Goal: Task Accomplishment & Management: Manage account settings

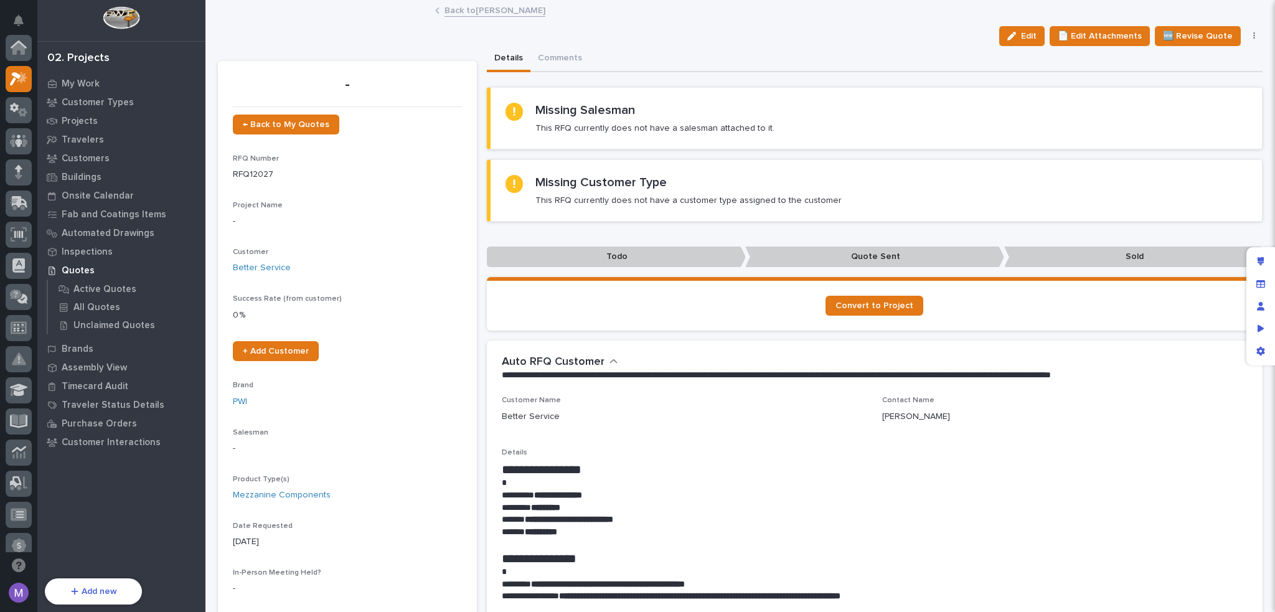
scroll to position [31, 0]
click at [763, 46] on div "Details Comments" at bounding box center [875, 59] width 776 height 26
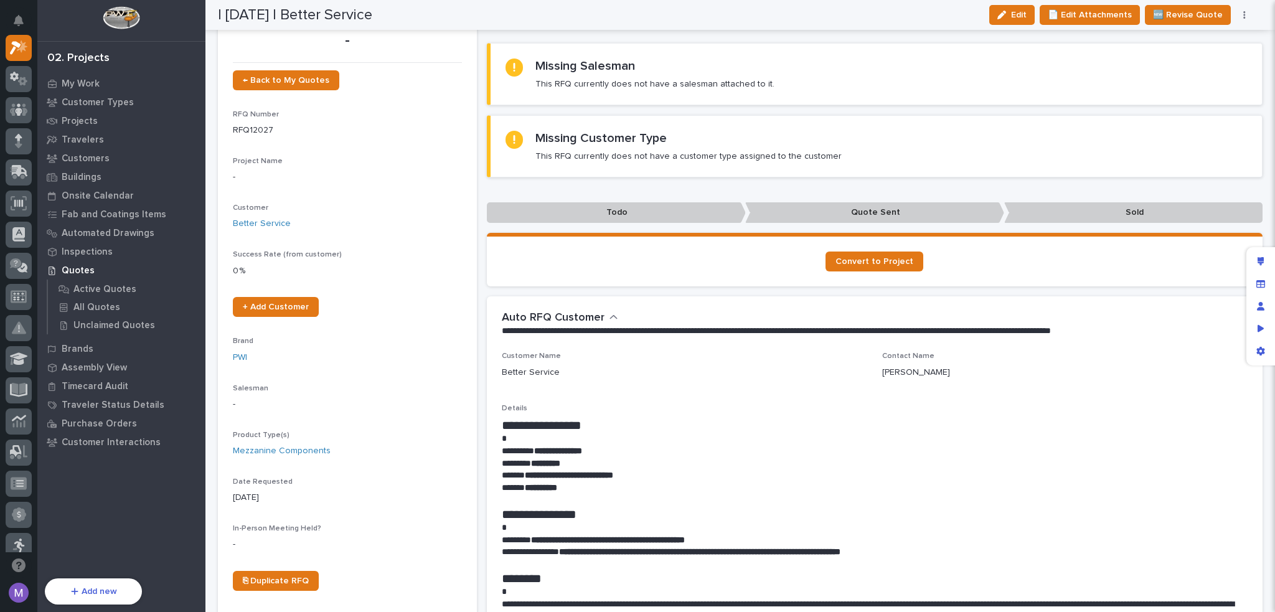
scroll to position [0, 0]
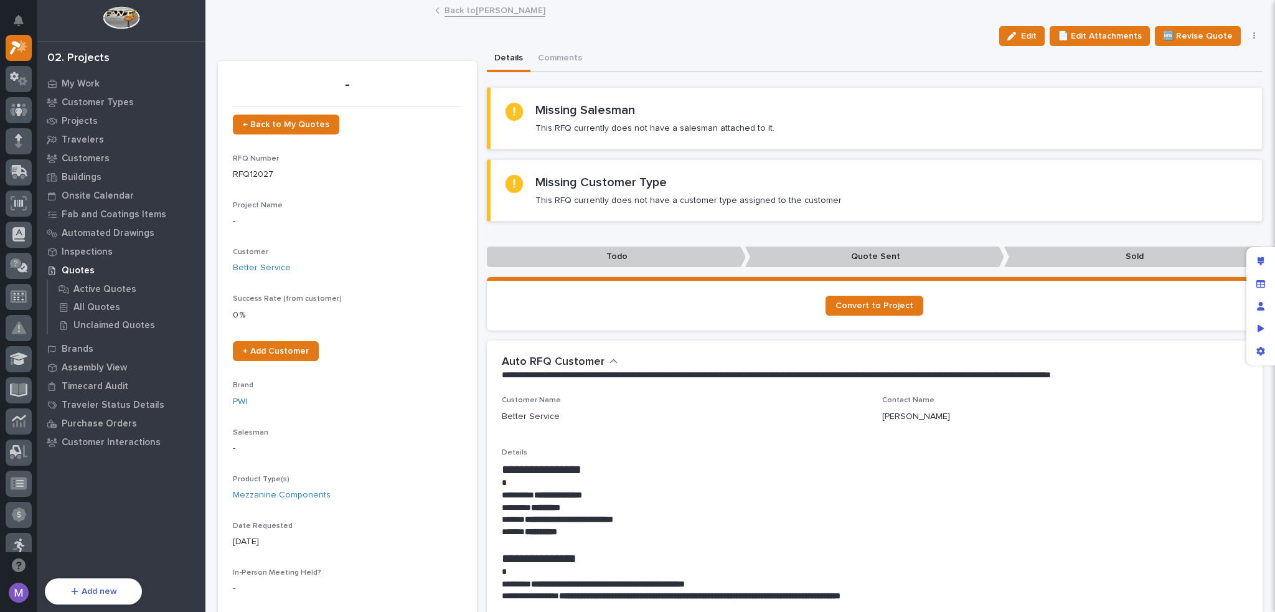
click at [458, 12] on link "Back to [PERSON_NAME]" at bounding box center [495, 9] width 101 height 14
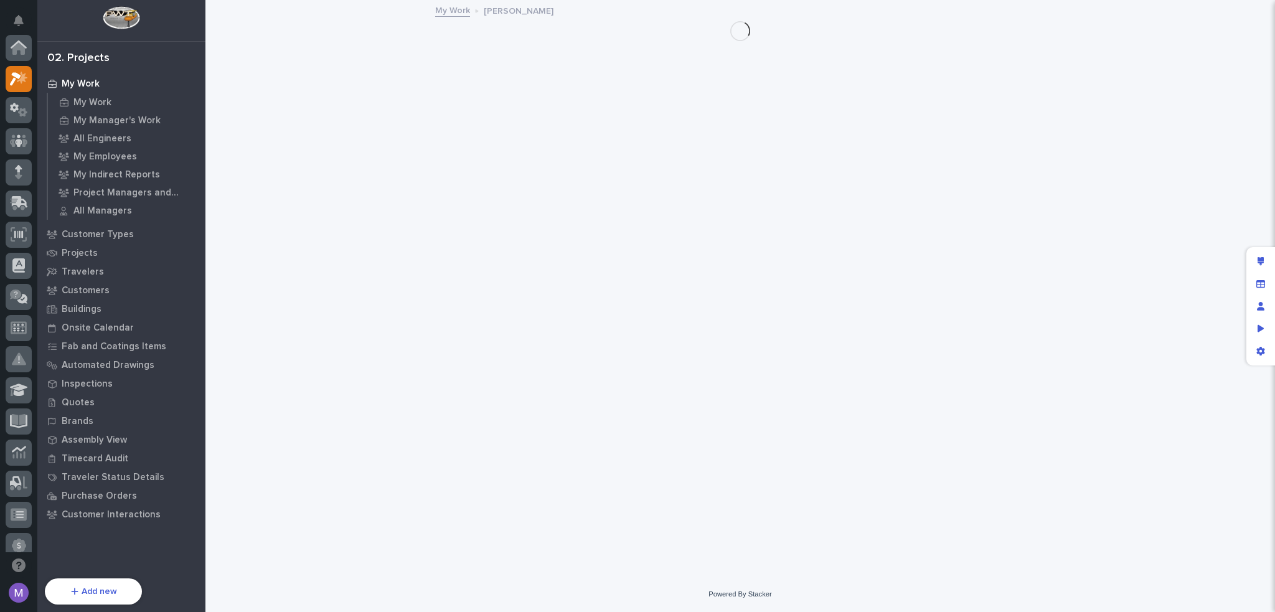
scroll to position [31, 0]
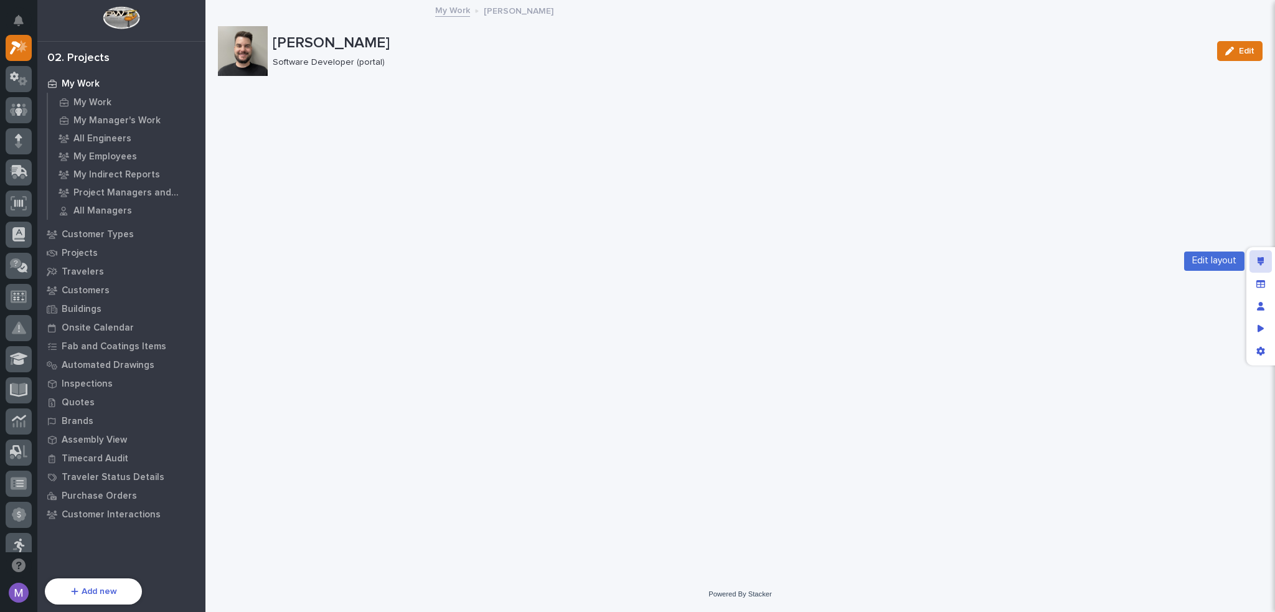
click at [1258, 257] on icon "Edit layout" at bounding box center [1261, 261] width 7 height 9
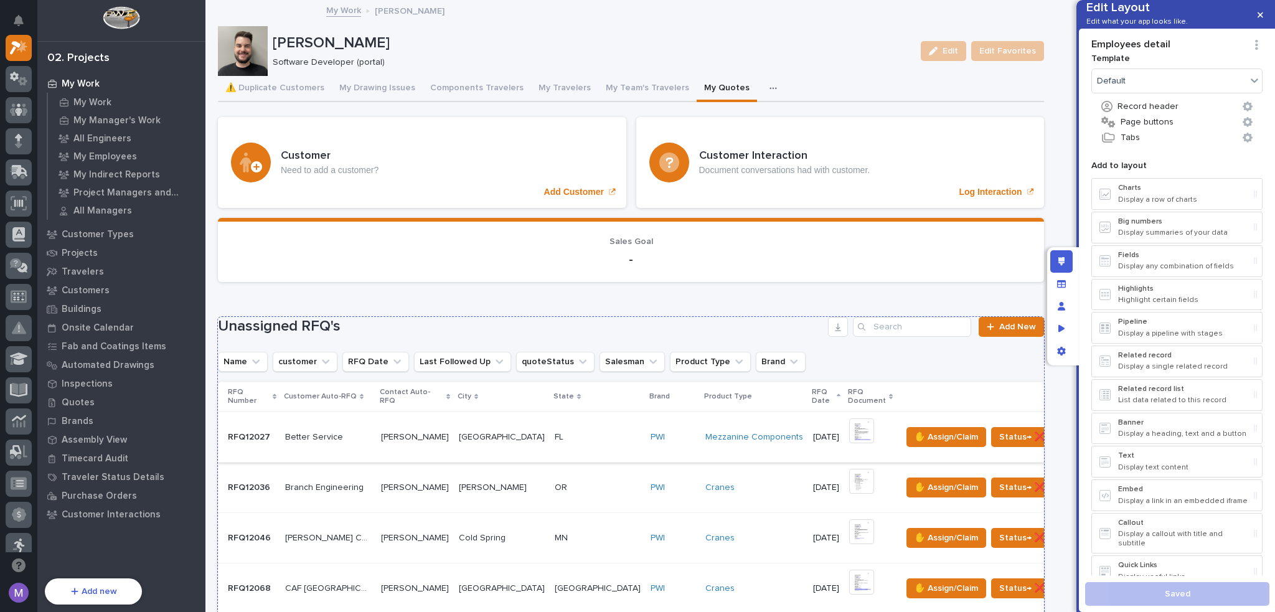
click at [1115, 440] on button "button" at bounding box center [1123, 437] width 17 height 9
click at [831, 288] on div "Loading... Saving… Sales Goal -" at bounding box center [631, 255] width 826 height 74
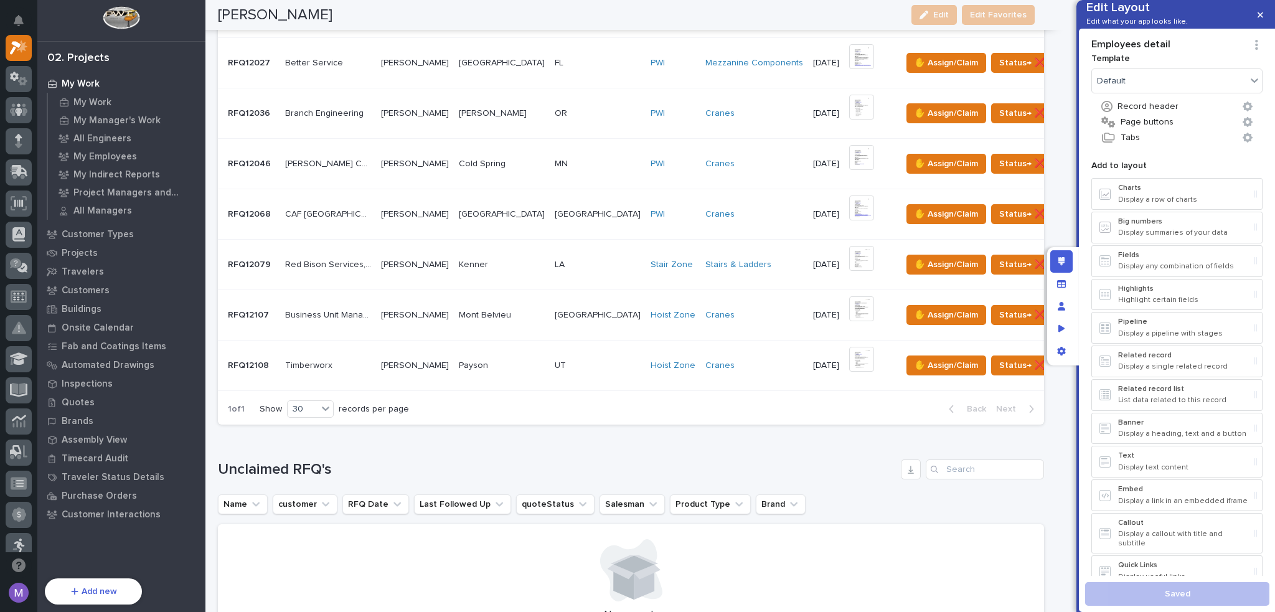
scroll to position [1059, 0]
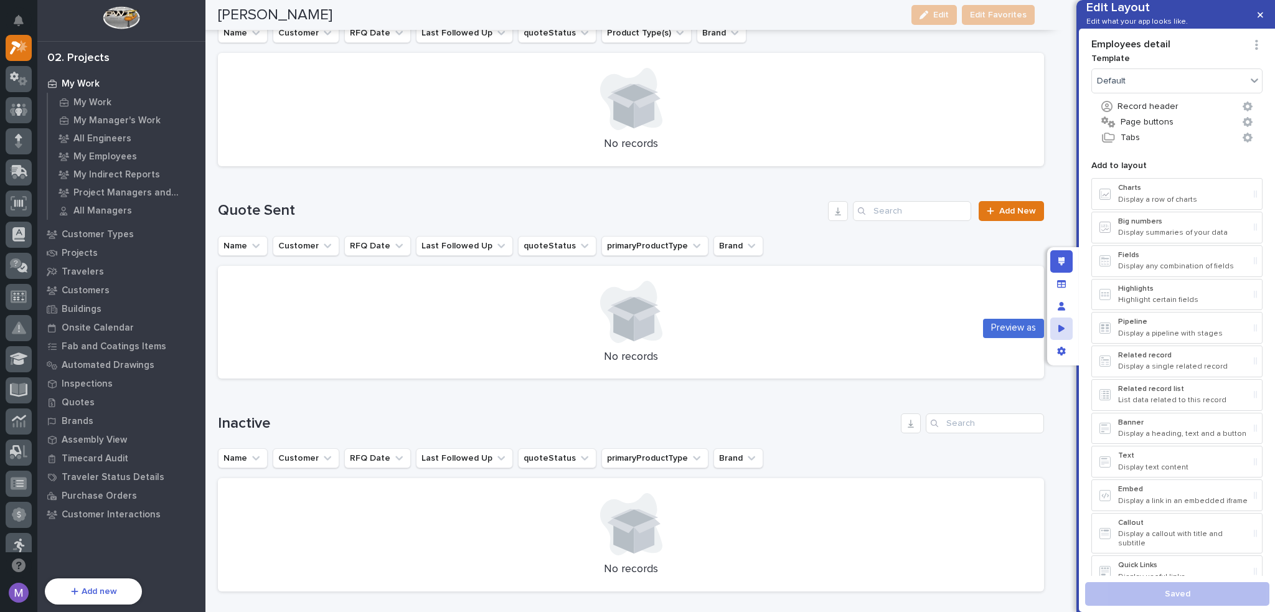
click at [1069, 326] on div "Preview as" at bounding box center [1061, 329] width 22 height 22
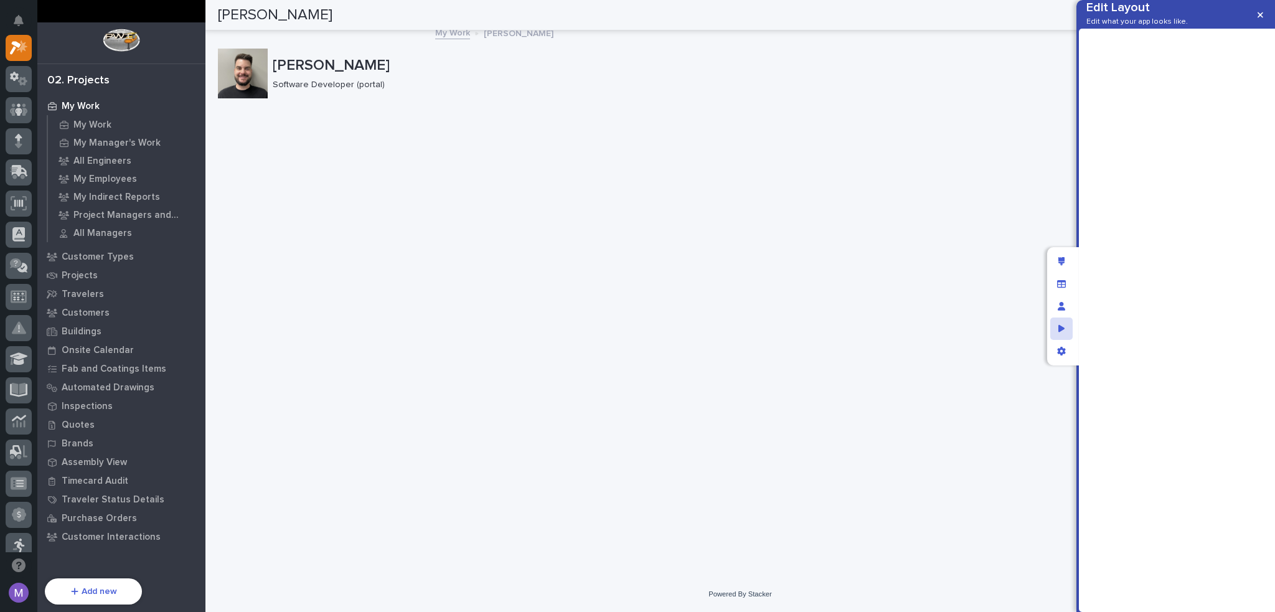
scroll to position [0, 0]
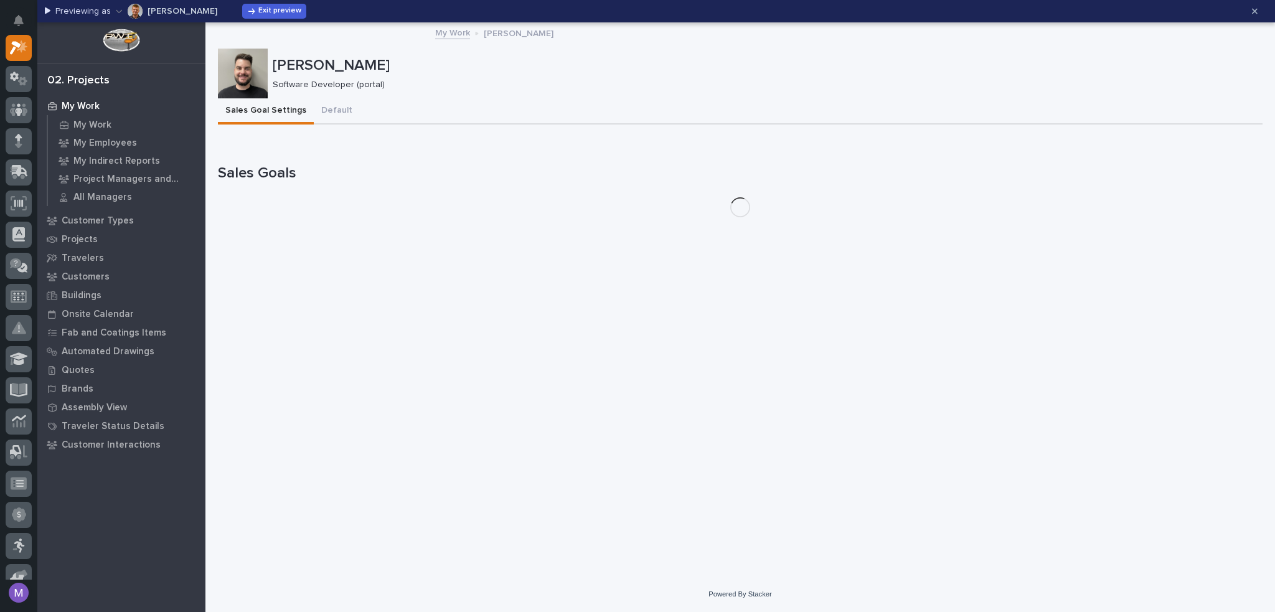
click at [174, 17] on button "[PERSON_NAME]" at bounding box center [166, 11] width 101 height 20
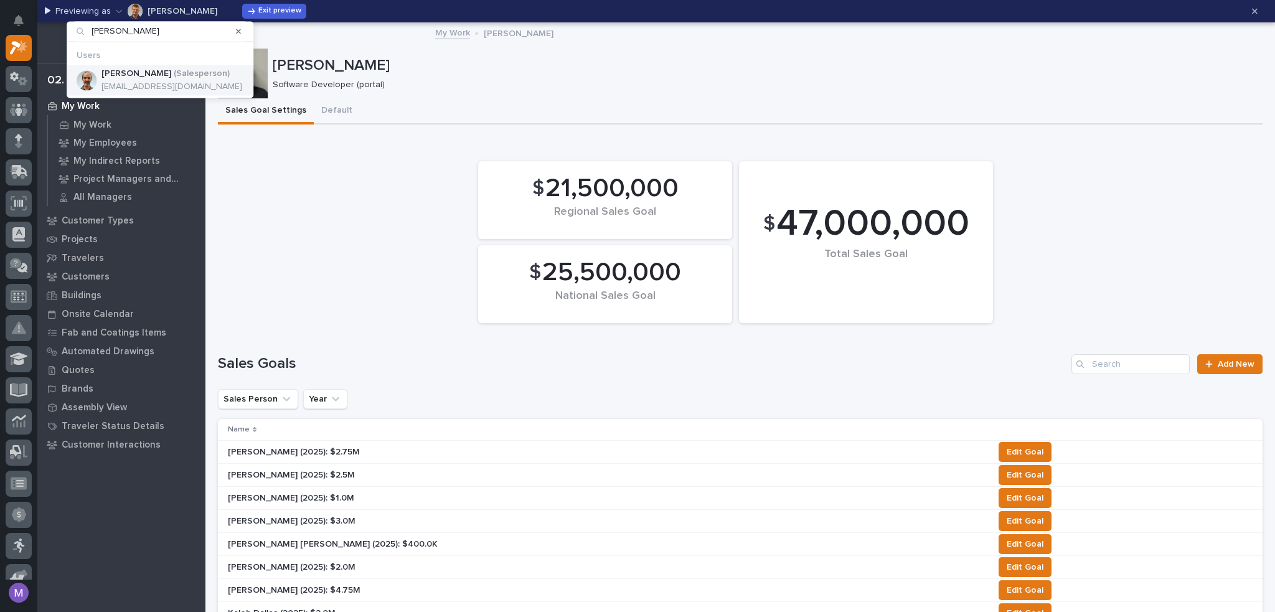
type input "[PERSON_NAME]"
click at [166, 89] on p "[EMAIL_ADDRESS][DOMAIN_NAME]" at bounding box center [171, 87] width 141 height 11
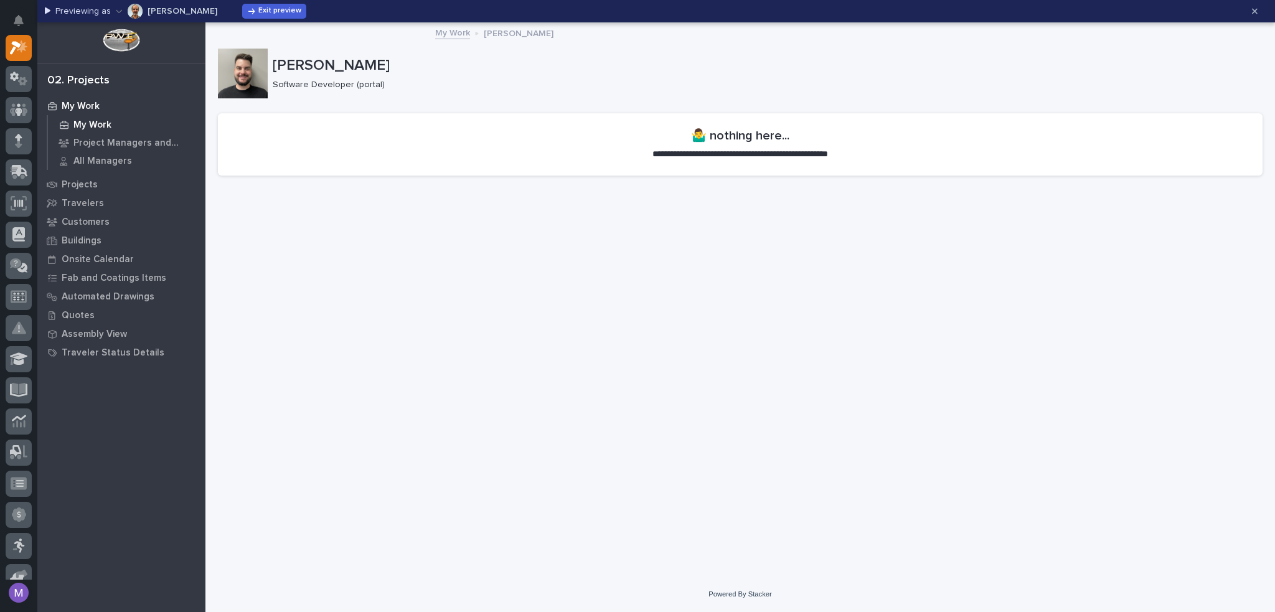
click at [112, 121] on div "My Work" at bounding box center [126, 124] width 149 height 17
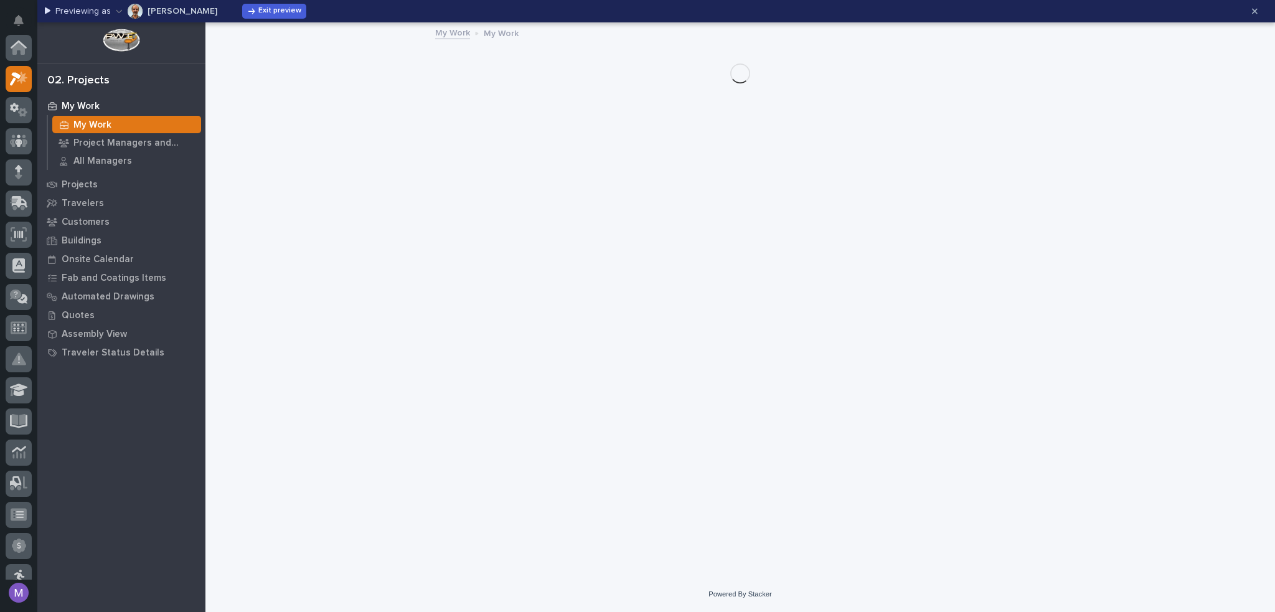
scroll to position [31, 0]
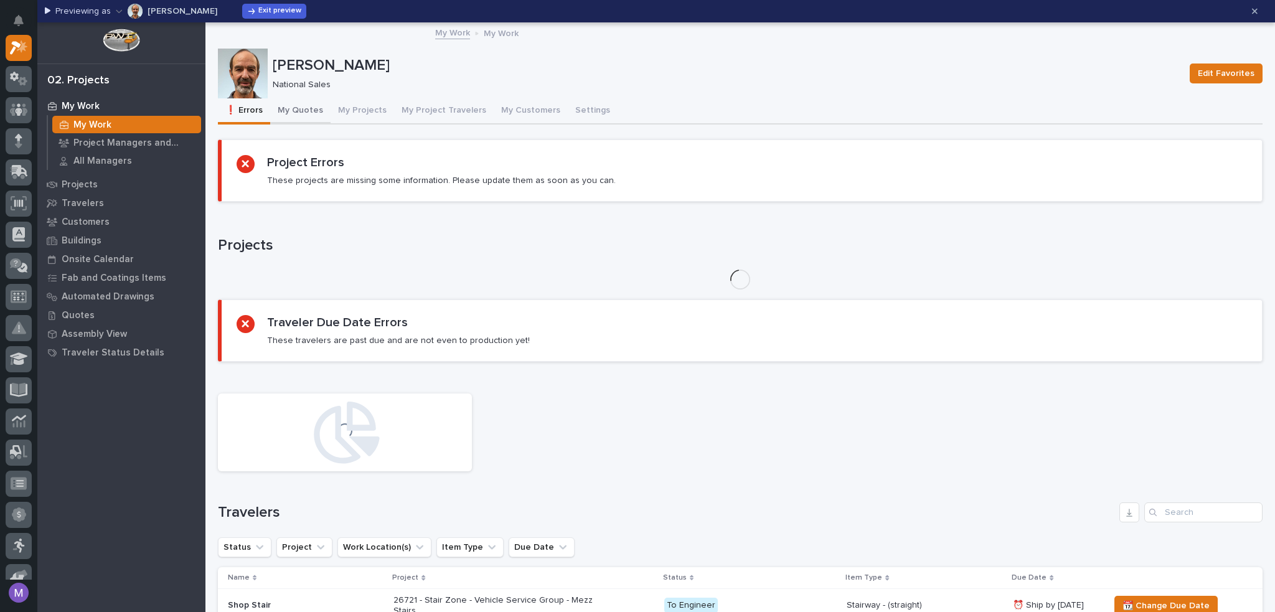
click at [303, 103] on button "My Quotes" at bounding box center [300, 111] width 60 height 26
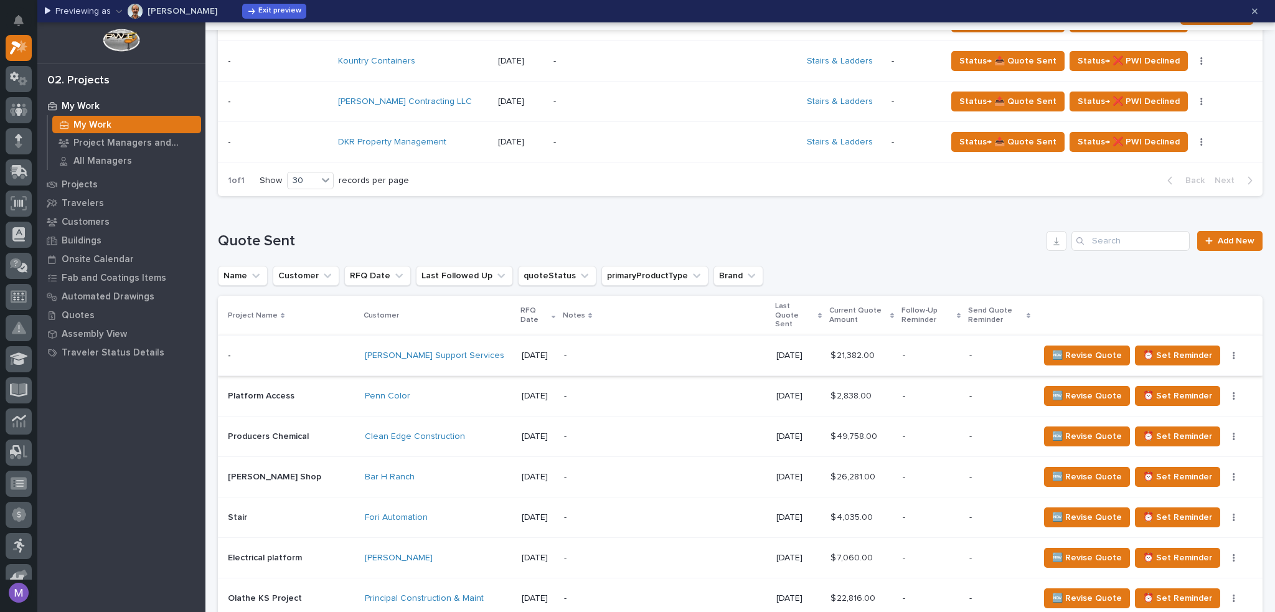
scroll to position [773, 0]
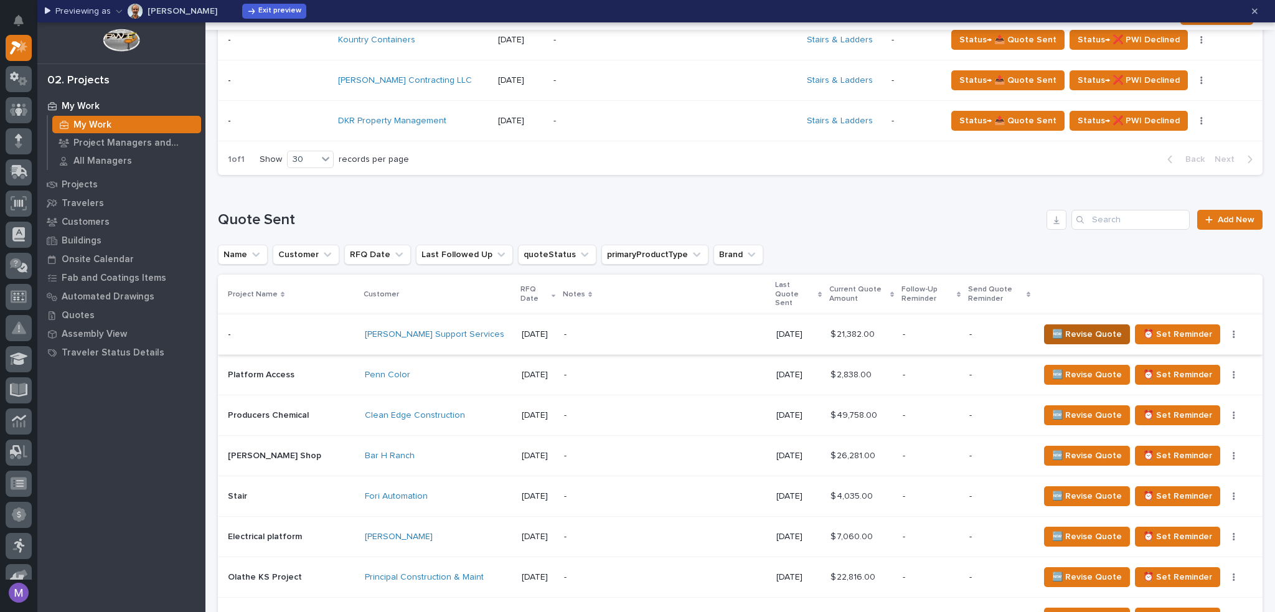
click at [1068, 327] on span "🆕 Revise Quote" at bounding box center [1087, 334] width 70 height 15
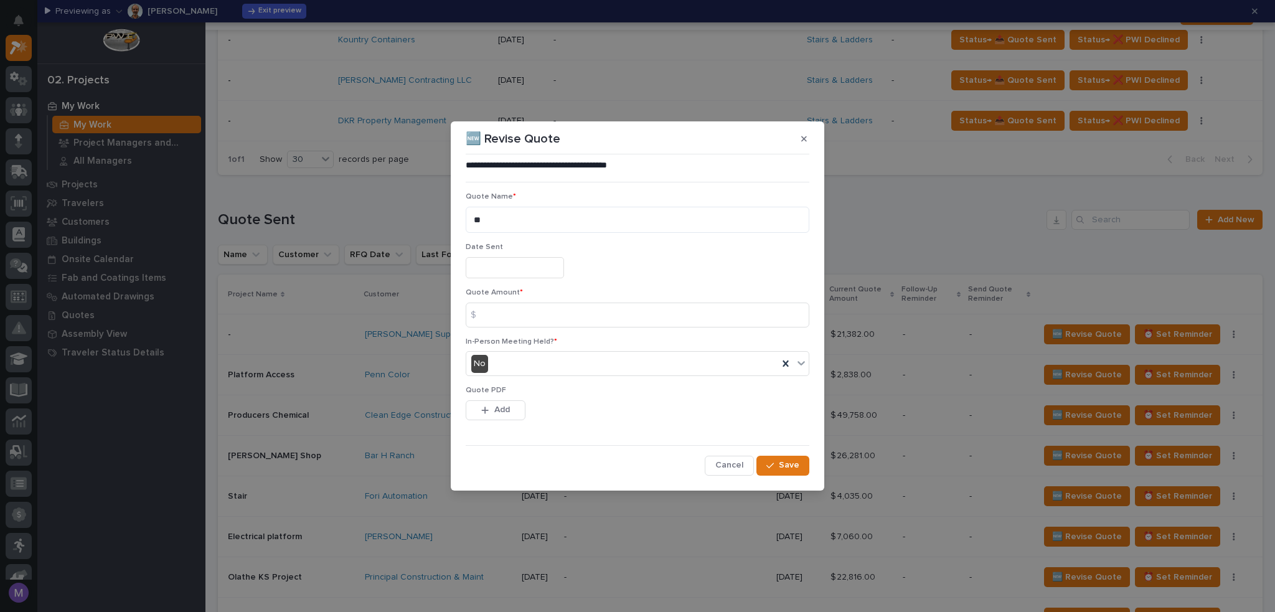
click at [516, 271] on input "text" at bounding box center [515, 268] width 98 height 22
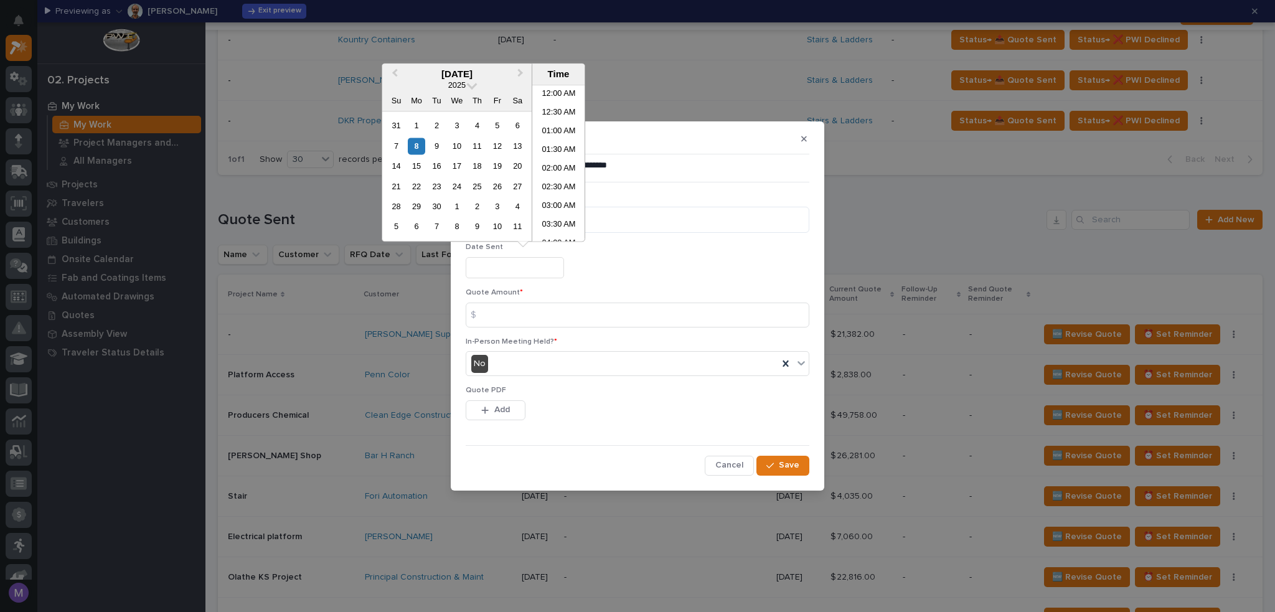
scroll to position [249, 0]
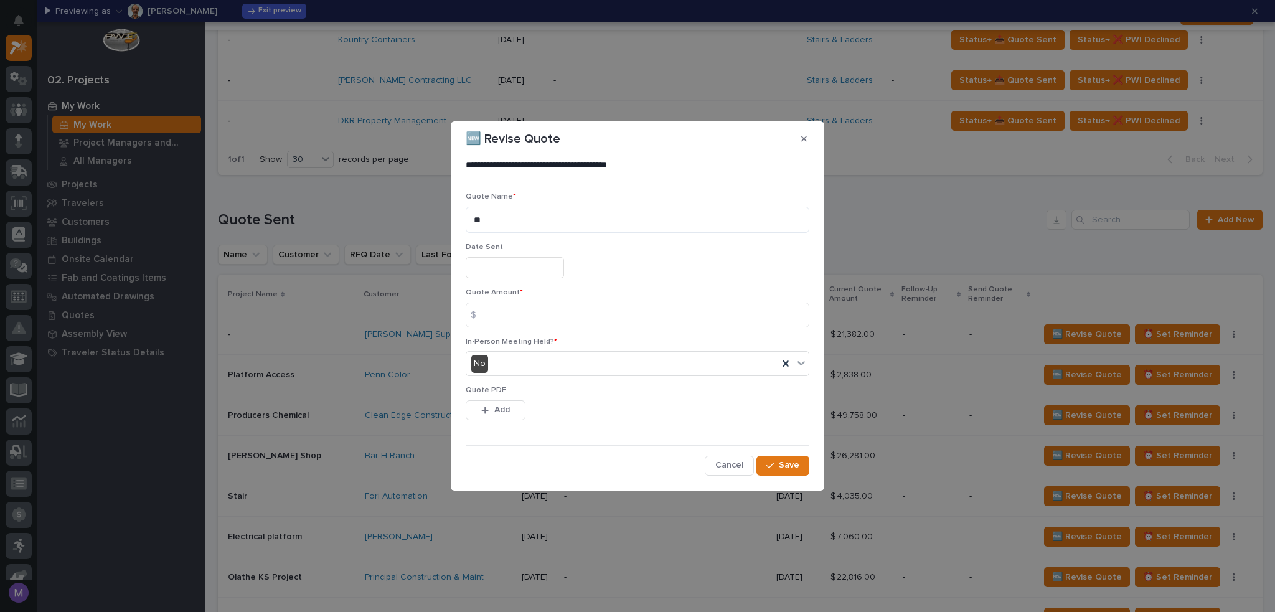
click at [625, 238] on div "Quote Name * **" at bounding box center [638, 217] width 344 height 50
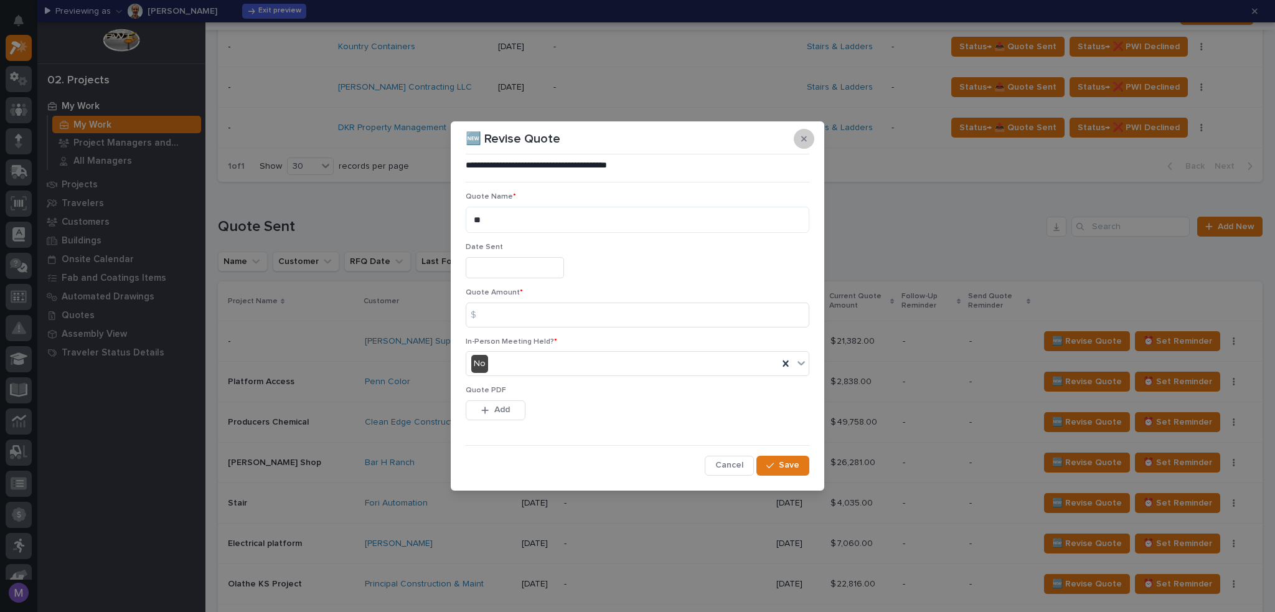
click at [808, 139] on button "button" at bounding box center [804, 139] width 21 height 20
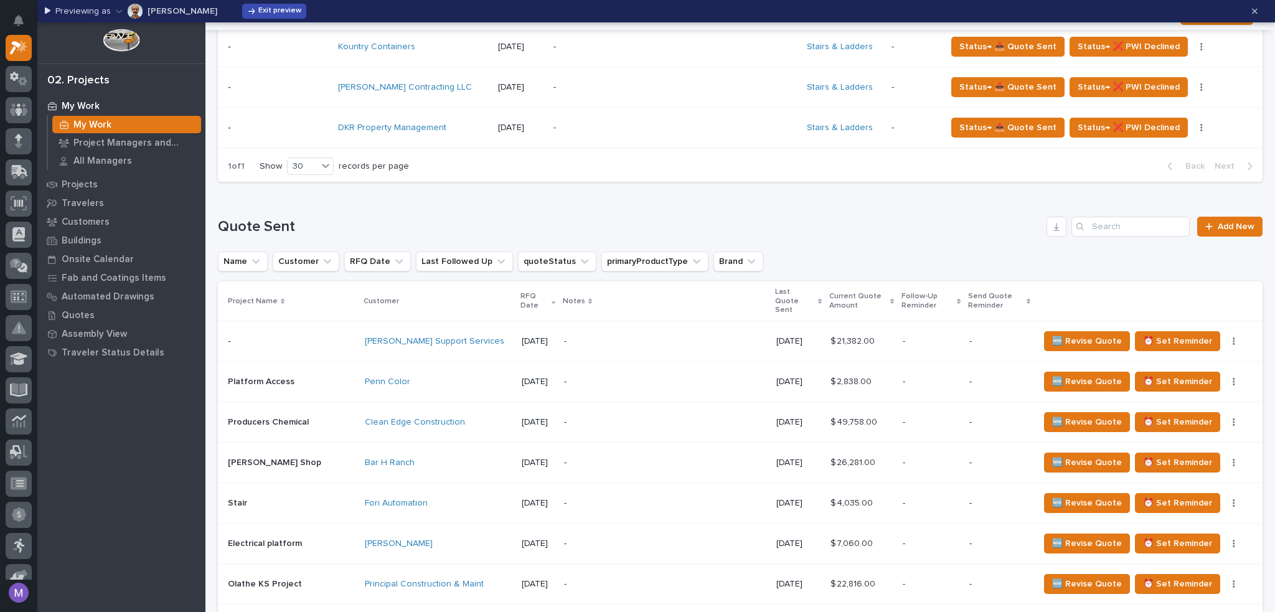
click at [259, 14] on span "Exit preview" at bounding box center [279, 11] width 43 height 10
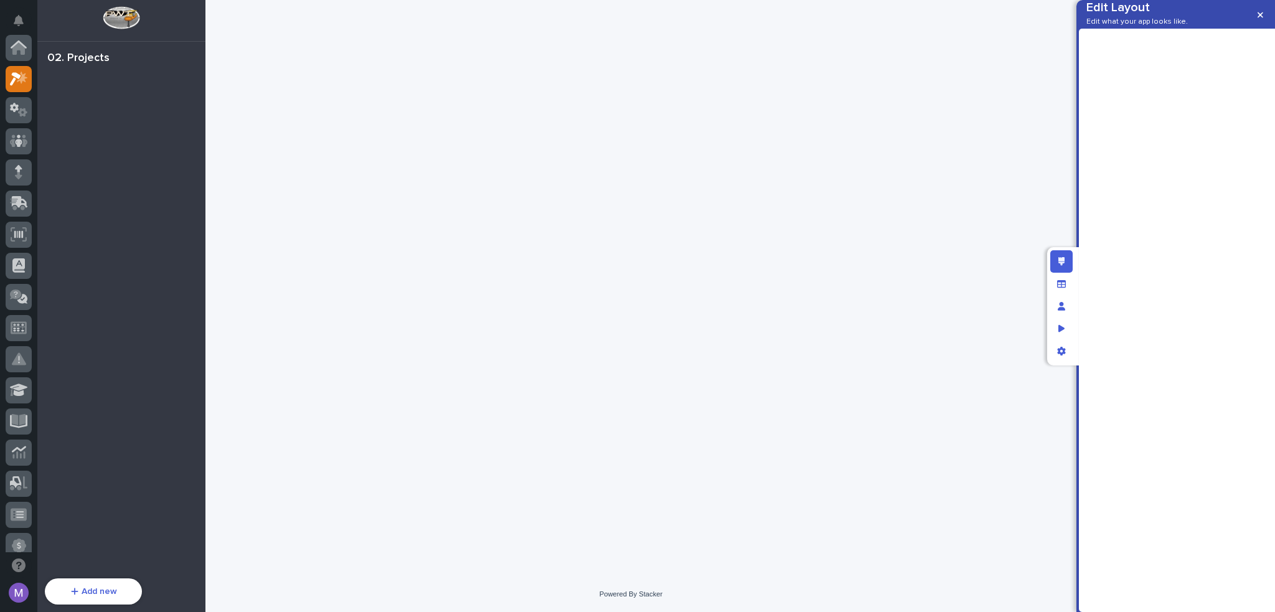
scroll to position [31, 0]
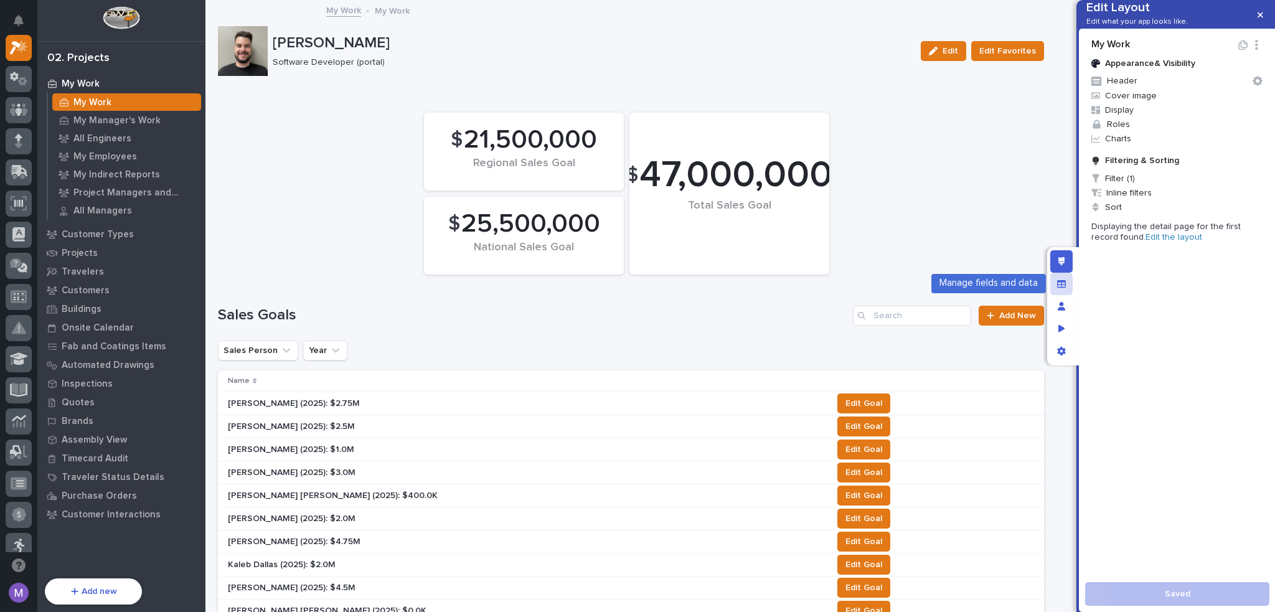
click at [1064, 282] on icon "Manage fields and data" at bounding box center [1061, 284] width 9 height 9
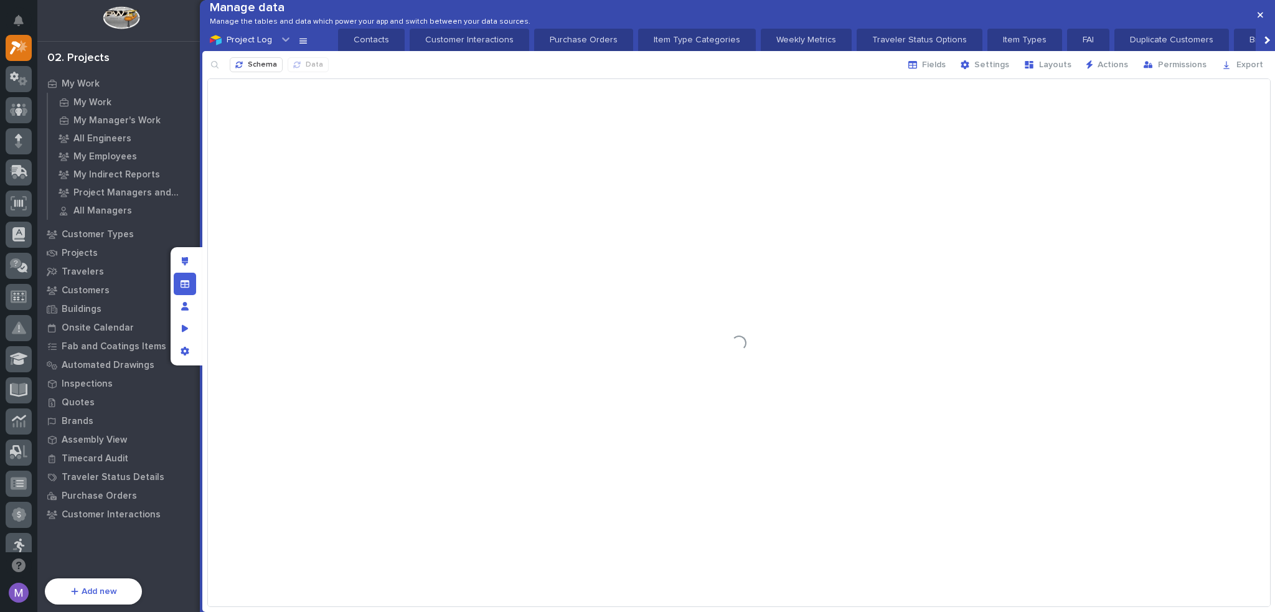
scroll to position [0, 1386]
click at [268, 70] on span "Schema" at bounding box center [262, 65] width 29 height 10
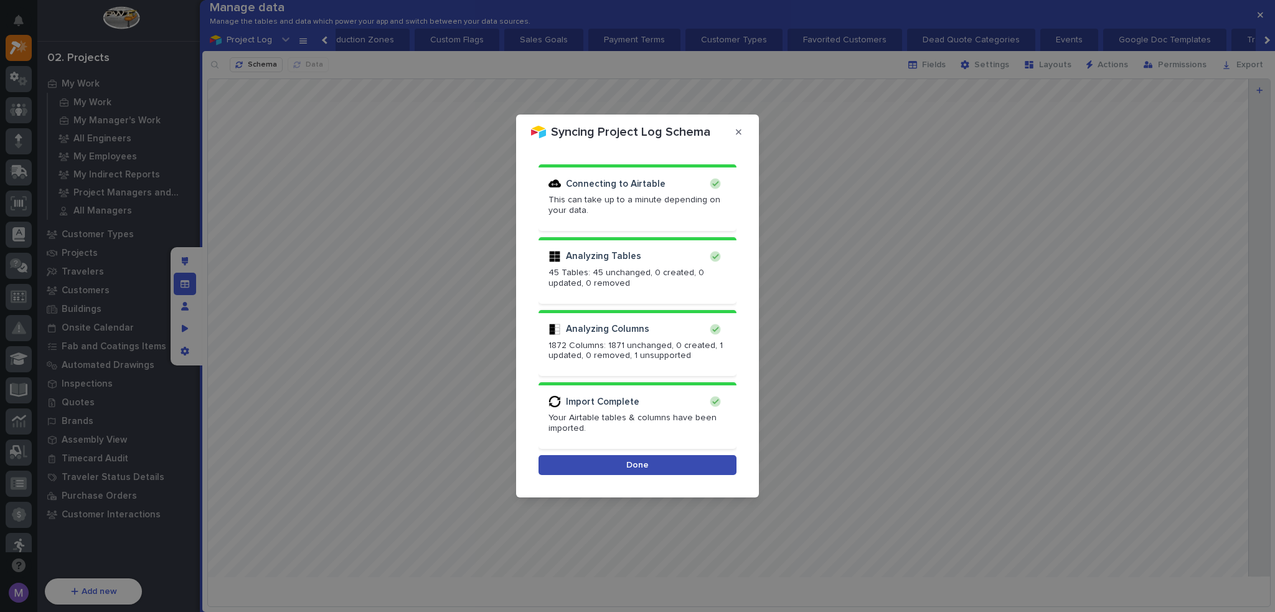
click at [655, 460] on button "Done" at bounding box center [638, 465] width 198 height 20
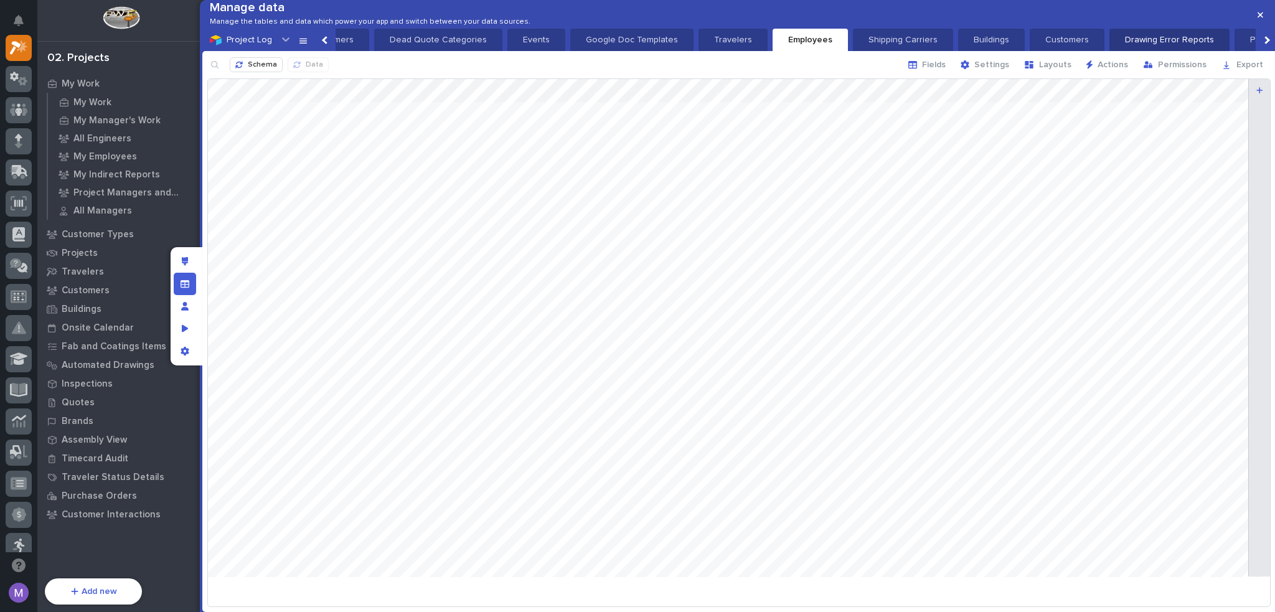
scroll to position [0, 1937]
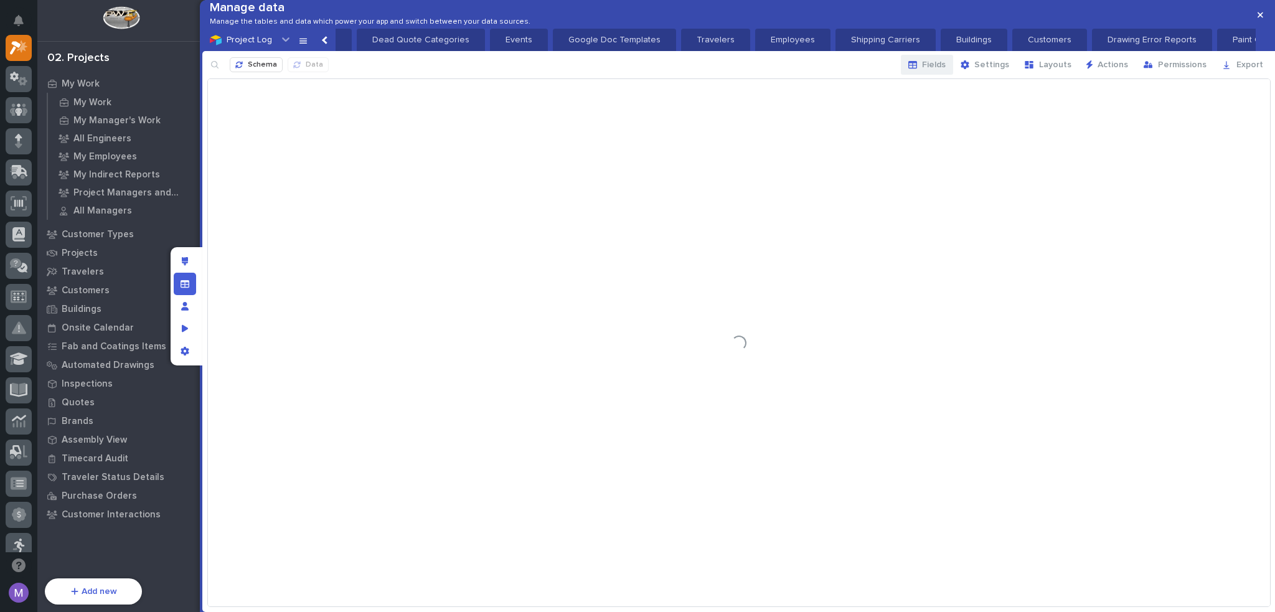
click at [943, 70] on span "Fields" at bounding box center [934, 64] width 24 height 11
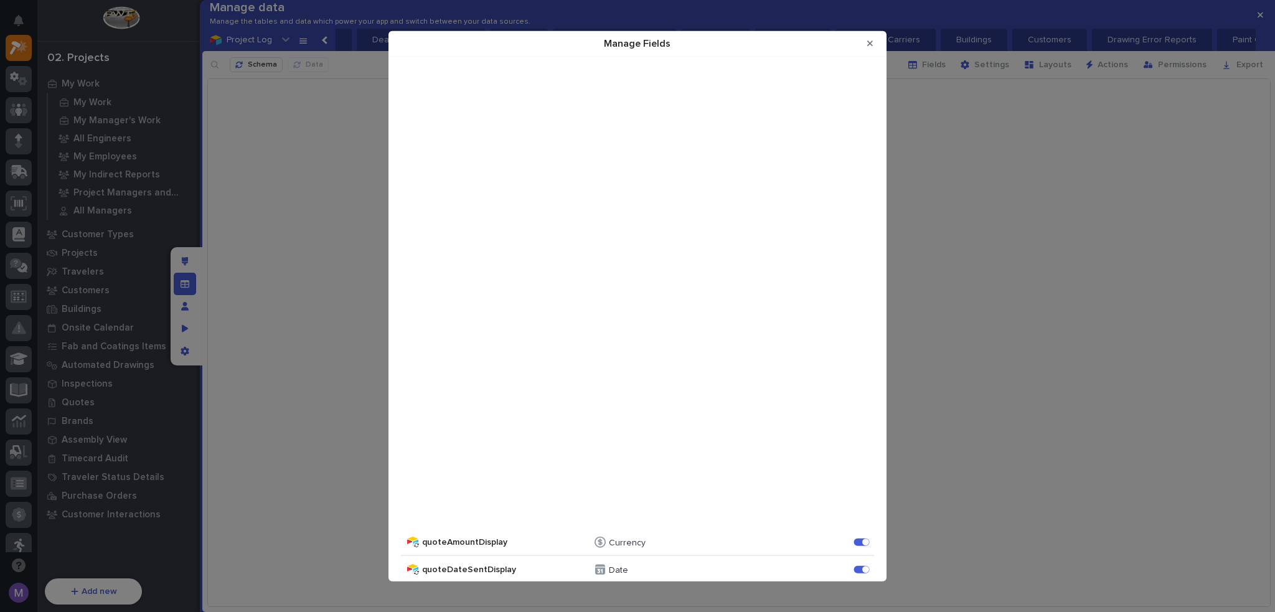
scroll to position [3280, 0]
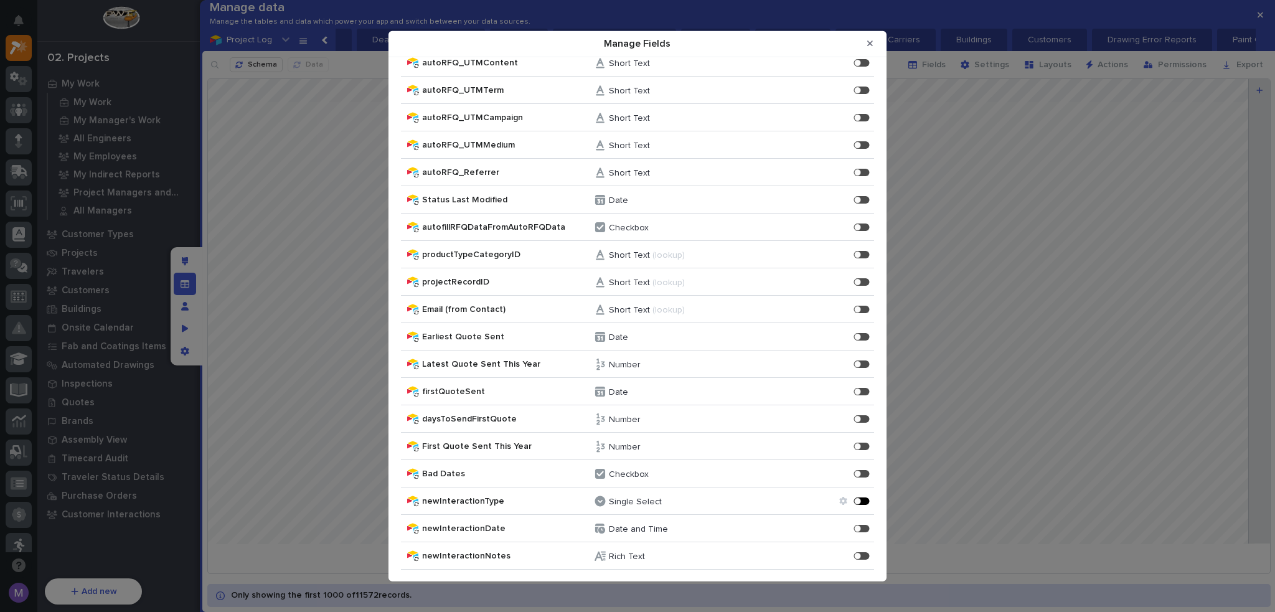
click at [854, 500] on div "Manage Fields" at bounding box center [862, 501] width 16 height 7
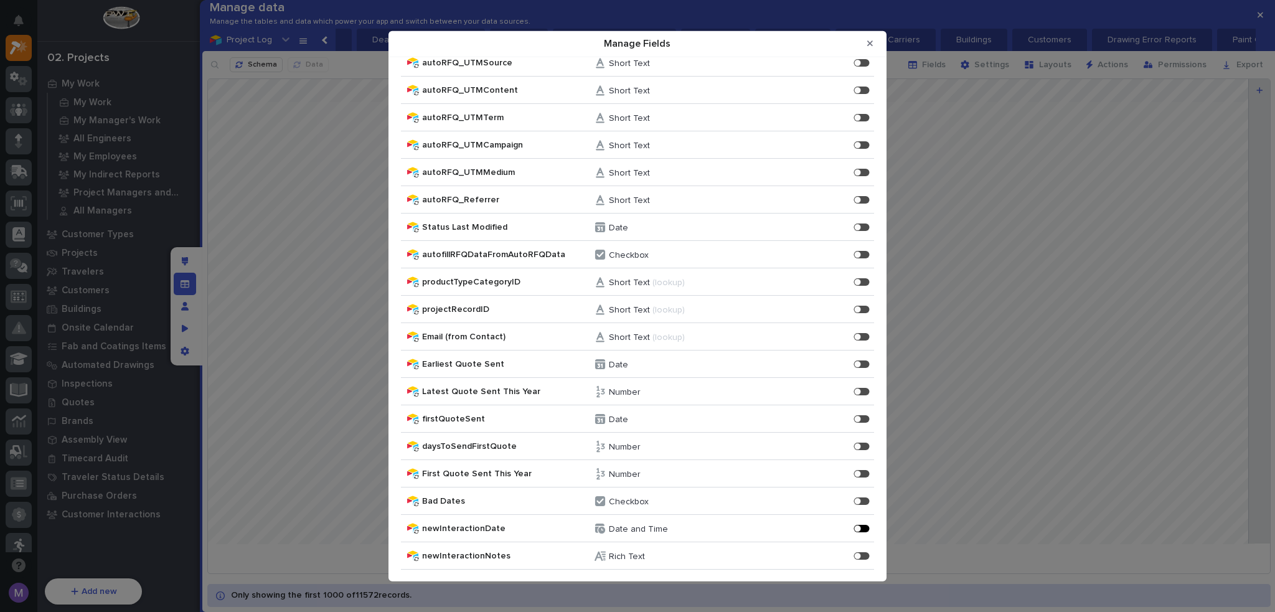
click at [854, 527] on div "Manage Fields" at bounding box center [857, 528] width 7 height 7
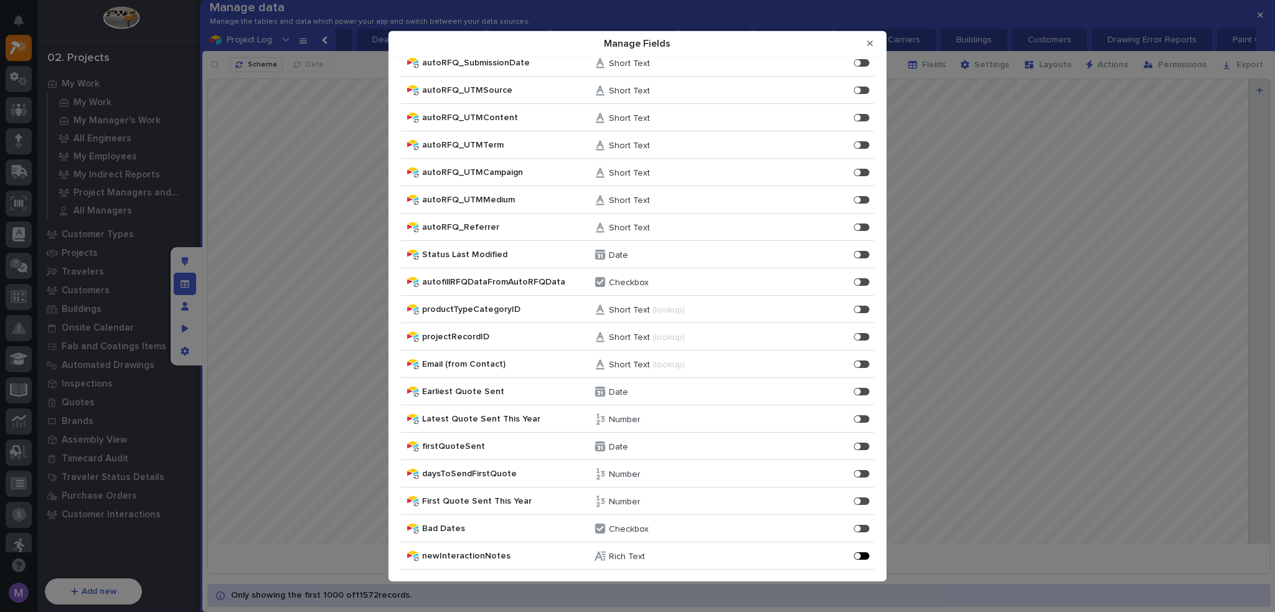
click at [854, 552] on div "Manage Fields" at bounding box center [862, 555] width 16 height 7
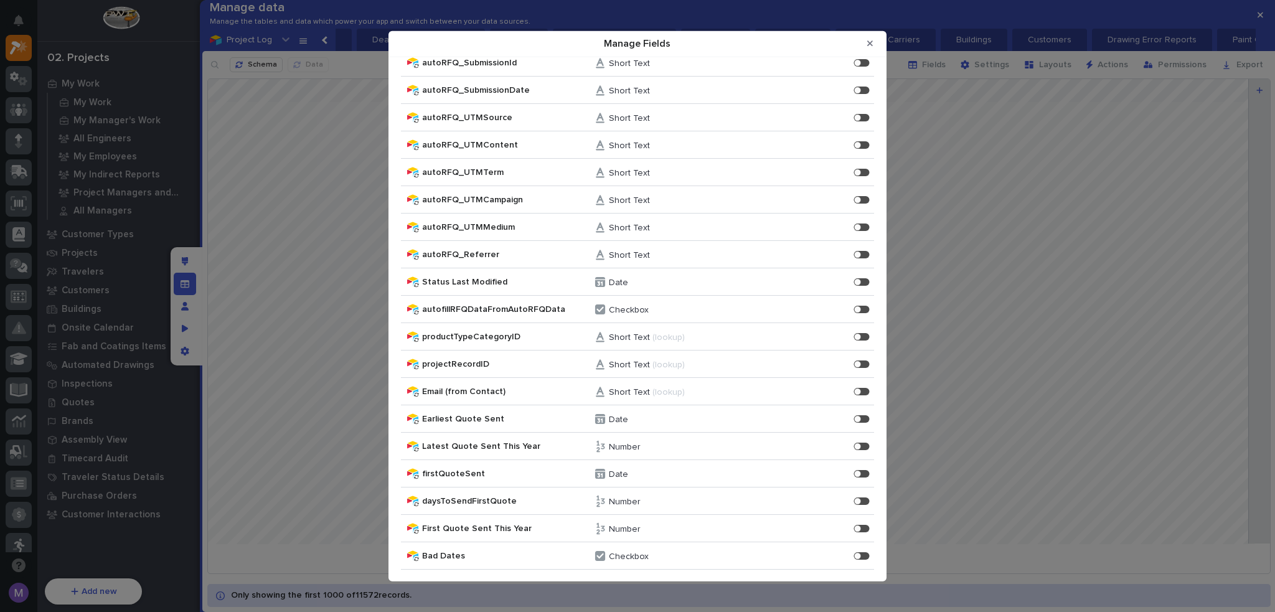
click at [871, 44] on icon "Close Modal" at bounding box center [870, 43] width 6 height 6
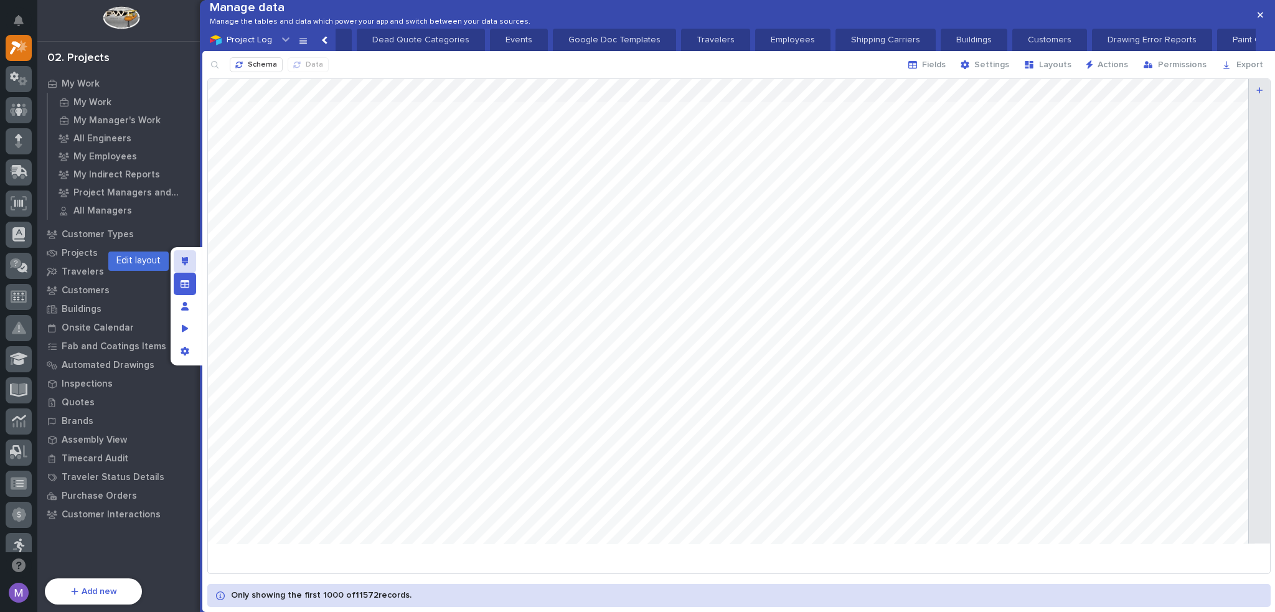
click at [193, 263] on div "Edit layout" at bounding box center [185, 261] width 22 height 22
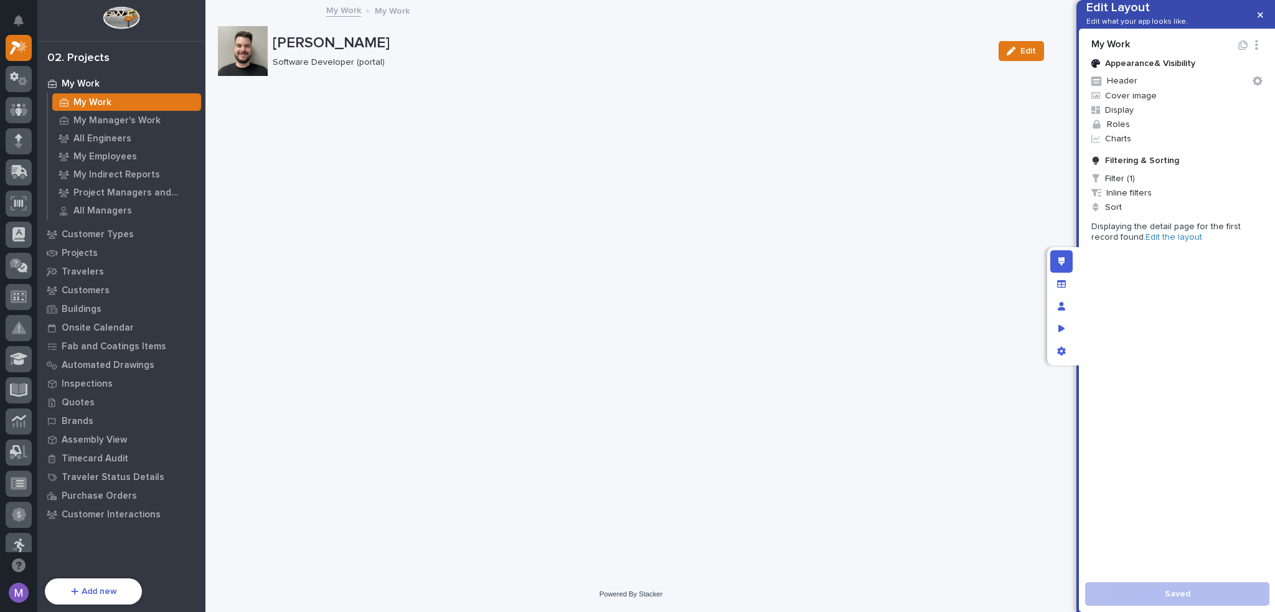
click at [1146, 242] on link "Edit the layout" at bounding box center [1174, 237] width 57 height 9
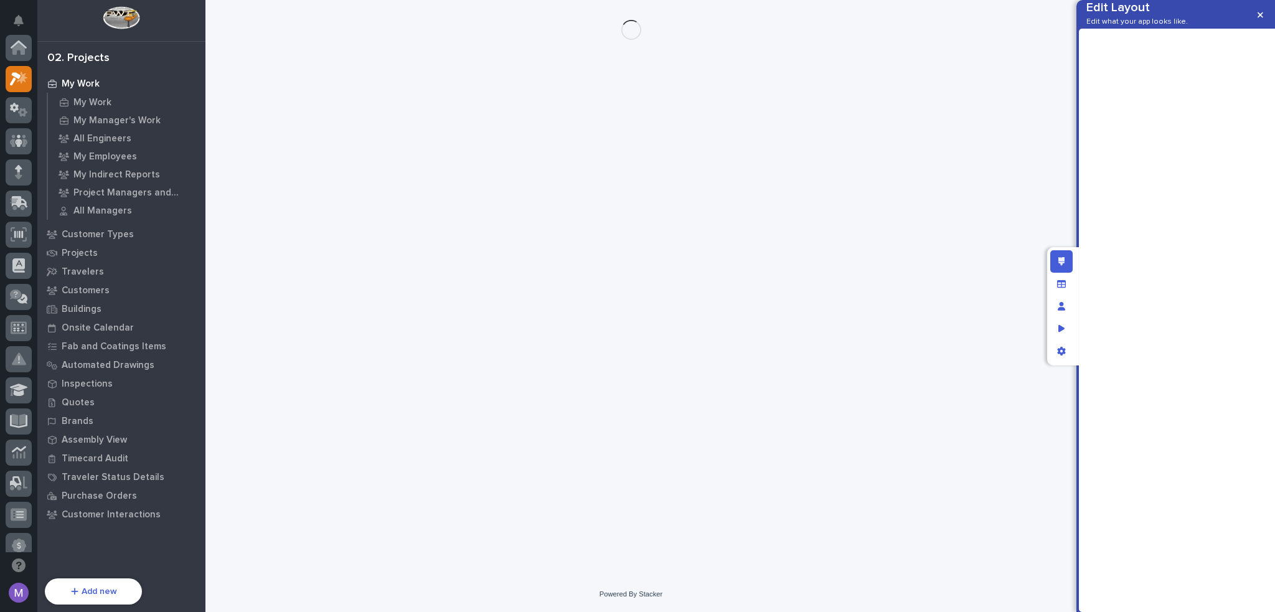
scroll to position [31, 0]
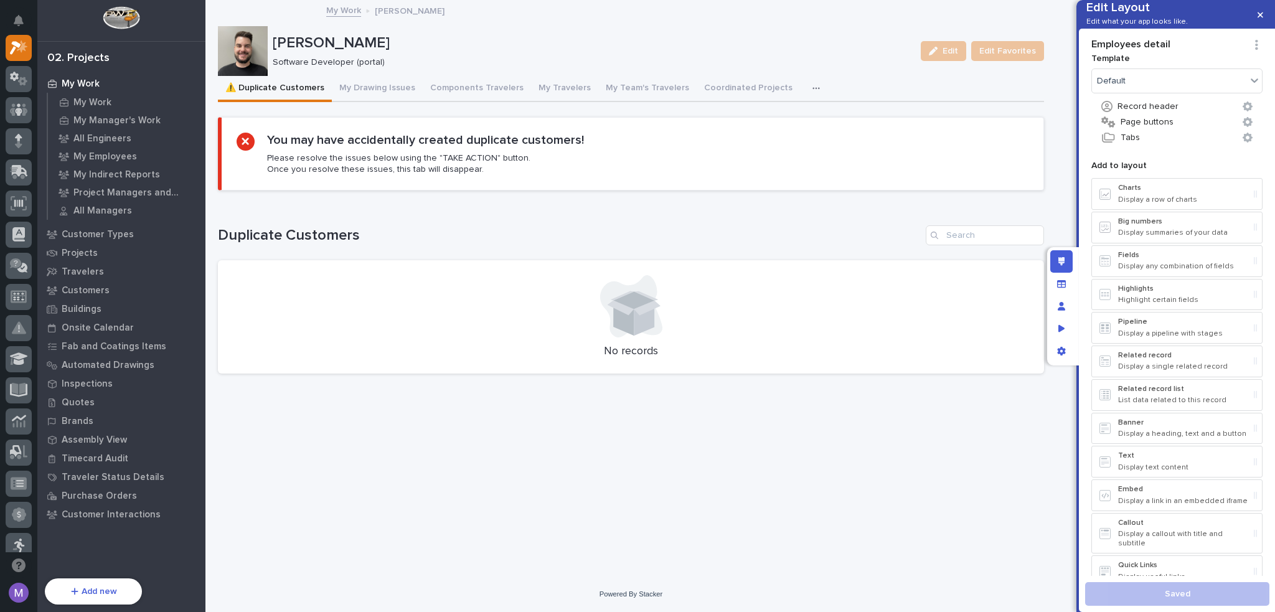
click at [813, 85] on icon "button" at bounding box center [816, 88] width 7 height 9
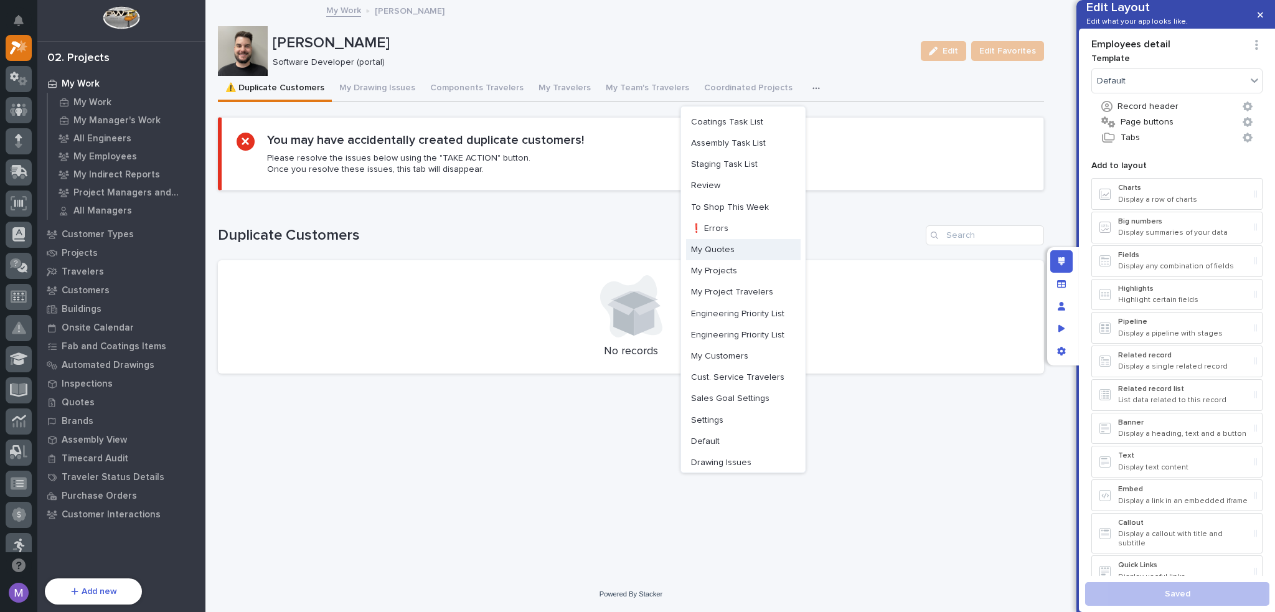
click at [727, 256] on button "My Quotes" at bounding box center [743, 249] width 115 height 21
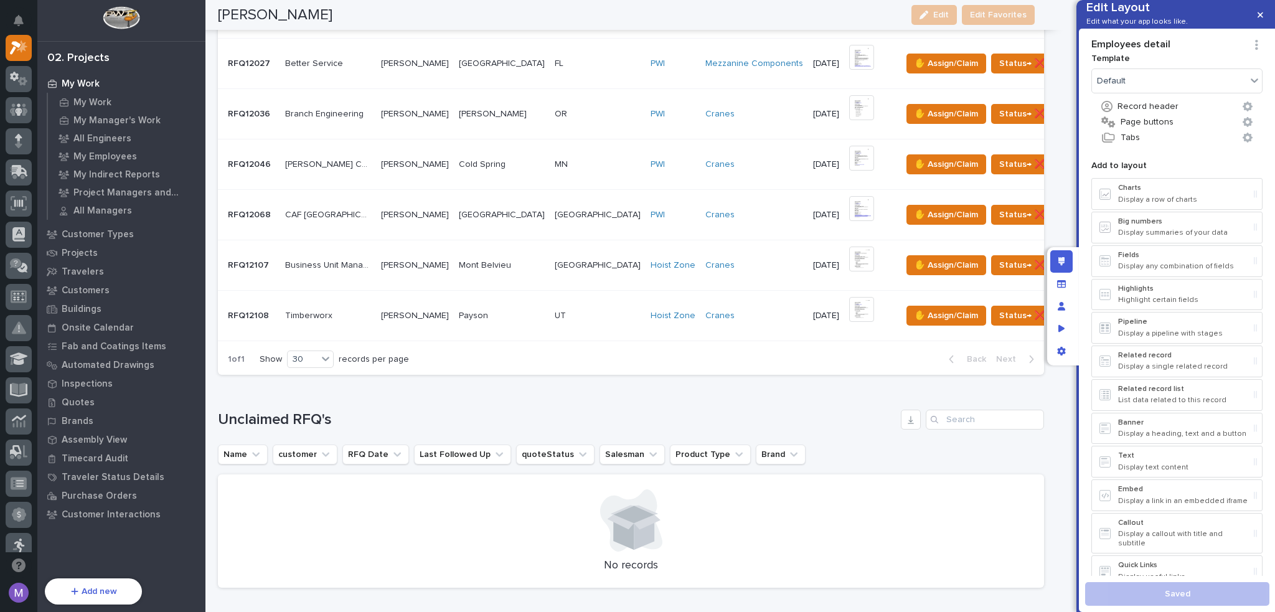
scroll to position [623, 0]
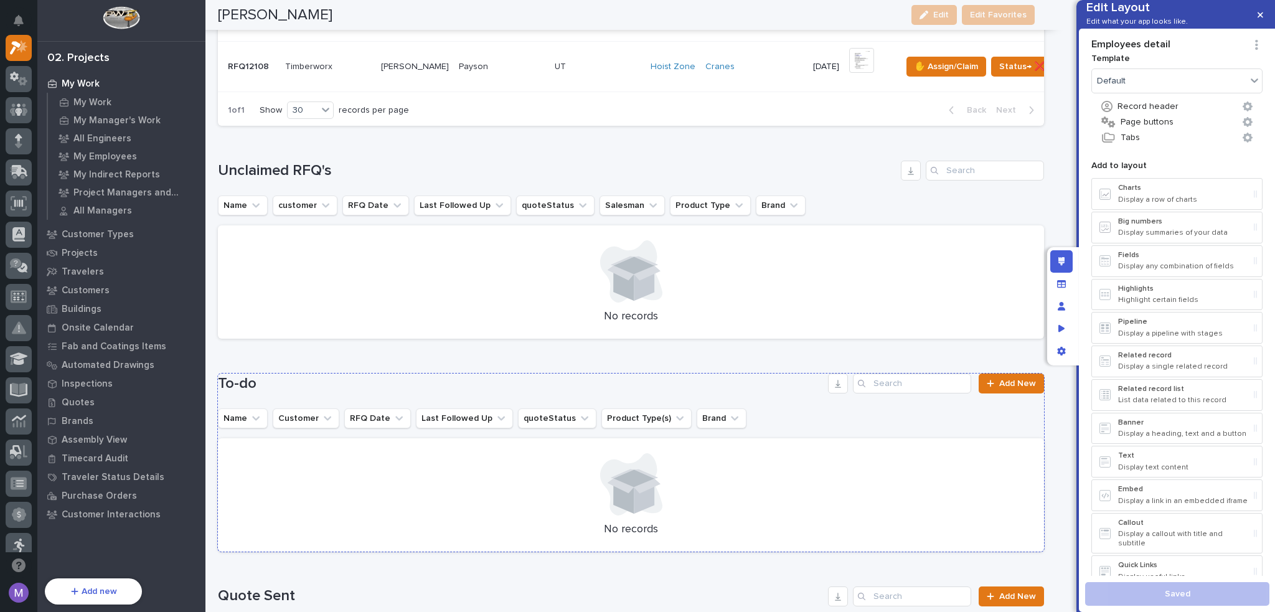
click at [715, 399] on div "To-do Add New Name Customer RFQ Date Last Followed Up quoteStatus Product Type(…" at bounding box center [631, 463] width 826 height 178
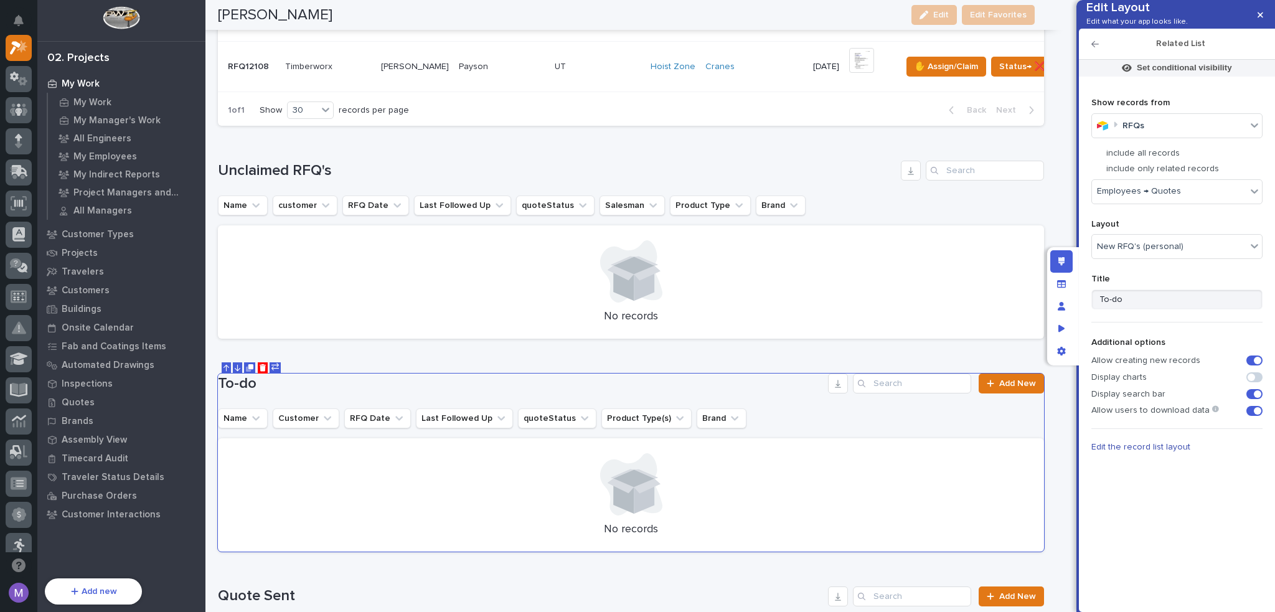
click at [1166, 451] on span "Edit the record list layout" at bounding box center [1141, 447] width 99 height 9
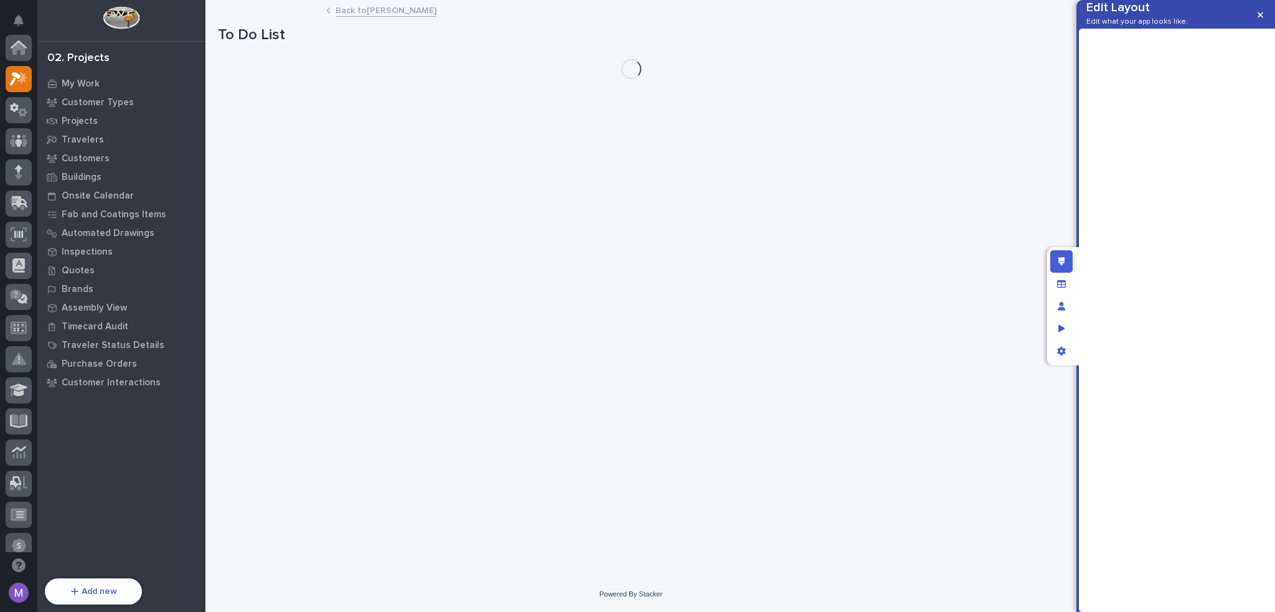
scroll to position [31, 0]
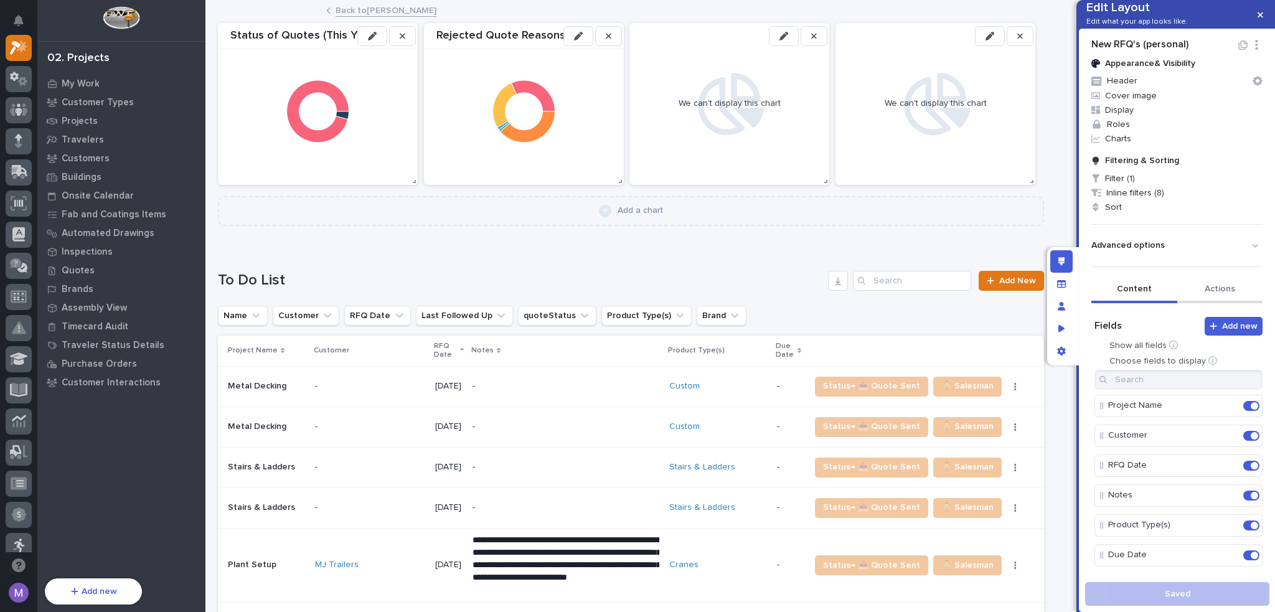
click at [1225, 303] on button "Actions" at bounding box center [1220, 290] width 86 height 26
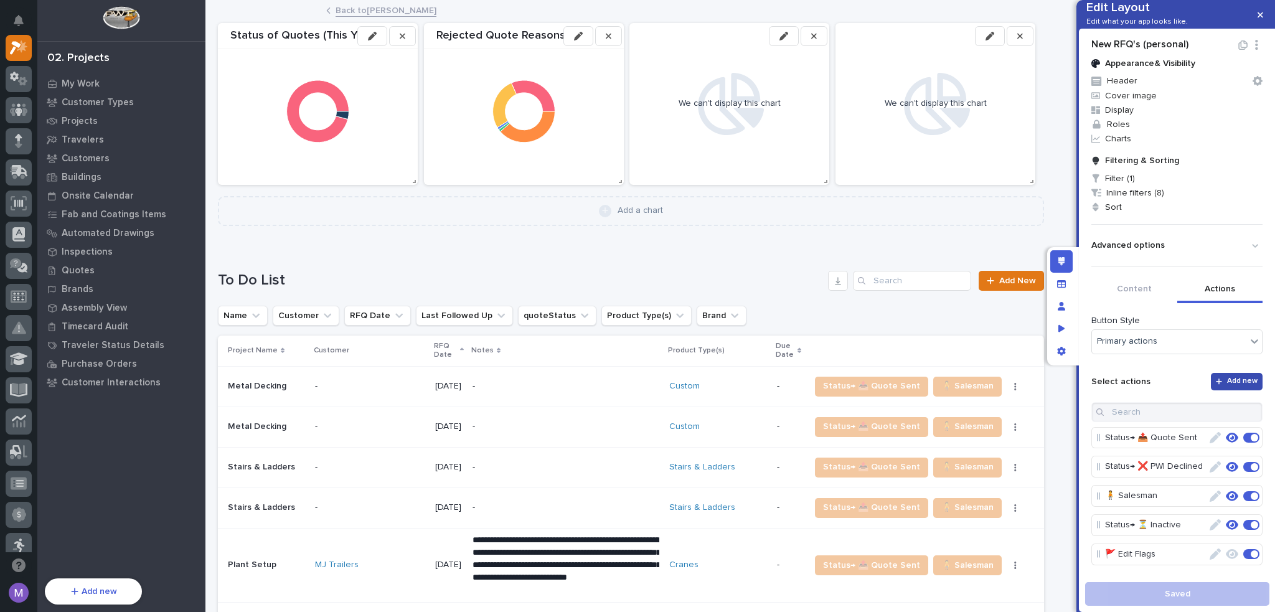
click at [1242, 387] on span "Add new" at bounding box center [1242, 382] width 31 height 10
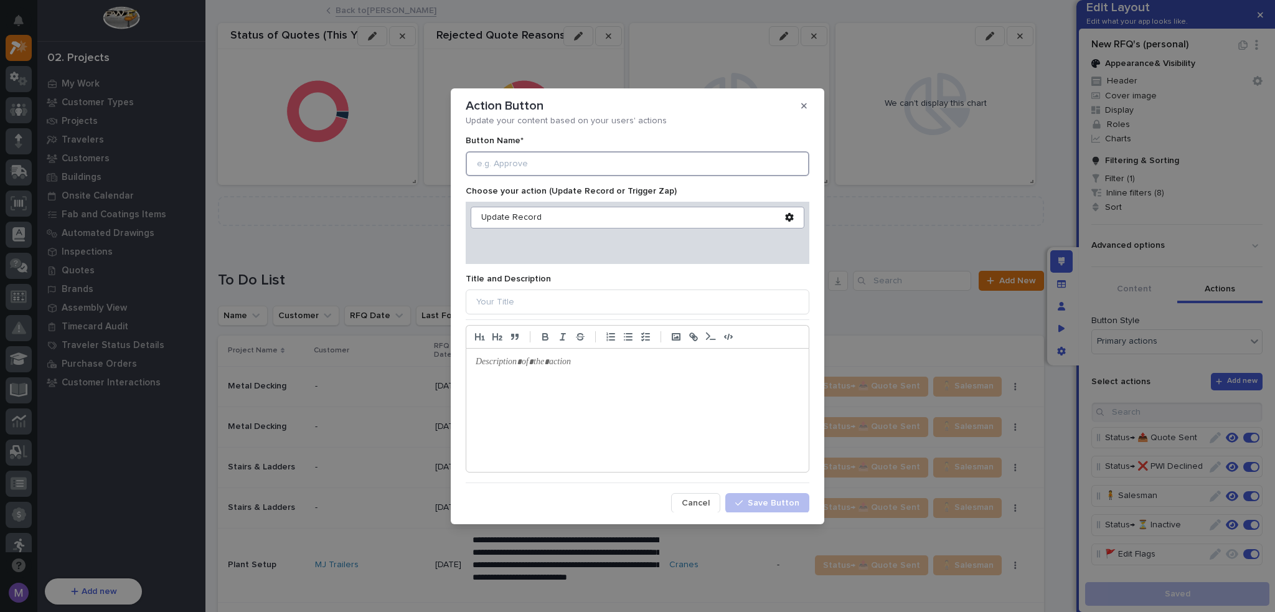
click at [573, 159] on input at bounding box center [638, 163] width 344 height 25
type input "Log Interaction"
click at [512, 214] on div "Update Record" at bounding box center [633, 217] width 304 height 11
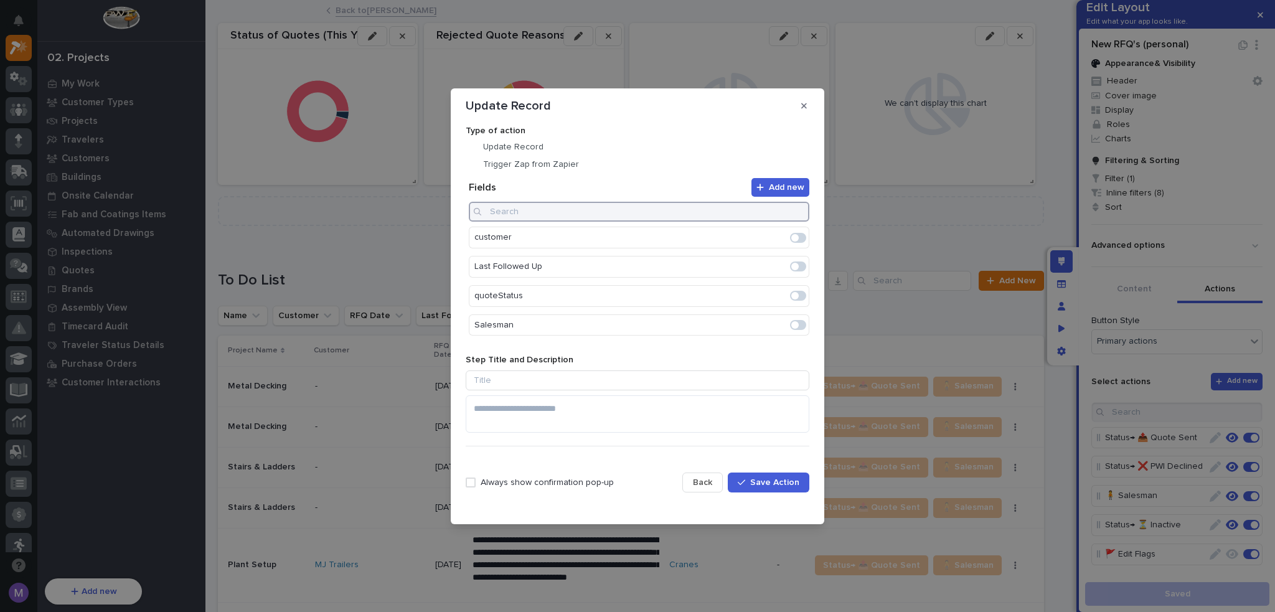
click at [588, 214] on input at bounding box center [639, 212] width 341 height 20
click at [800, 236] on span at bounding box center [798, 238] width 16 height 10
type input "new"
click at [798, 268] on span at bounding box center [794, 267] width 7 height 7
click at [800, 298] on span at bounding box center [798, 298] width 16 height 10
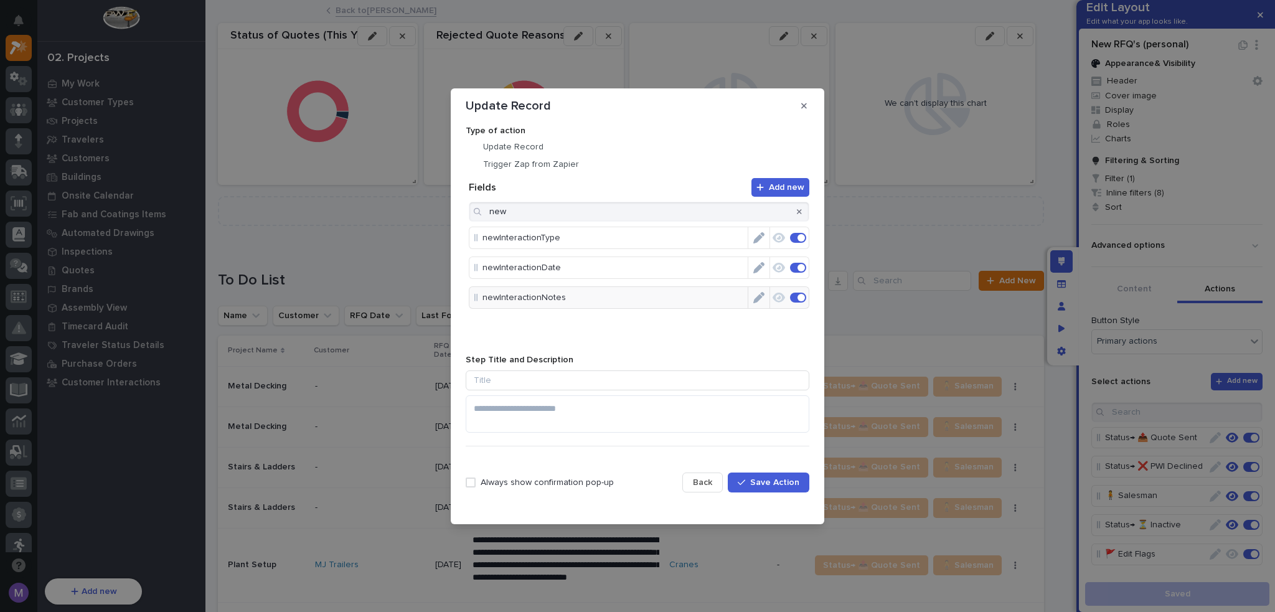
click at [566, 480] on p "Always show confirmation pop-up" at bounding box center [547, 483] width 133 height 11
click at [764, 238] on icon "Edit" at bounding box center [758, 237] width 11 height 11
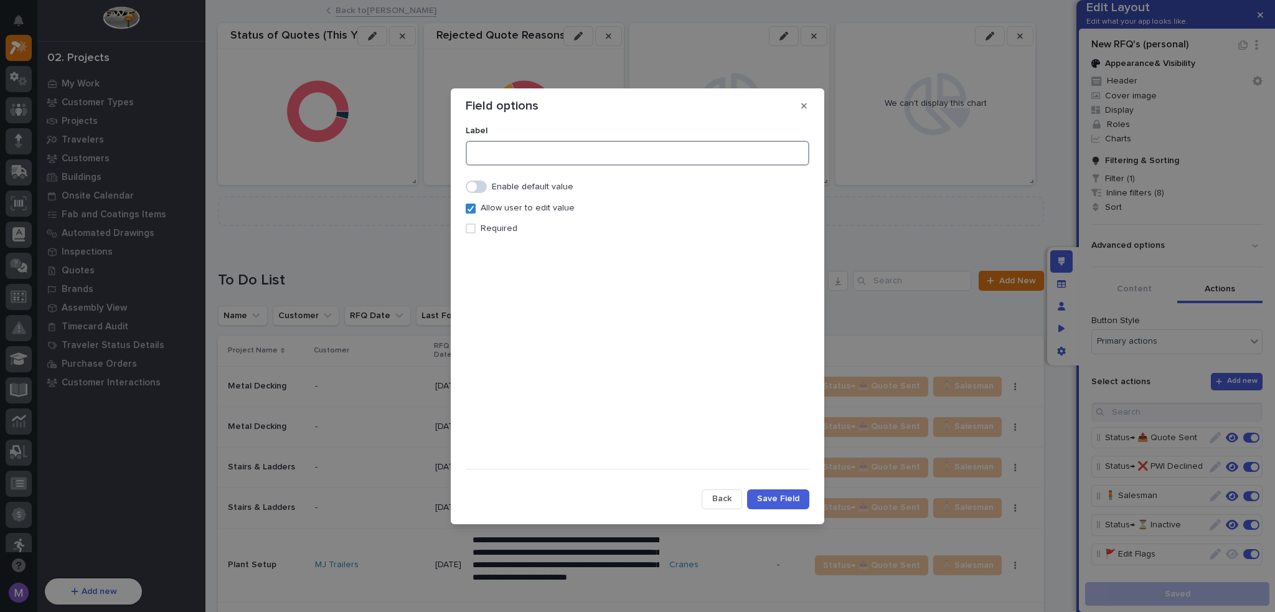
click at [522, 154] on input at bounding box center [638, 153] width 344 height 25
type input "Interaction Type"
click at [480, 229] on label "Required" at bounding box center [492, 229] width 52 height 11
click at [768, 489] on button "Save Field" at bounding box center [778, 499] width 62 height 20
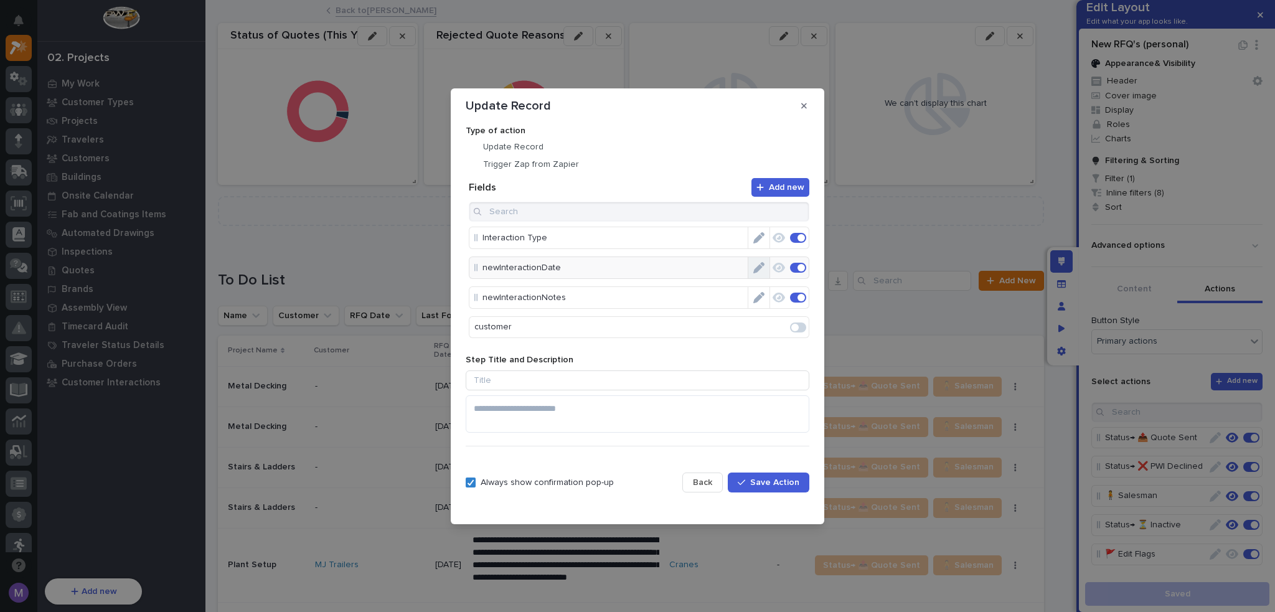
click at [758, 262] on button "Edit" at bounding box center [758, 267] width 21 height 21
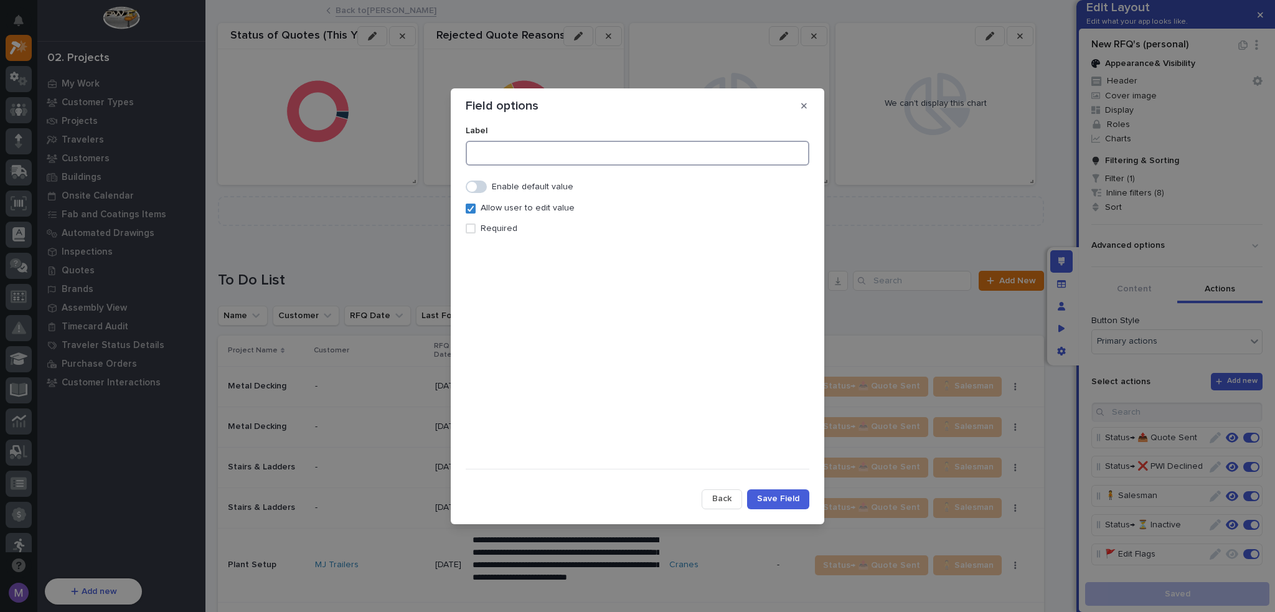
click at [578, 141] on input at bounding box center [638, 153] width 344 height 25
type input "Interaction Date & Time"
click at [510, 222] on div "Required" at bounding box center [638, 224] width 344 height 21
click at [510, 224] on p "Required" at bounding box center [499, 229] width 37 height 11
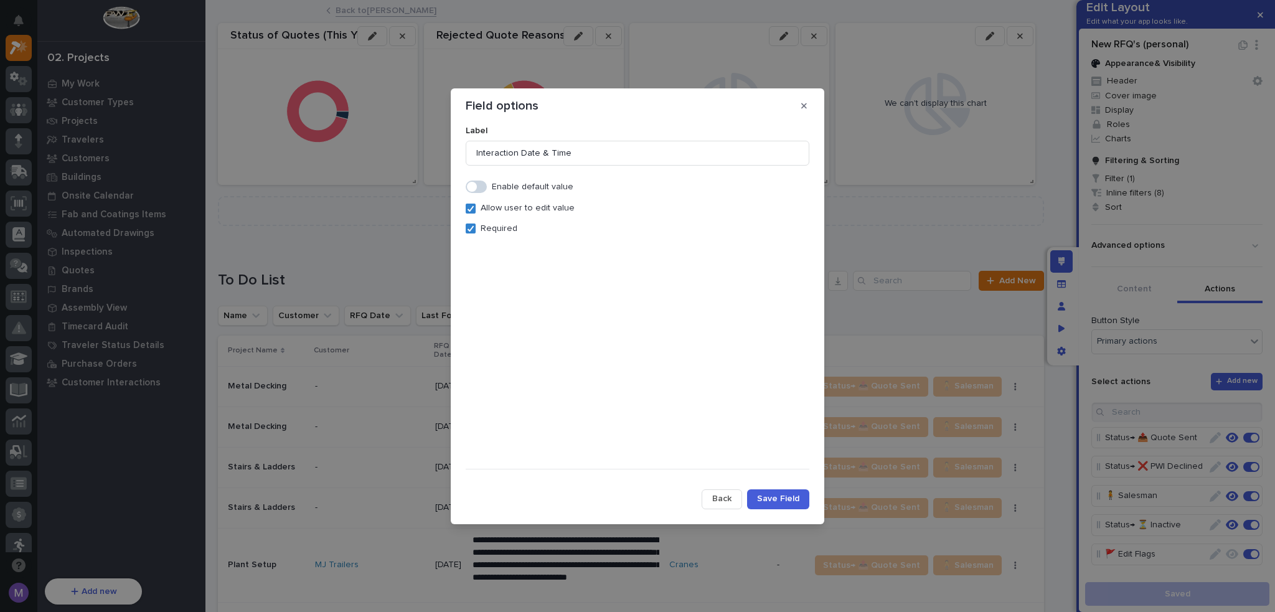
click at [781, 495] on span "Save Field" at bounding box center [778, 498] width 42 height 11
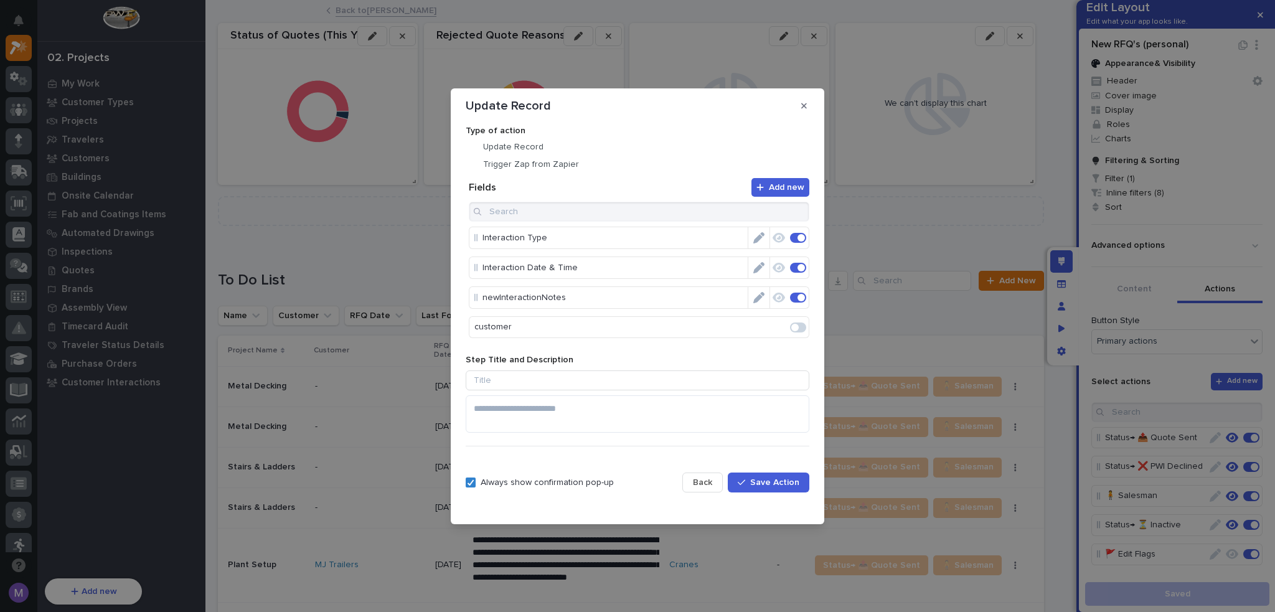
click at [753, 298] on icon "Edit" at bounding box center [758, 297] width 11 height 11
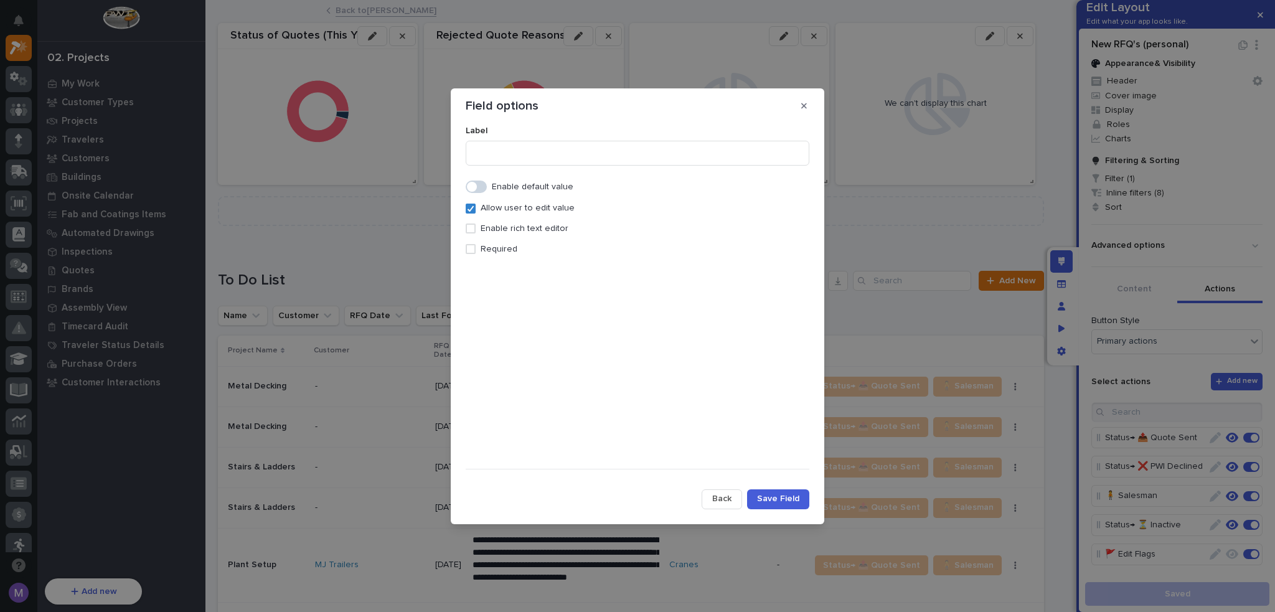
click at [498, 234] on p "Enable rich text editor" at bounding box center [525, 229] width 88 height 11
click at [600, 159] on input at bounding box center [638, 153] width 344 height 25
drag, startPoint x: 519, startPoint y: 156, endPoint x: 455, endPoint y: 154, distance: 64.8
click at [455, 154] on section "Field options Label Interaction Notes Enable default value Allow user to edit v…" at bounding box center [638, 306] width 374 height 436
type input "Notes"
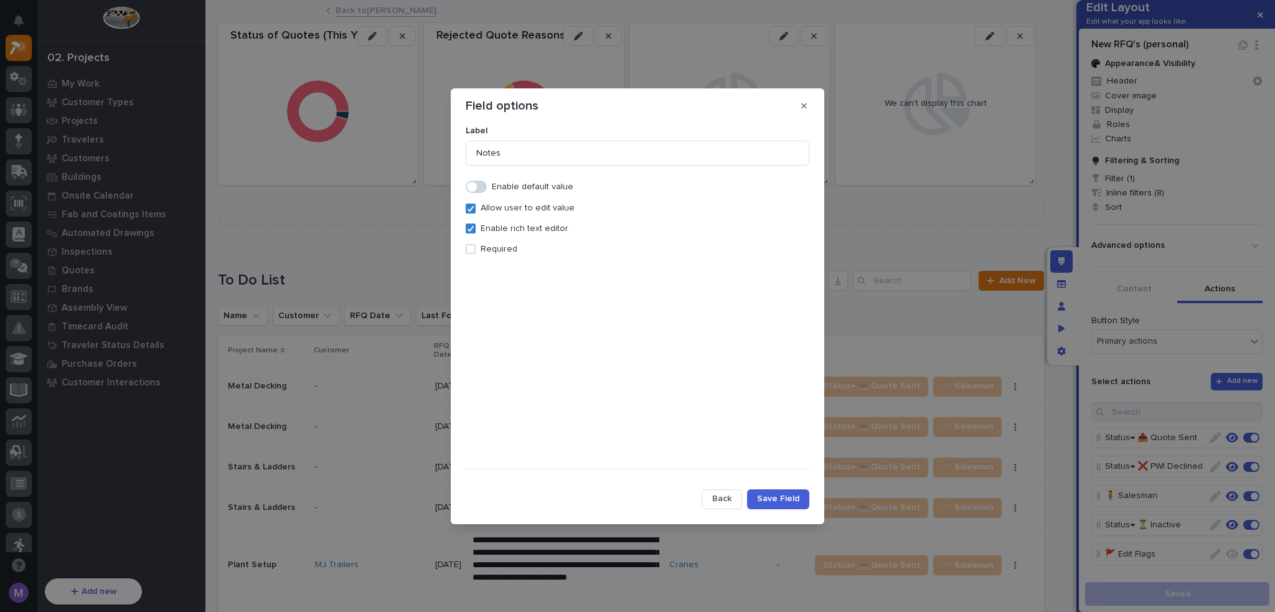
click at [783, 498] on span "Save Field" at bounding box center [778, 498] width 42 height 11
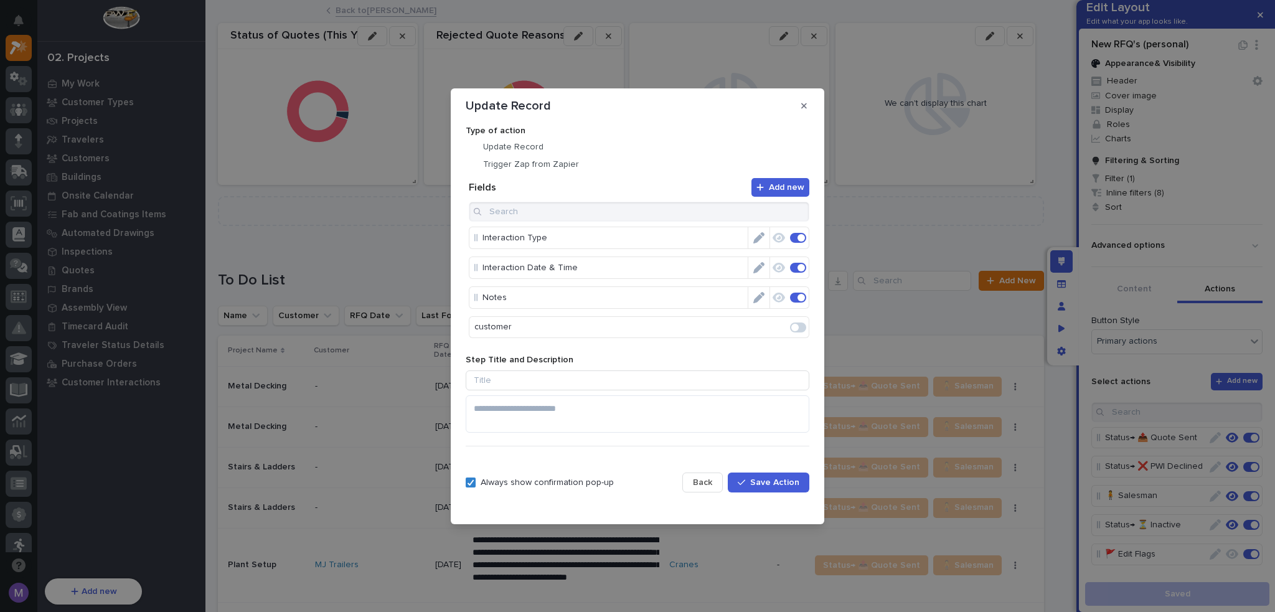
click at [753, 268] on icon "Edit" at bounding box center [758, 267] width 11 height 11
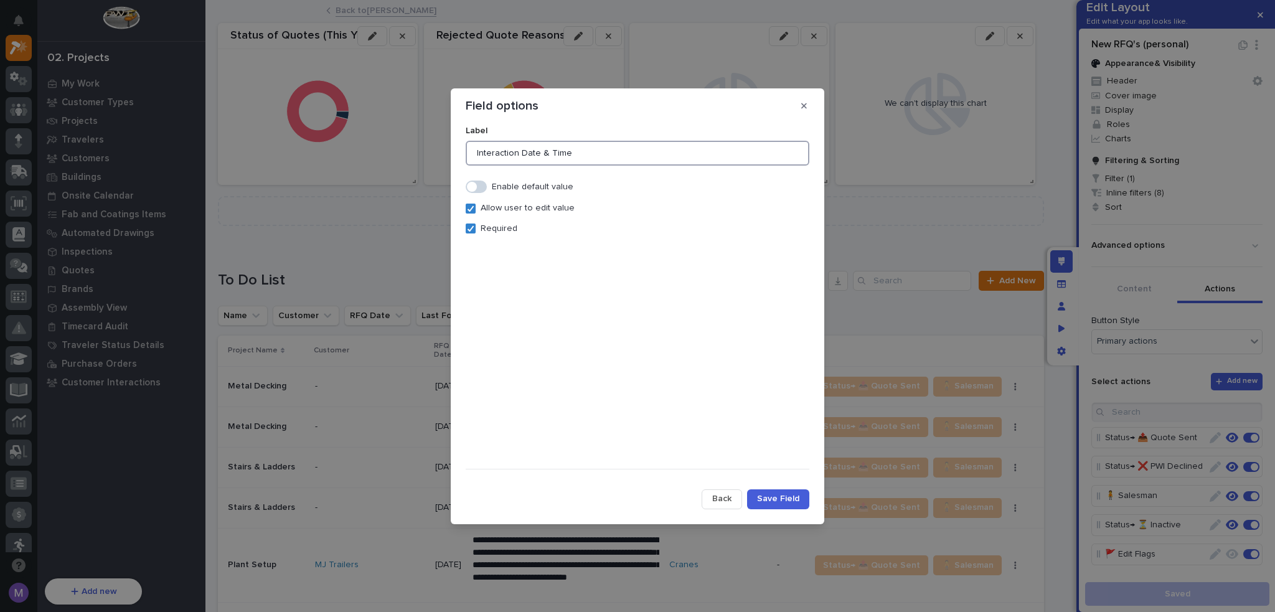
drag, startPoint x: 519, startPoint y: 151, endPoint x: 427, endPoint y: 150, distance: 92.2
click at [427, 150] on div "Field options Label Interaction Date & Time Enable default value Allow user to …" at bounding box center [637, 306] width 1275 height 612
type input "Date & Time"
click at [785, 498] on span "Save Field" at bounding box center [778, 498] width 42 height 11
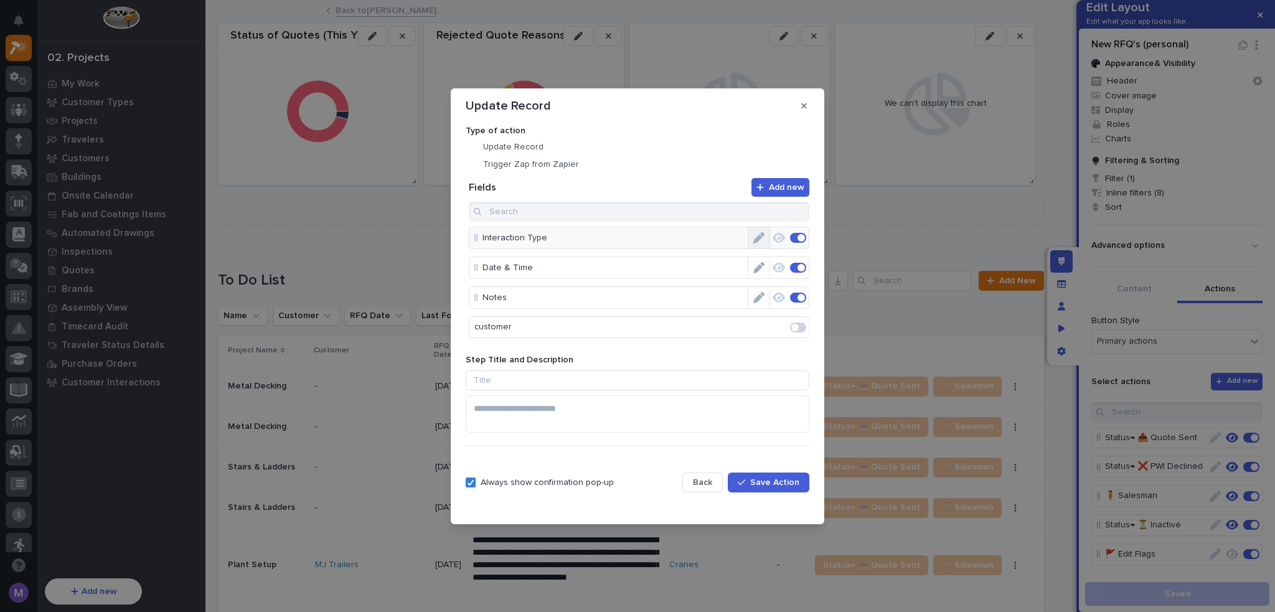
click at [760, 238] on button "Edit" at bounding box center [758, 237] width 21 height 21
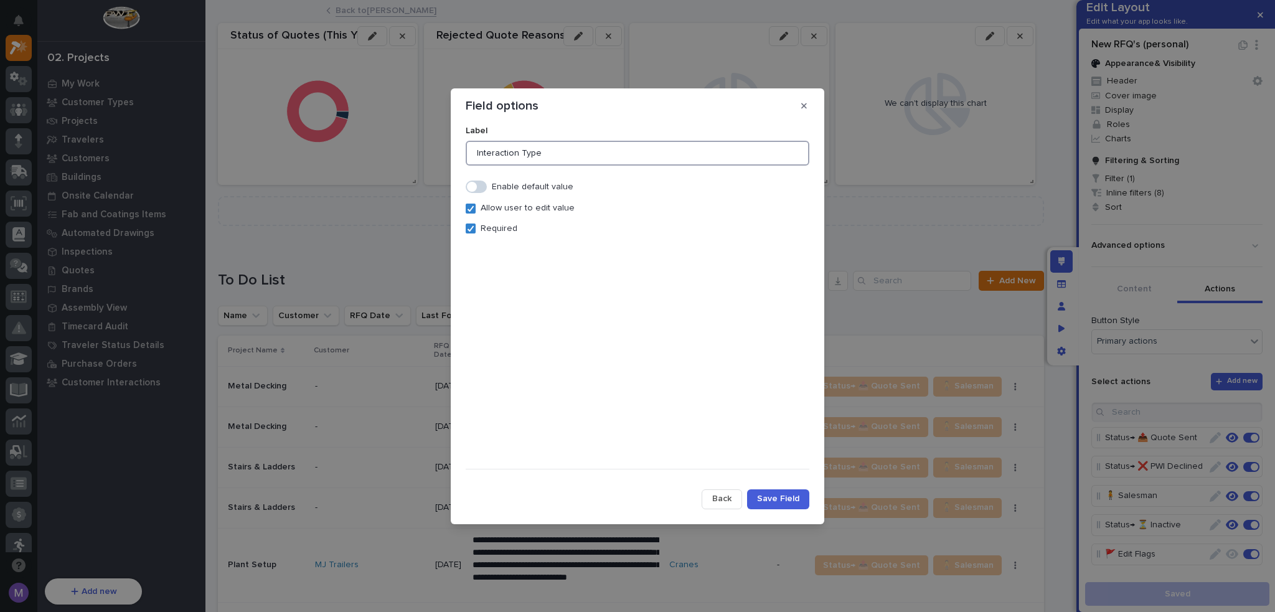
drag, startPoint x: 518, startPoint y: 154, endPoint x: 390, endPoint y: 153, distance: 127.7
click at [390, 153] on div "Field options Label Interaction Type Enable default value Allow user to edit va…" at bounding box center [637, 306] width 1275 height 612
type input "Type"
click at [787, 495] on span "Save Field" at bounding box center [778, 498] width 42 height 11
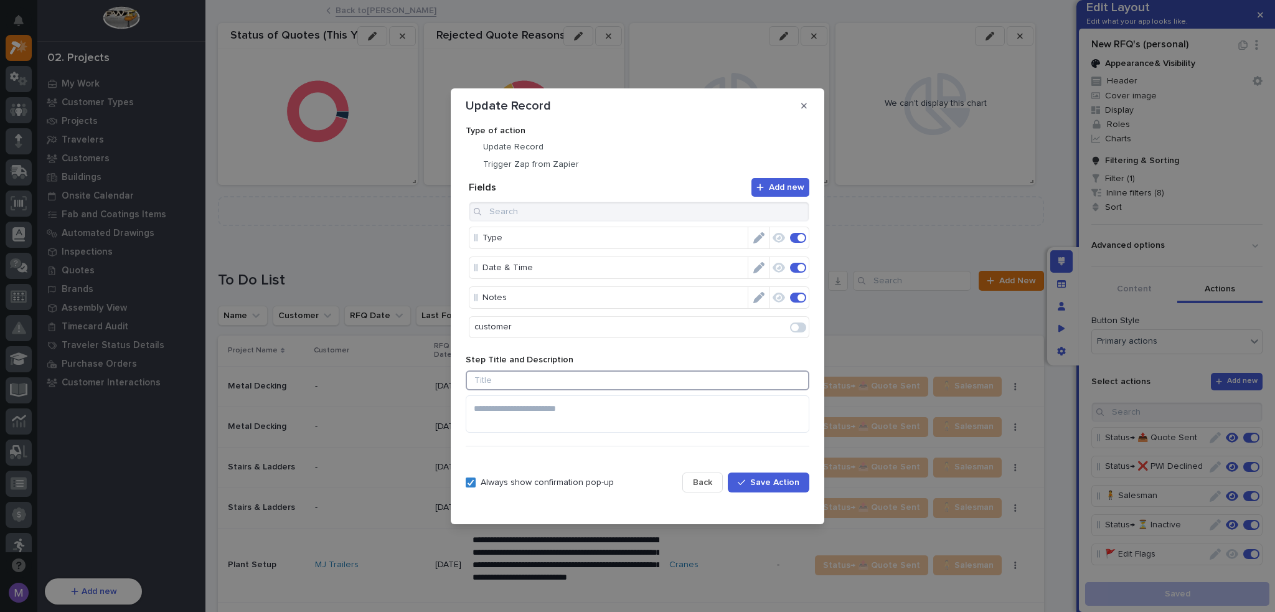
click at [529, 376] on input at bounding box center [638, 380] width 344 height 20
type input "Log Customer Interaction"
click at [774, 484] on span "Save Action" at bounding box center [774, 482] width 49 height 11
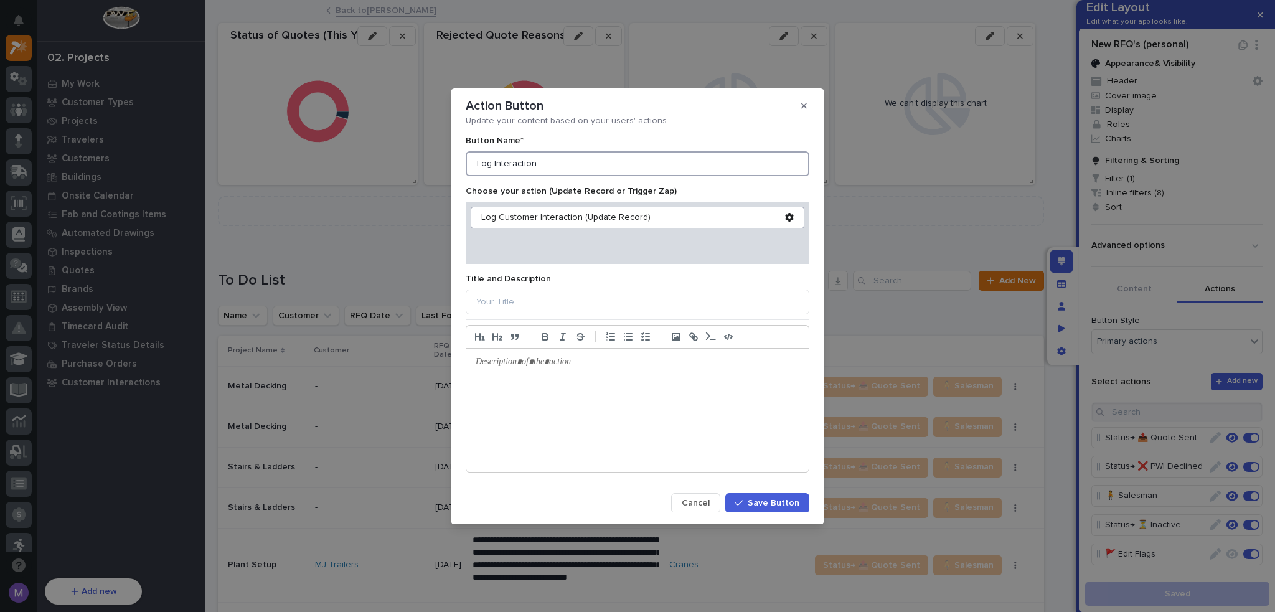
click at [466, 163] on input "Log Interaction" at bounding box center [638, 163] width 344 height 25
click at [465, 169] on div "Update your content based on your users' actions Button Name* Log Interaction C…" at bounding box center [638, 313] width 350 height 400
click at [478, 161] on input "Log Interaction" at bounding box center [638, 163] width 344 height 25
click at [476, 163] on input "Log Interaction" at bounding box center [638, 163] width 344 height 25
paste input "🗒️"
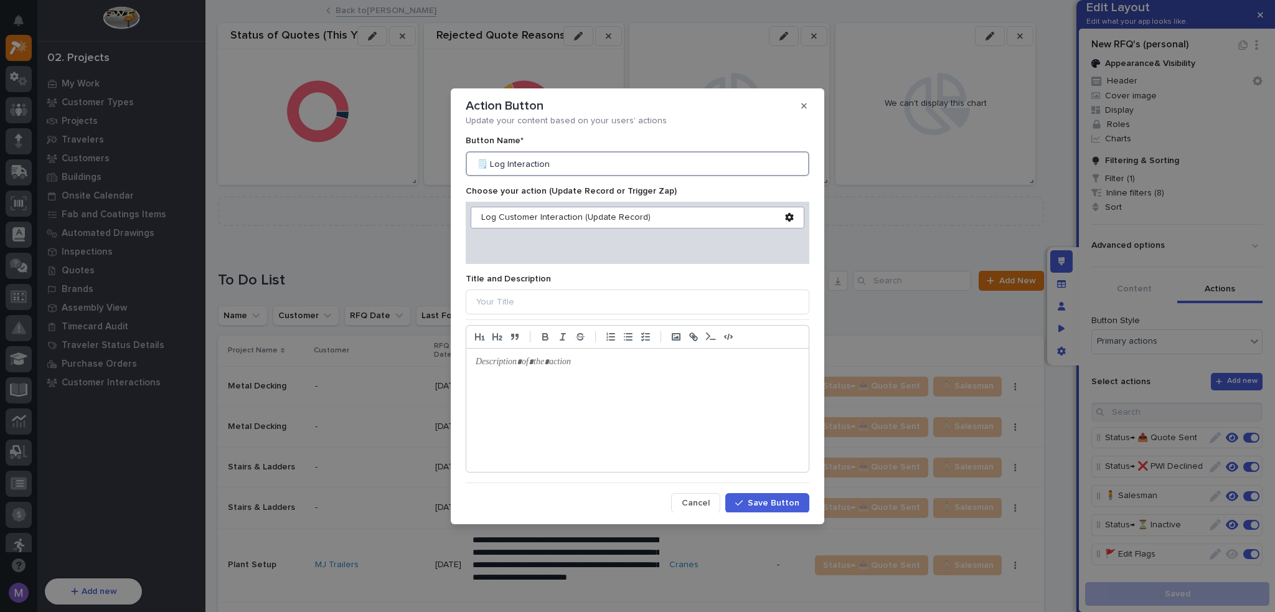
type input "🗒️ Log Interaction"
click at [793, 505] on button "Save Button" at bounding box center [767, 503] width 84 height 20
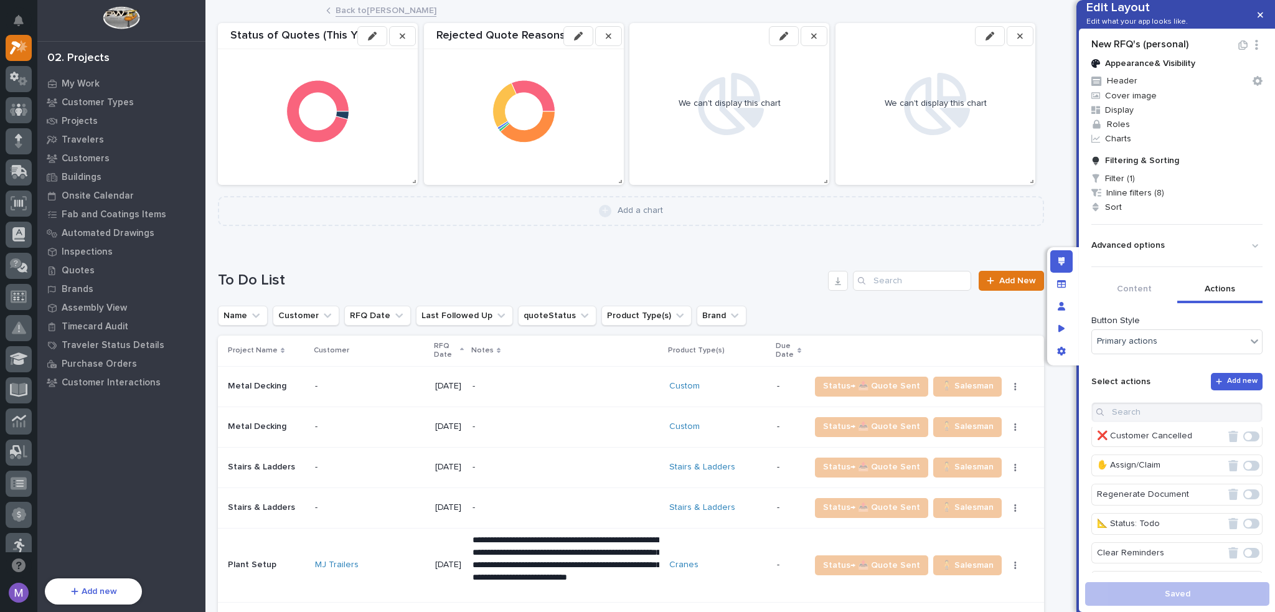
scroll to position [711, 0]
click at [1243, 556] on span at bounding box center [1251, 555] width 16 height 10
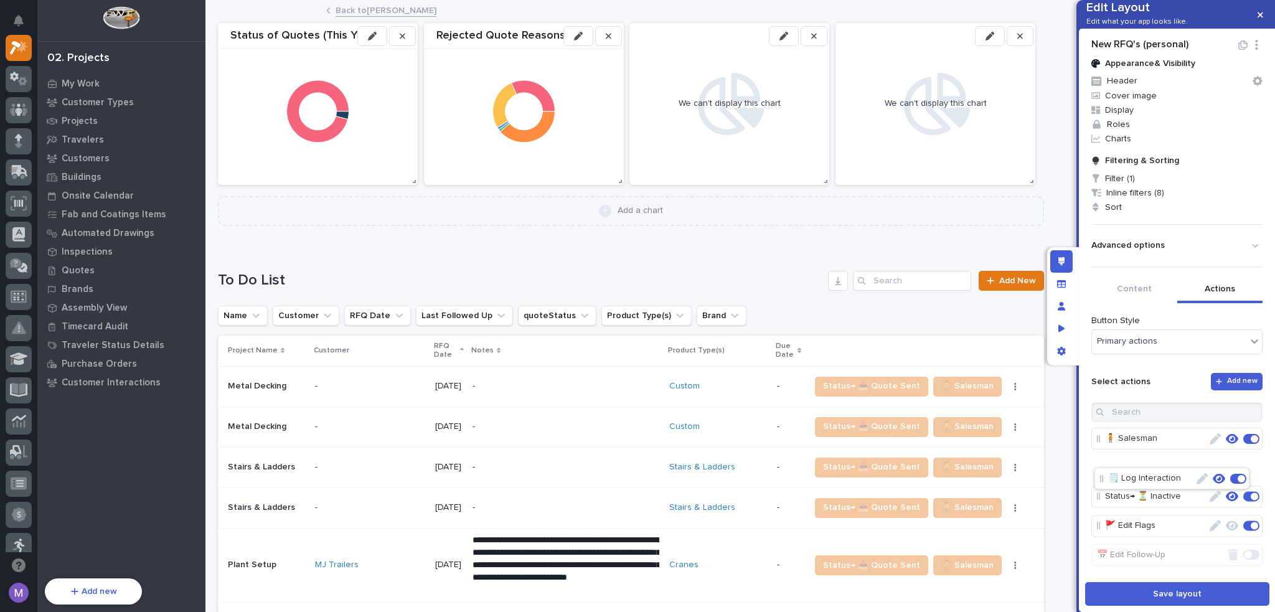
scroll to position [57, 0]
drag, startPoint x: 1140, startPoint y: 517, endPoint x: 1141, endPoint y: 486, distance: 30.5
drag, startPoint x: 1135, startPoint y: 547, endPoint x: 1133, endPoint y: 511, distance: 36.2
drag, startPoint x: 1136, startPoint y: 545, endPoint x: 1135, endPoint y: 514, distance: 30.6
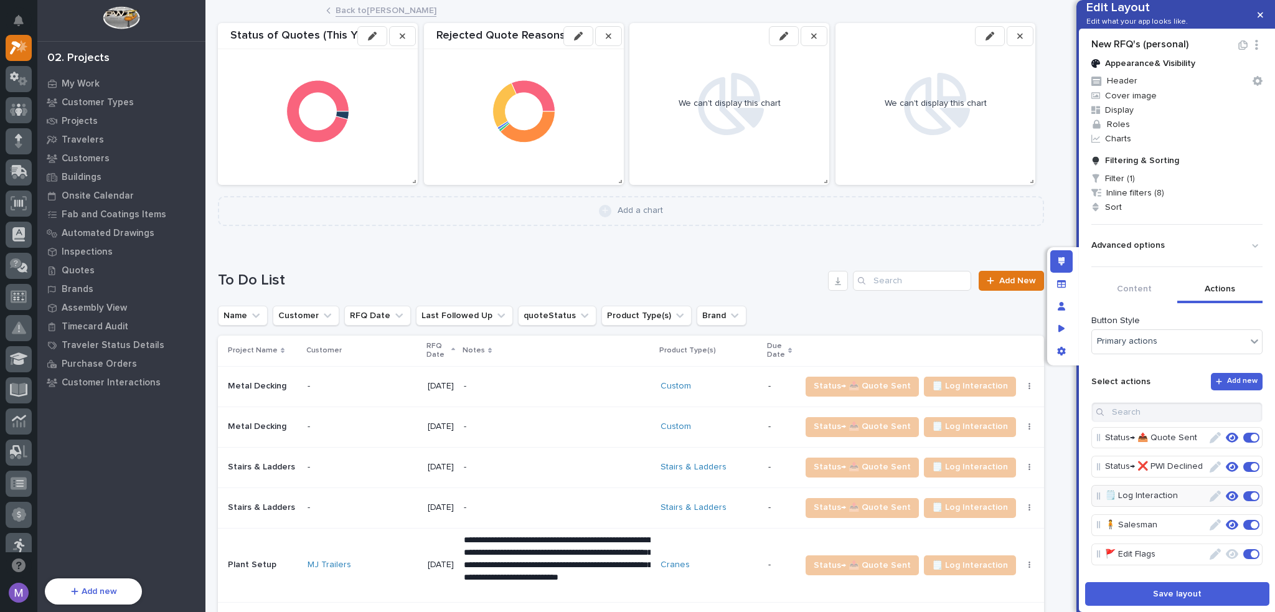
scroll to position [58, 0]
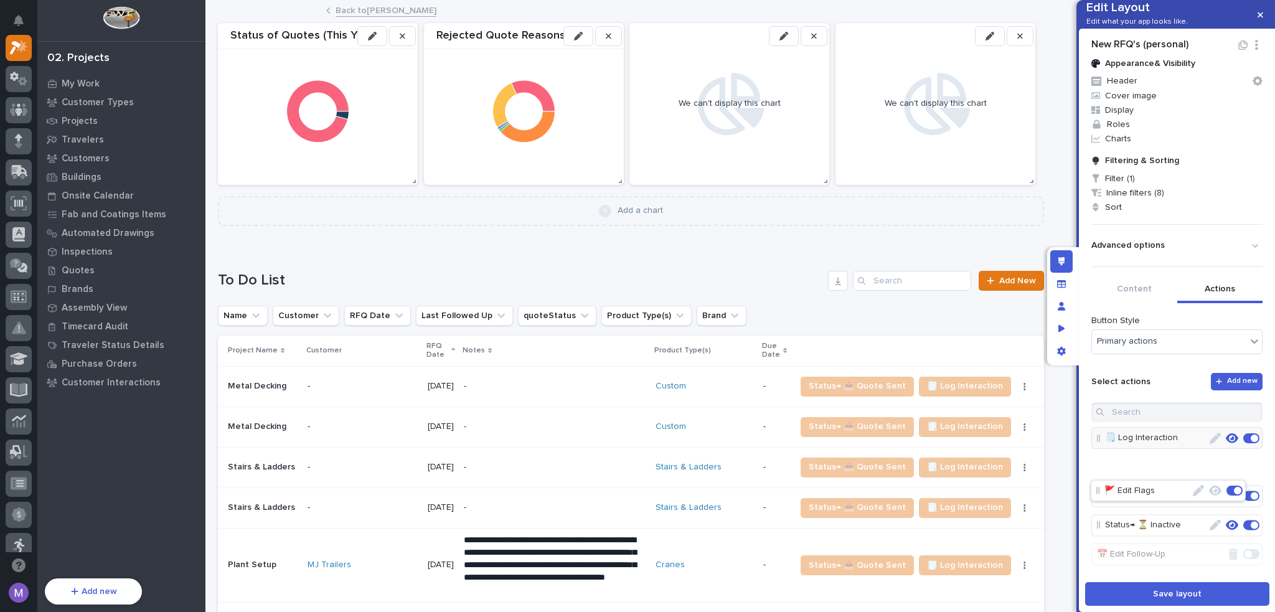
drag, startPoint x: 1141, startPoint y: 514, endPoint x: 1141, endPoint y: 485, distance: 29.3
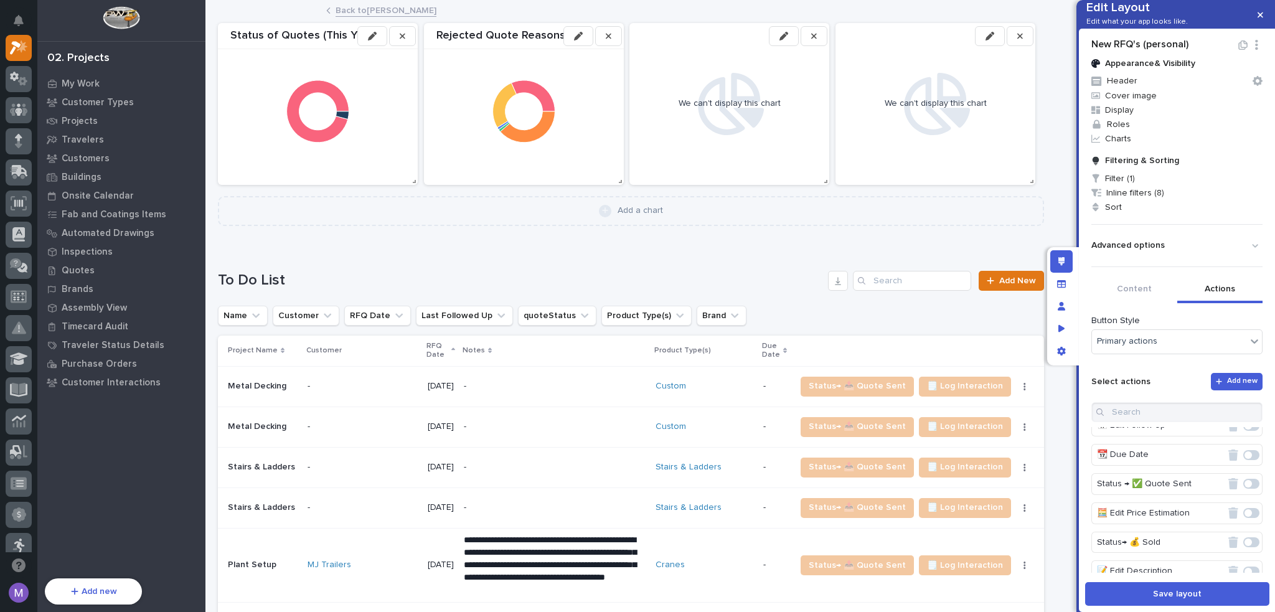
click at [1164, 590] on span "Save layout" at bounding box center [1177, 593] width 49 height 11
drag, startPoint x: 1067, startPoint y: 260, endPoint x: 1019, endPoint y: 4, distance: 260.3
click at [1067, 260] on div "Edit layout" at bounding box center [1061, 261] width 22 height 22
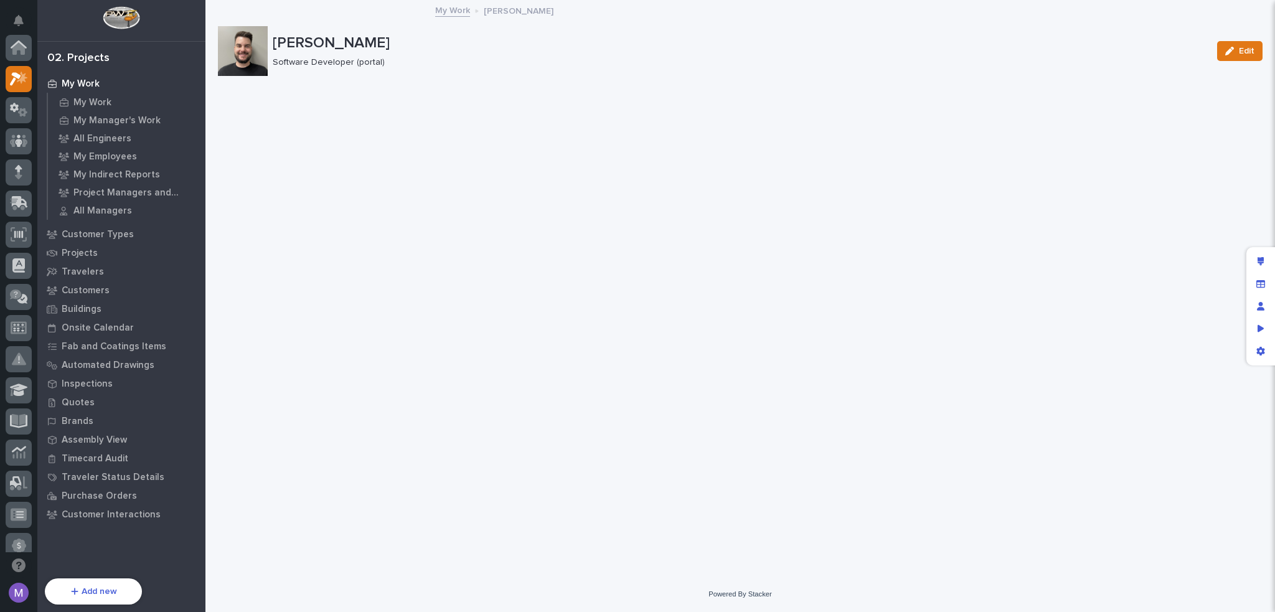
scroll to position [31, 0]
drag, startPoint x: 1256, startPoint y: 258, endPoint x: 1273, endPoint y: 248, distance: 19.2
click at [1256, 258] on div "Edit layout" at bounding box center [1261, 261] width 22 height 22
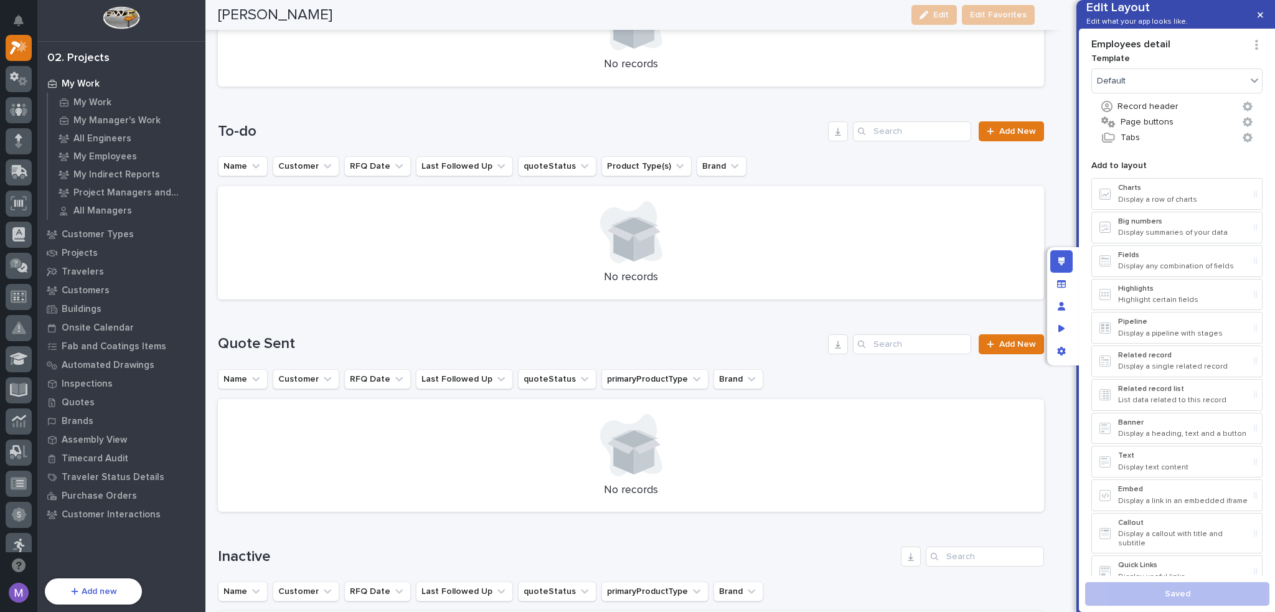
scroll to position [934, 0]
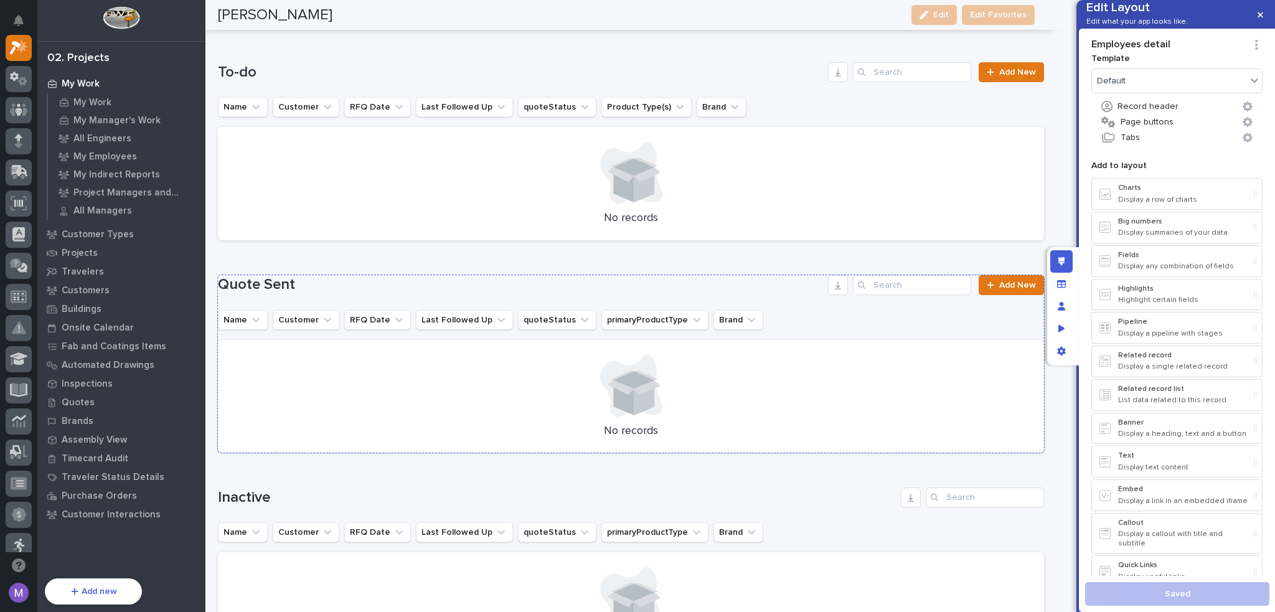
click at [790, 287] on h1 "Quote Sent" at bounding box center [520, 285] width 605 height 18
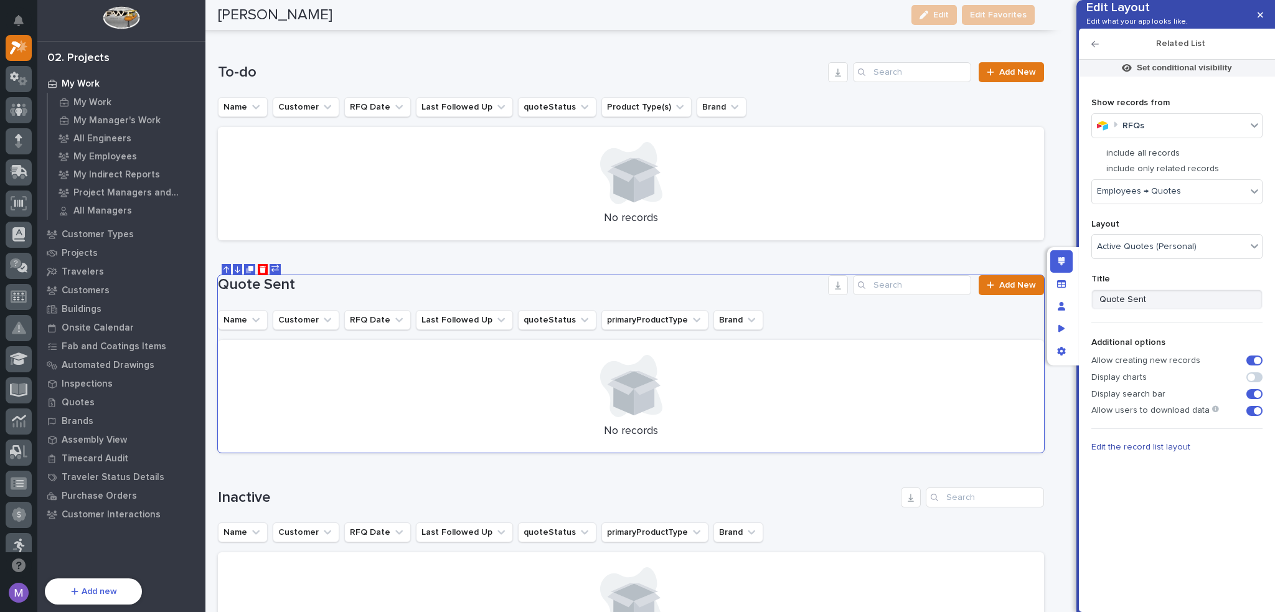
click at [1161, 451] on span "Edit the record list layout" at bounding box center [1141, 447] width 99 height 9
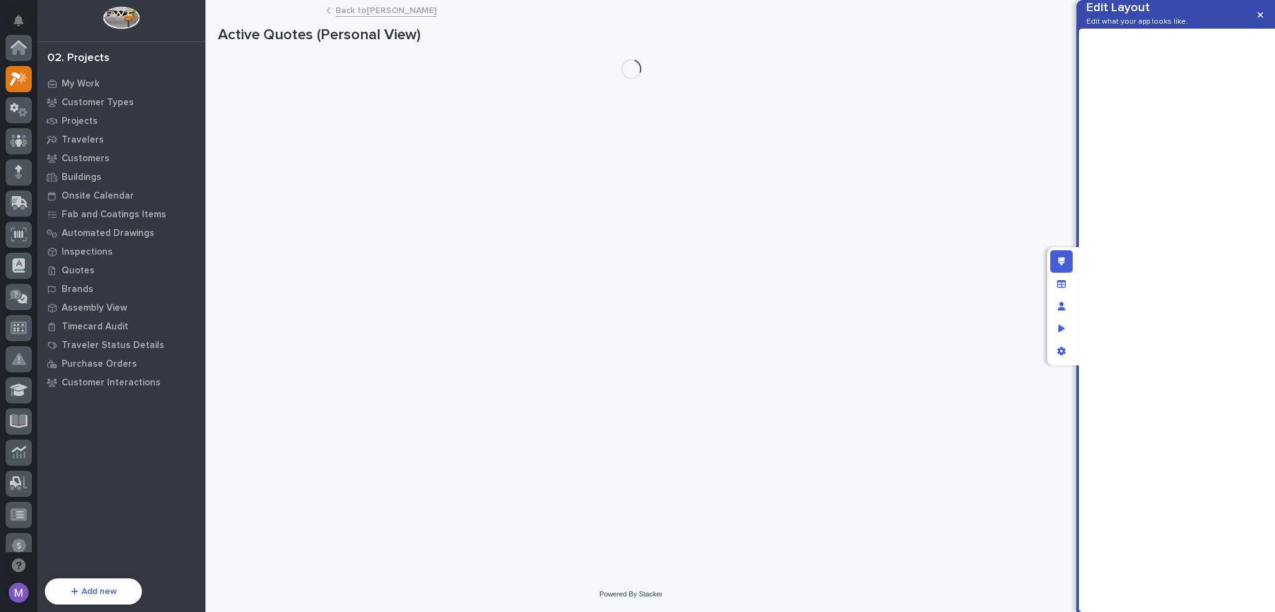
scroll to position [31, 0]
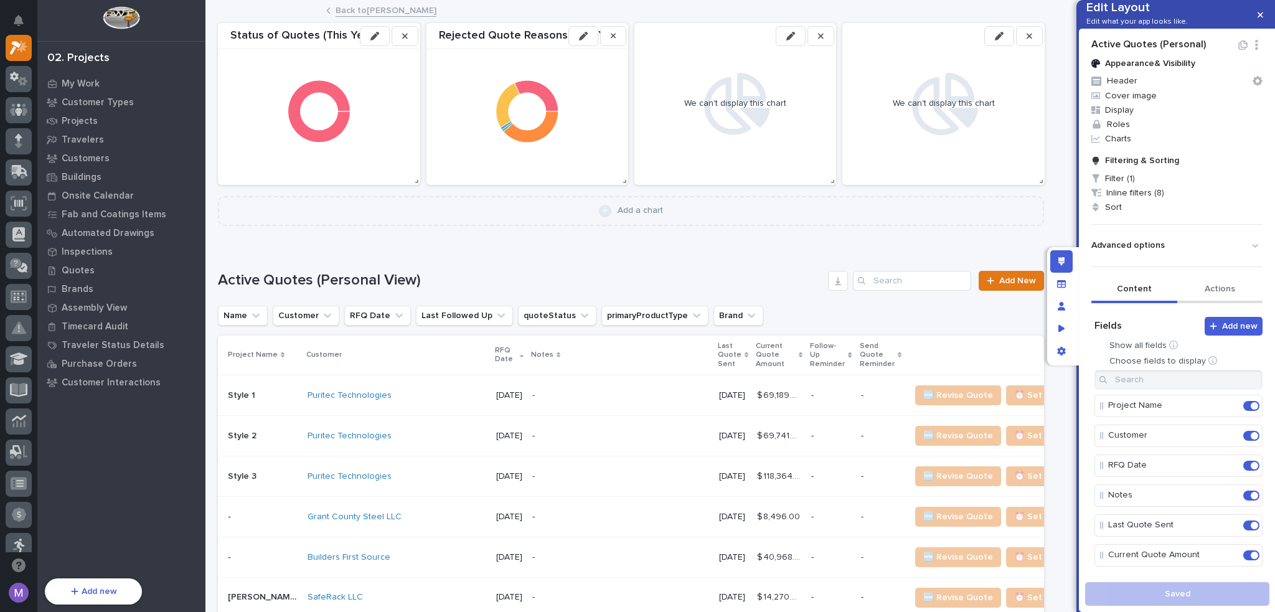
click at [1199, 303] on button "Actions" at bounding box center [1220, 290] width 86 height 26
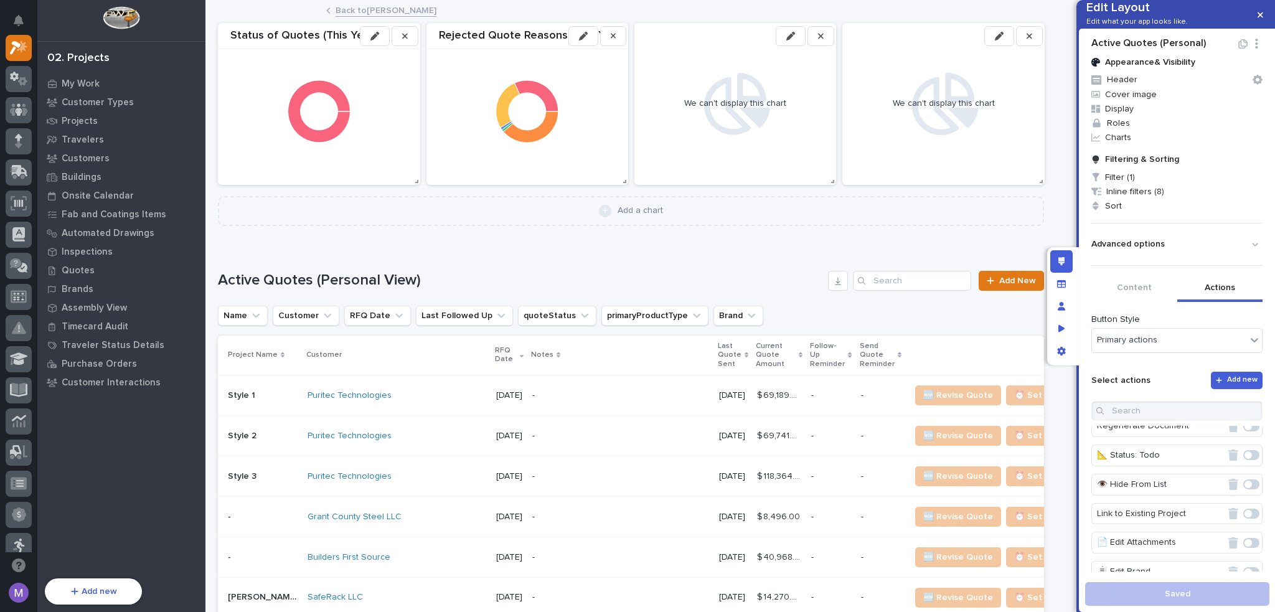
scroll to position [711, 0]
click at [1245, 550] on span at bounding box center [1248, 553] width 7 height 7
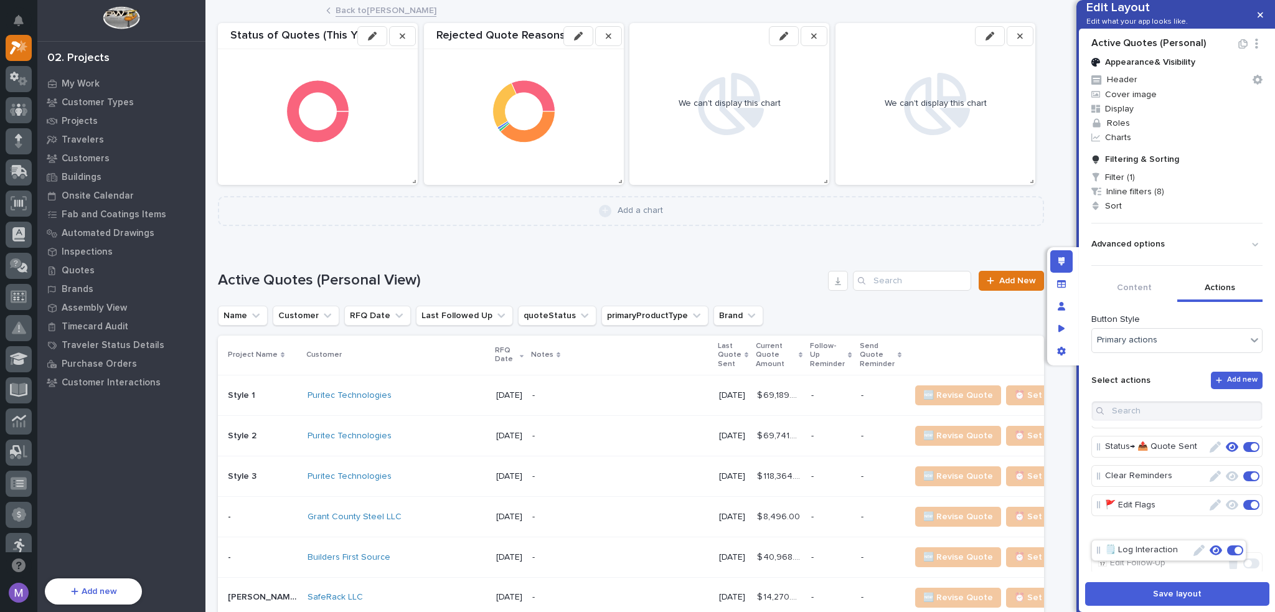
scroll to position [169, 0]
drag, startPoint x: 1159, startPoint y: 565, endPoint x: 1166, endPoint y: 512, distance: 53.9
drag, startPoint x: 1145, startPoint y: 521, endPoint x: 1146, endPoint y: 485, distance: 35.5
click at [1226, 510] on icon "button" at bounding box center [1232, 505] width 12 height 10
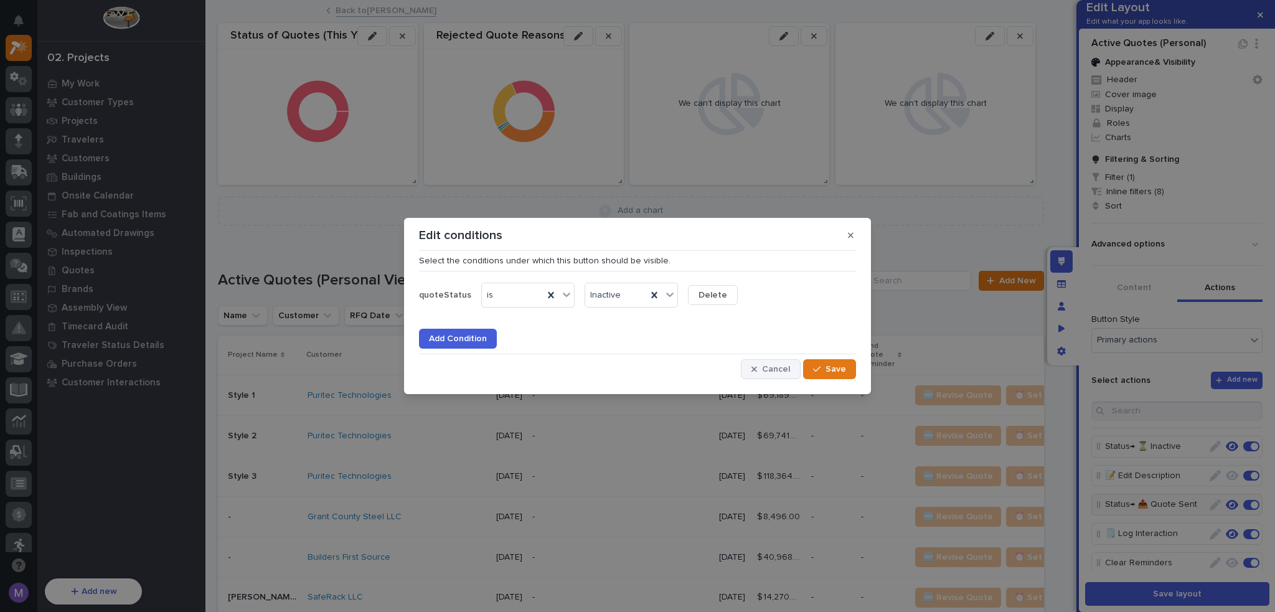
click at [772, 365] on span "Cancel" at bounding box center [776, 369] width 28 height 11
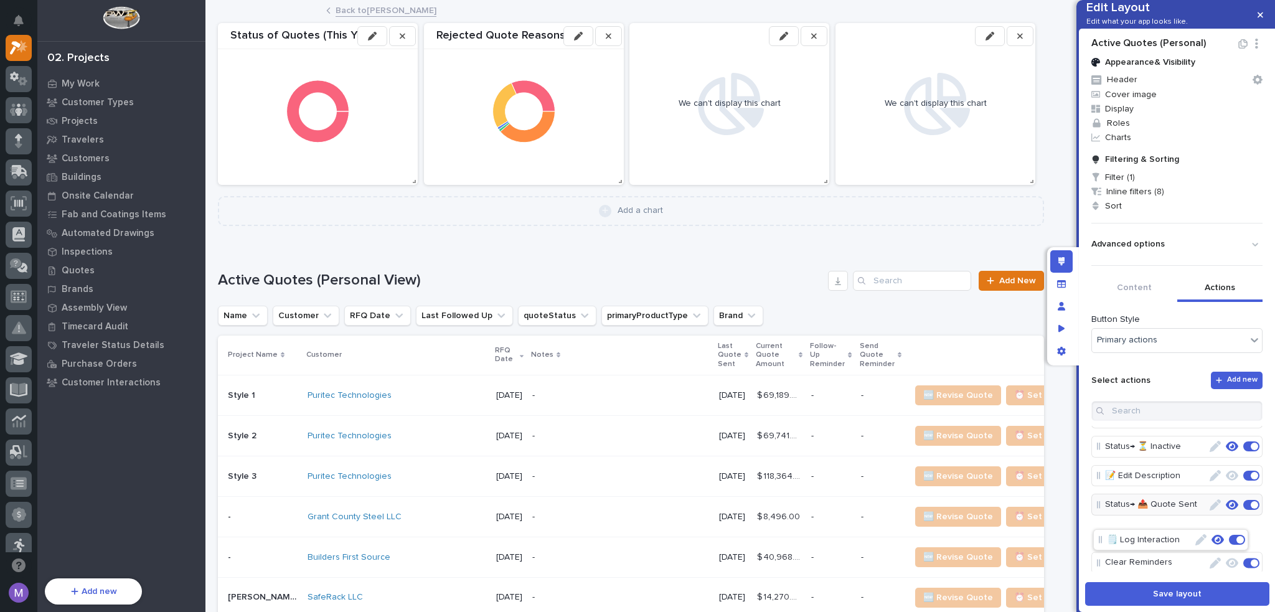
scroll to position [108, 0]
drag, startPoint x: 1126, startPoint y: 547, endPoint x: 1132, endPoint y: 515, distance: 33.0
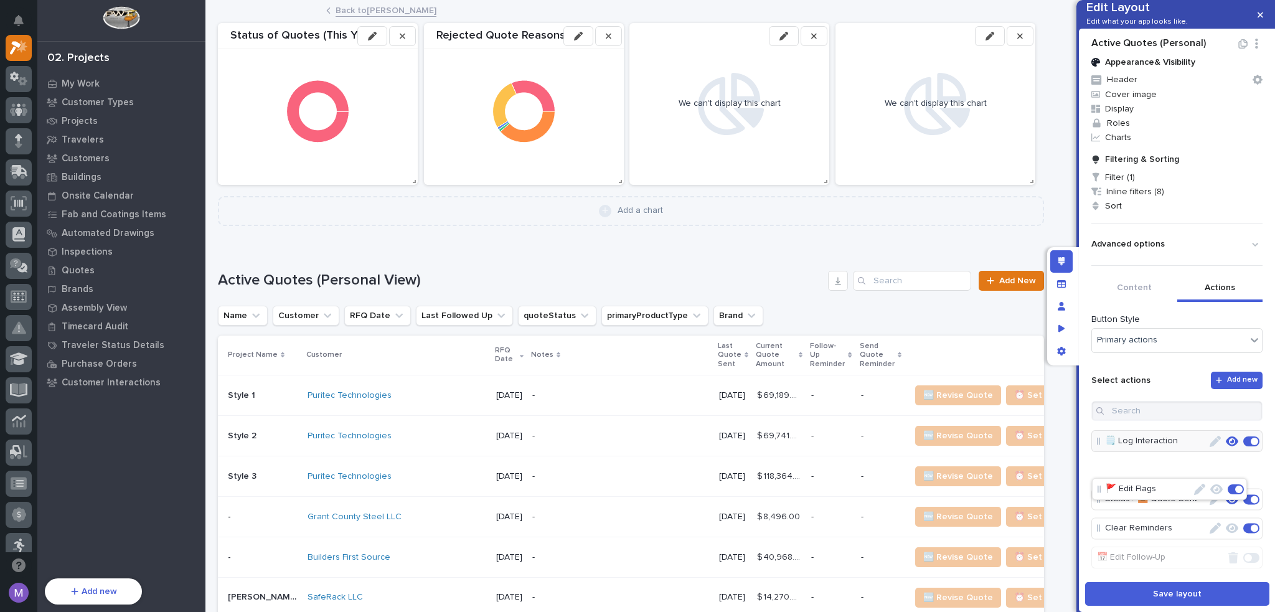
drag, startPoint x: 1138, startPoint y: 545, endPoint x: 1139, endPoint y: 484, distance: 61.0
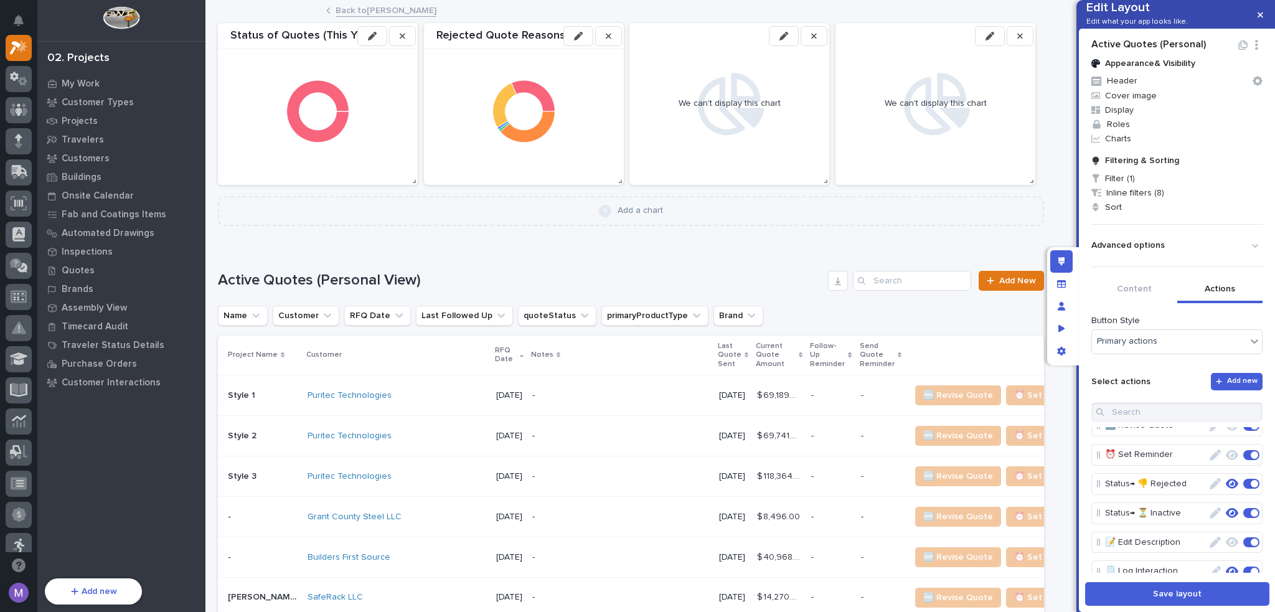
scroll to position [62, 0]
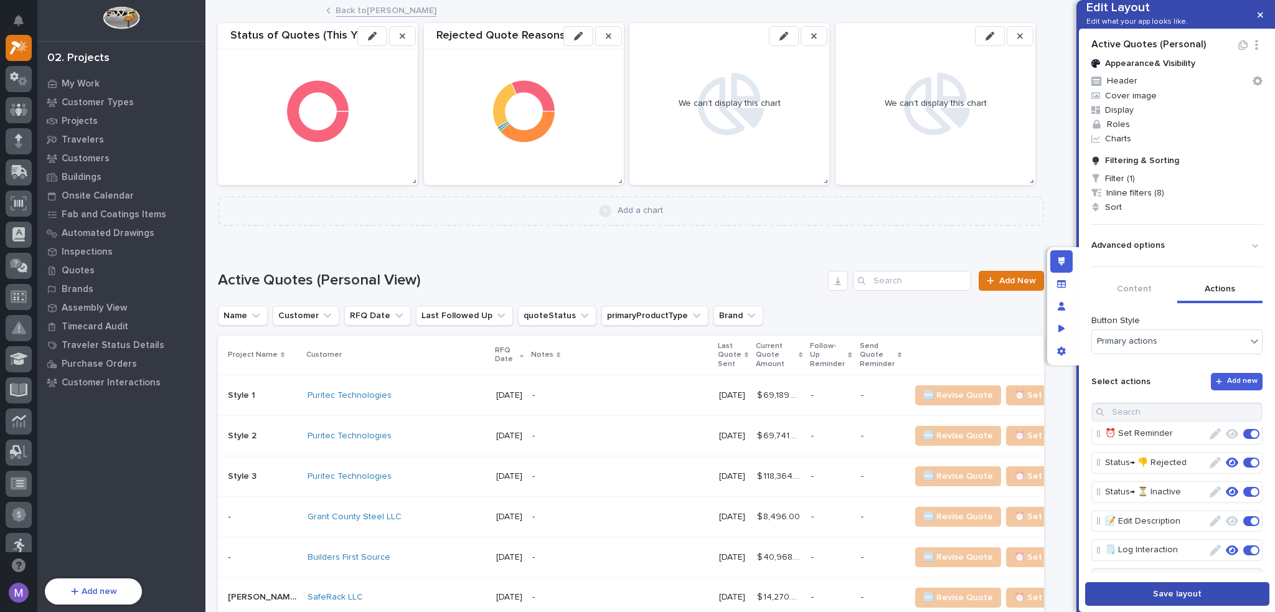
click at [1197, 596] on span "Save layout" at bounding box center [1177, 593] width 49 height 11
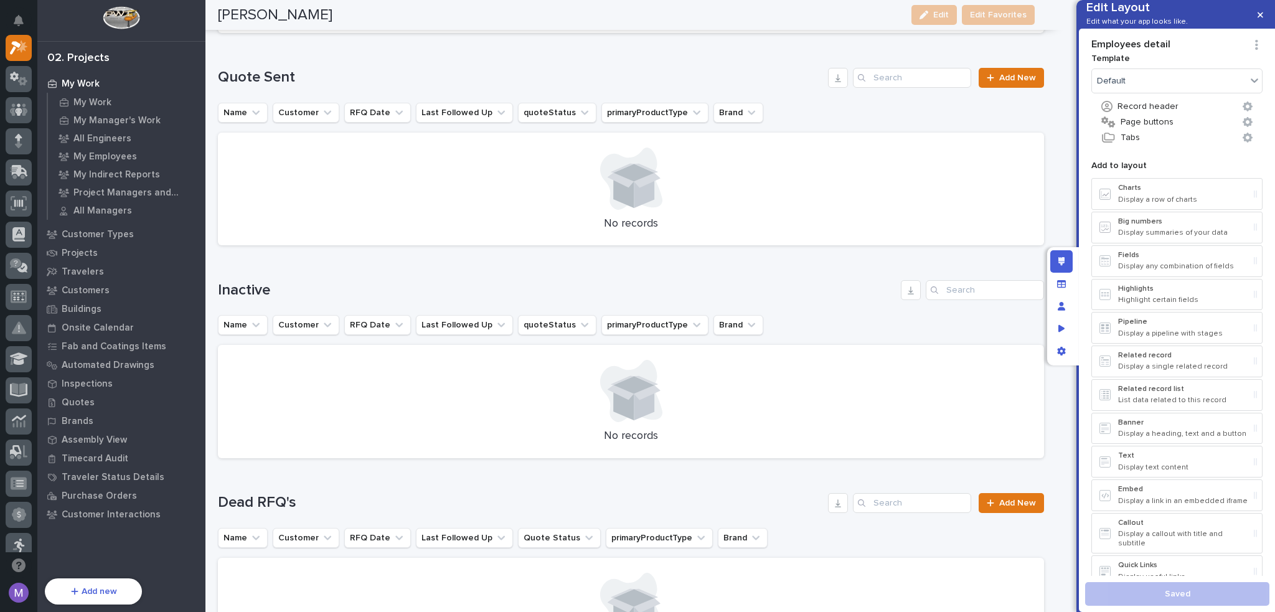
scroll to position [1107, 0]
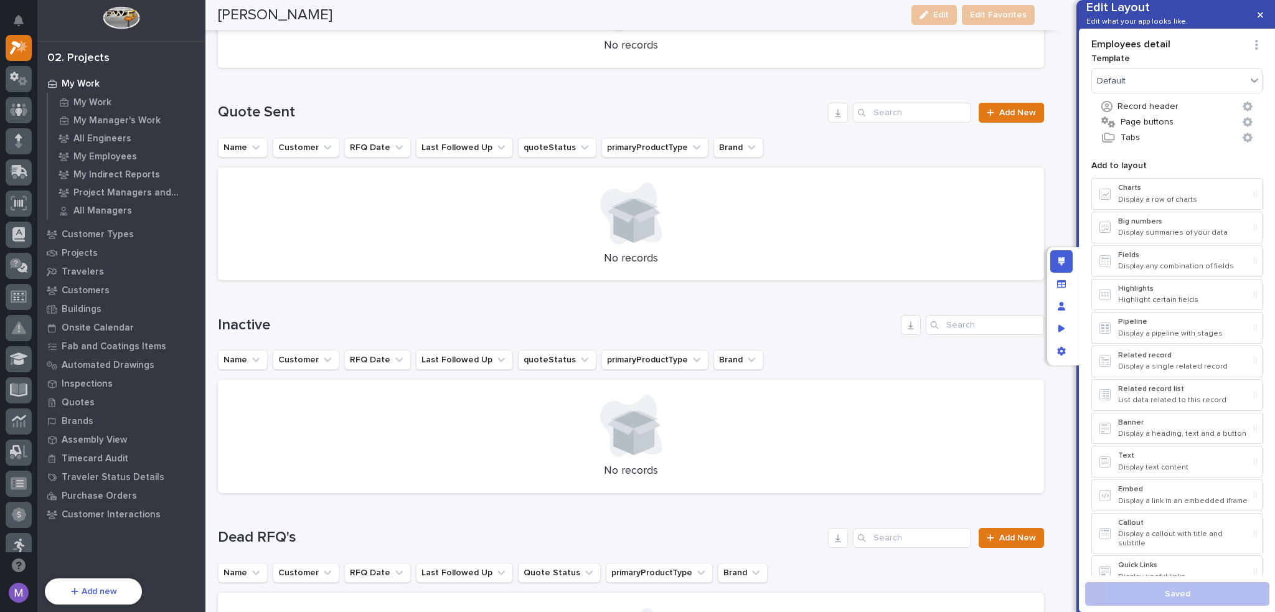
click at [1055, 257] on div "Edit layout" at bounding box center [1061, 261] width 22 height 22
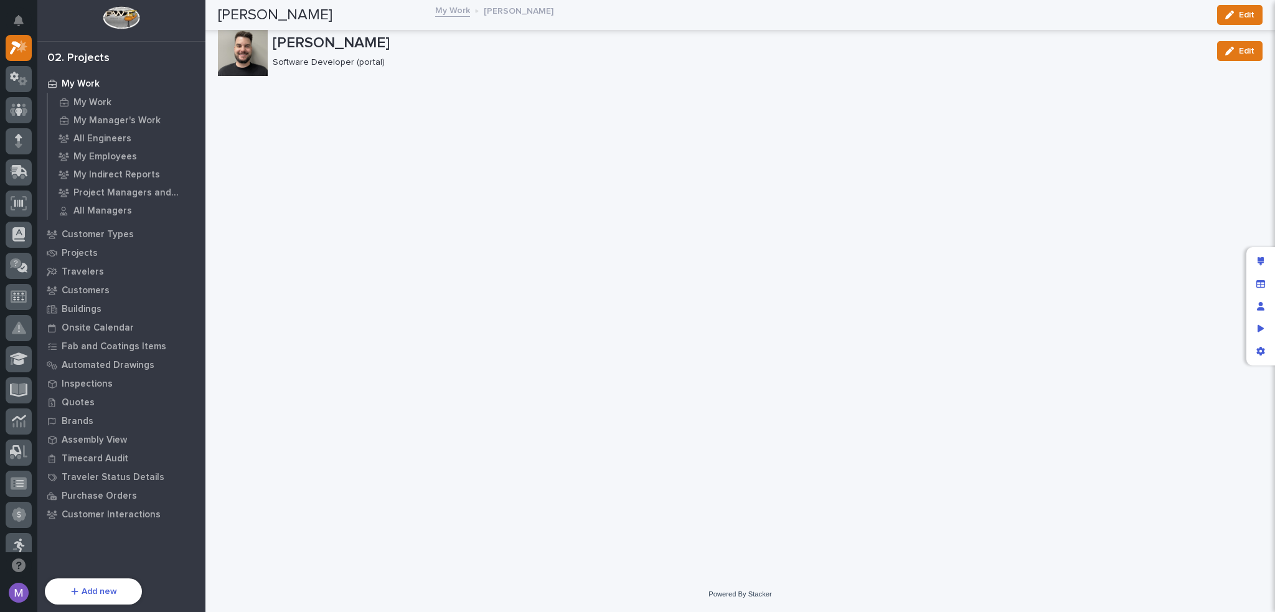
scroll to position [0, 0]
click at [1264, 334] on div "Preview as" at bounding box center [1261, 329] width 22 height 22
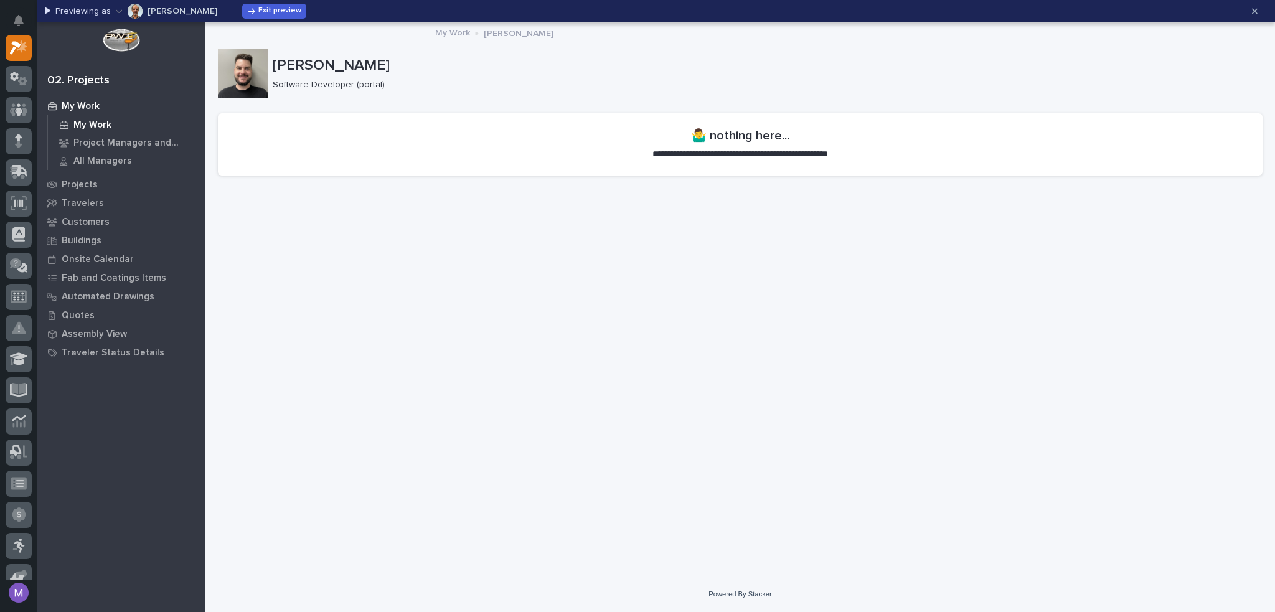
click at [99, 123] on p "My Work" at bounding box center [92, 125] width 38 height 11
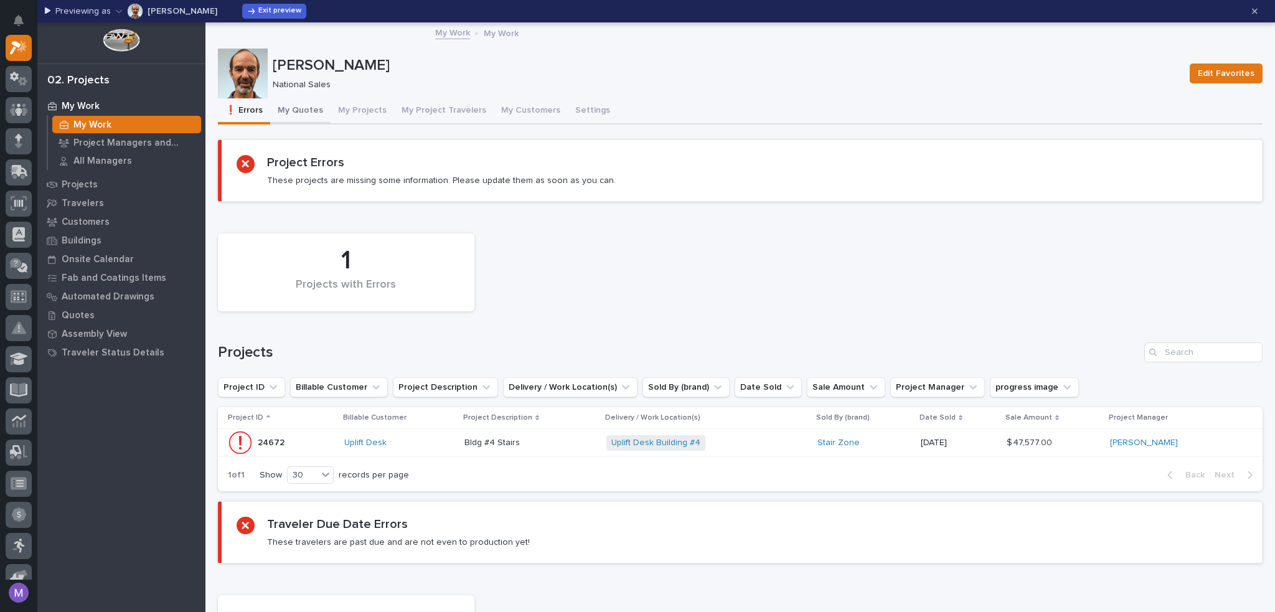
click at [293, 101] on button "My Quotes" at bounding box center [300, 111] width 60 height 26
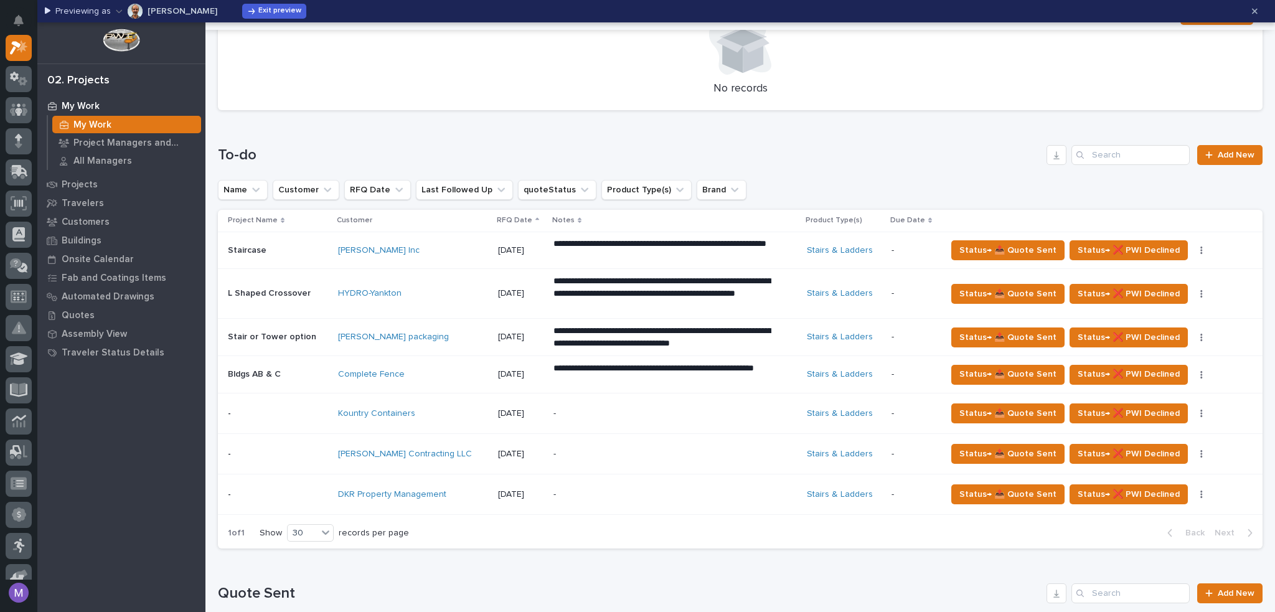
scroll to position [379, 0]
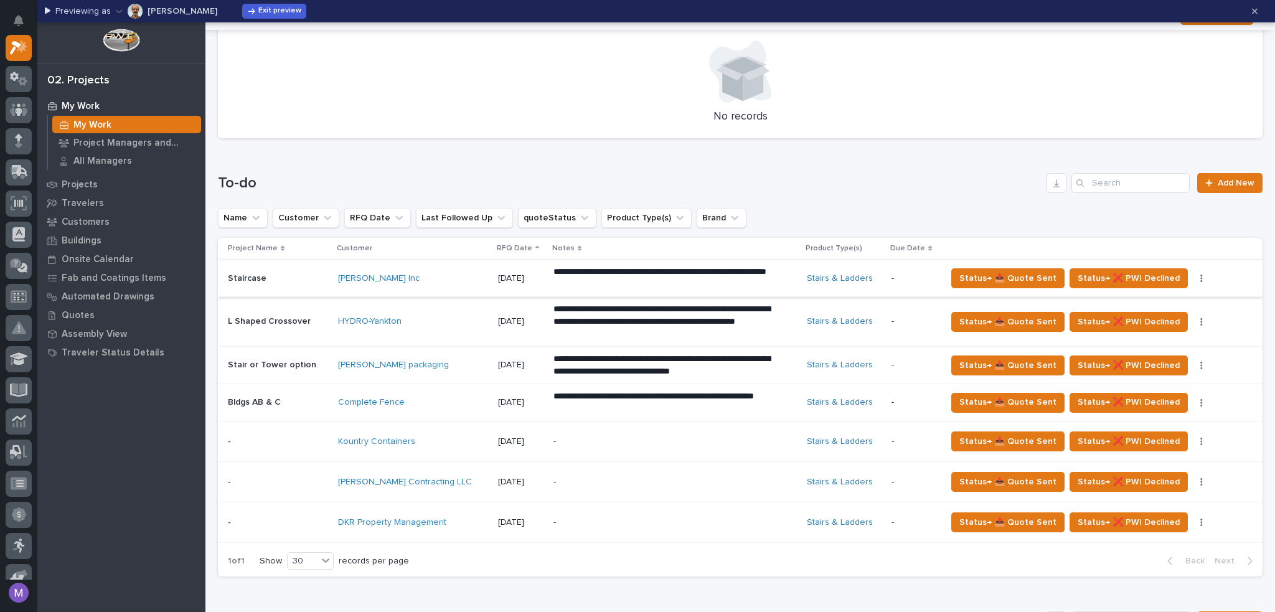
click at [1193, 274] on button "button" at bounding box center [1201, 278] width 17 height 9
click at [1151, 301] on span "🗒️ Log Interaction" at bounding box center [1144, 303] width 73 height 15
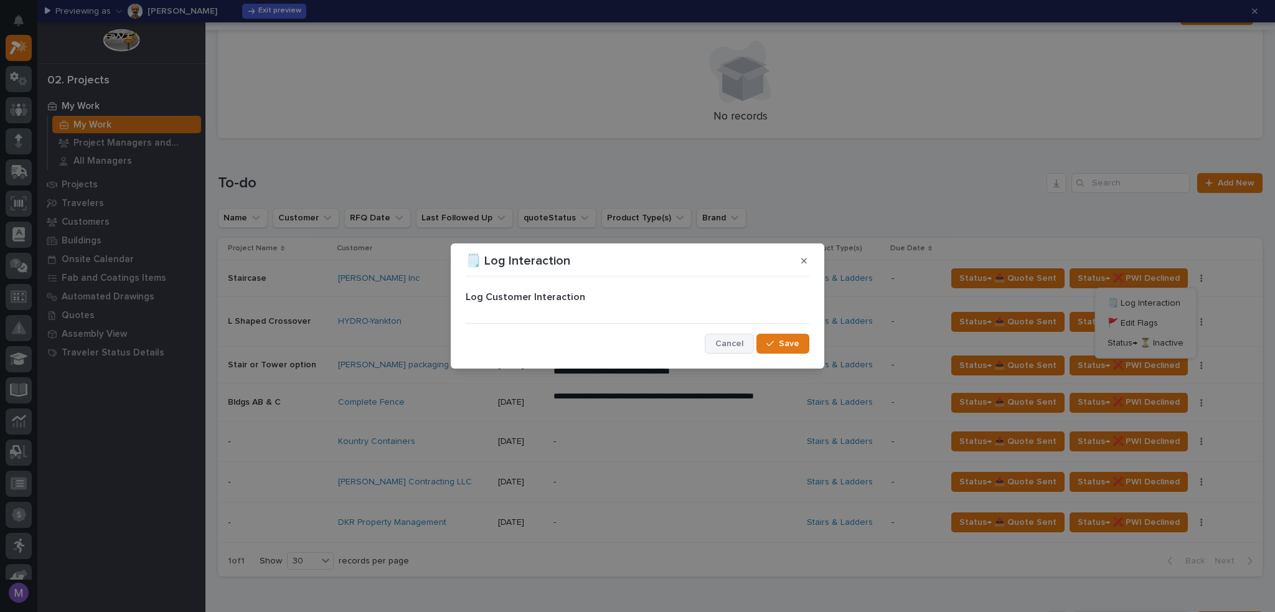
click at [739, 347] on span "Cancel" at bounding box center [729, 343] width 28 height 11
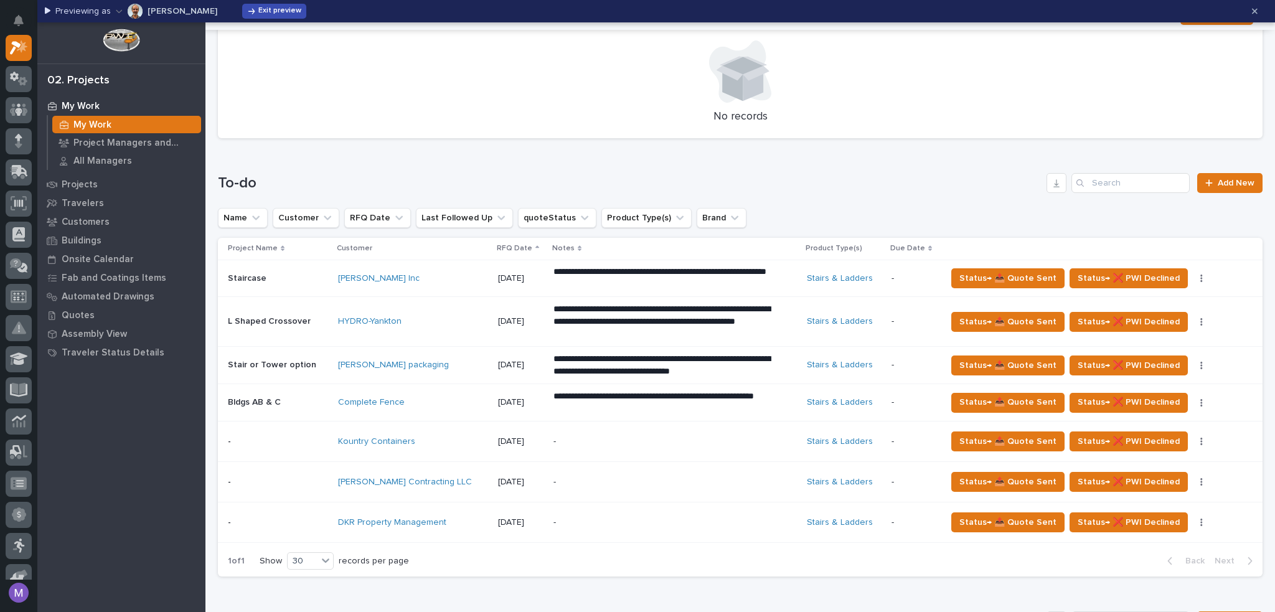
click at [263, 15] on span "Exit preview" at bounding box center [279, 11] width 43 height 10
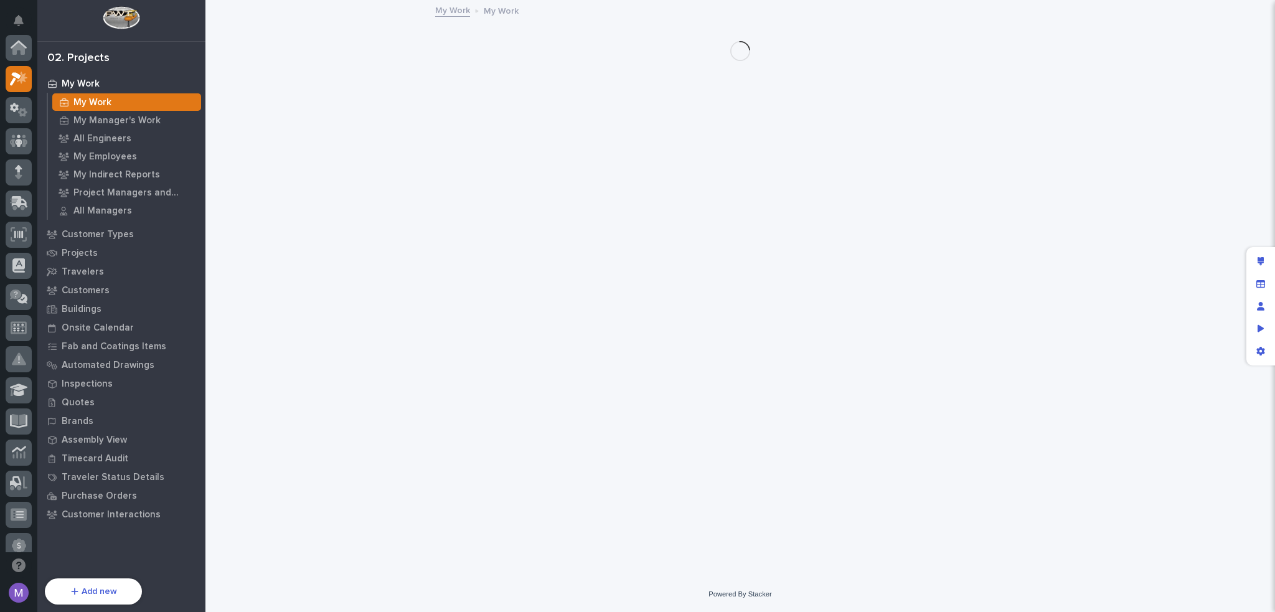
scroll to position [31, 0]
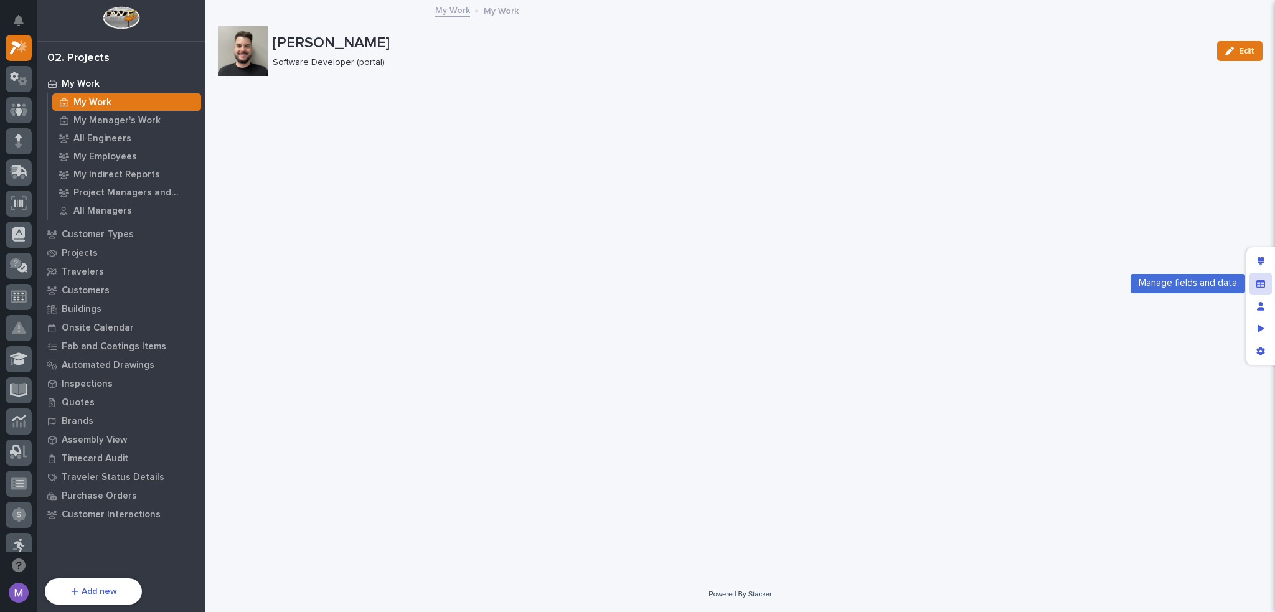
click at [1262, 280] on icon "Manage fields and data" at bounding box center [1261, 284] width 9 height 9
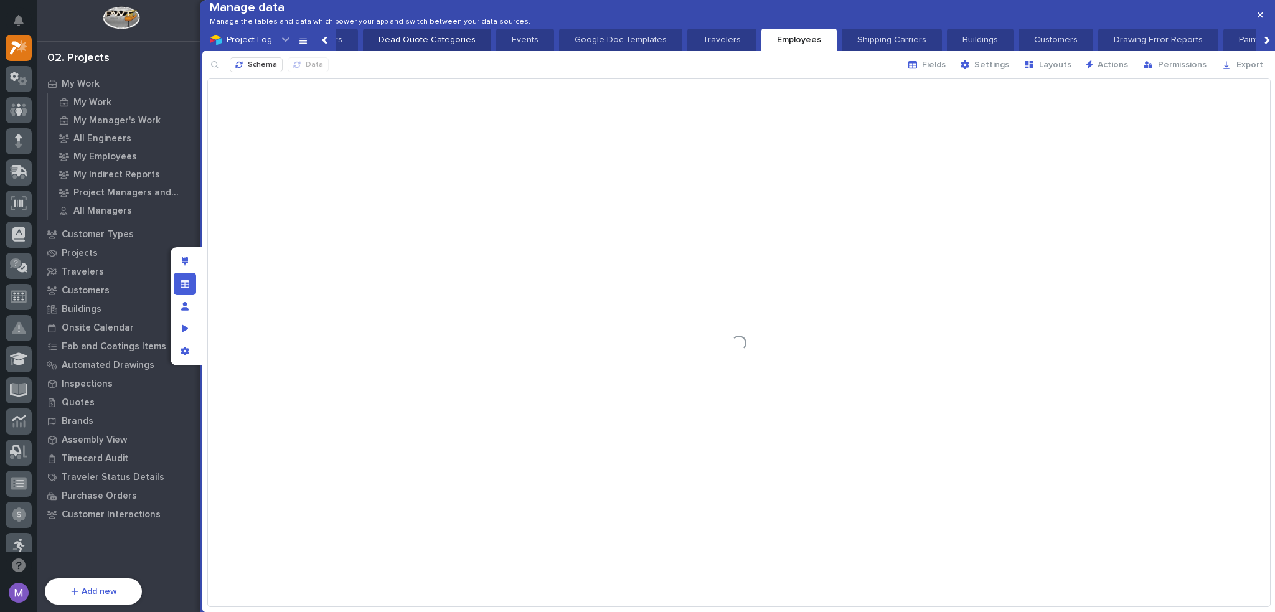
scroll to position [0, 1937]
click at [189, 351] on div "App settings" at bounding box center [185, 351] width 22 height 22
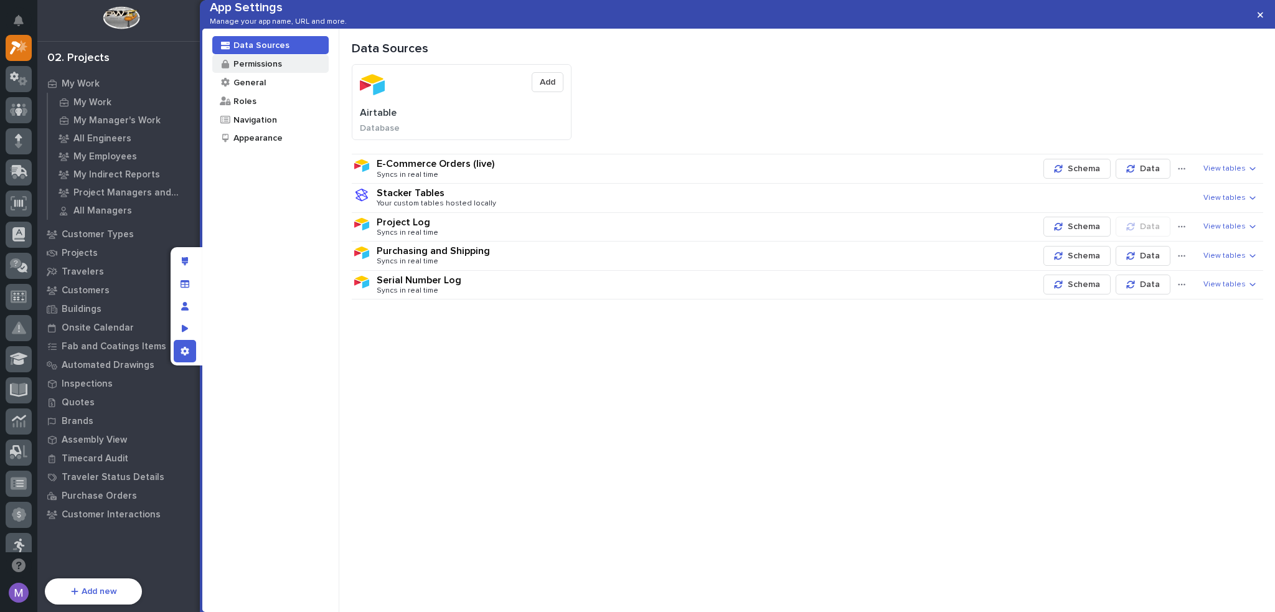
click at [269, 70] on div "Permissions" at bounding box center [257, 64] width 50 height 12
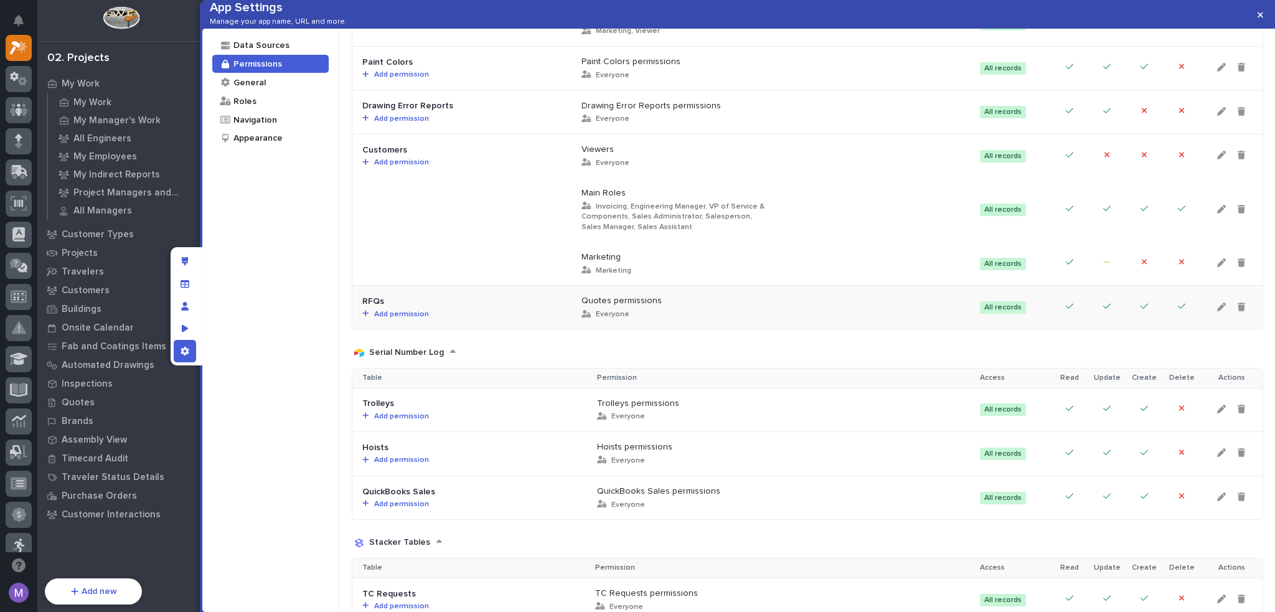
scroll to position [2055, 0]
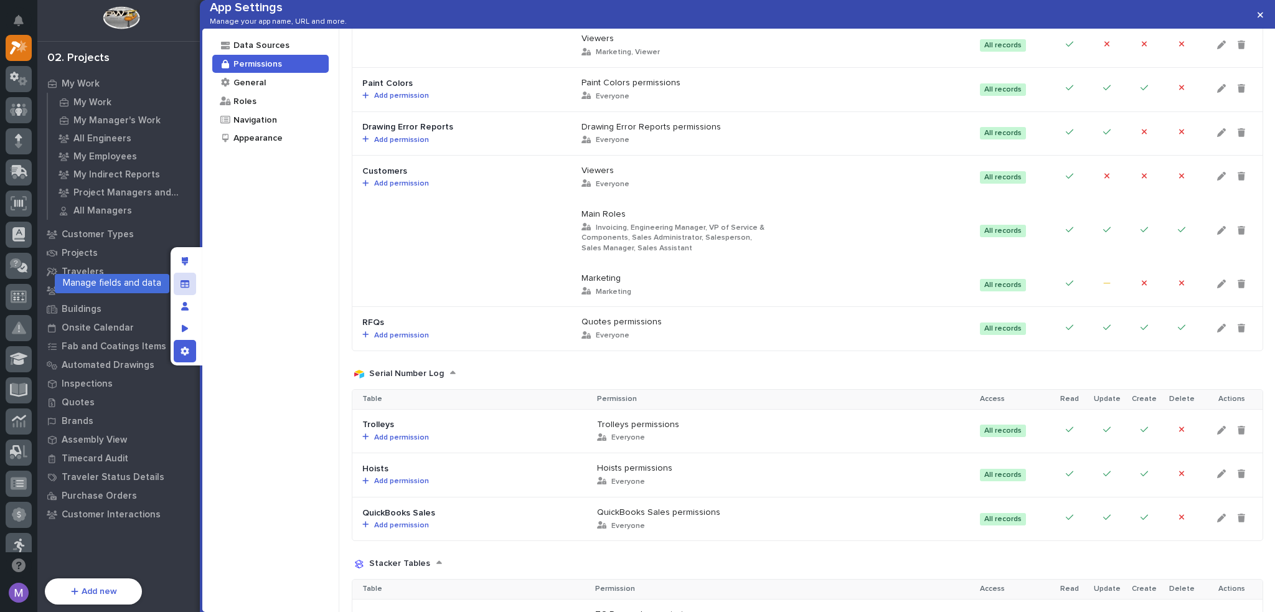
click at [187, 286] on icon "Manage fields and data" at bounding box center [185, 284] width 9 height 9
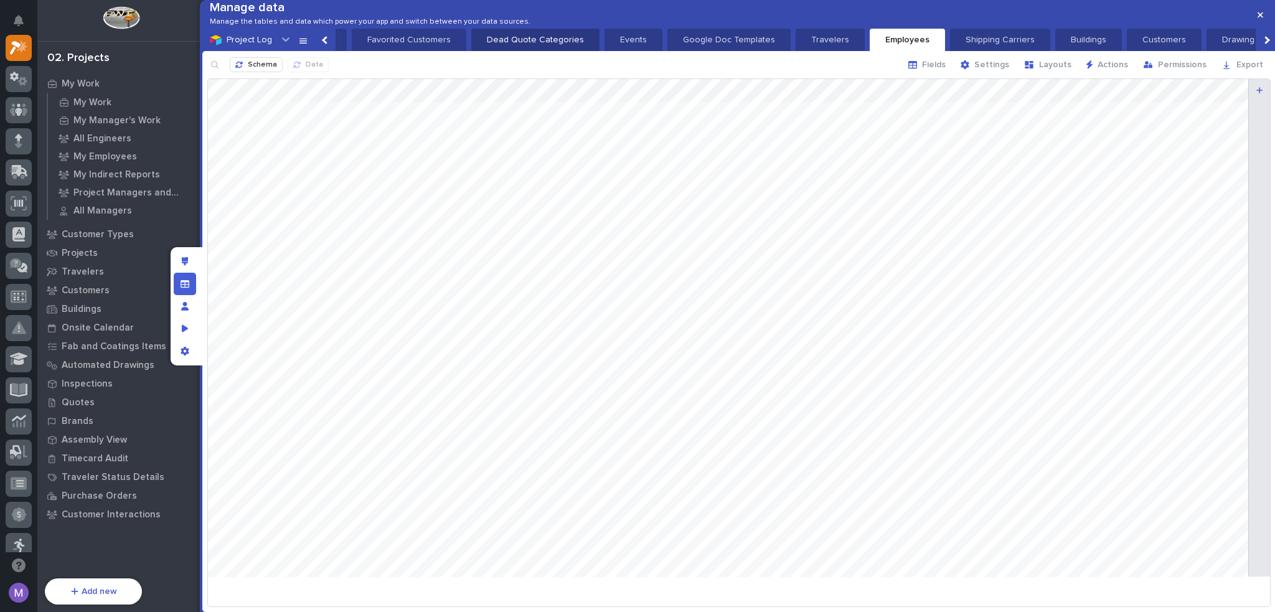
scroll to position [0, 1937]
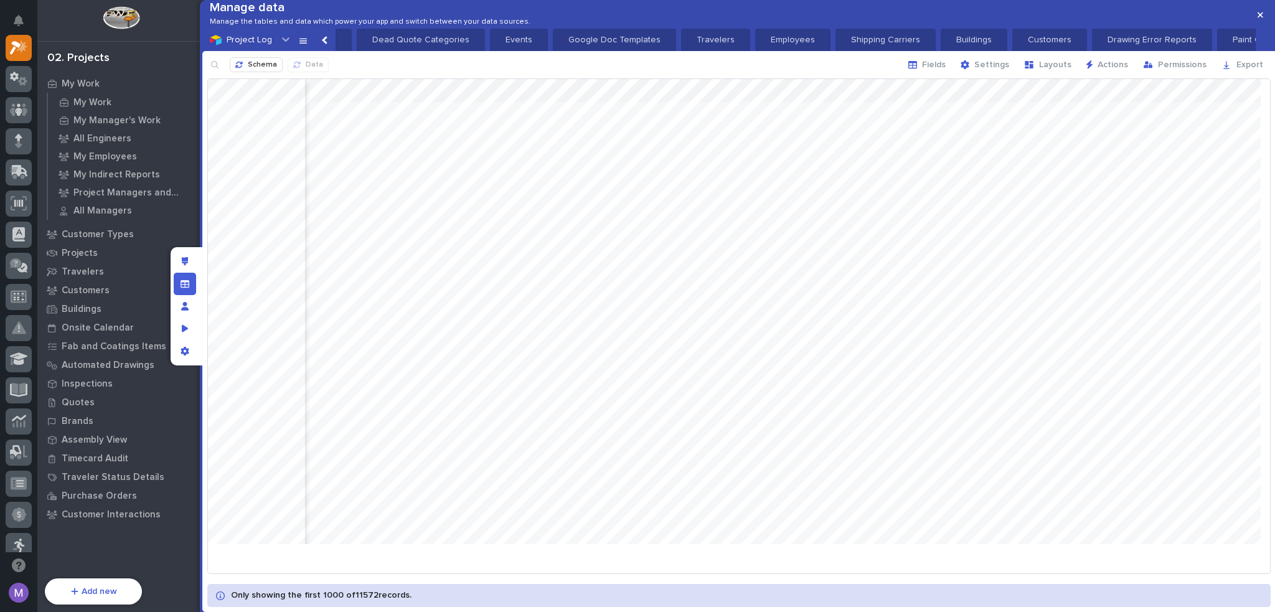
scroll to position [0, 5258]
click at [182, 255] on div "Edit layout" at bounding box center [185, 261] width 22 height 22
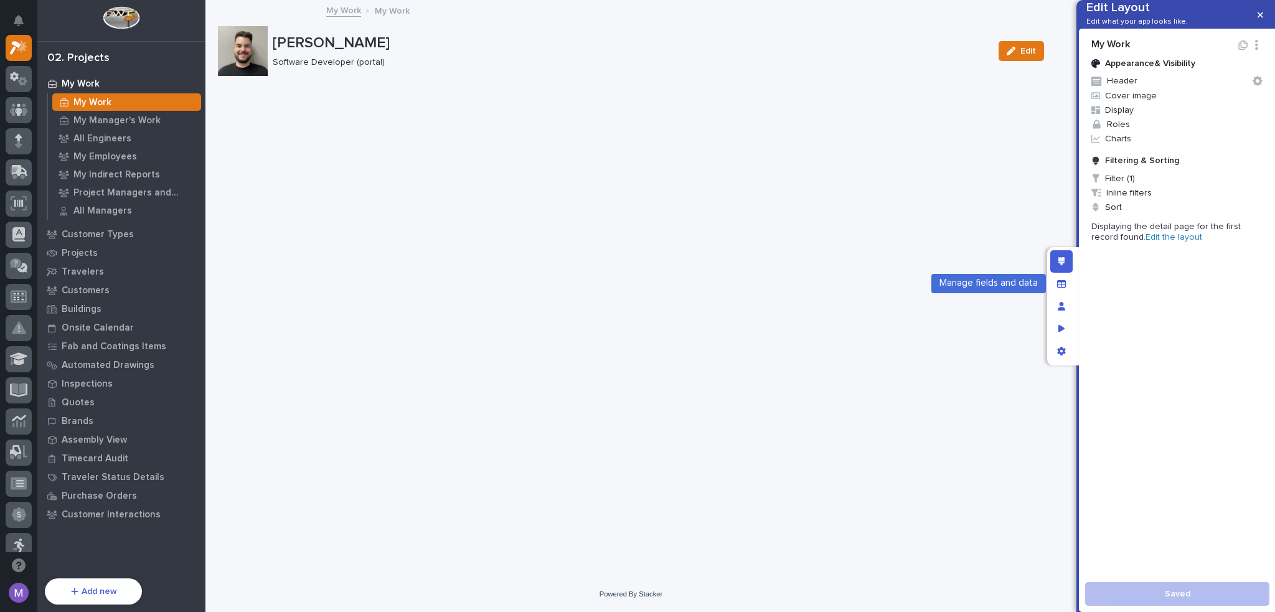
click at [1049, 285] on div at bounding box center [1063, 306] width 32 height 118
click at [1059, 285] on icon "Manage fields and data" at bounding box center [1061, 284] width 9 height 9
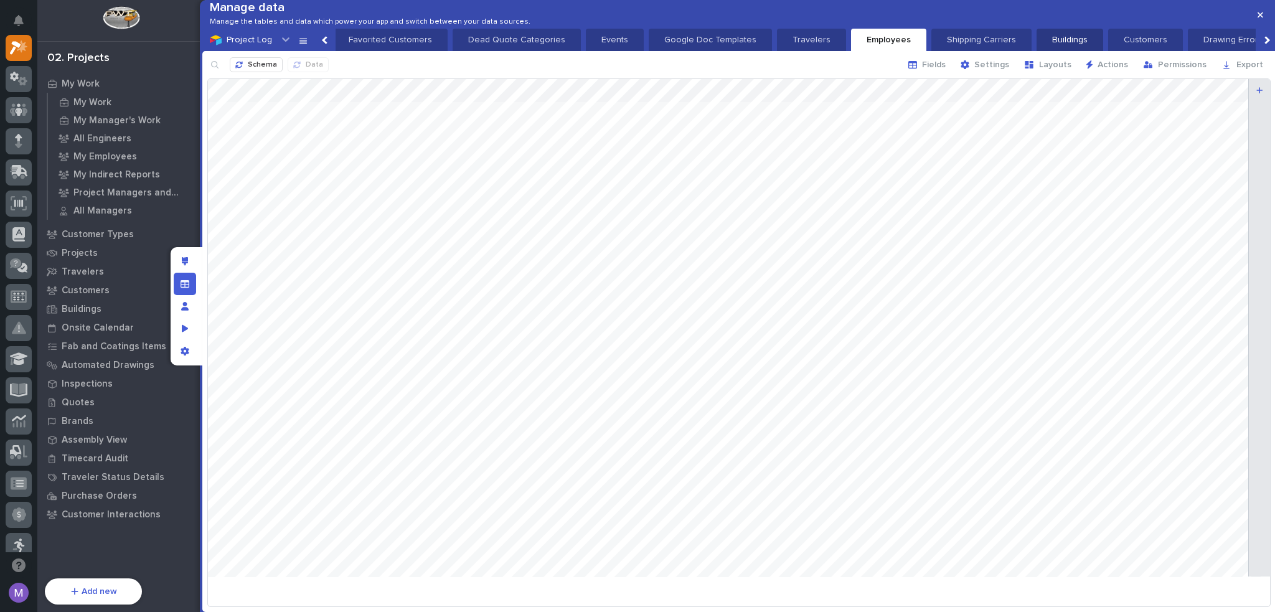
scroll to position [0, 1937]
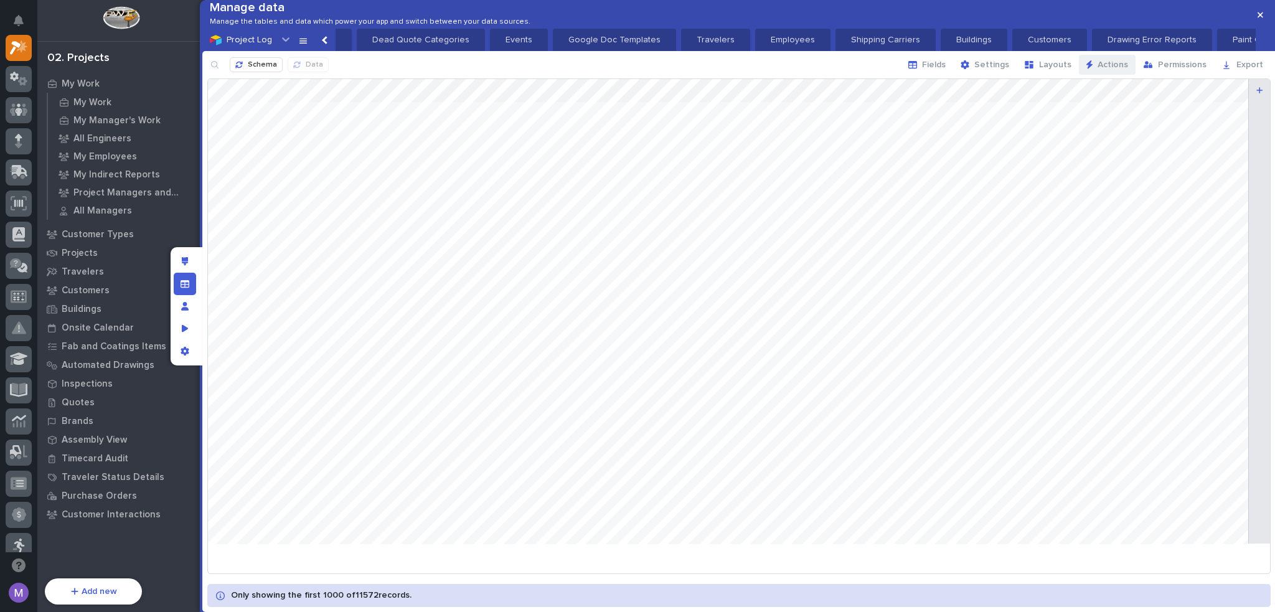
click at [1106, 70] on span "Actions" at bounding box center [1113, 64] width 31 height 11
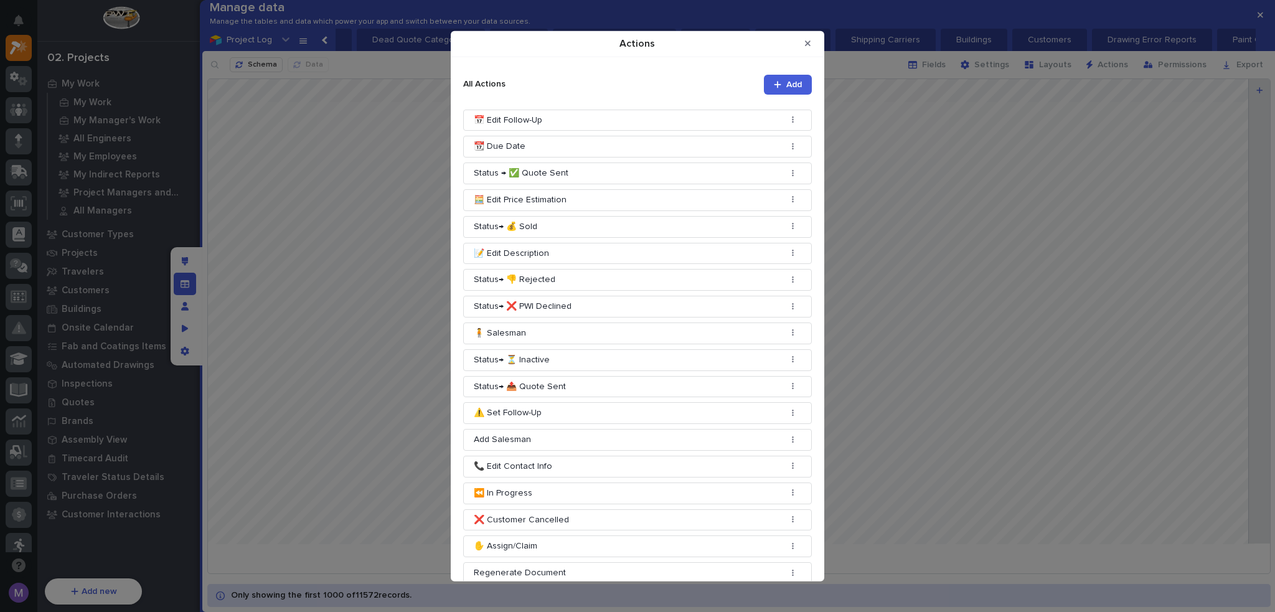
scroll to position [305, 0]
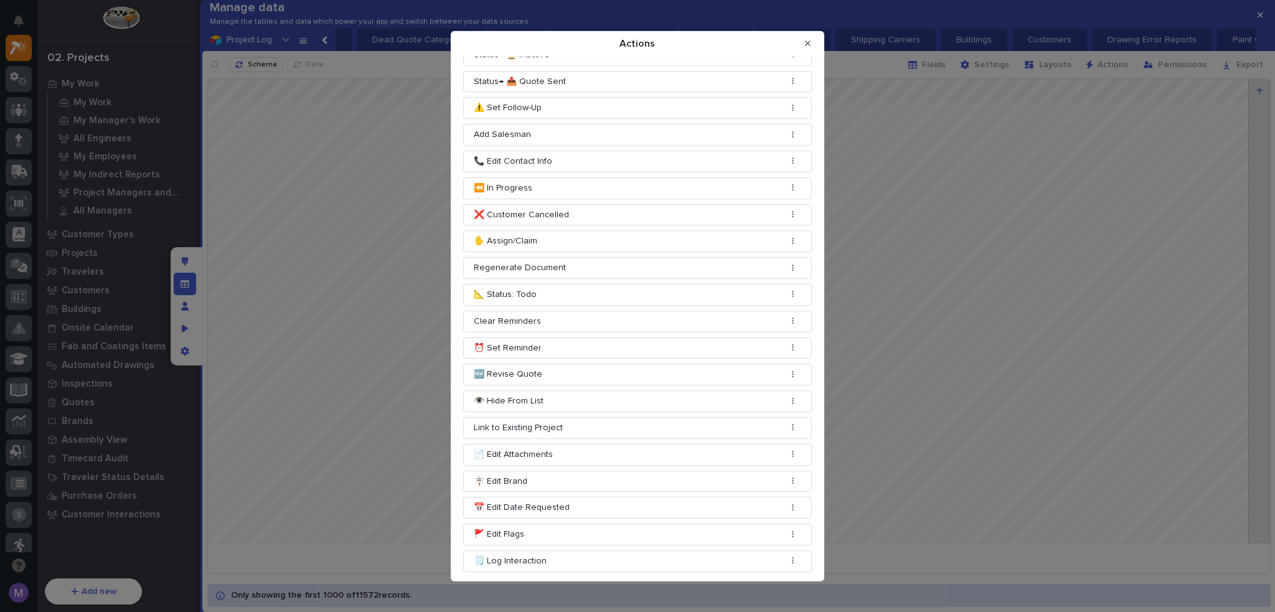
click at [785, 557] on button "Actions" at bounding box center [793, 561] width 17 height 9
click at [767, 498] on button "Edit" at bounding box center [765, 493] width 52 height 21
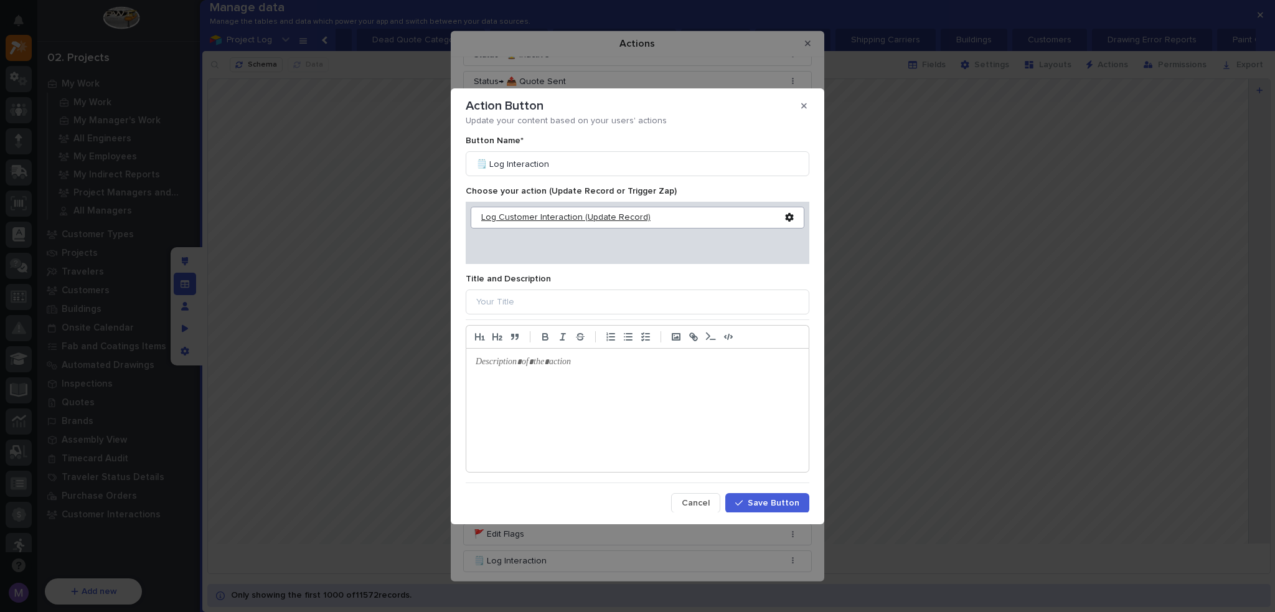
click at [605, 215] on div "Log Customer Interaction (Update Record)" at bounding box center [633, 217] width 304 height 11
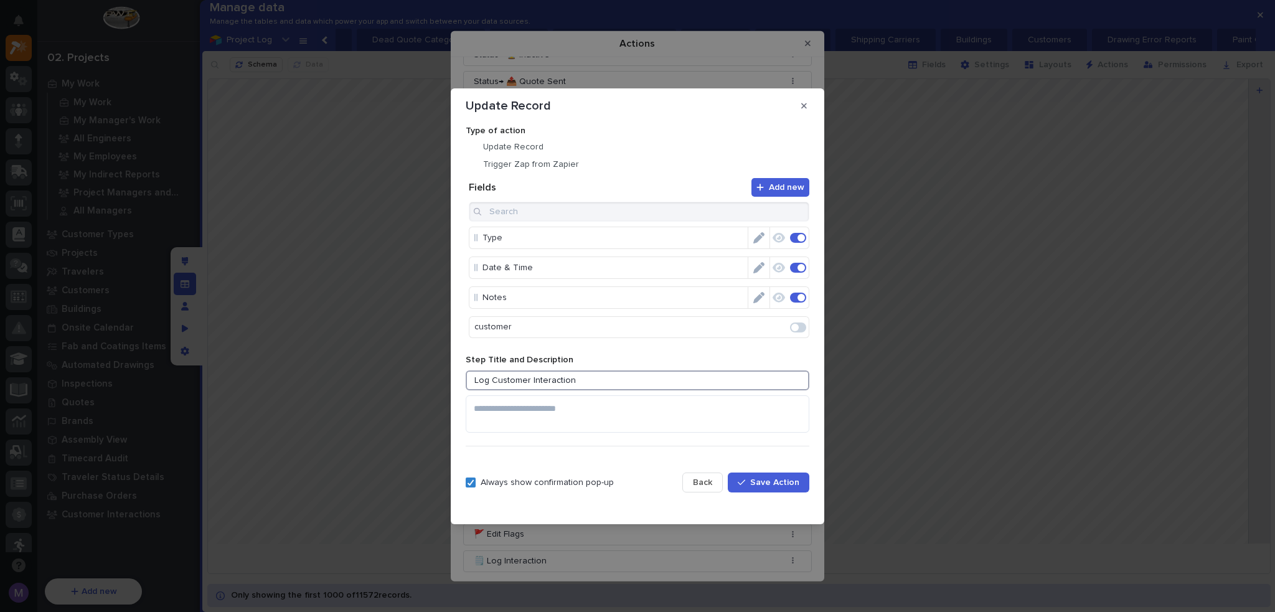
drag, startPoint x: 592, startPoint y: 380, endPoint x: 417, endPoint y: 384, distance: 174.4
click at [417, 384] on div "Update Record Type of action Update Record Trigger Zap from Zapier Add new Fiel…" at bounding box center [637, 306] width 1275 height 612
click at [753, 241] on icon "Edit" at bounding box center [758, 237] width 11 height 11
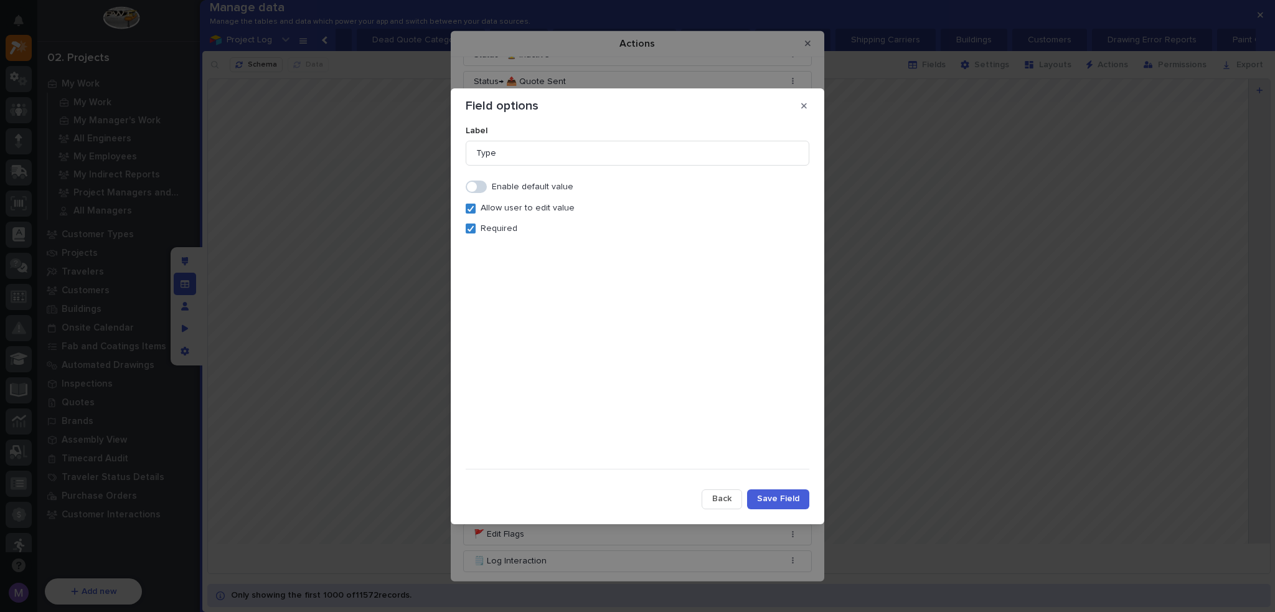
click at [785, 503] on span "Save Field" at bounding box center [778, 498] width 42 height 11
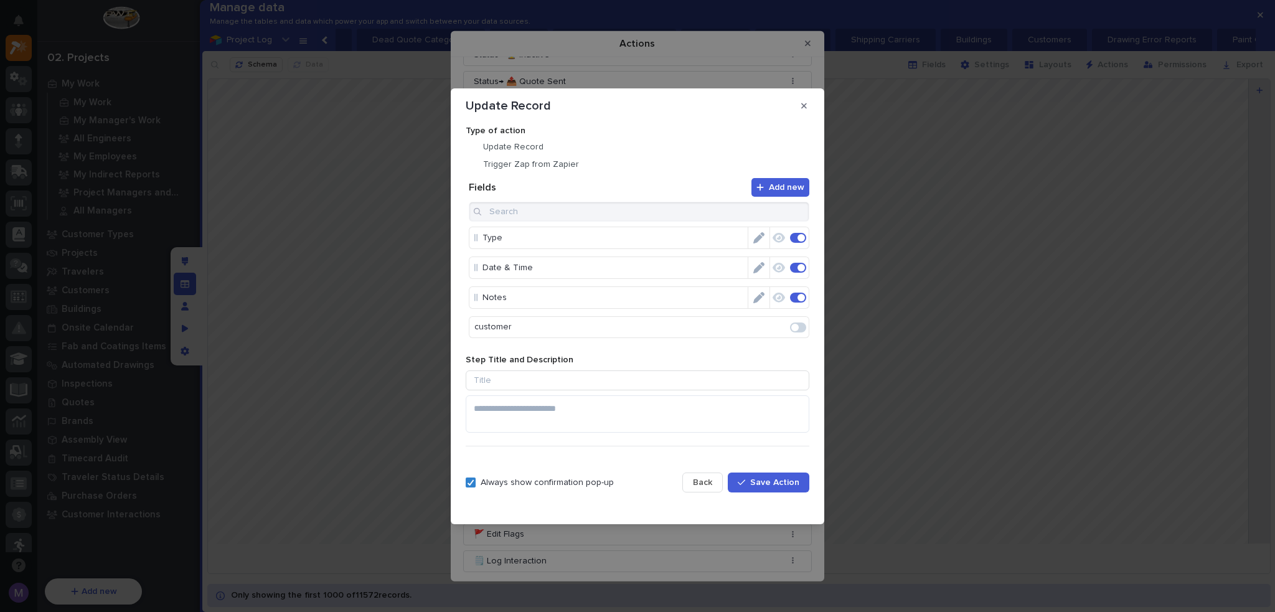
click at [757, 271] on icon "Edit" at bounding box center [758, 267] width 11 height 11
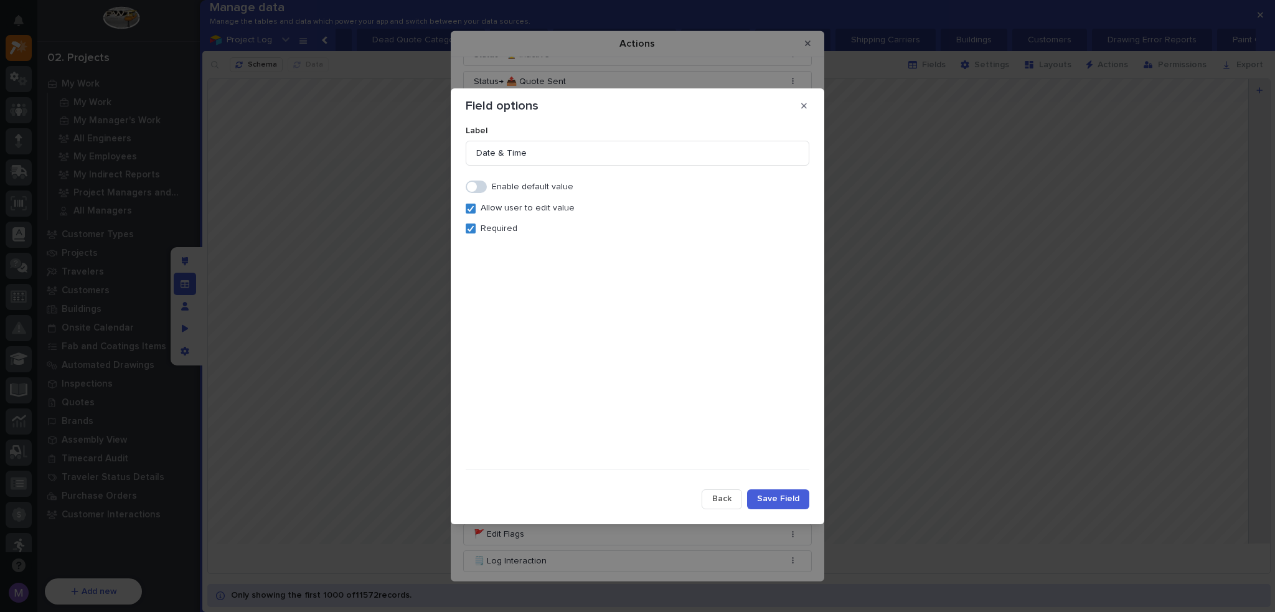
click at [478, 182] on span at bounding box center [476, 187] width 21 height 12
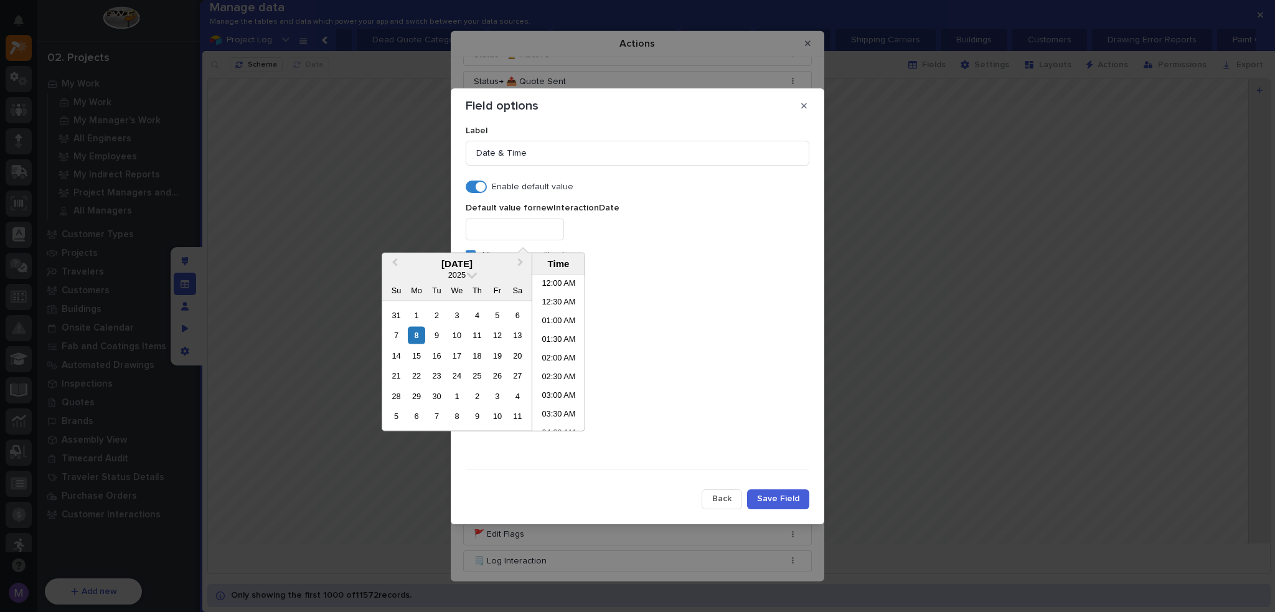
click at [523, 222] on input "text" at bounding box center [515, 230] width 98 height 22
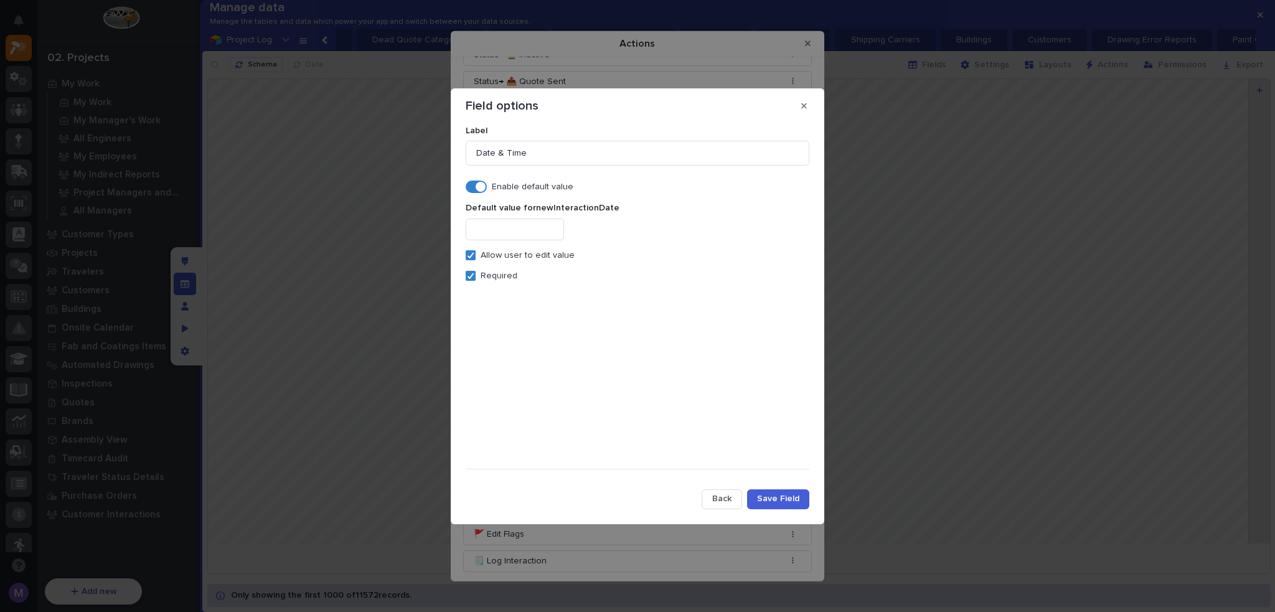
click at [659, 237] on div at bounding box center [638, 230] width 344 height 22
click at [478, 187] on span at bounding box center [481, 187] width 10 height 10
click at [790, 498] on span "Save Field" at bounding box center [778, 498] width 42 height 11
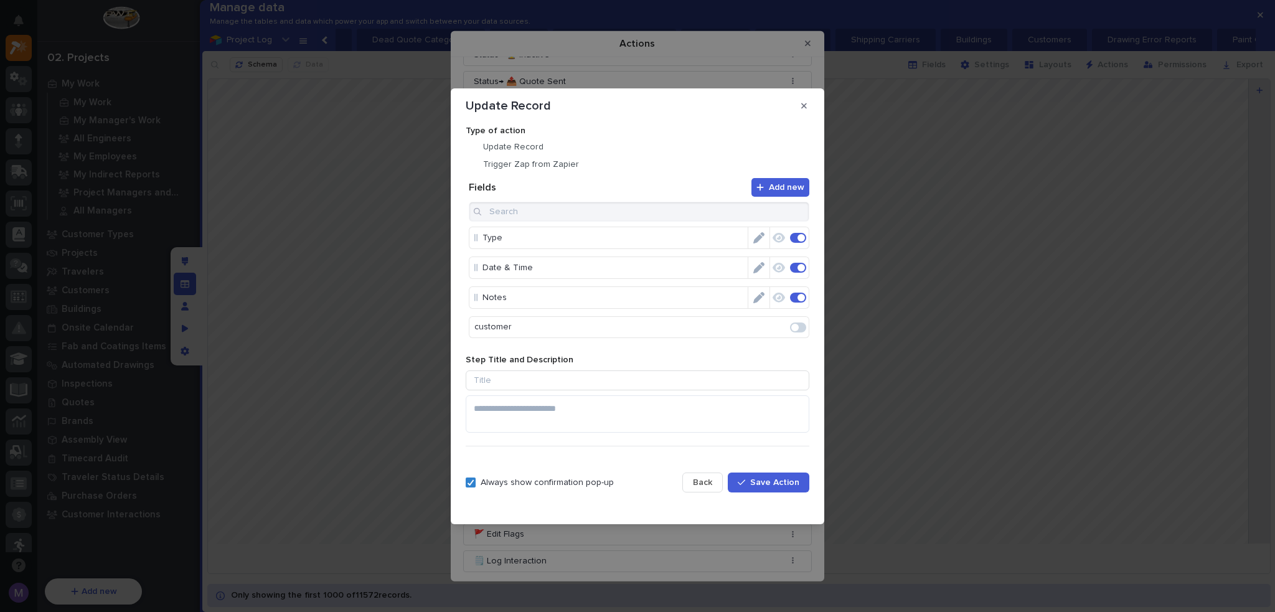
click at [764, 486] on span "Save Action" at bounding box center [774, 482] width 49 height 11
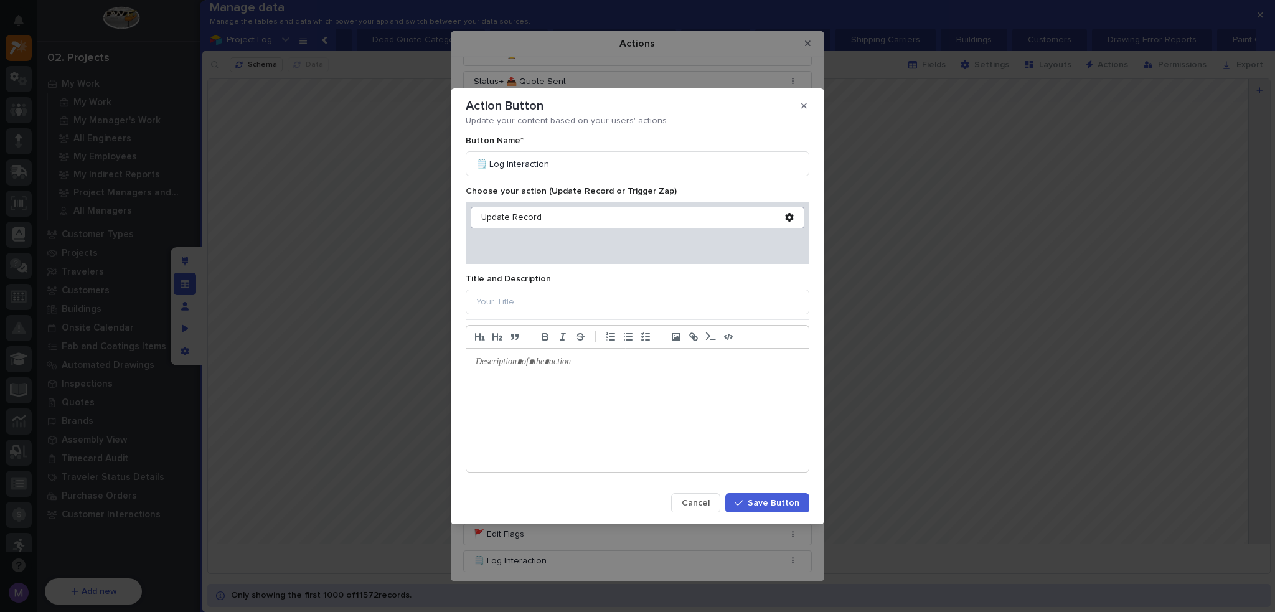
click at [763, 503] on span "Save Button" at bounding box center [774, 503] width 52 height 11
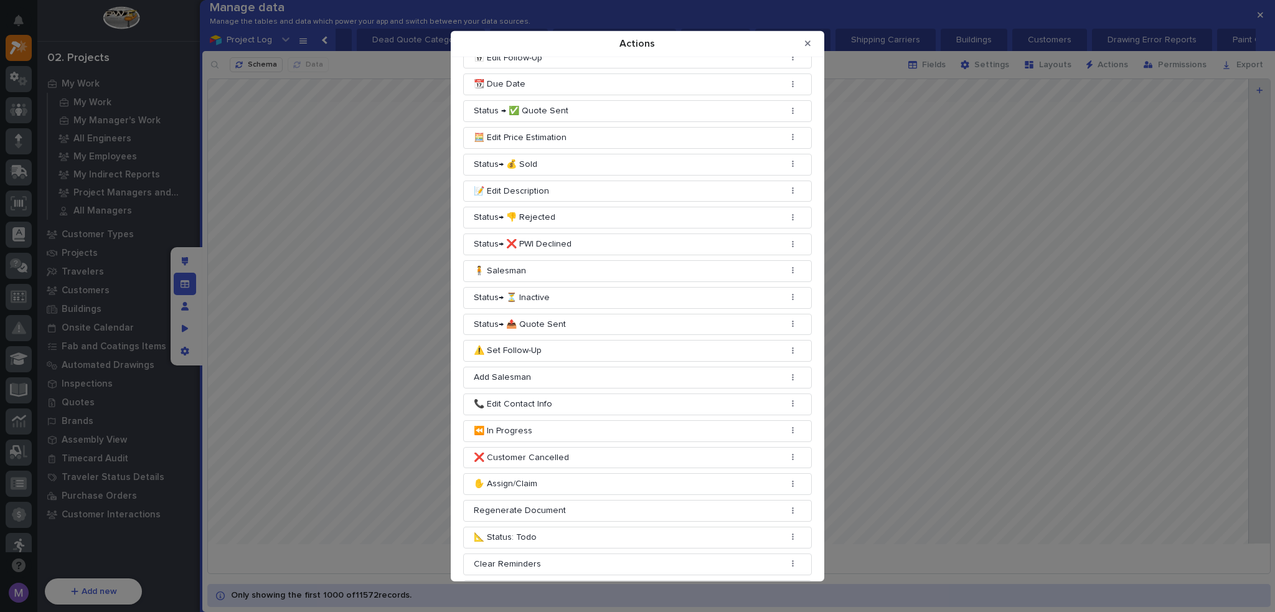
scroll to position [0, 0]
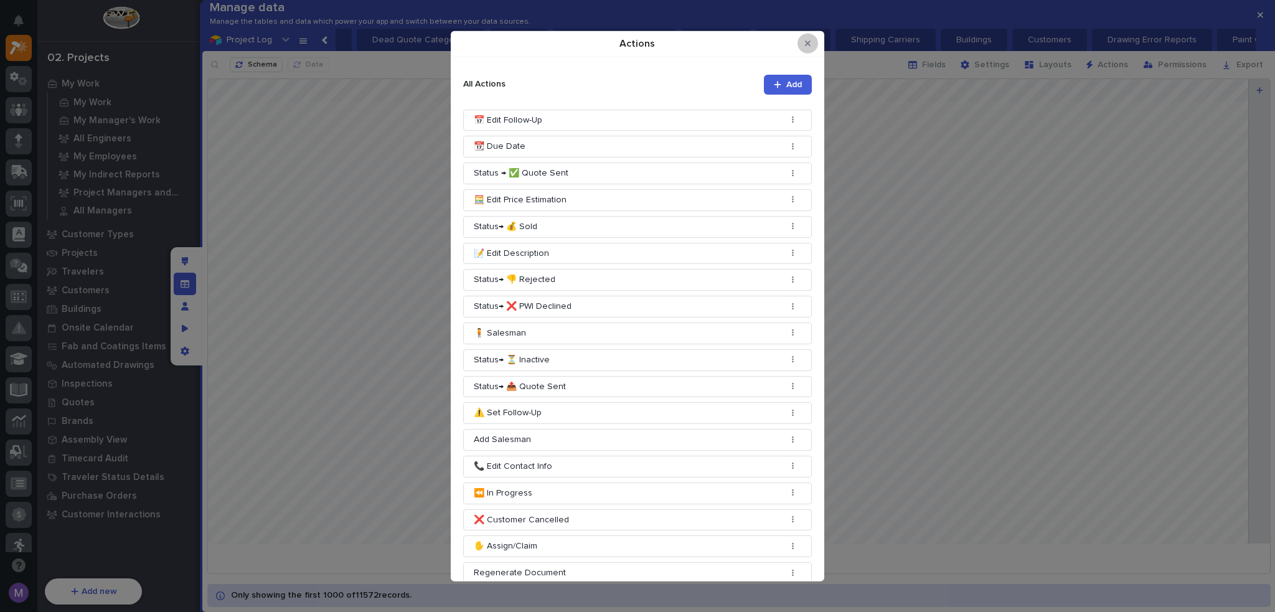
click at [812, 42] on button "Close Modal" at bounding box center [808, 44] width 21 height 20
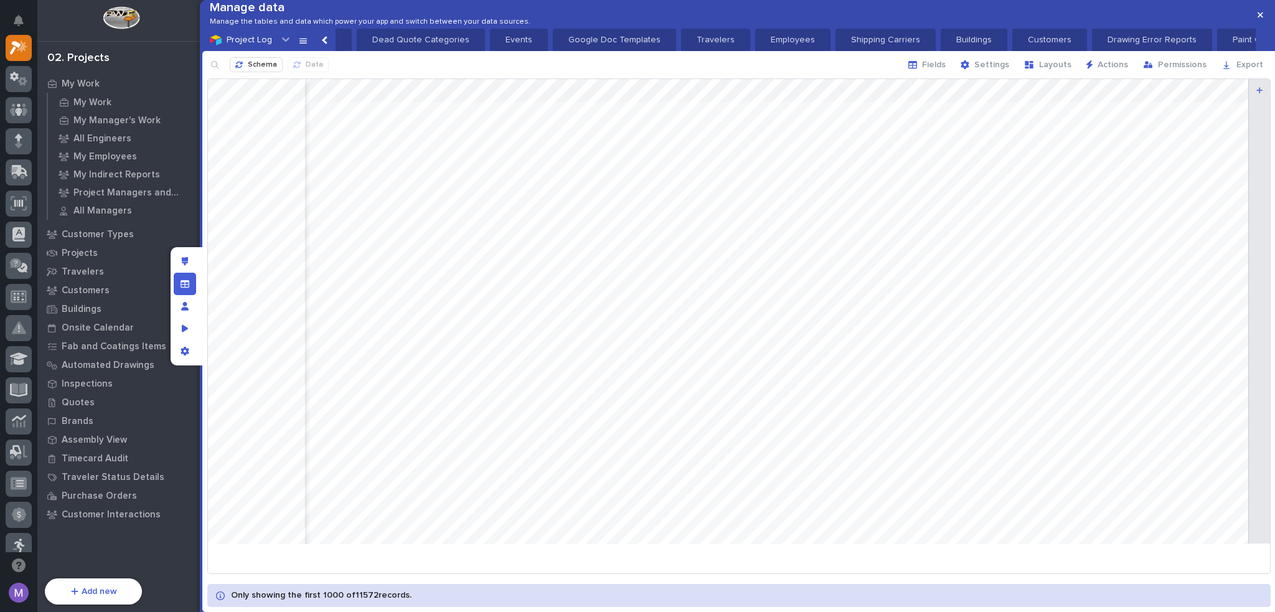
scroll to position [0, 685]
click at [182, 326] on icon "Preview as" at bounding box center [185, 327] width 7 height 7
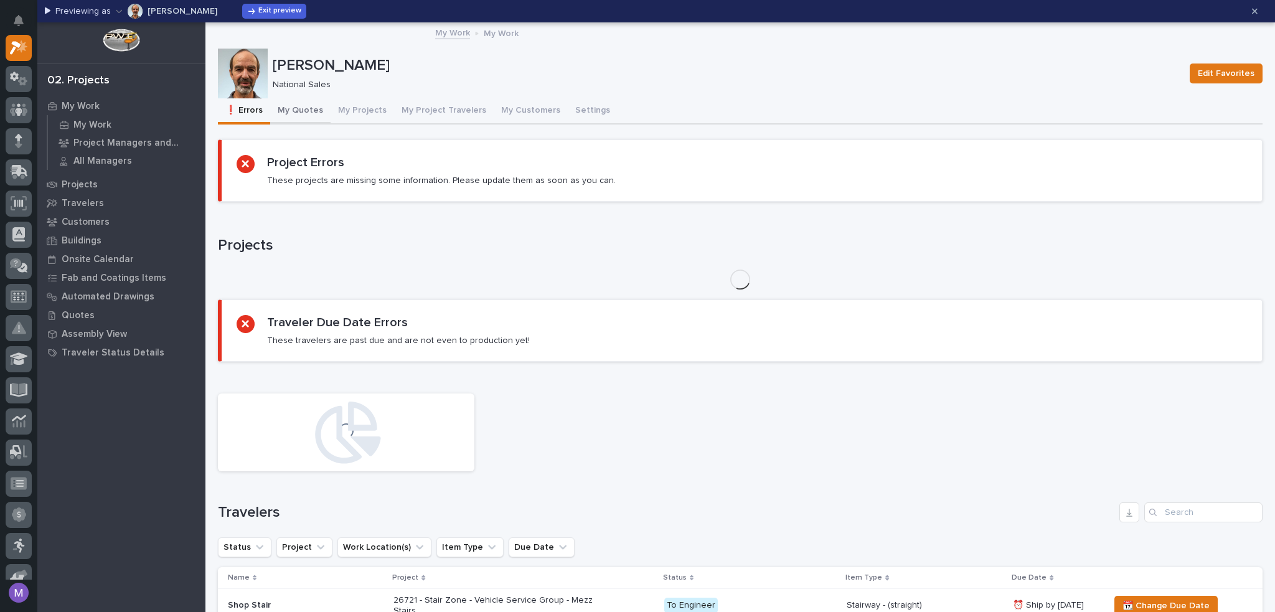
click at [299, 103] on button "My Quotes" at bounding box center [300, 111] width 60 height 26
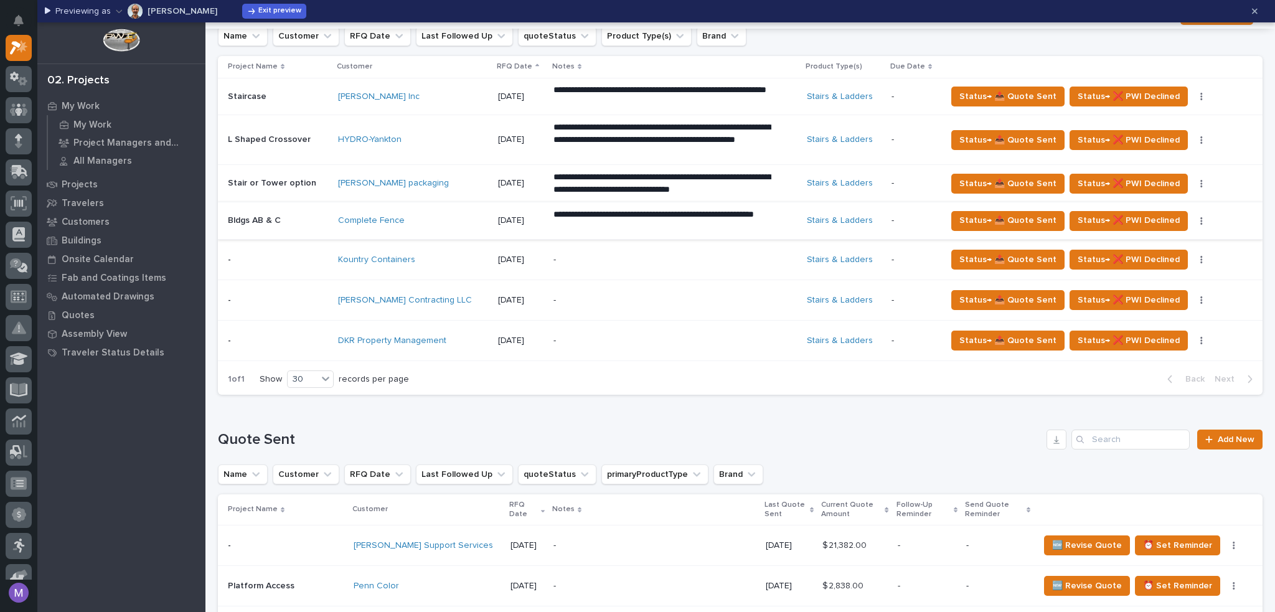
scroll to position [374, 0]
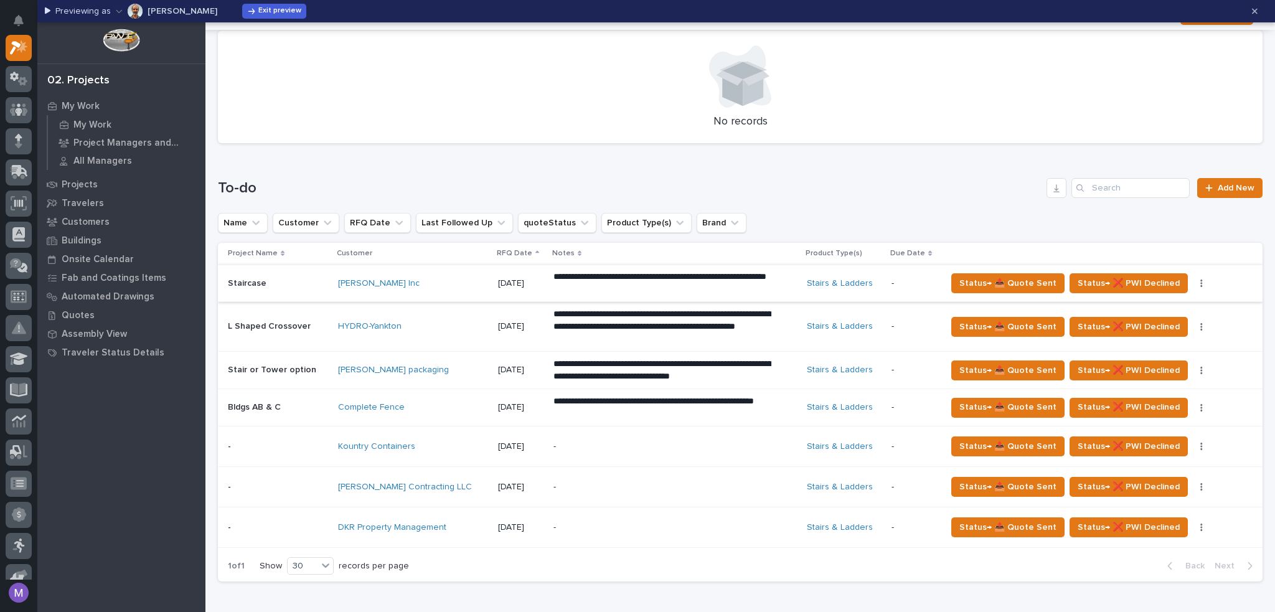
click at [1193, 281] on button "button" at bounding box center [1201, 283] width 17 height 9
click at [1143, 308] on span "🗒️ Log Interaction" at bounding box center [1144, 308] width 73 height 15
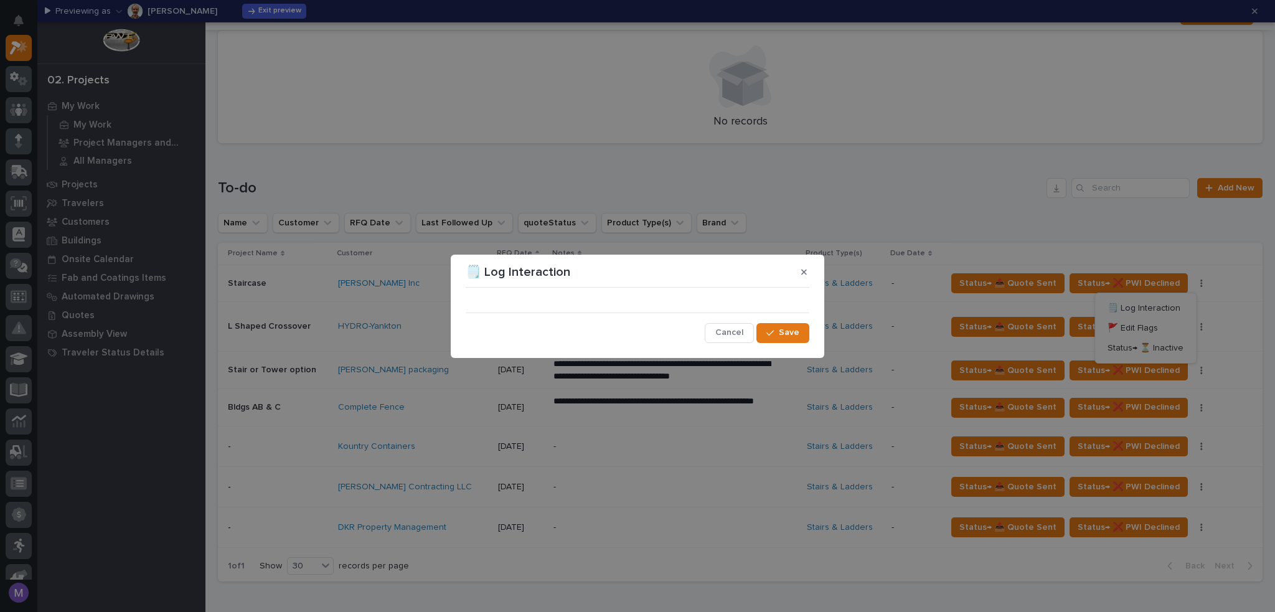
click at [705, 301] on div "Cancel Save" at bounding box center [638, 318] width 344 height 50
click at [805, 268] on icon "button" at bounding box center [804, 272] width 6 height 9
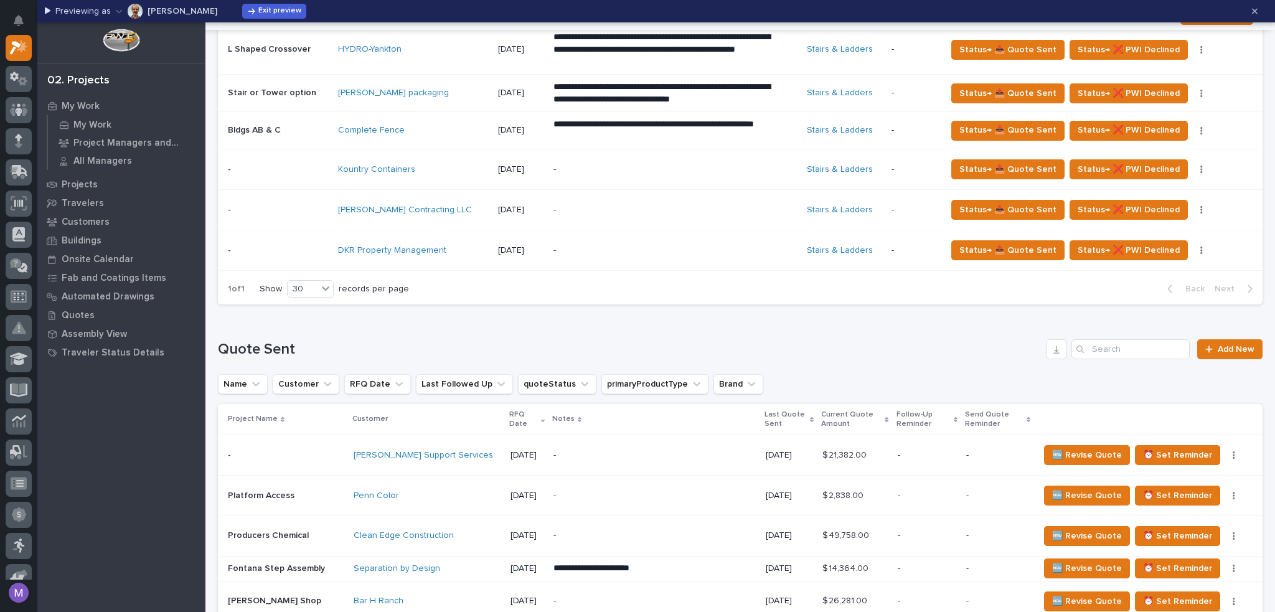
scroll to position [685, 0]
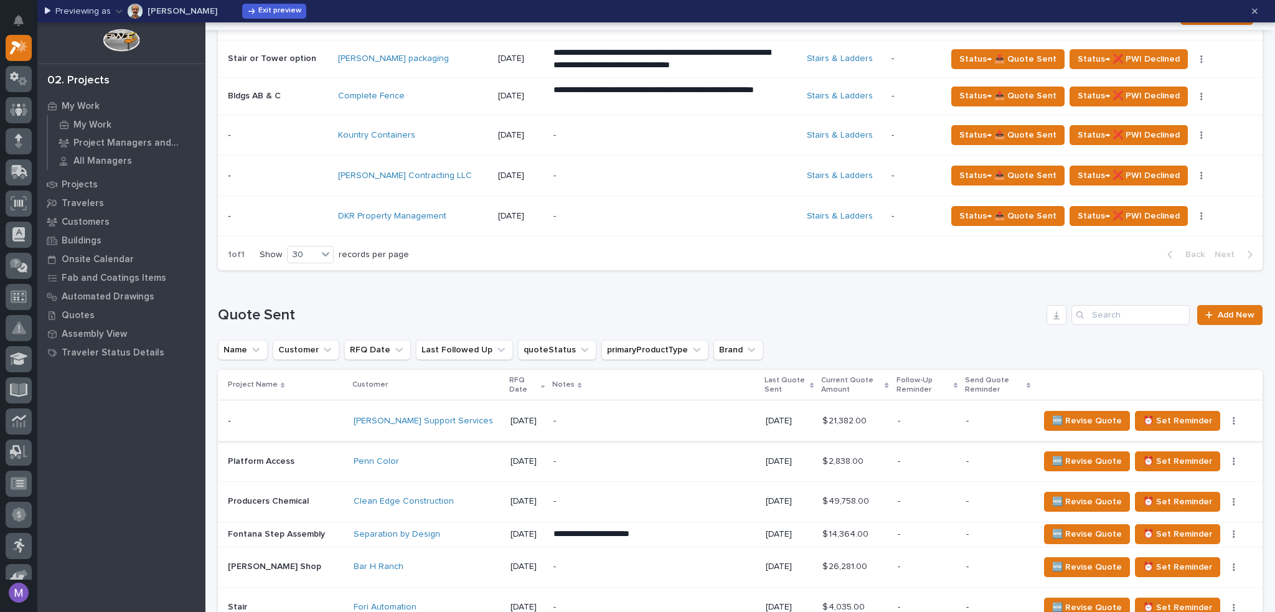
click at [1228, 422] on button "button" at bounding box center [1233, 421] width 17 height 9
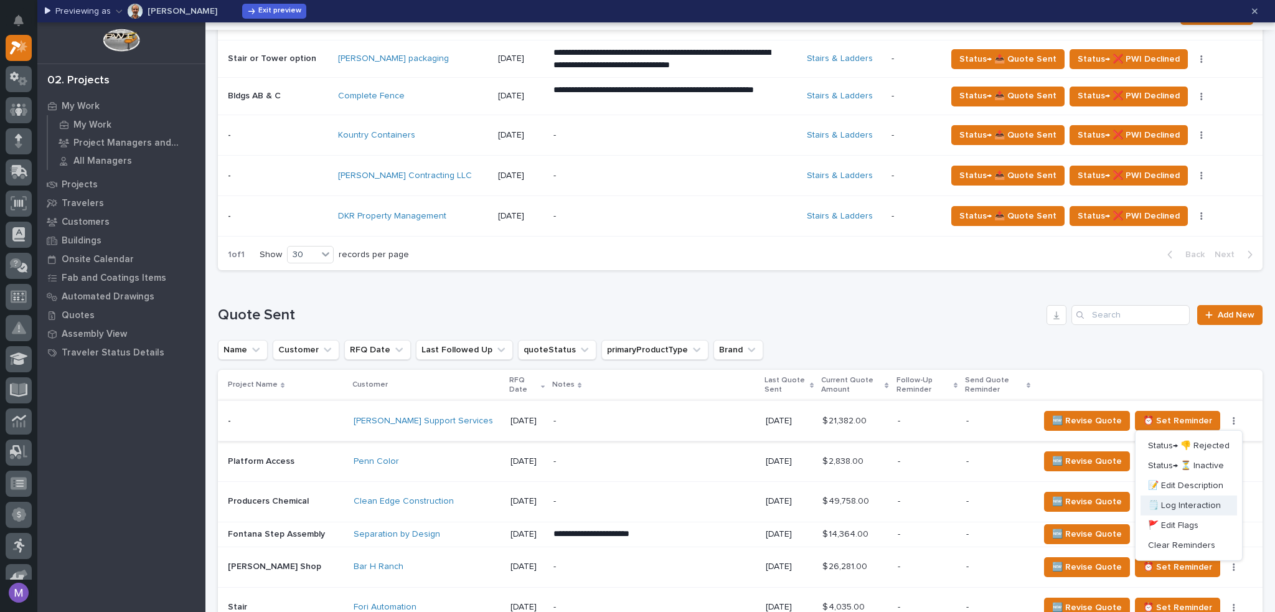
click at [1180, 504] on span "🗒️ Log Interaction" at bounding box center [1184, 505] width 73 height 15
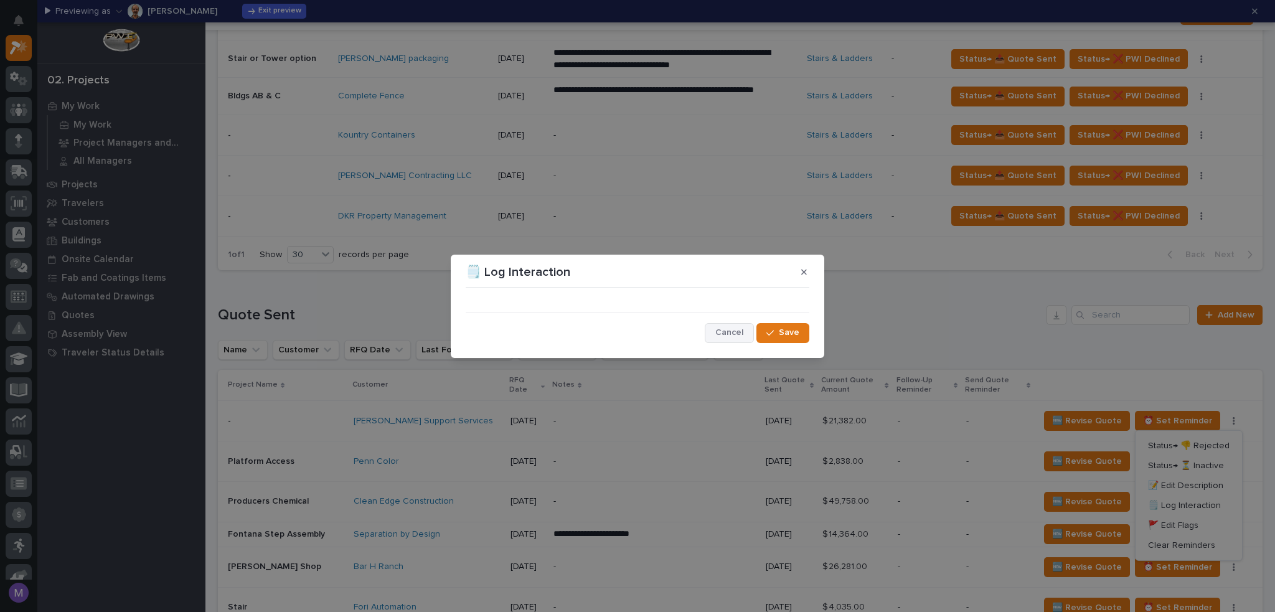
click at [729, 336] on span "Cancel" at bounding box center [729, 332] width 28 height 11
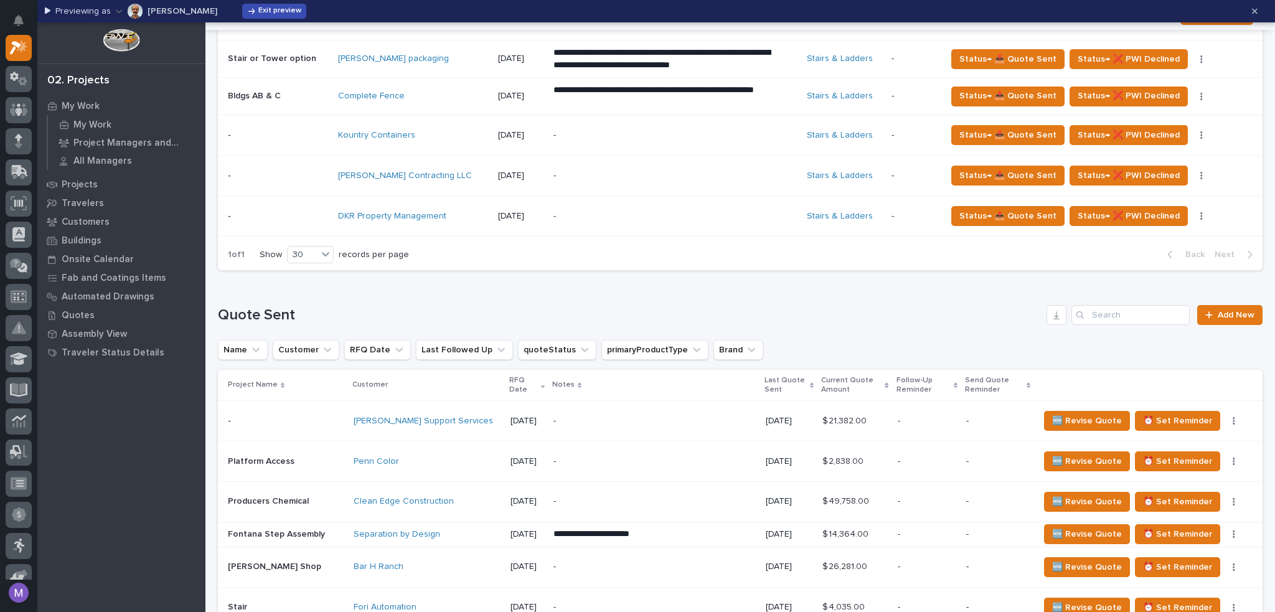
click at [281, 14] on span "Exit preview" at bounding box center [279, 11] width 43 height 10
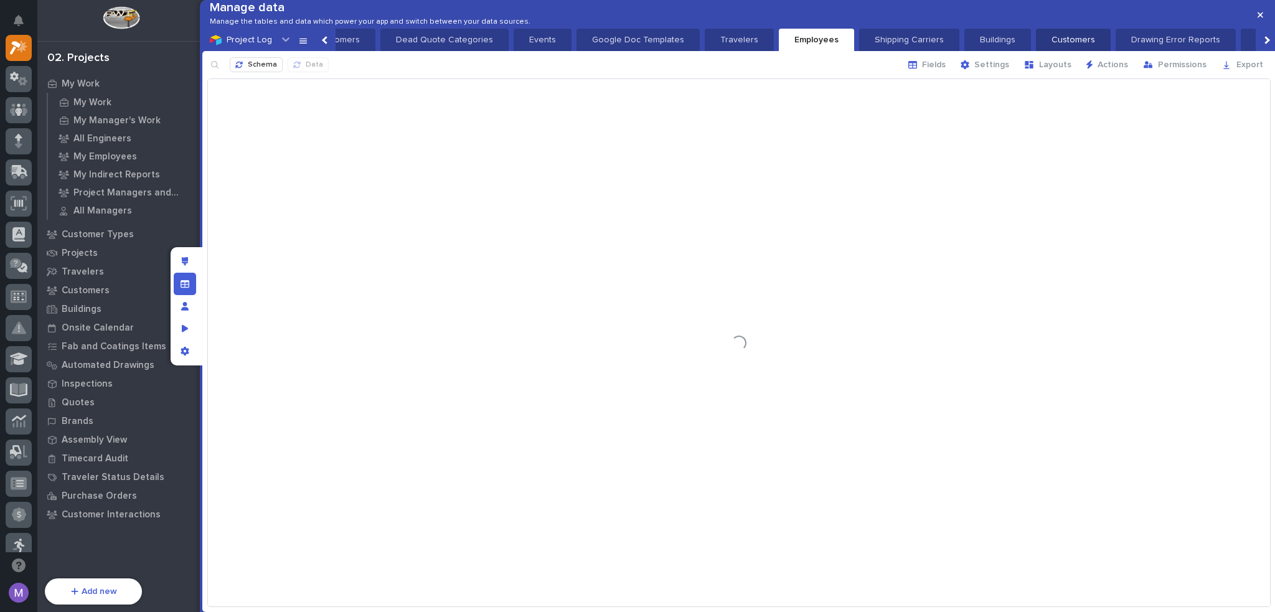
scroll to position [0, 1937]
click at [970, 69] on icon "button" at bounding box center [965, 64] width 9 height 9
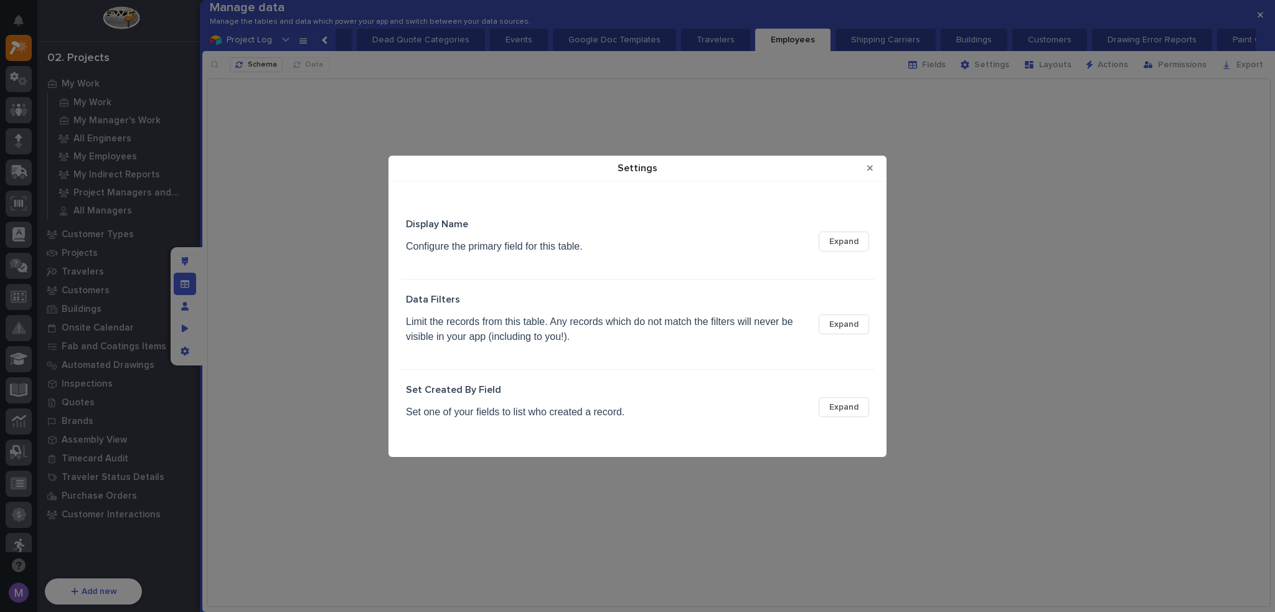
click at [854, 171] on div "Settings" at bounding box center [627, 168] width 465 height 24
click at [867, 171] on button "Close Modal" at bounding box center [870, 168] width 21 height 20
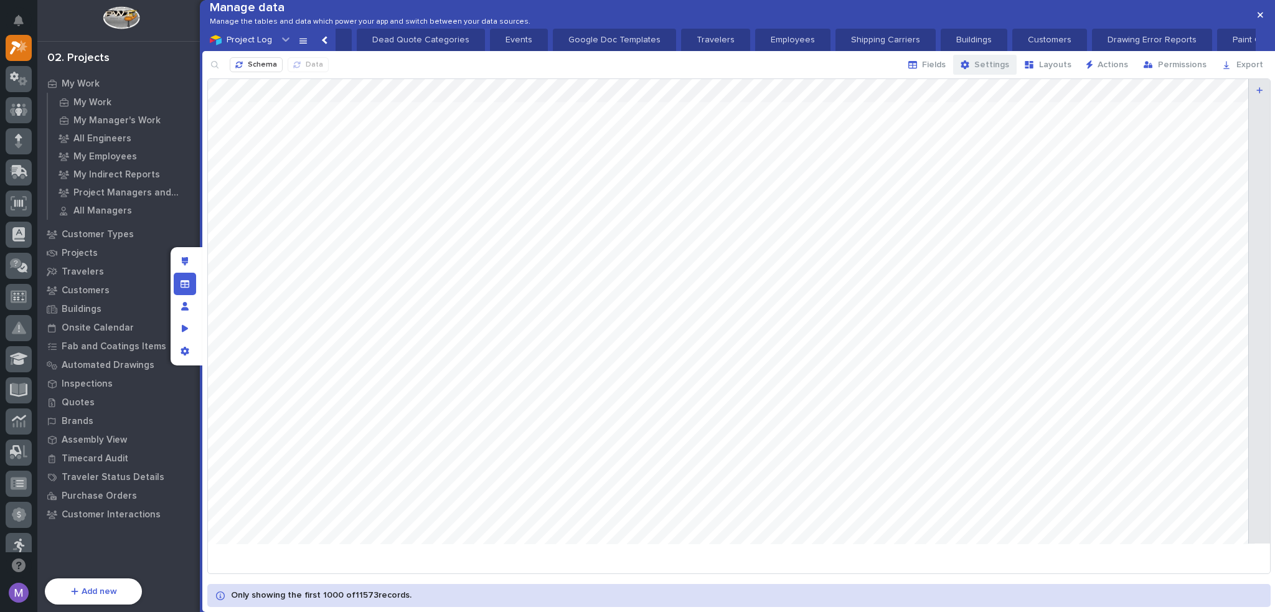
click at [986, 70] on span "Settings" at bounding box center [991, 64] width 35 height 11
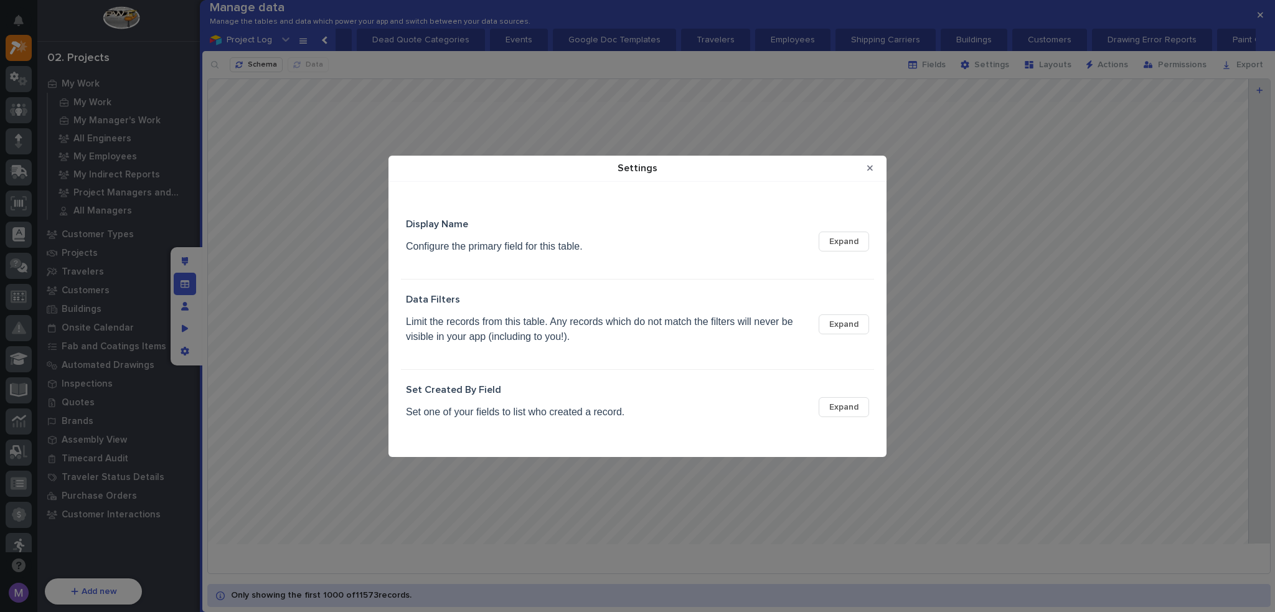
click at [201, 356] on div "Settings Display Name Configure the primary field for this table. Expand Data F…" at bounding box center [637, 306] width 1275 height 612
click at [871, 168] on icon "Close Modal" at bounding box center [870, 169] width 6 height 6
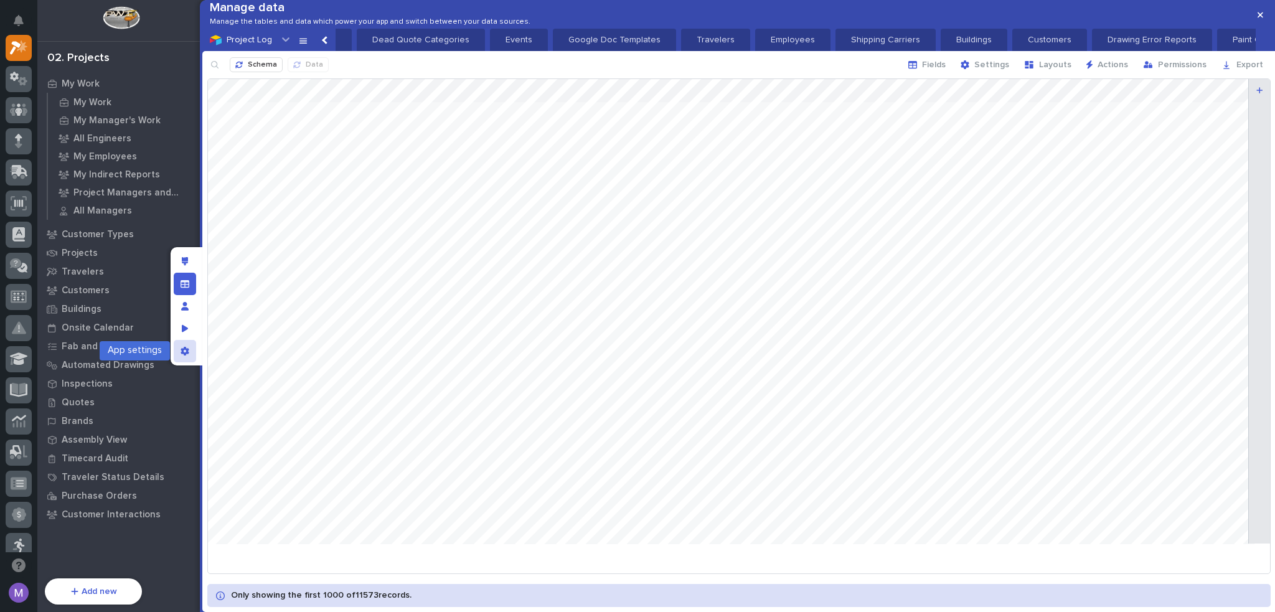
click at [182, 357] on div "App settings" at bounding box center [185, 351] width 22 height 22
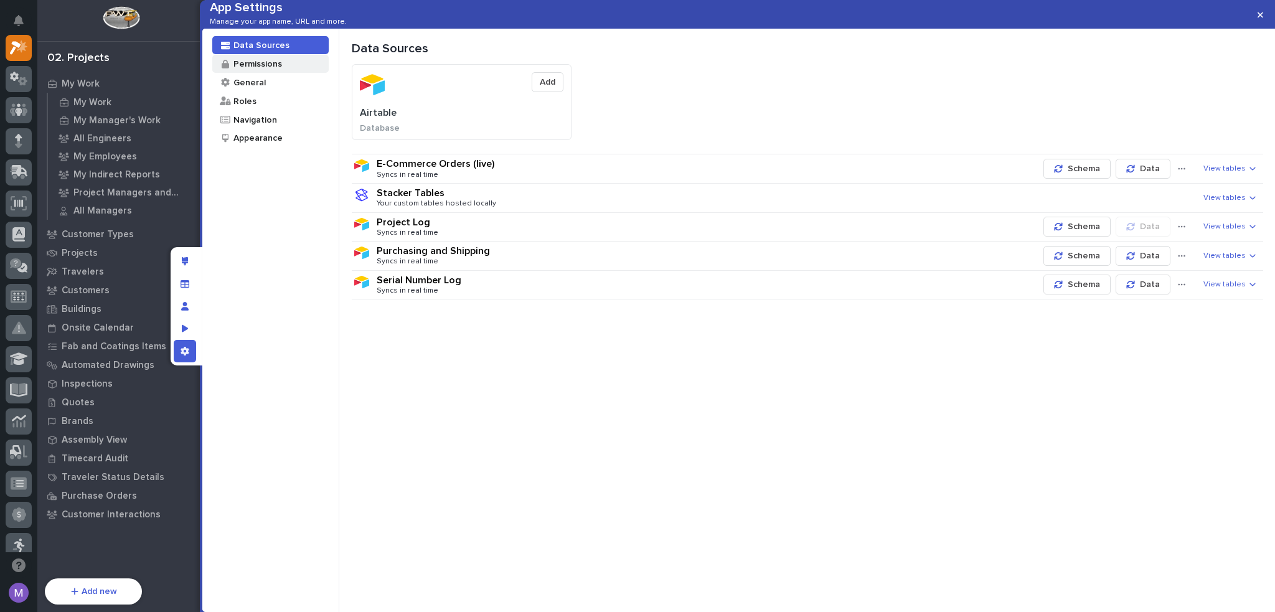
click at [296, 73] on div "Permissions" at bounding box center [270, 64] width 116 height 18
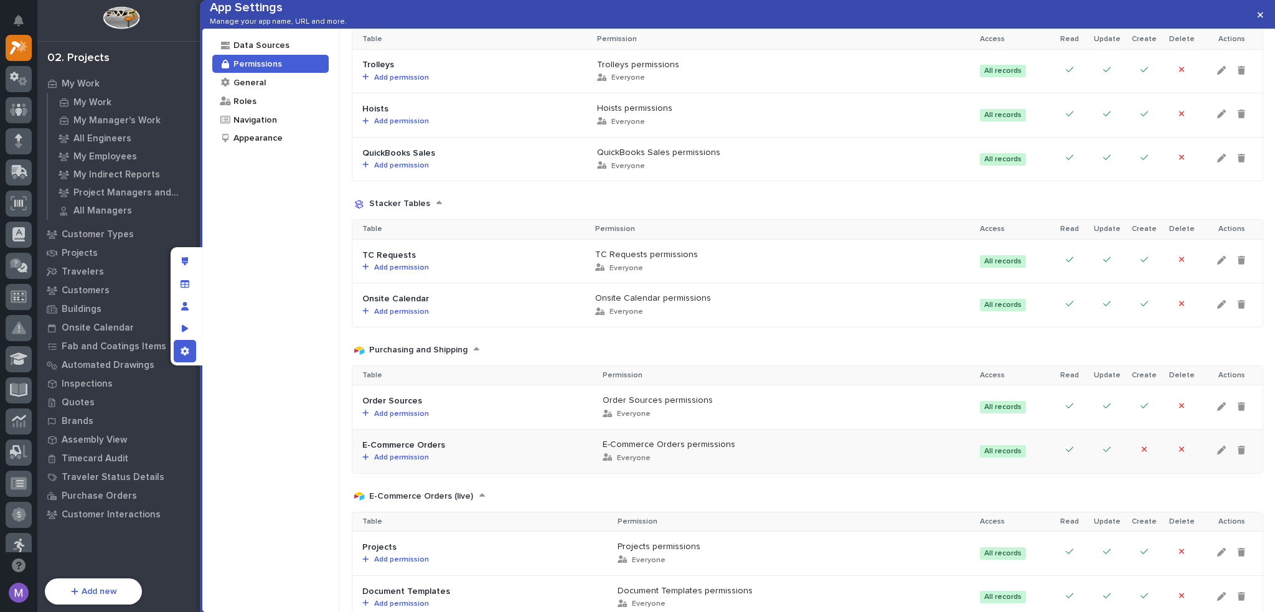
scroll to position [2444, 0]
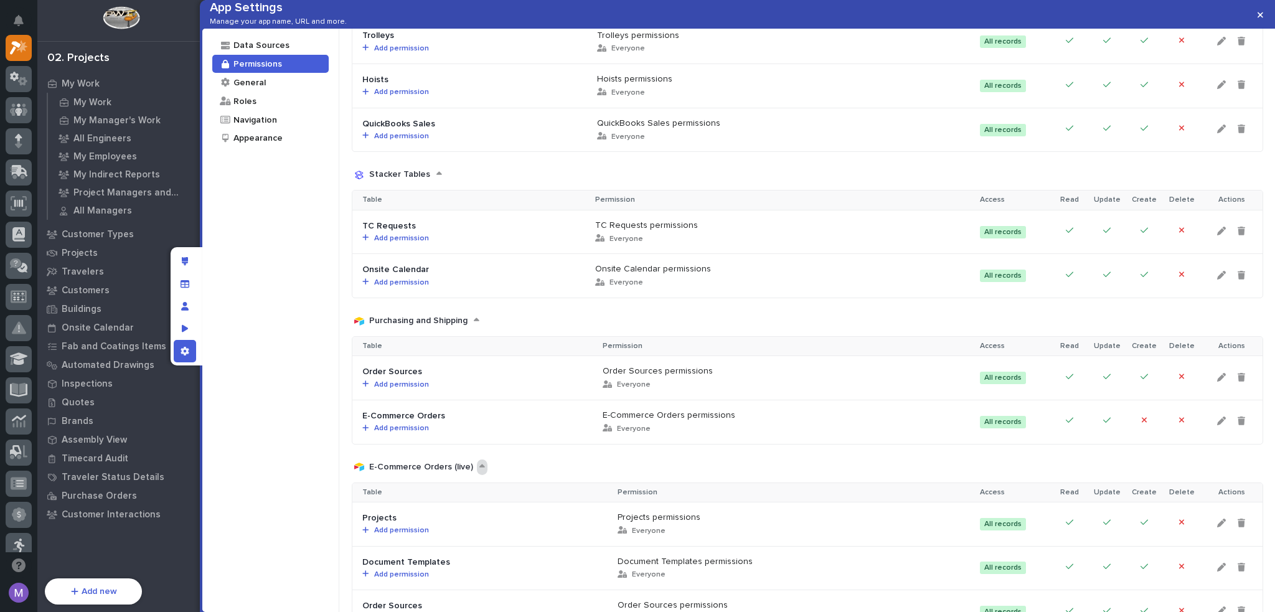
click at [479, 471] on icon at bounding box center [482, 466] width 6 height 9
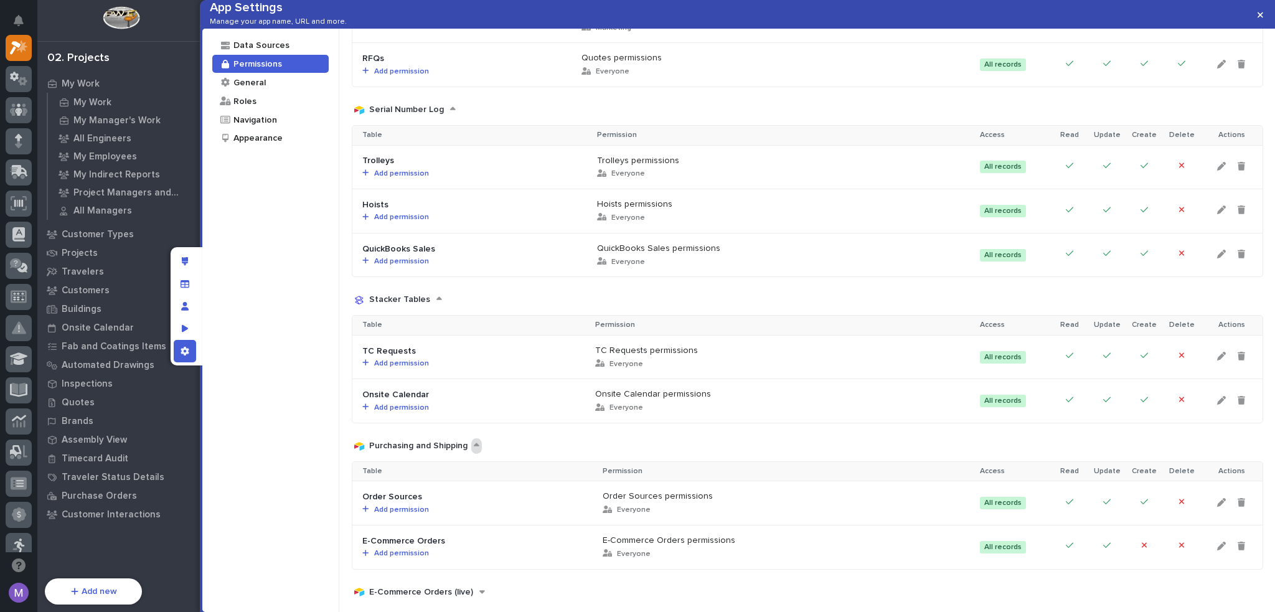
click at [474, 443] on icon at bounding box center [477, 444] width 6 height 3
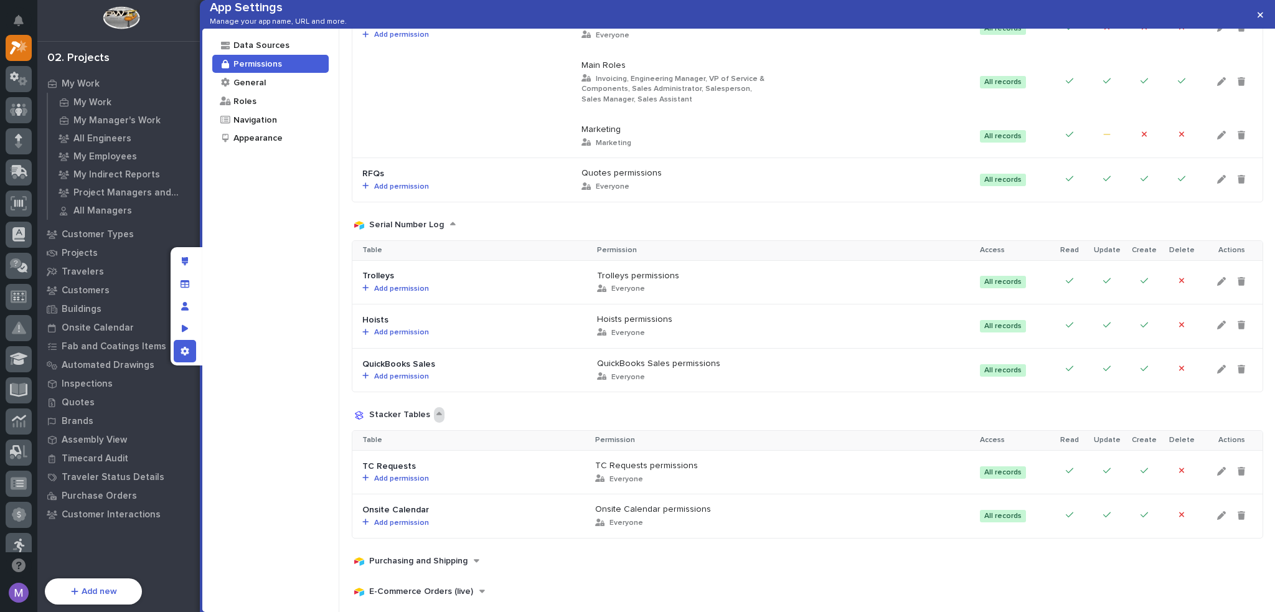
click at [437, 410] on icon at bounding box center [440, 414] width 6 height 9
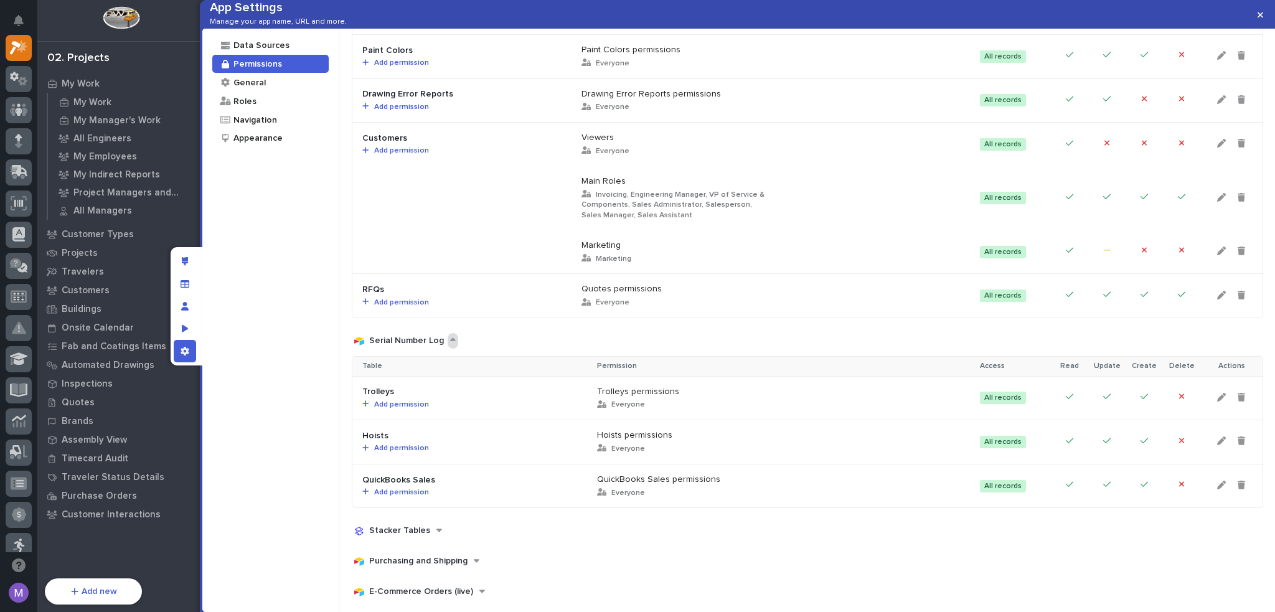
click at [450, 336] on icon at bounding box center [453, 340] width 6 height 9
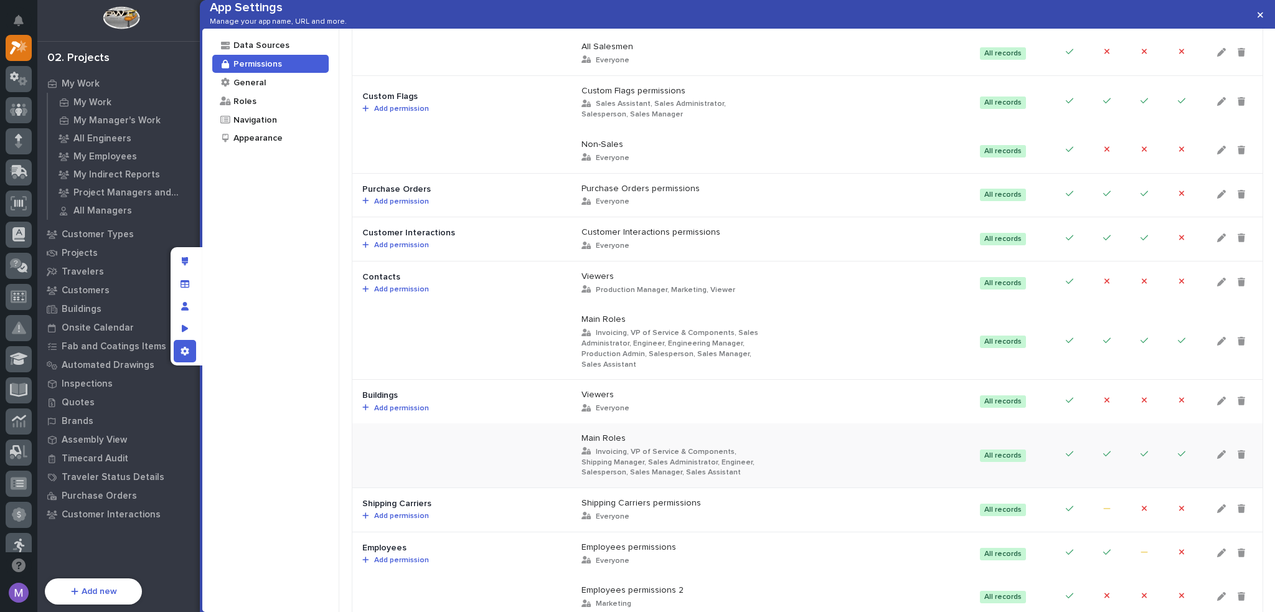
scroll to position [1268, 0]
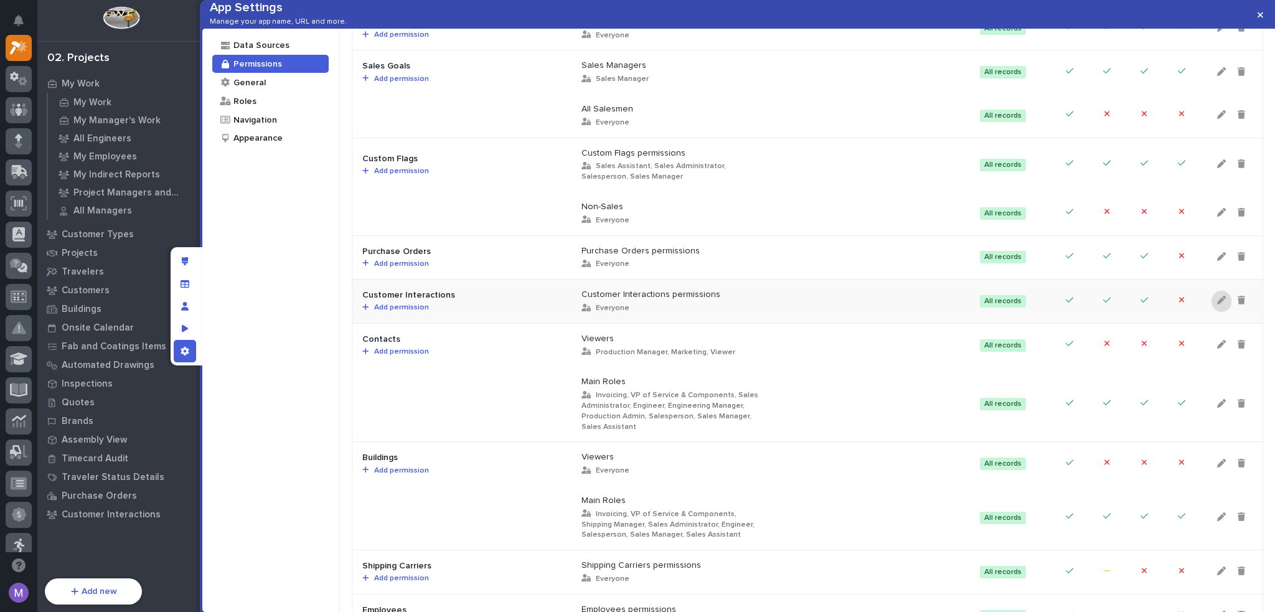
click at [1217, 304] on icon at bounding box center [1221, 300] width 9 height 9
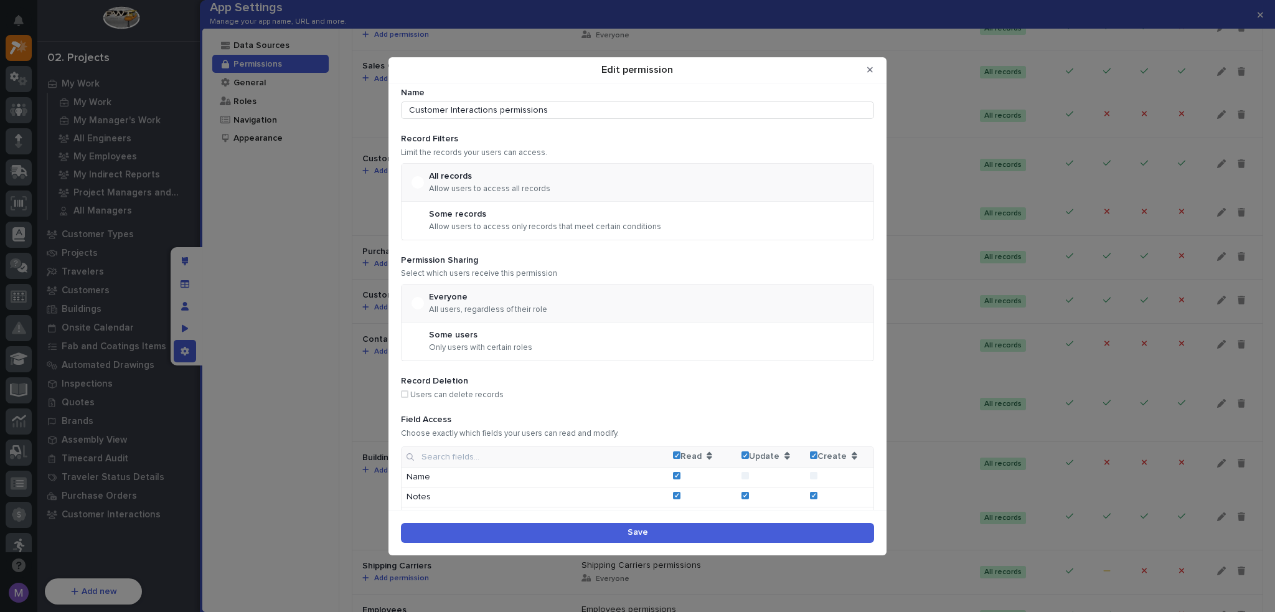
scroll to position [0, 0]
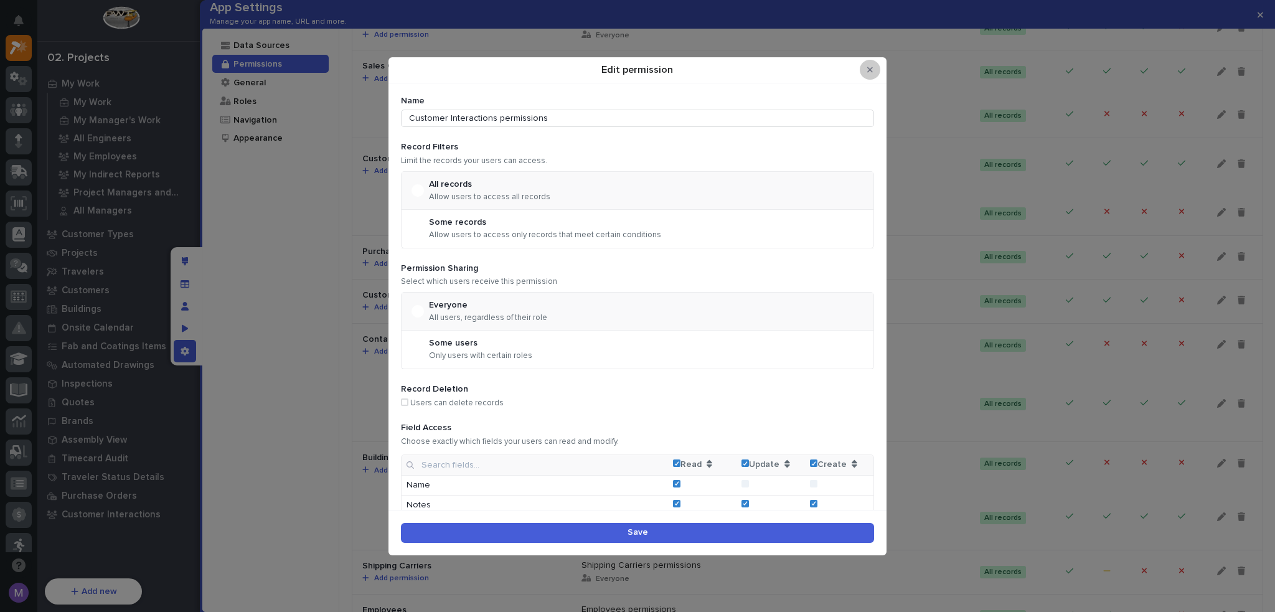
click at [869, 73] on icon "Close Modal" at bounding box center [870, 69] width 6 height 9
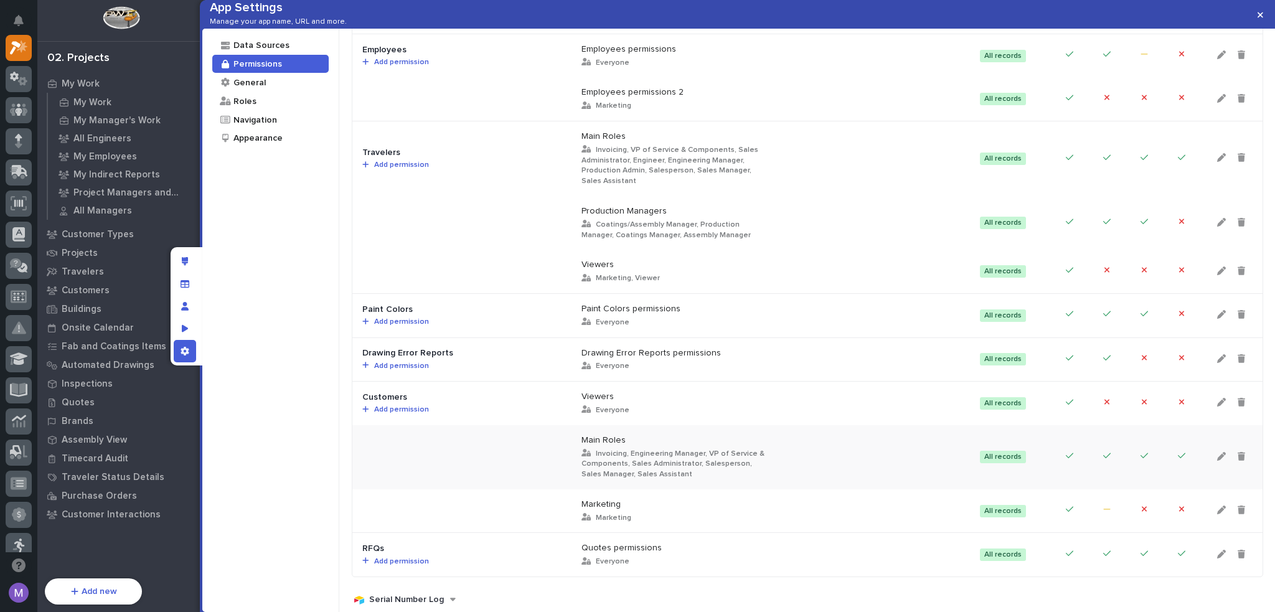
scroll to position [1953, 0]
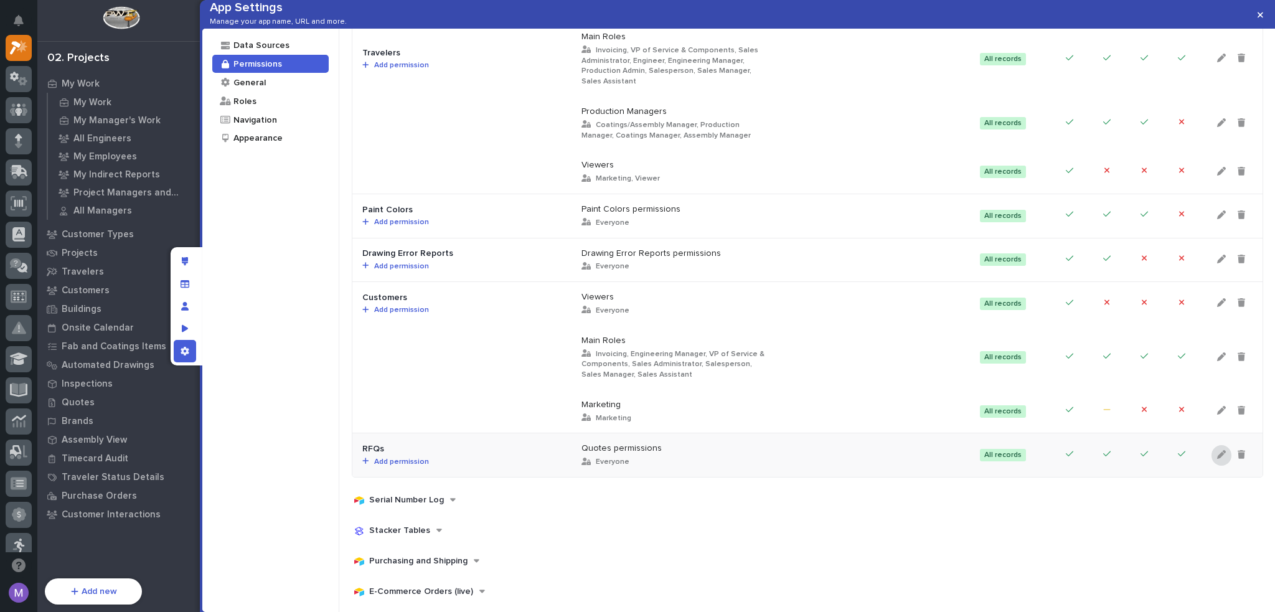
click at [1217, 450] on icon at bounding box center [1221, 454] width 9 height 9
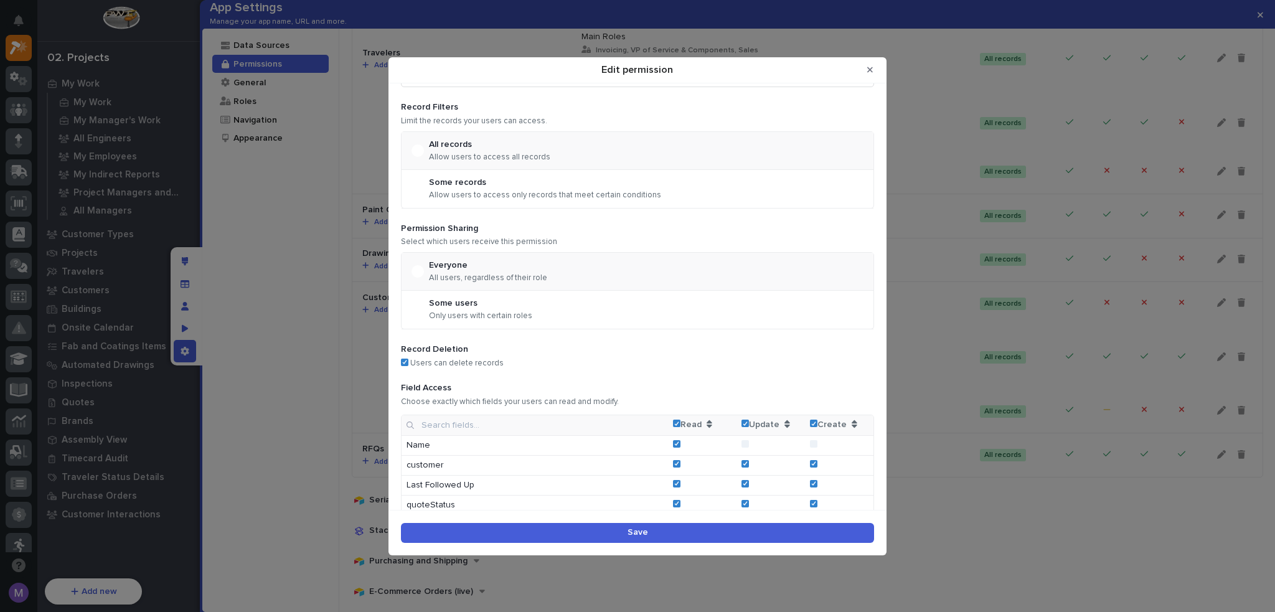
scroll to position [62, 0]
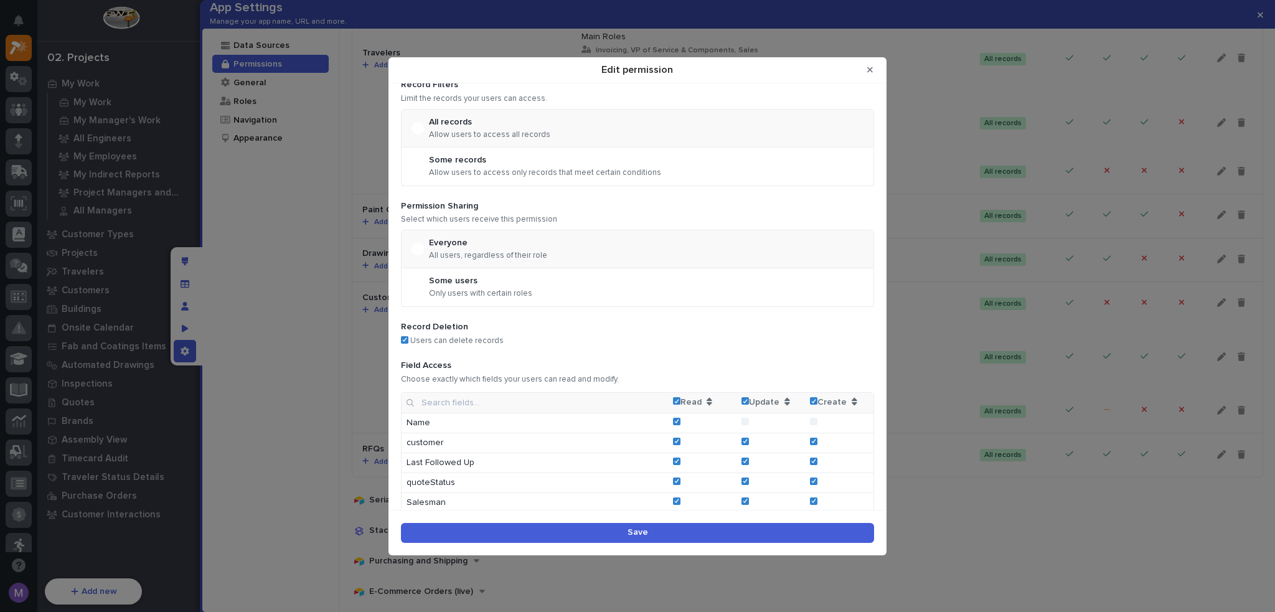
click at [719, 535] on button "Save" at bounding box center [637, 533] width 473 height 20
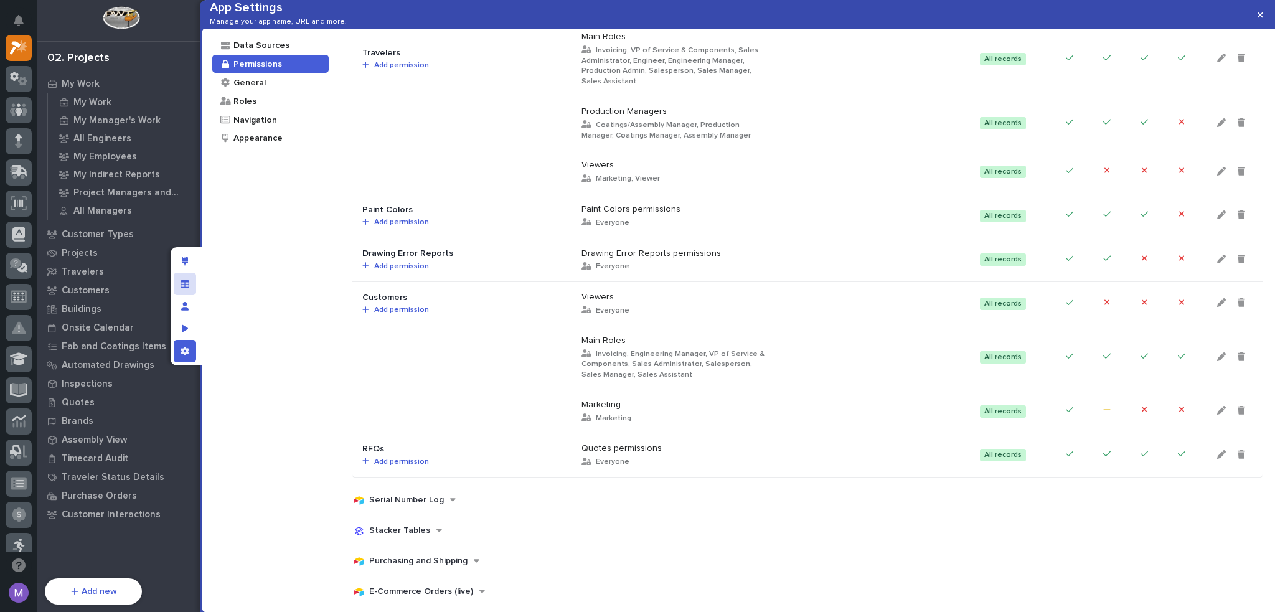
click at [194, 281] on div "Manage fields and data" at bounding box center [185, 284] width 22 height 22
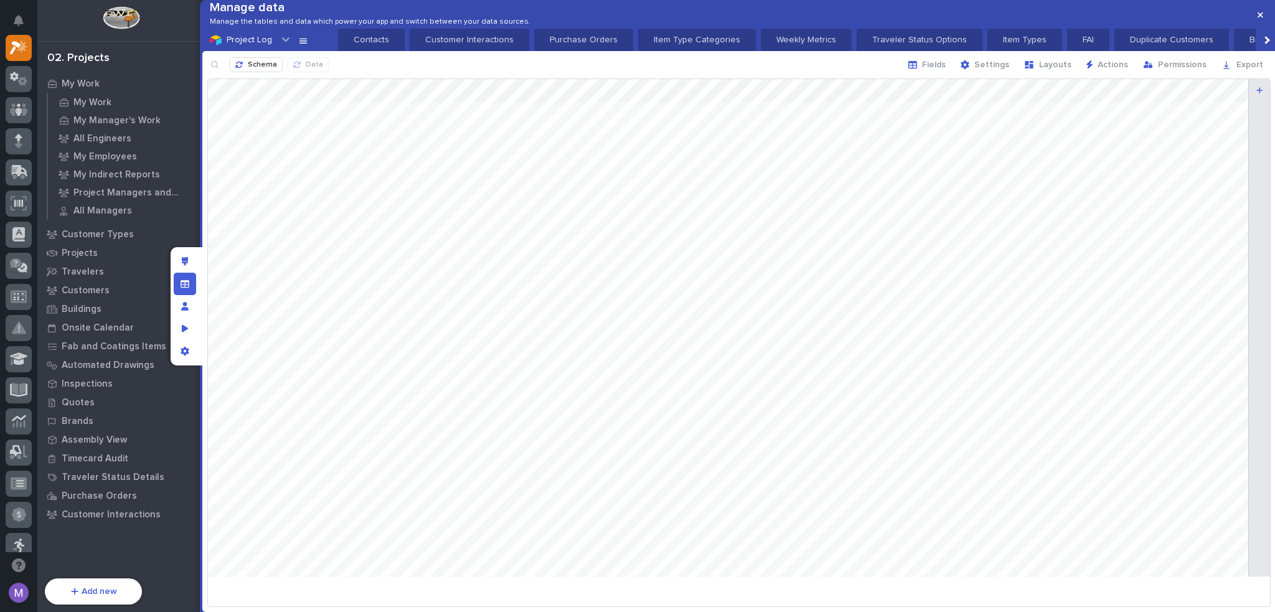
scroll to position [0, 1386]
click at [252, 70] on span "Schema" at bounding box center [262, 65] width 29 height 10
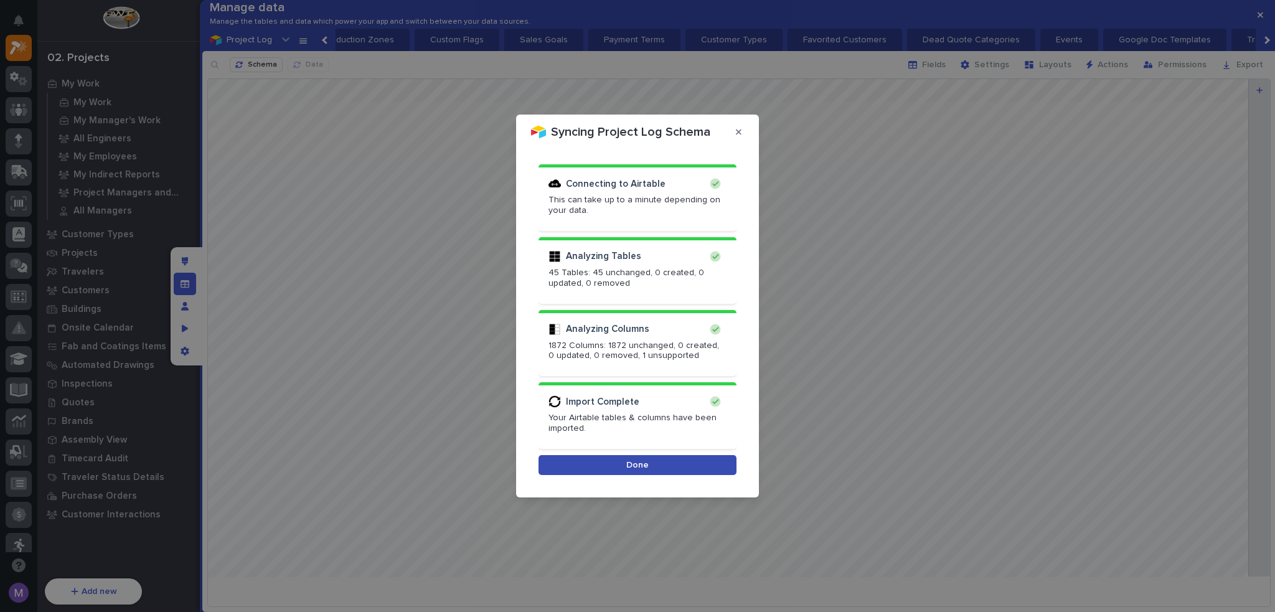
click at [610, 463] on button "Done" at bounding box center [638, 465] width 198 height 20
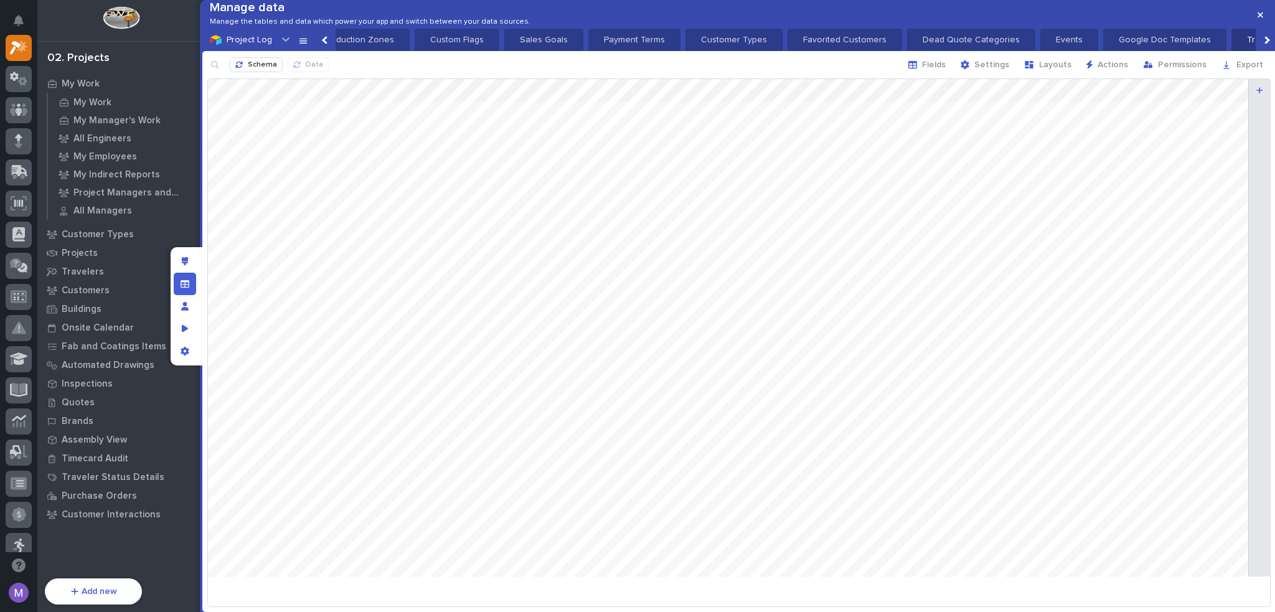
scroll to position [0, 1937]
click at [1209, 29] on div "Manage data Manage the tables and data which power your app and switch between …" at bounding box center [739, 14] width 1074 height 29
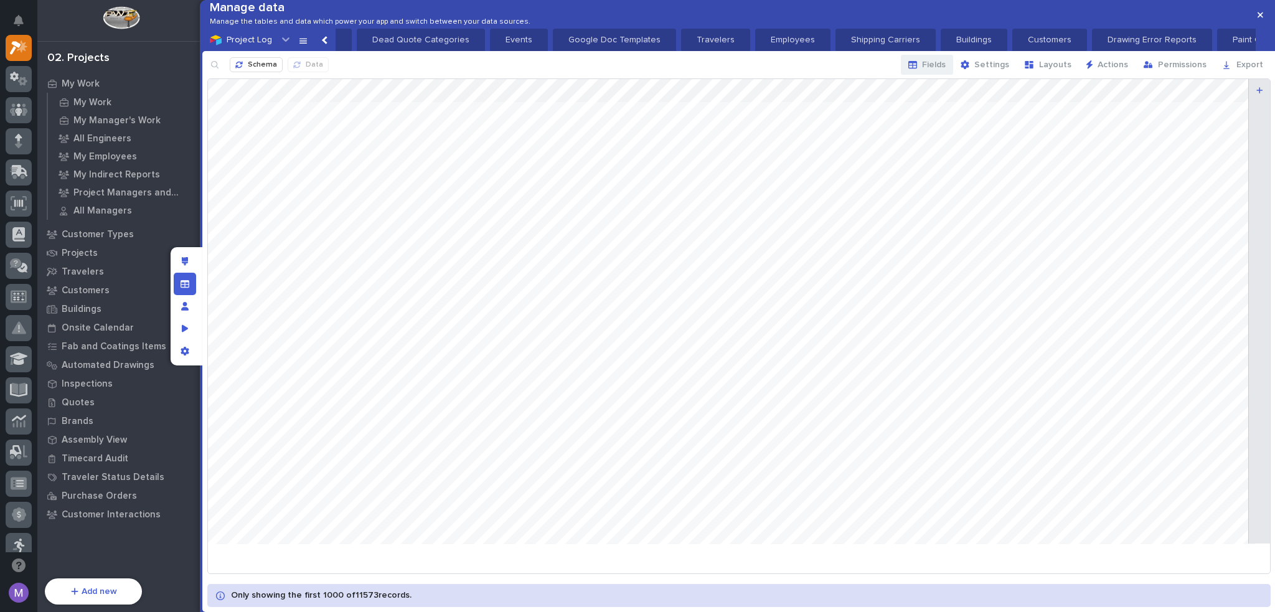
click at [940, 70] on span "Fields" at bounding box center [934, 64] width 24 height 11
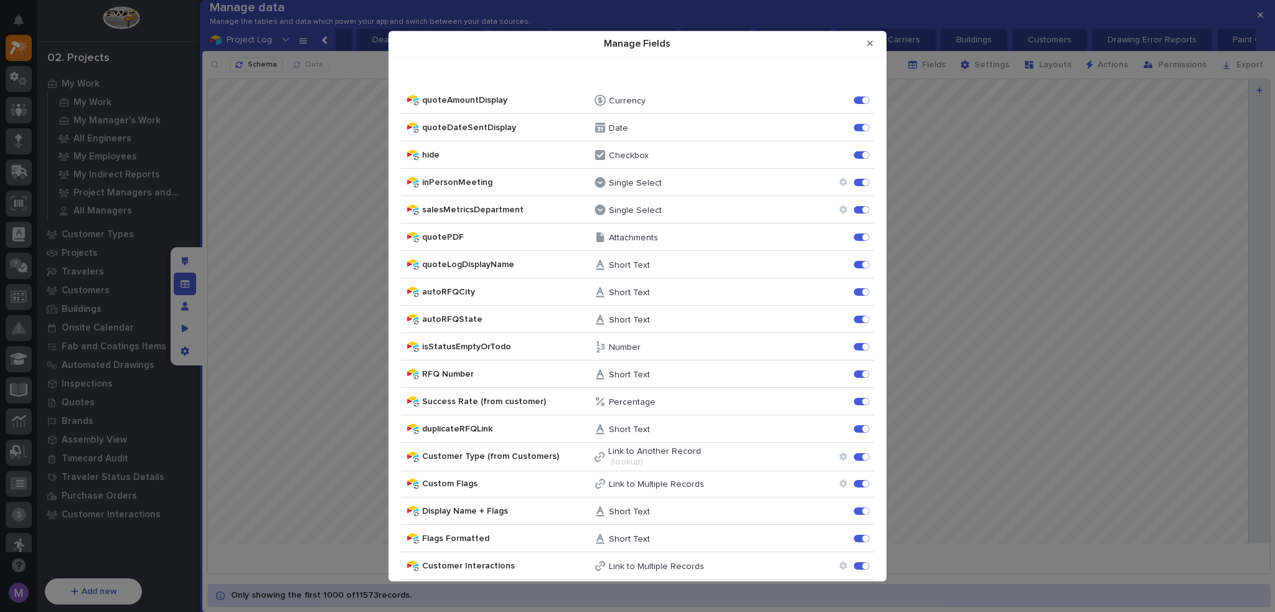
scroll to position [1847, 0]
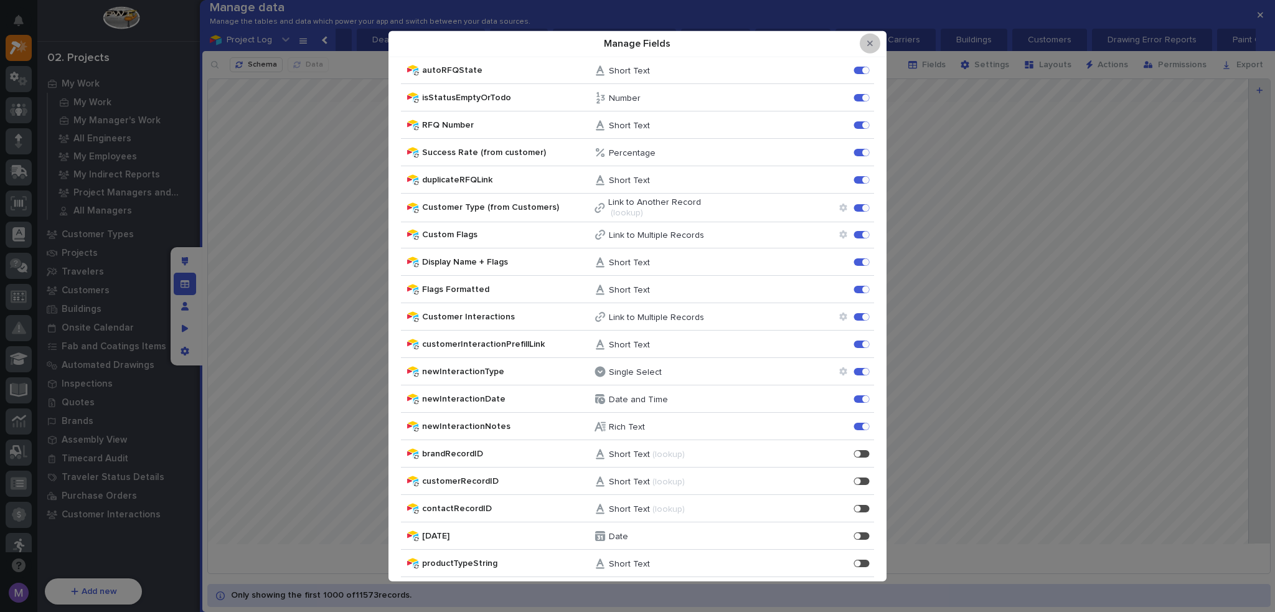
click at [867, 43] on icon "Close Modal" at bounding box center [870, 43] width 6 height 9
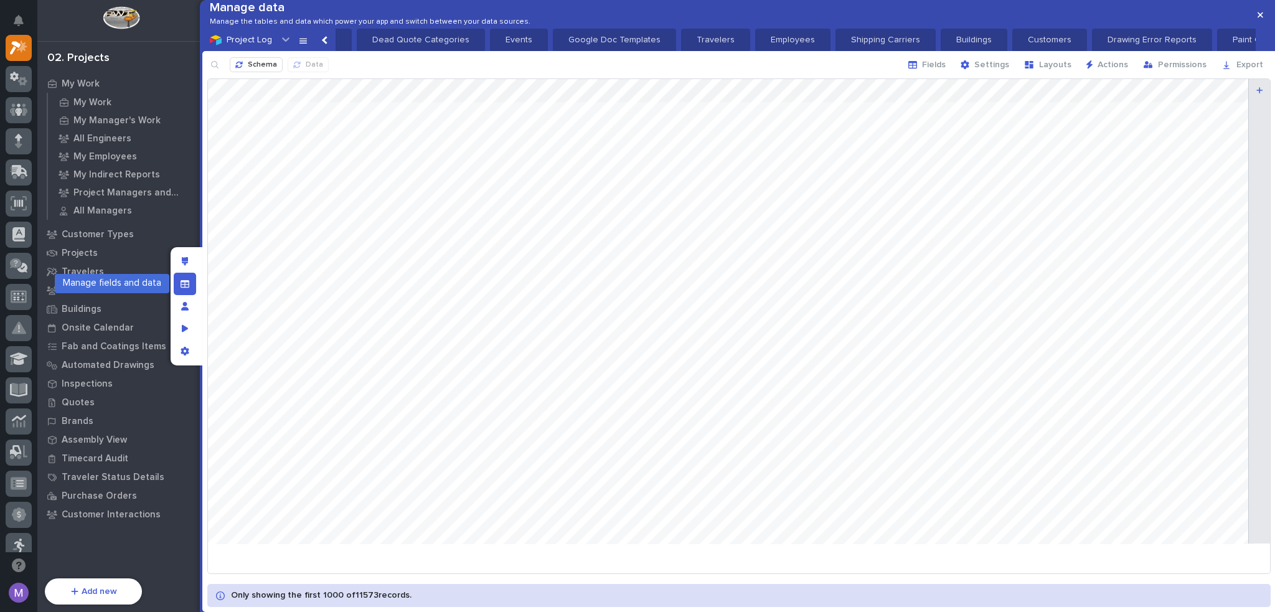
click at [182, 281] on icon "Manage fields and data" at bounding box center [185, 283] width 9 height 7
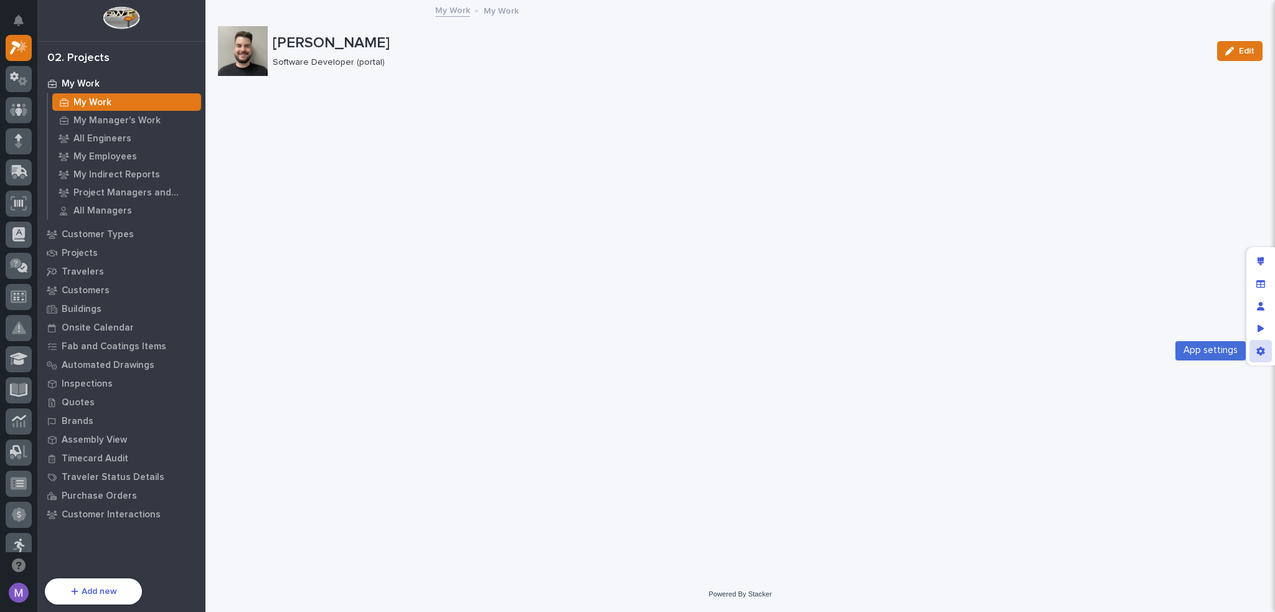
click at [1258, 349] on icon "App settings" at bounding box center [1261, 351] width 8 height 9
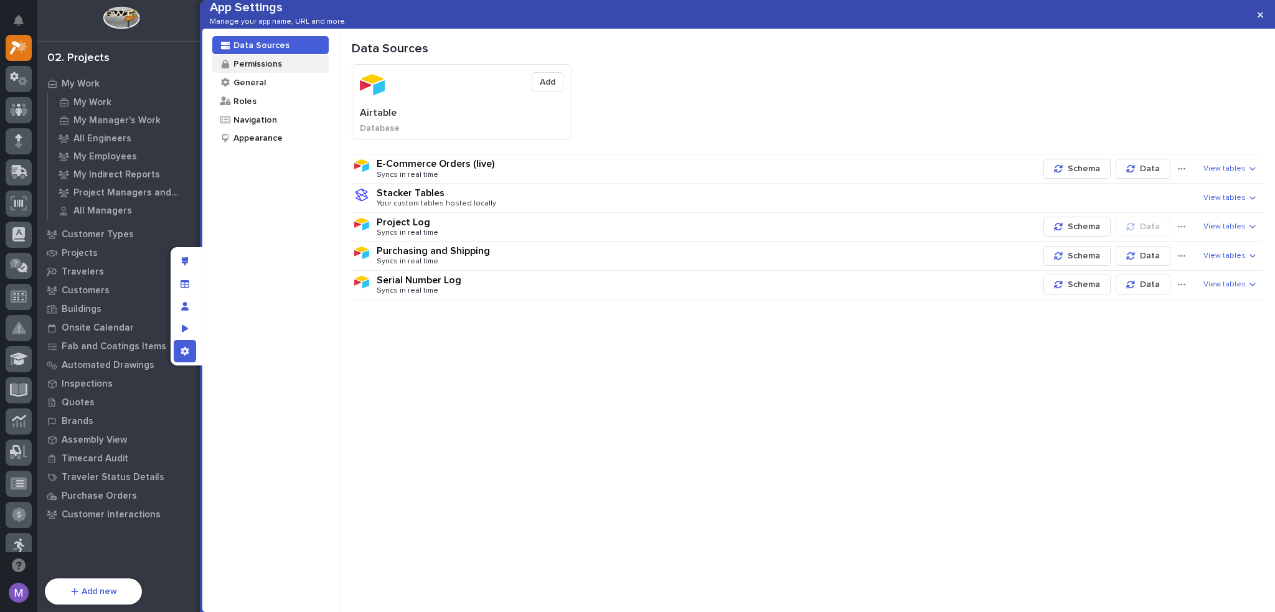
click at [262, 70] on div "Permissions" at bounding box center [257, 64] width 50 height 12
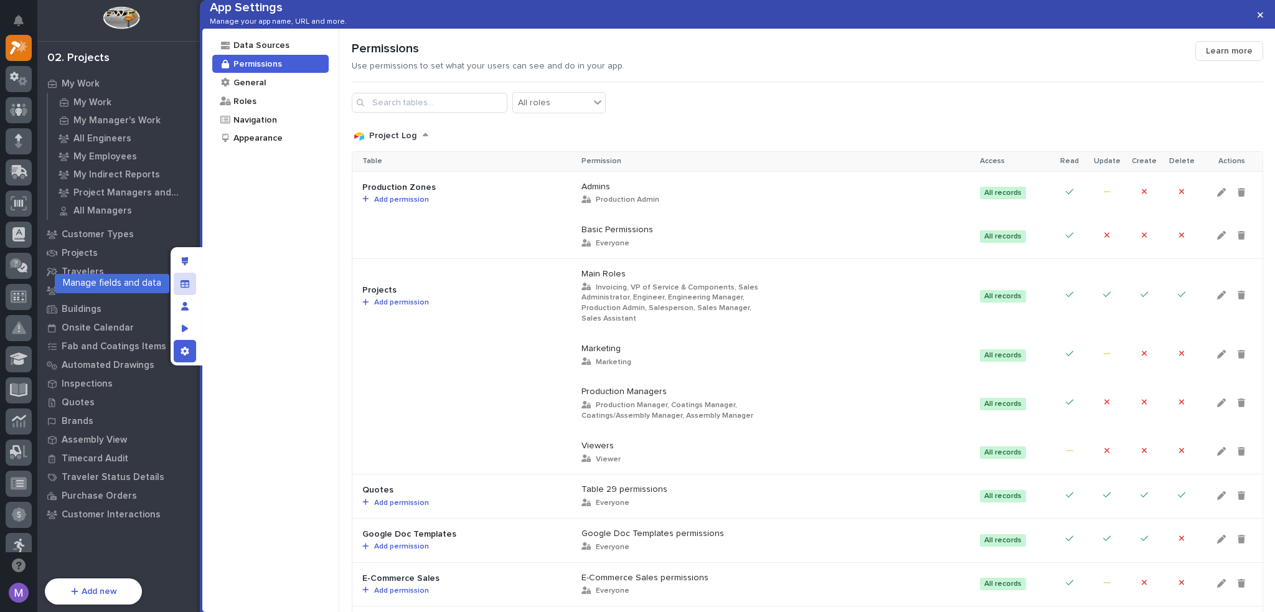
click at [191, 283] on div "Manage fields and data" at bounding box center [185, 284] width 22 height 22
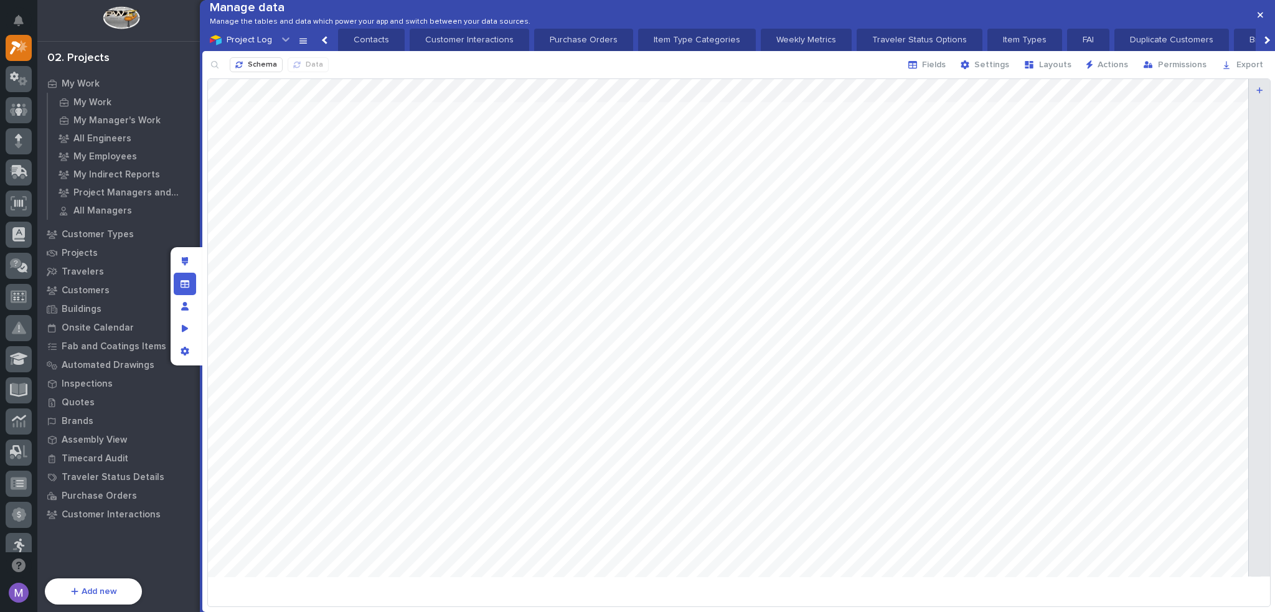
scroll to position [0, 1386]
click at [280, 45] on icon at bounding box center [286, 39] width 12 height 12
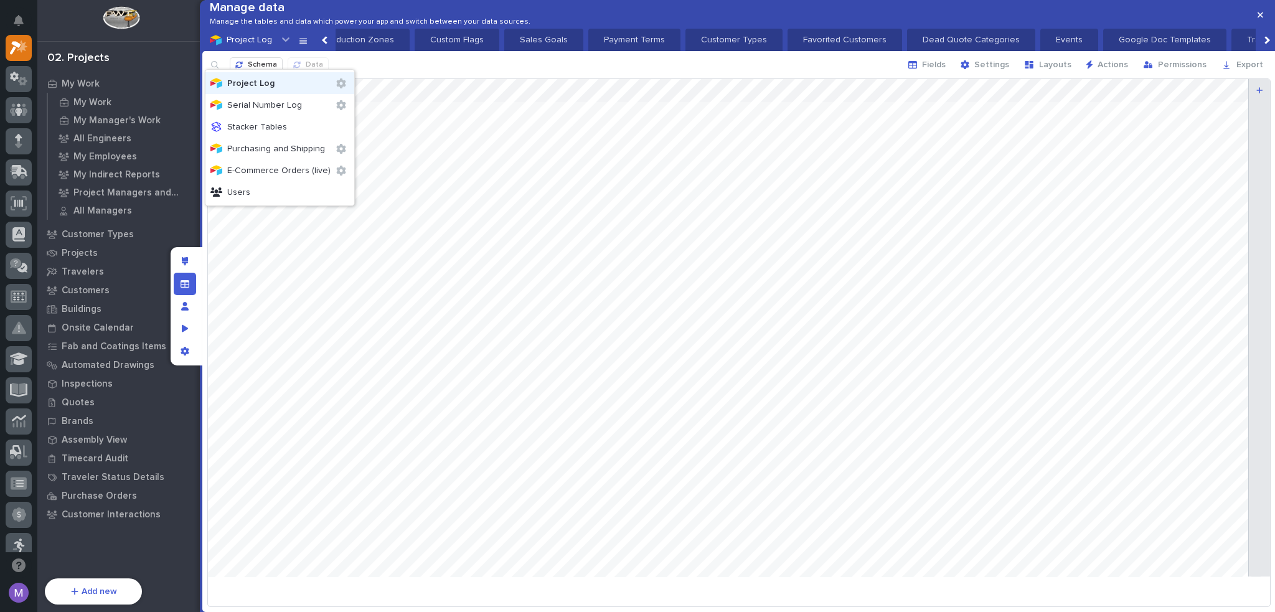
click at [336, 83] on icon "button" at bounding box center [341, 83] width 10 height 10
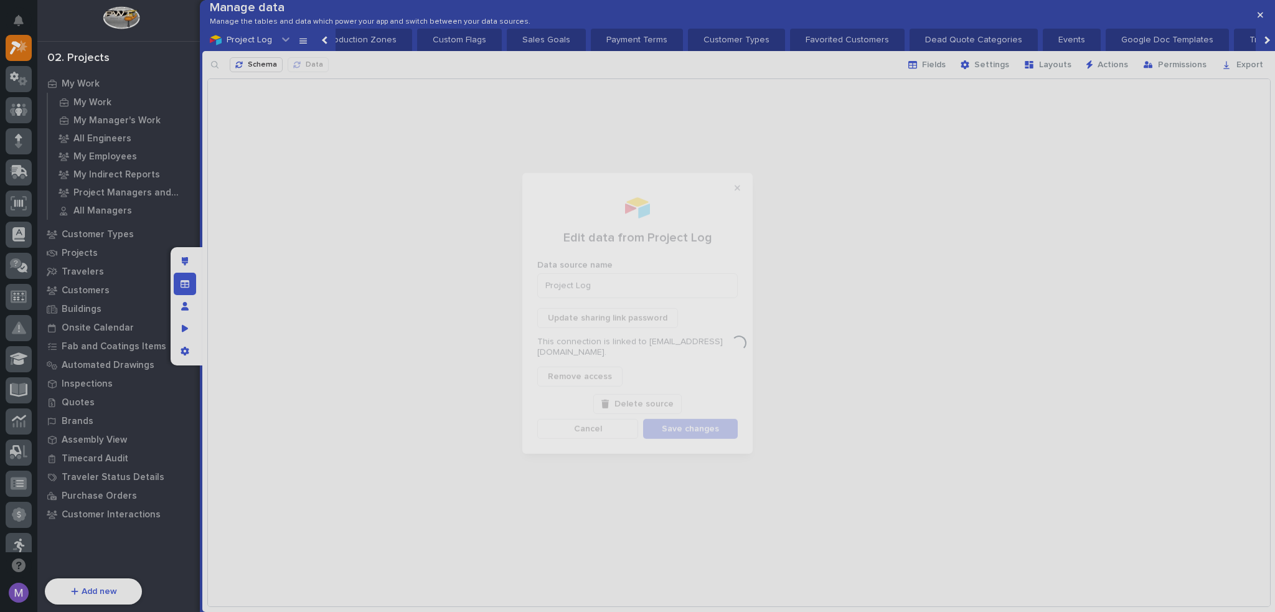
scroll to position [0, 2]
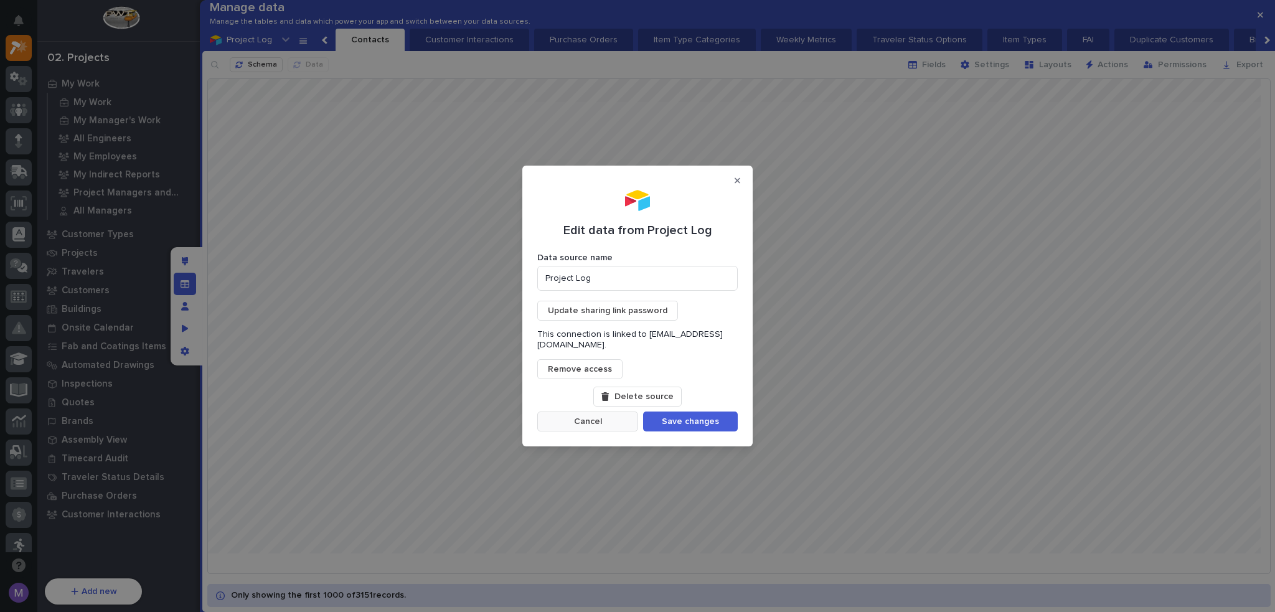
click at [620, 420] on button "Cancel" at bounding box center [587, 422] width 101 height 20
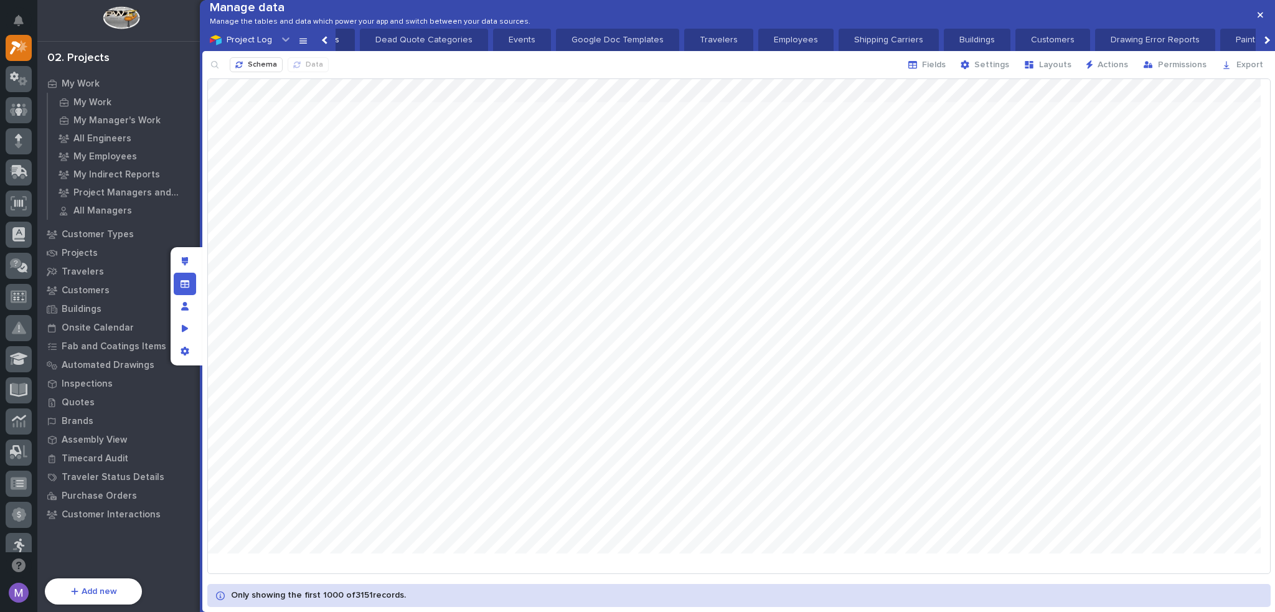
scroll to position [0, 1937]
click at [1247, 271] on div at bounding box center [1258, 311] width 23 height 465
click at [189, 310] on div "Manage users" at bounding box center [185, 306] width 22 height 22
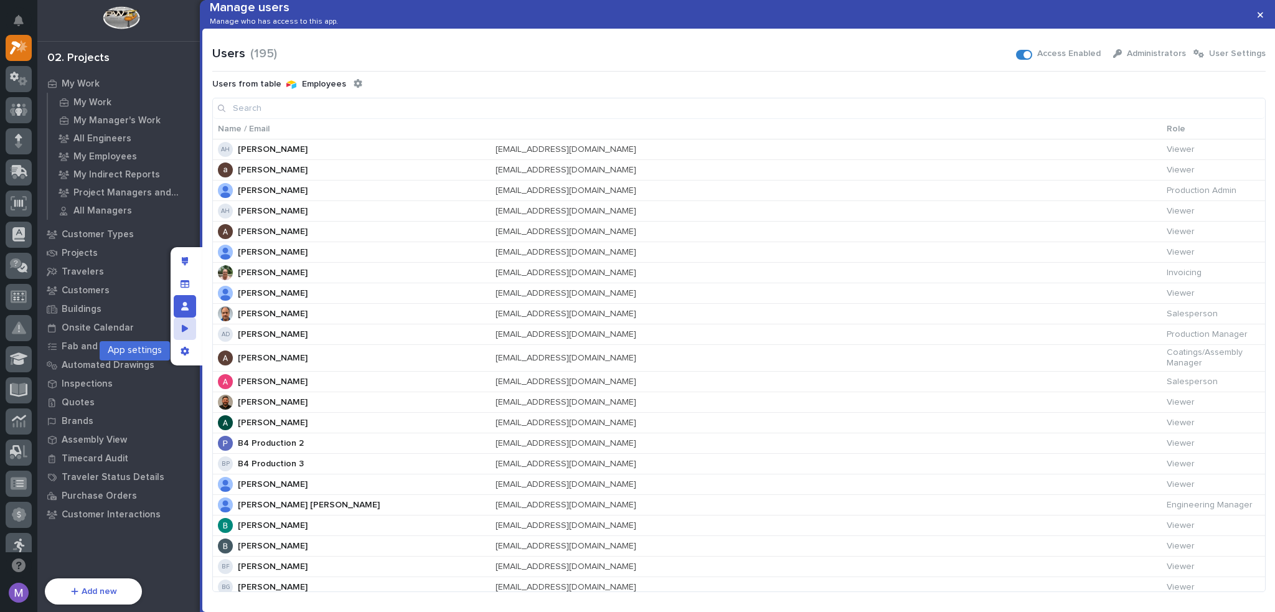
click at [187, 330] on icon "Preview as" at bounding box center [185, 328] width 7 height 9
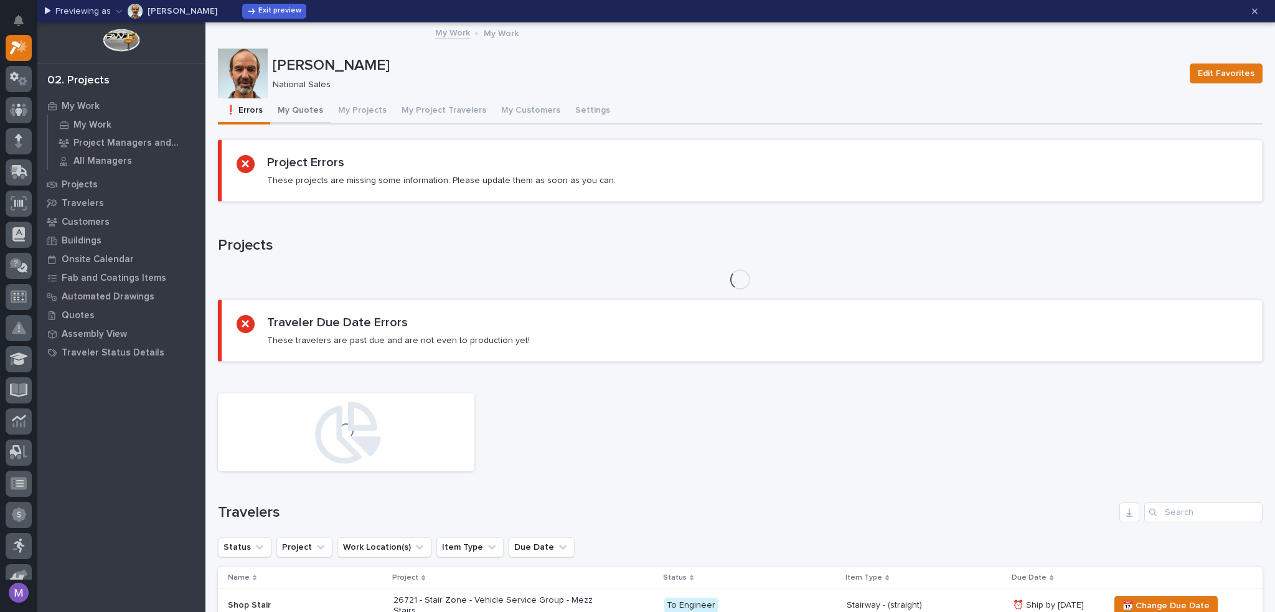
click at [311, 115] on button "My Quotes" at bounding box center [300, 111] width 60 height 26
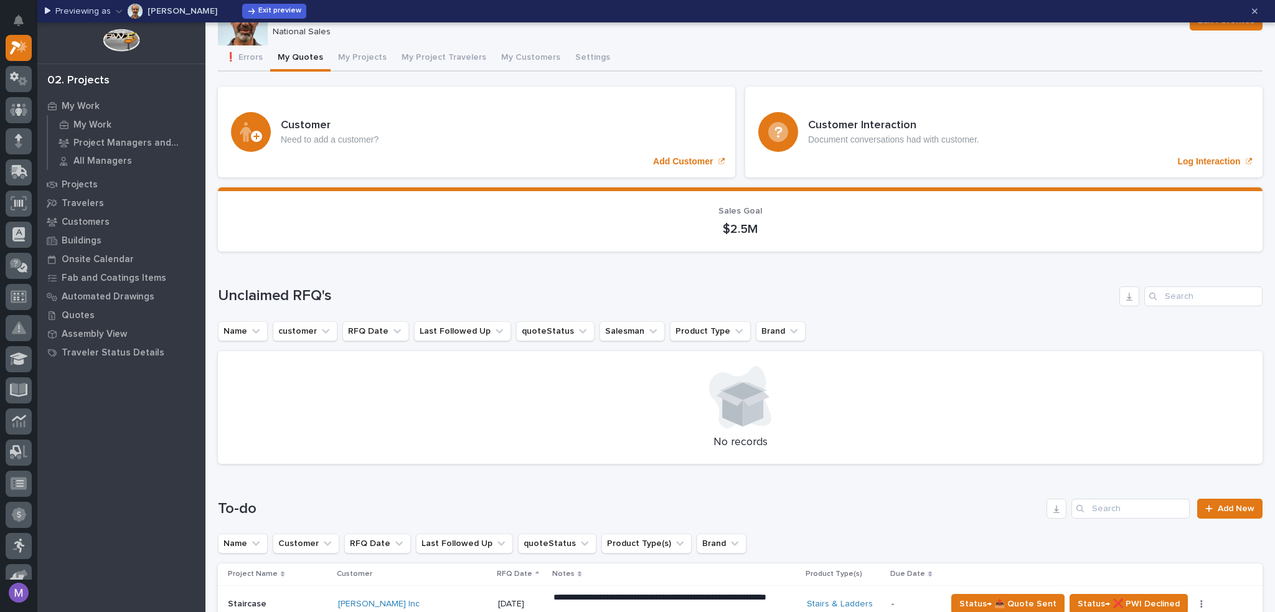
scroll to position [249, 0]
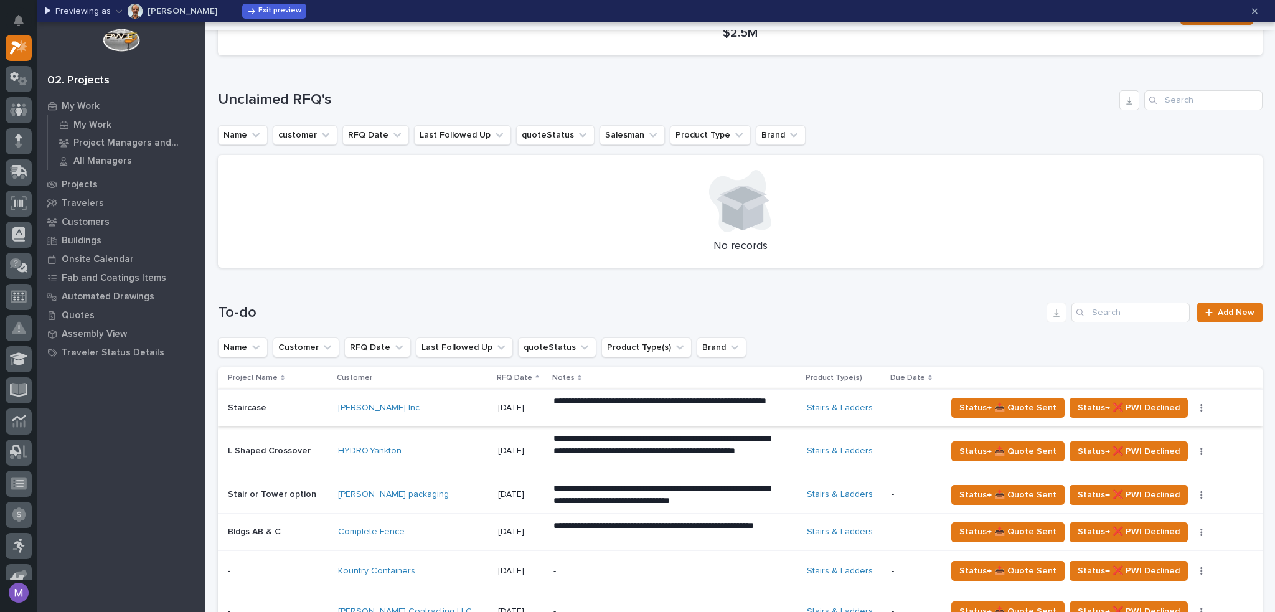
click at [1201, 405] on icon "button" at bounding box center [1202, 407] width 2 height 9
click at [1158, 429] on span "🗒️ Log Interaction" at bounding box center [1144, 432] width 73 height 15
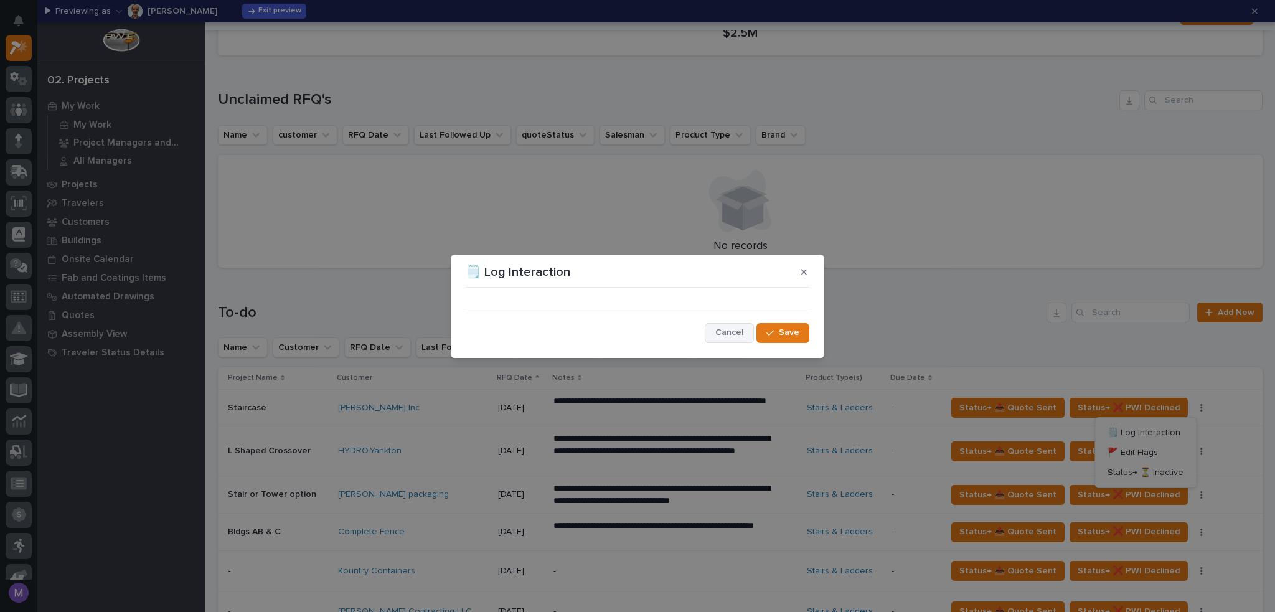
click at [735, 331] on span "Cancel" at bounding box center [729, 332] width 28 height 11
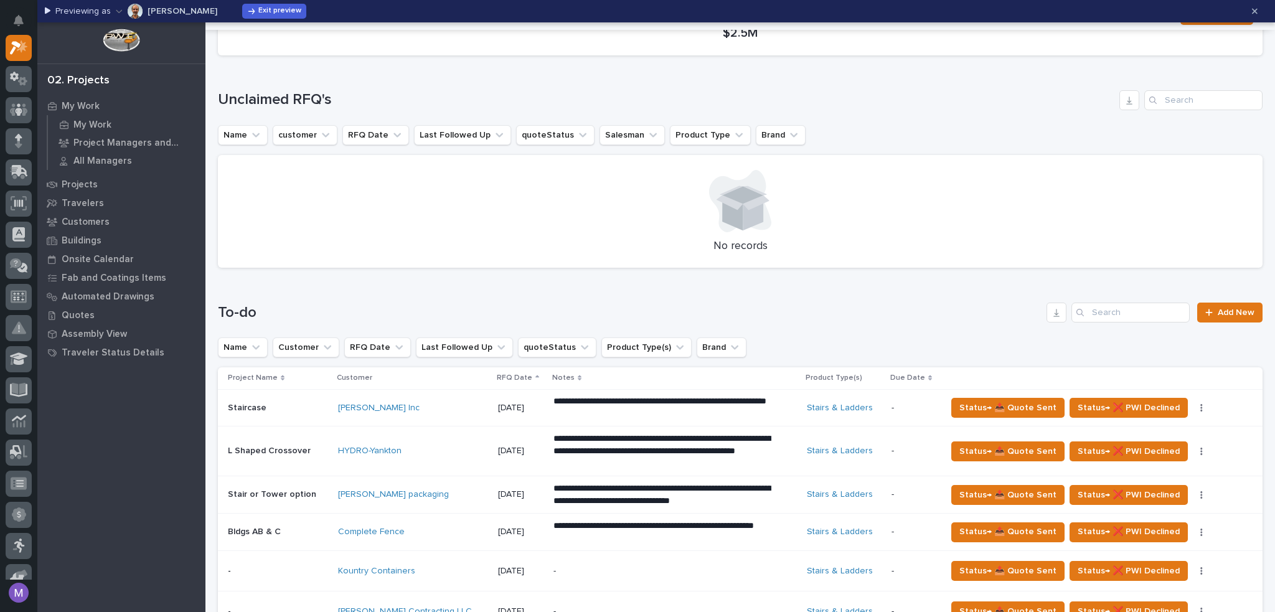
click at [191, 12] on p "[PERSON_NAME]" at bounding box center [183, 11] width 70 height 9
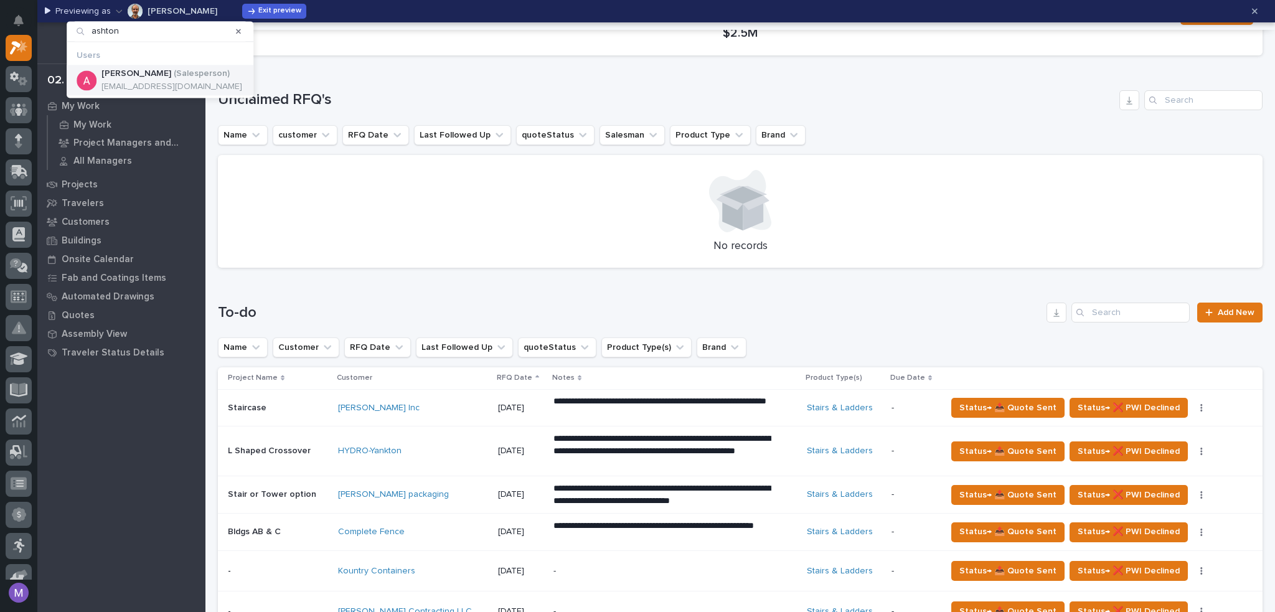
type input "ashton"
click at [146, 82] on p "[EMAIL_ADDRESS][DOMAIN_NAME]" at bounding box center [171, 87] width 141 height 11
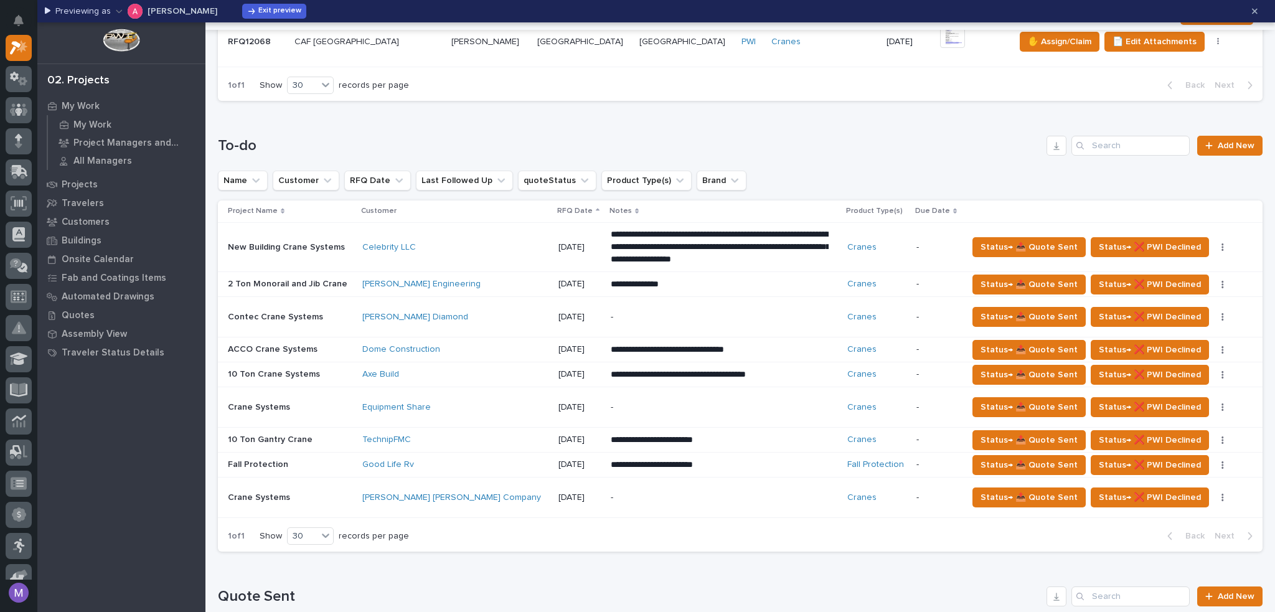
scroll to position [623, 0]
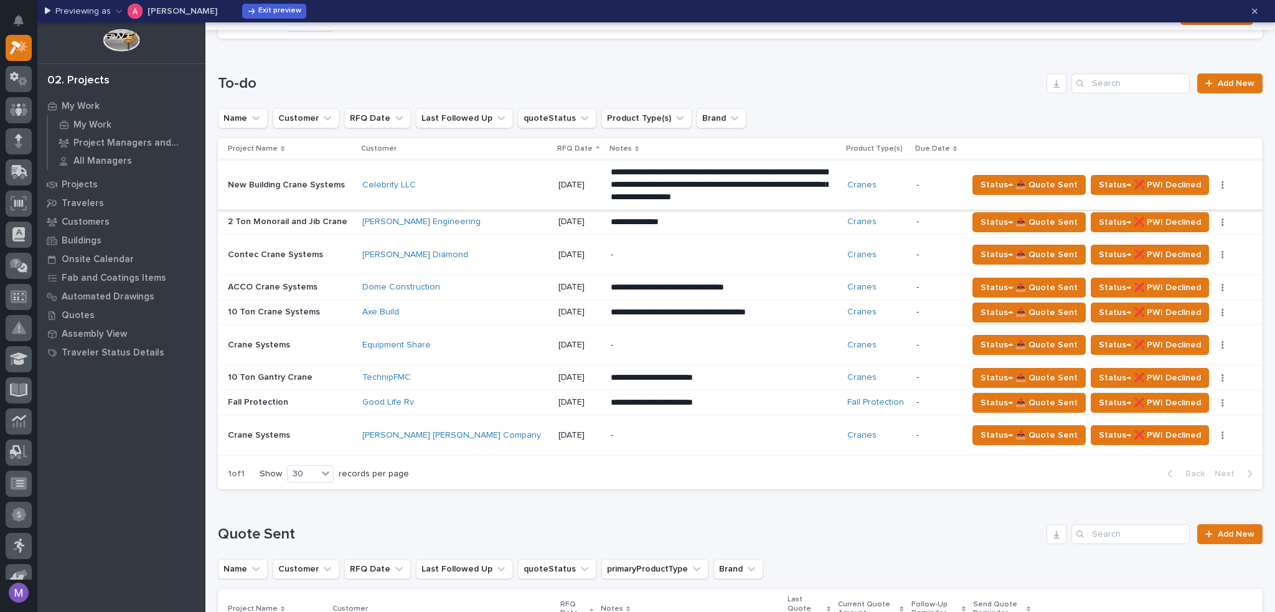
click at [1222, 182] on icon "button" at bounding box center [1223, 185] width 2 height 9
click at [1163, 210] on span "🗒️ Log Interaction" at bounding box center [1151, 209] width 73 height 15
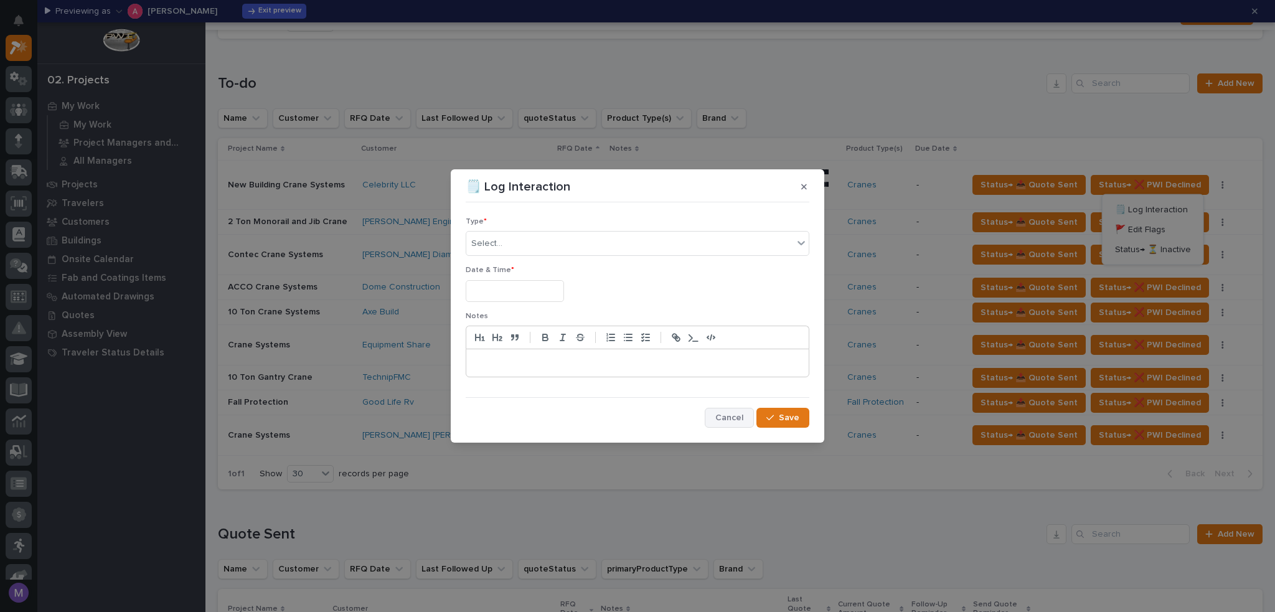
click at [725, 418] on span "Cancel" at bounding box center [729, 417] width 28 height 11
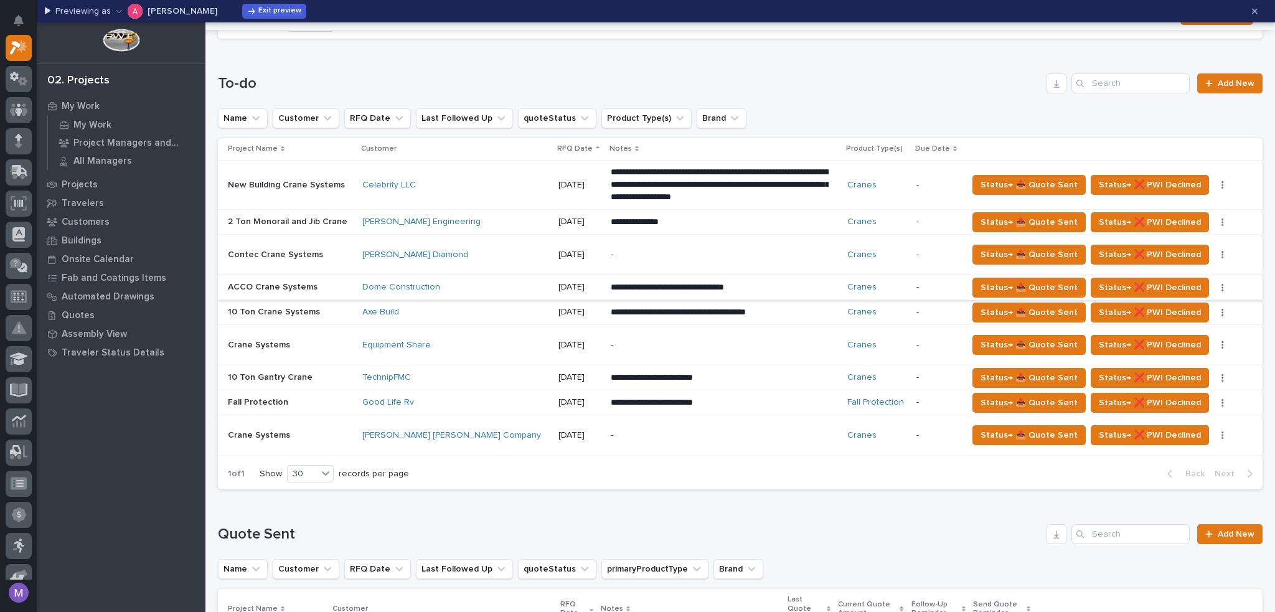
click at [1222, 288] on icon "button" at bounding box center [1223, 287] width 2 height 7
click at [1142, 311] on span "🗒️ Log Interaction" at bounding box center [1151, 311] width 73 height 15
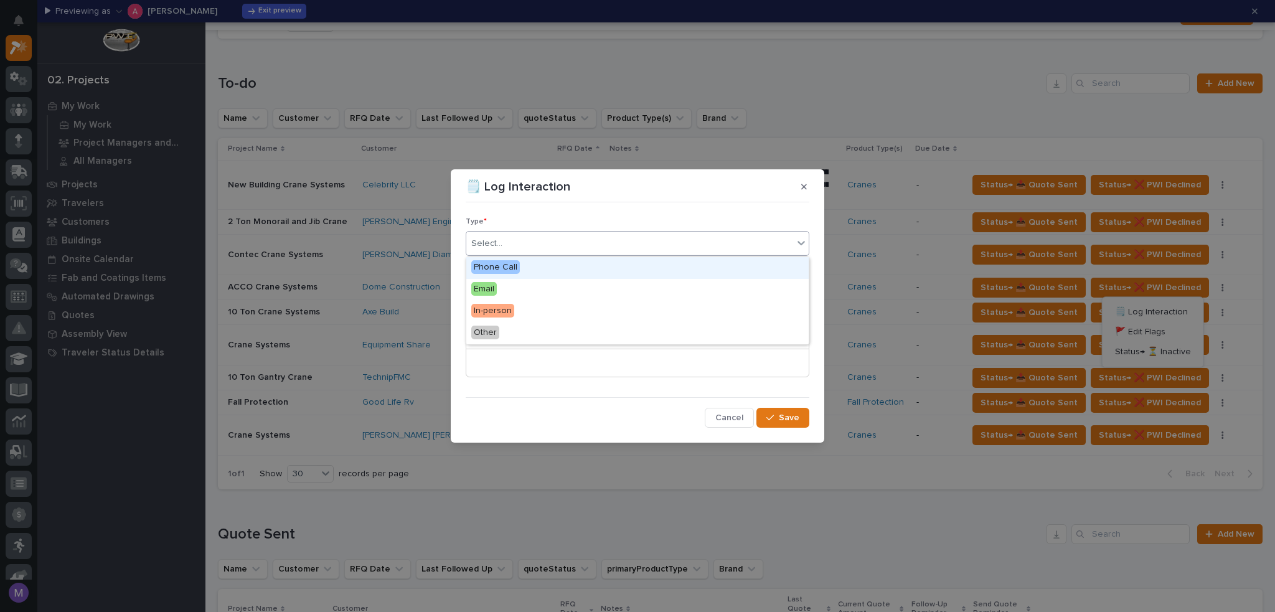
click at [661, 237] on div "Select..." at bounding box center [629, 244] width 327 height 21
click at [665, 197] on section "🗒️ Log Interaction Type * option Phone Call focused, 1 of 4. 4 results availabl…" at bounding box center [638, 305] width 374 height 273
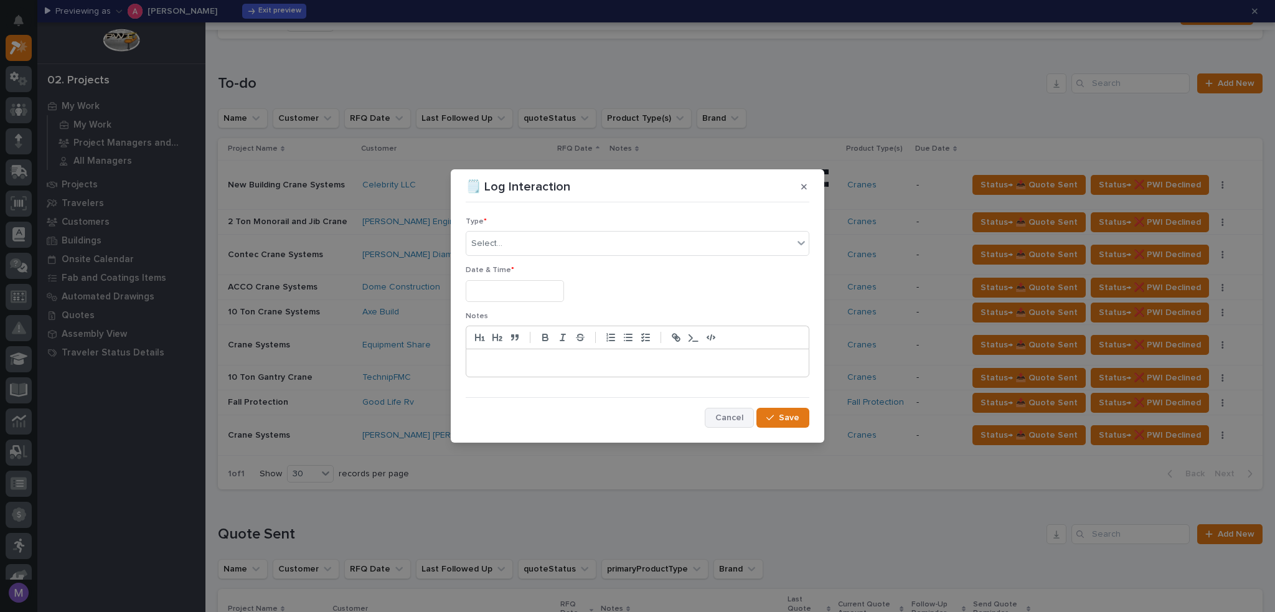
click at [720, 413] on span "Cancel" at bounding box center [729, 417] width 28 height 11
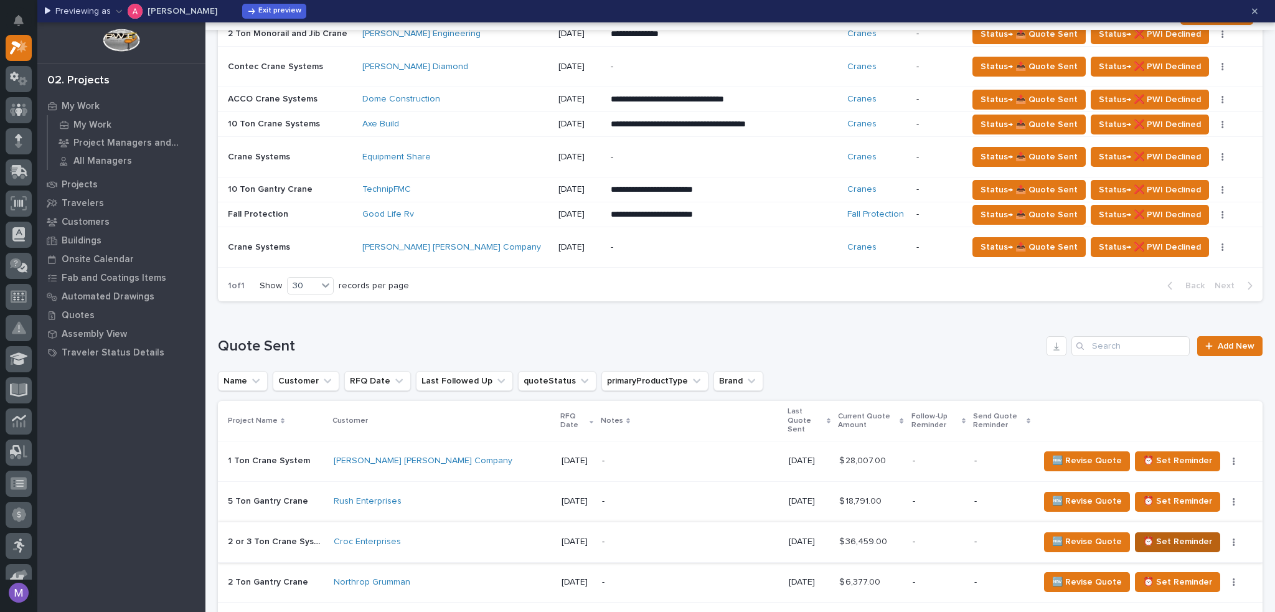
scroll to position [872, 0]
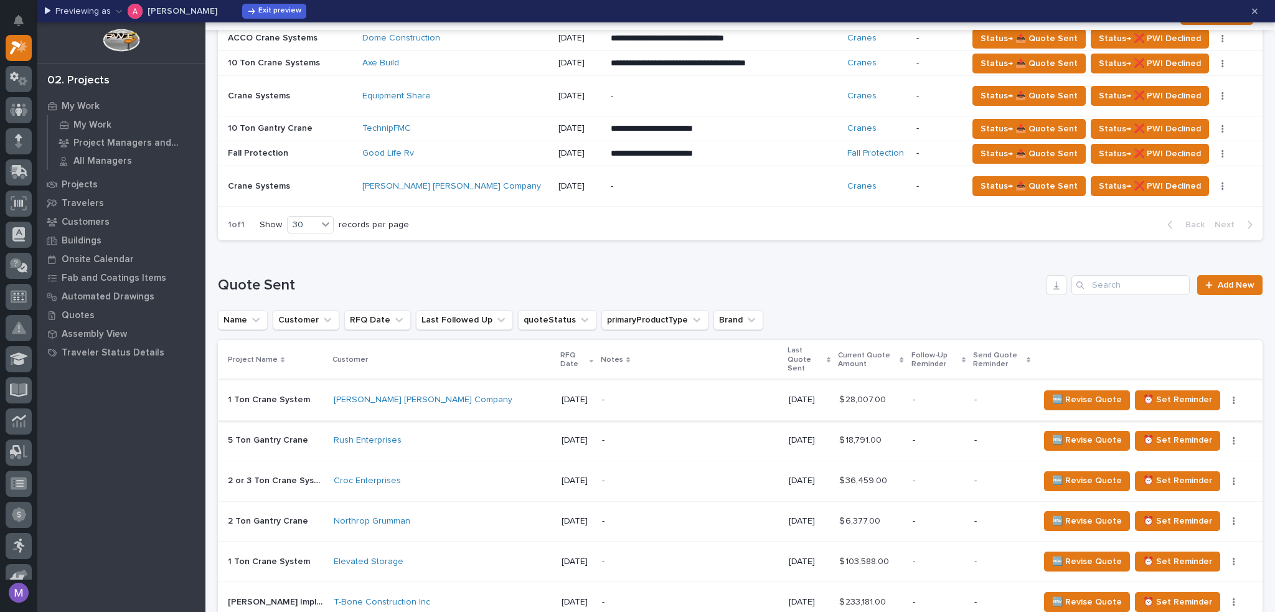
click at [1233, 396] on icon "button" at bounding box center [1234, 400] width 2 height 9
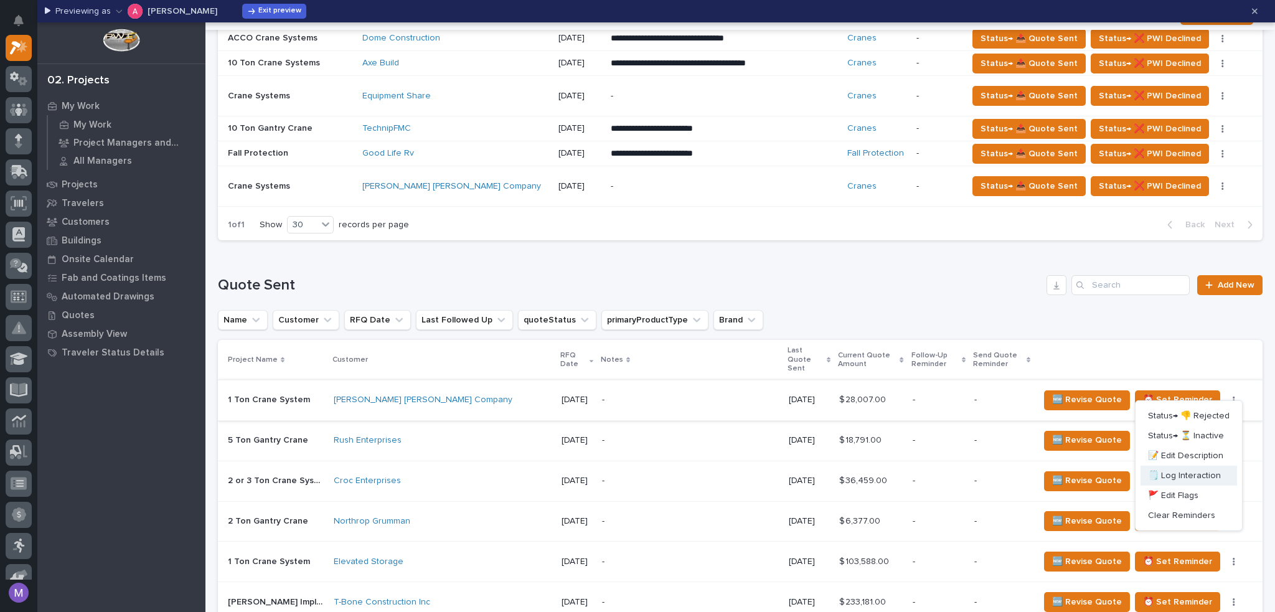
click at [1197, 471] on span "🗒️ Log Interaction" at bounding box center [1184, 475] width 73 height 15
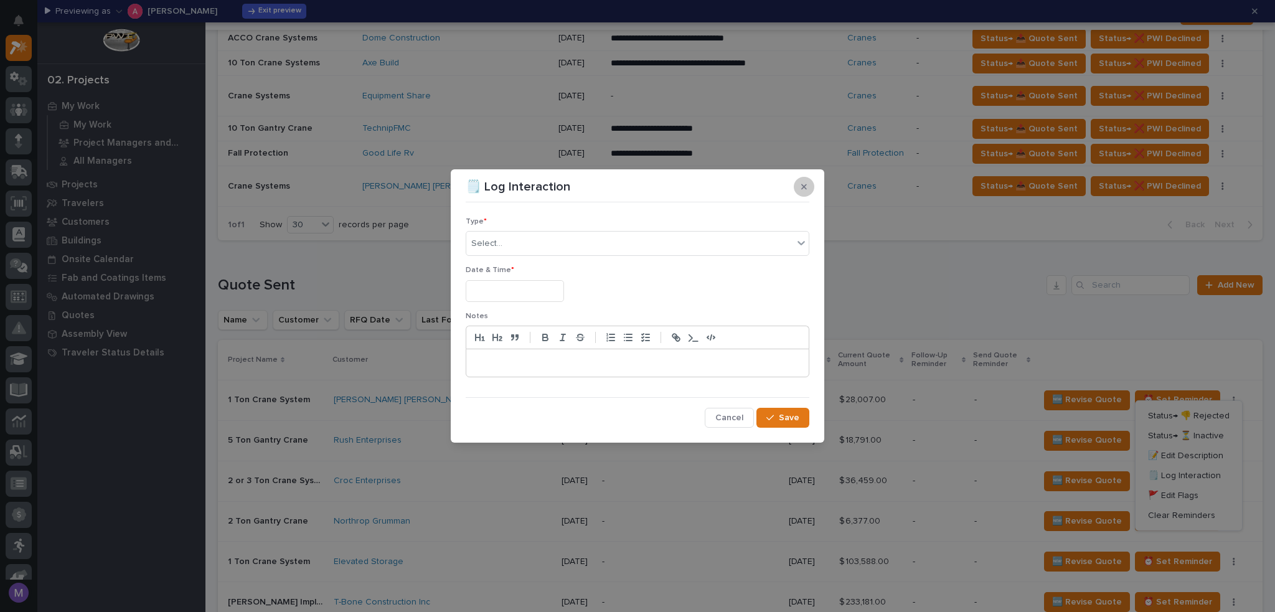
click at [808, 189] on button "button" at bounding box center [804, 187] width 21 height 20
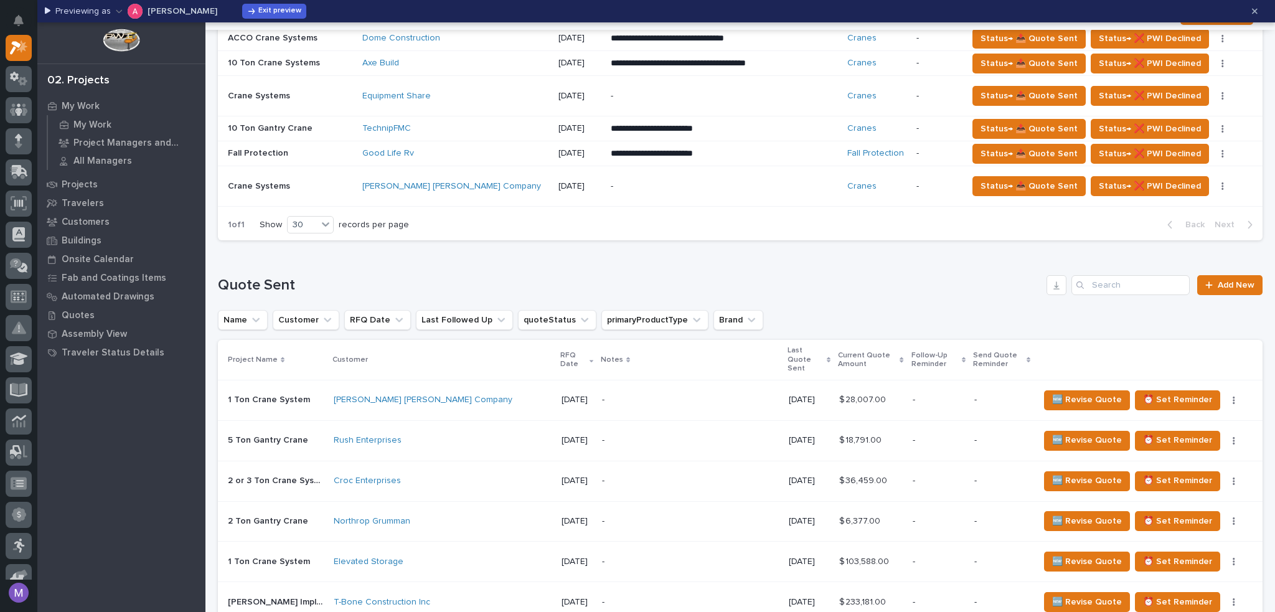
click at [160, 2] on button "[PERSON_NAME]" at bounding box center [166, 11] width 101 height 20
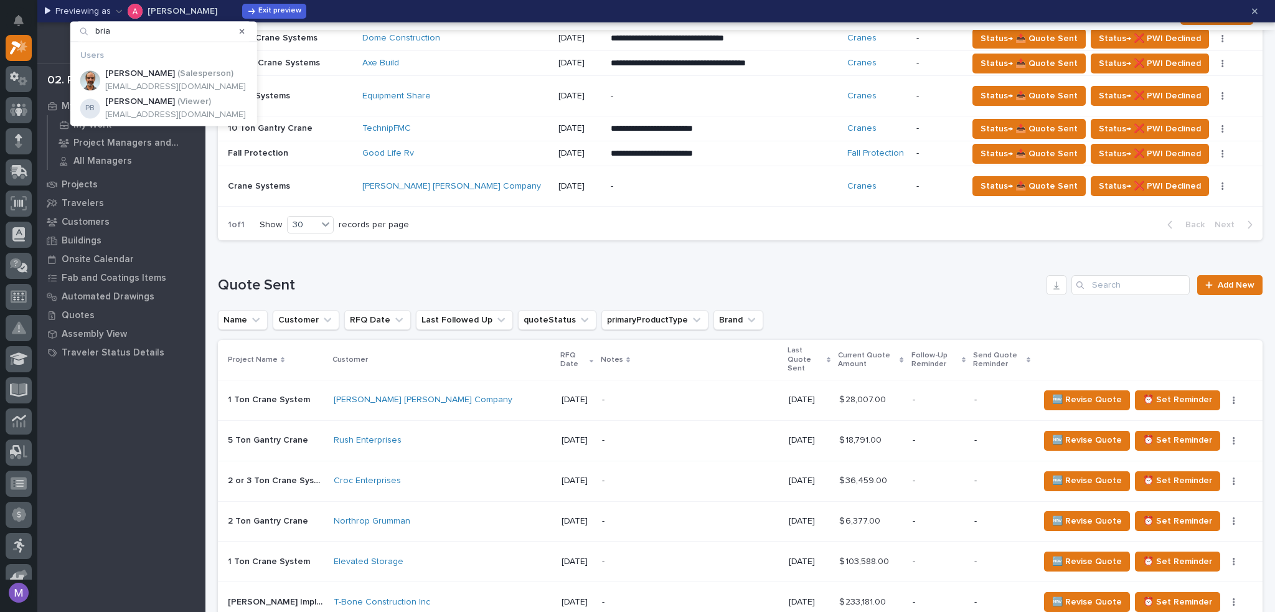
type input "[PERSON_NAME]"
click at [164, 83] on p "[EMAIL_ADDRESS][DOMAIN_NAME]" at bounding box center [175, 87] width 141 height 11
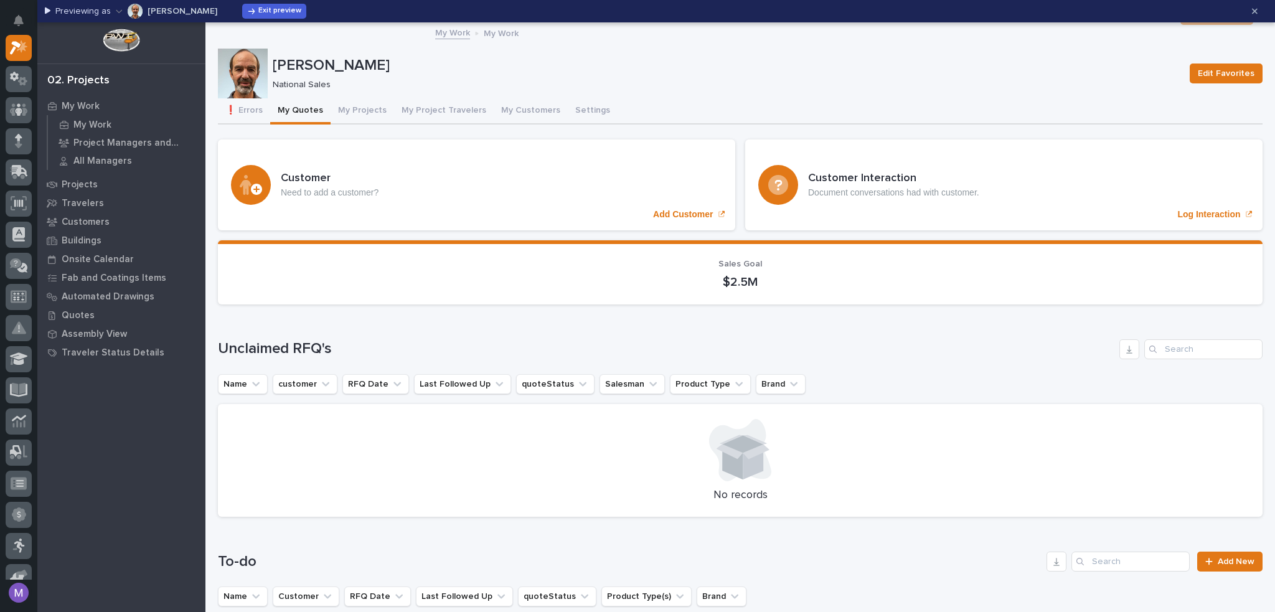
scroll to position [436, 0]
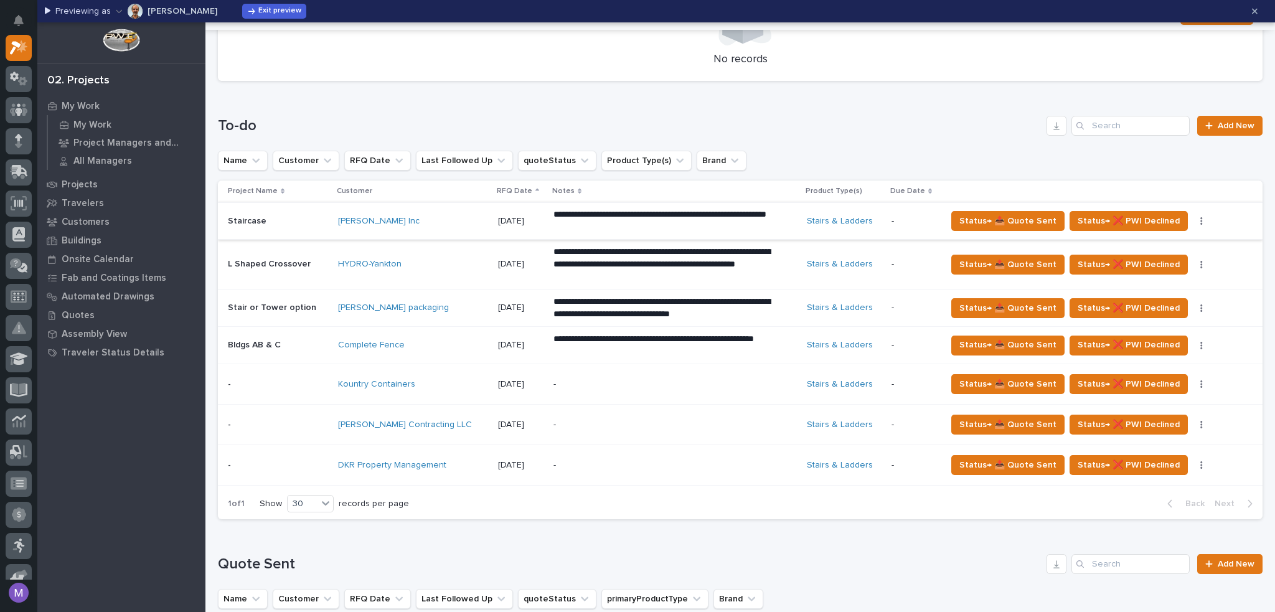
click at [1201, 220] on icon "button" at bounding box center [1202, 220] width 2 height 7
click at [1120, 245] on span "🗒️ Log Interaction" at bounding box center [1144, 245] width 73 height 15
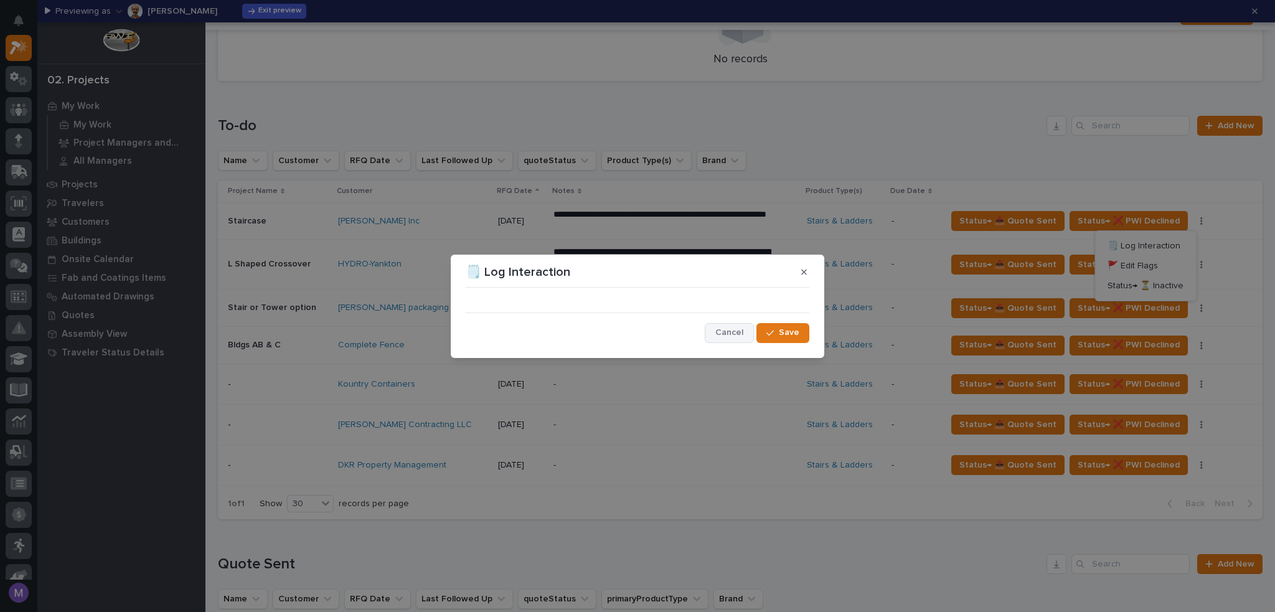
click at [727, 333] on span "Cancel" at bounding box center [729, 332] width 28 height 11
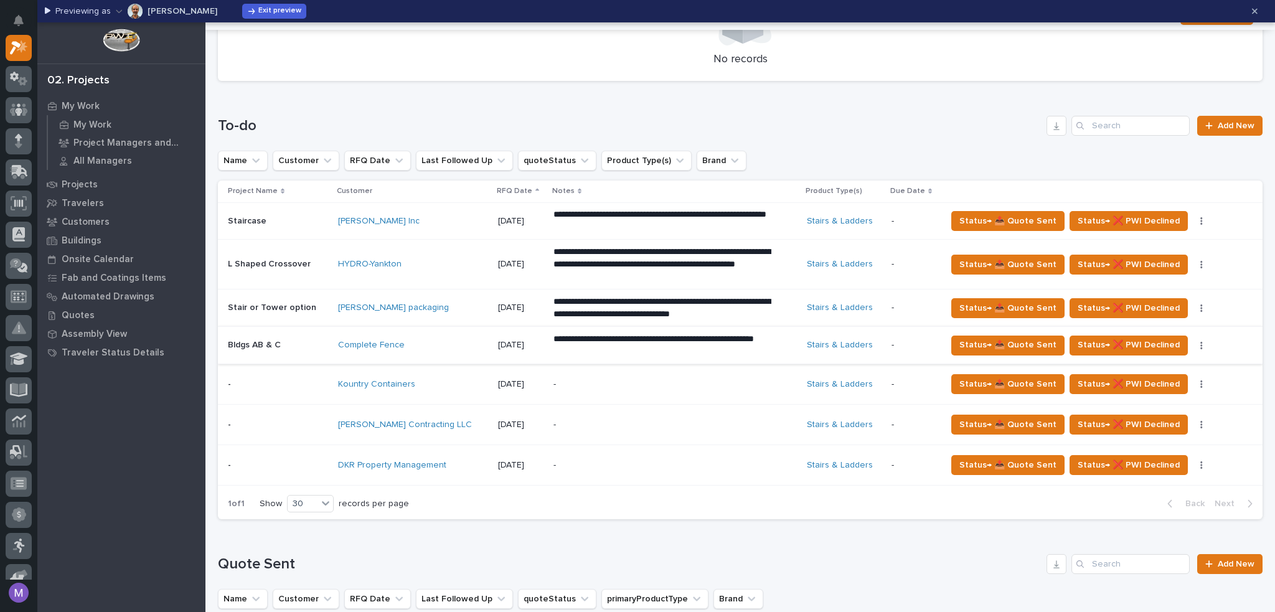
click at [1201, 342] on icon "button" at bounding box center [1202, 345] width 2 height 9
click at [1141, 366] on span "🗒️ Log Interaction" at bounding box center [1144, 369] width 73 height 15
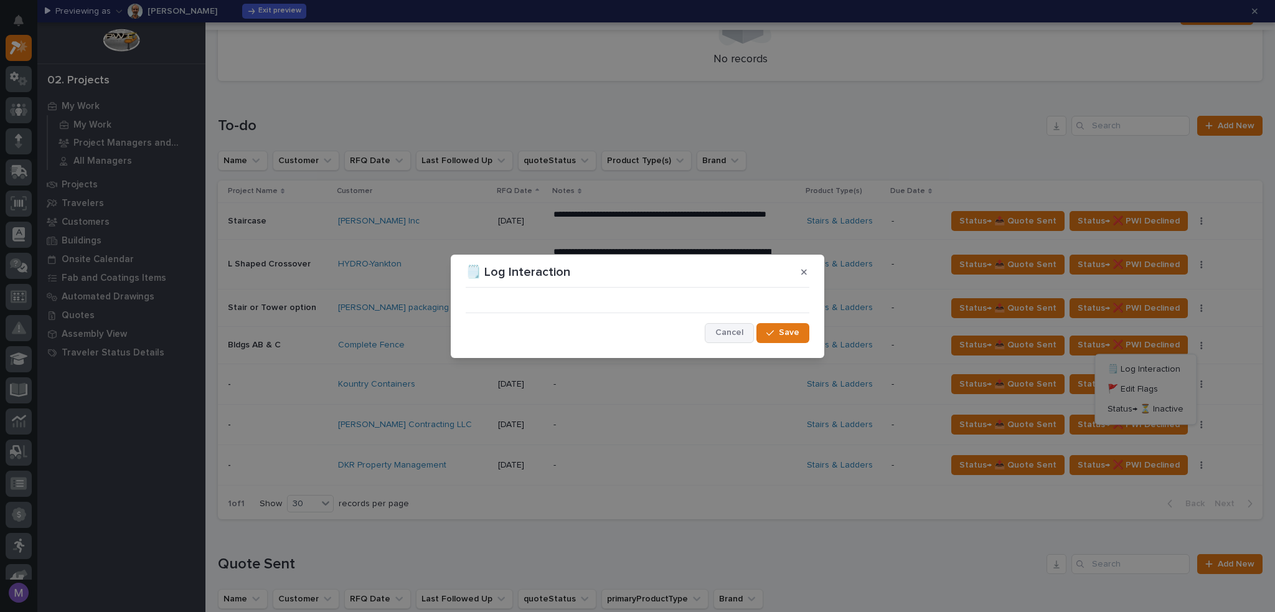
click at [734, 332] on span "Cancel" at bounding box center [729, 332] width 28 height 11
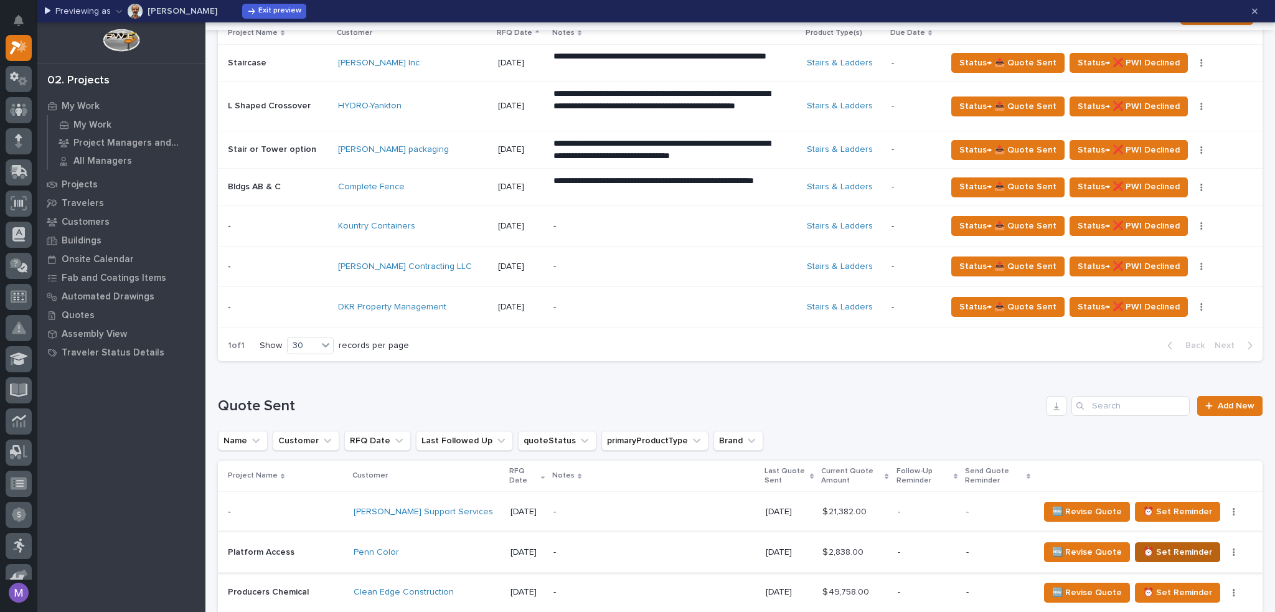
scroll to position [685, 0]
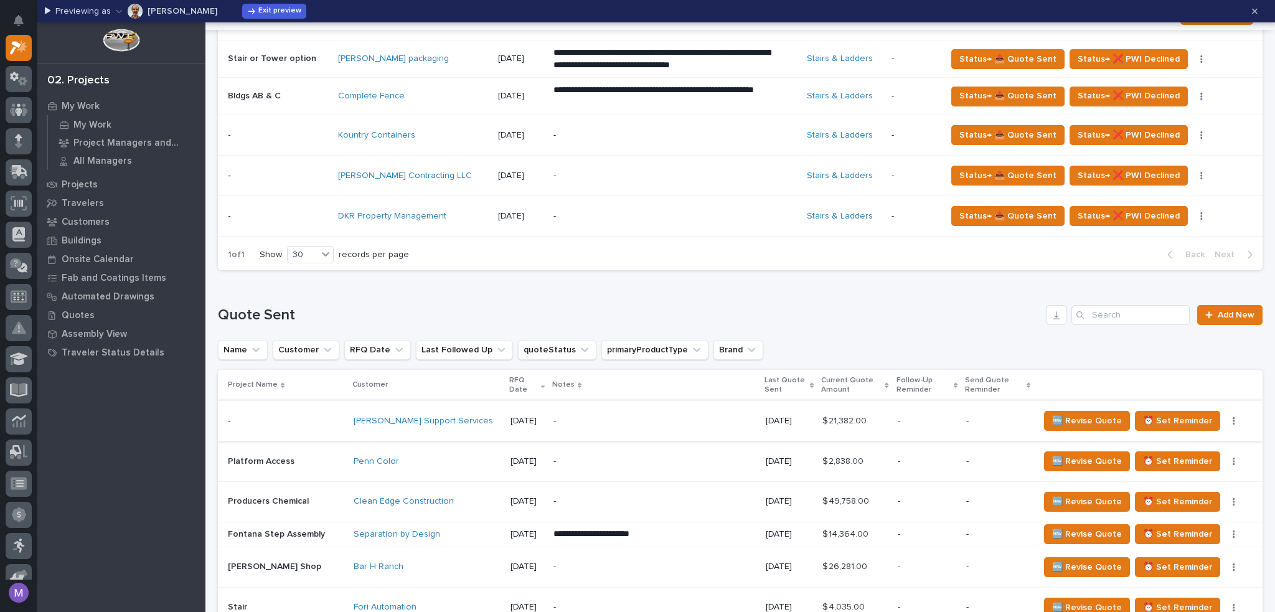
click at [1229, 420] on button "button" at bounding box center [1233, 421] width 17 height 9
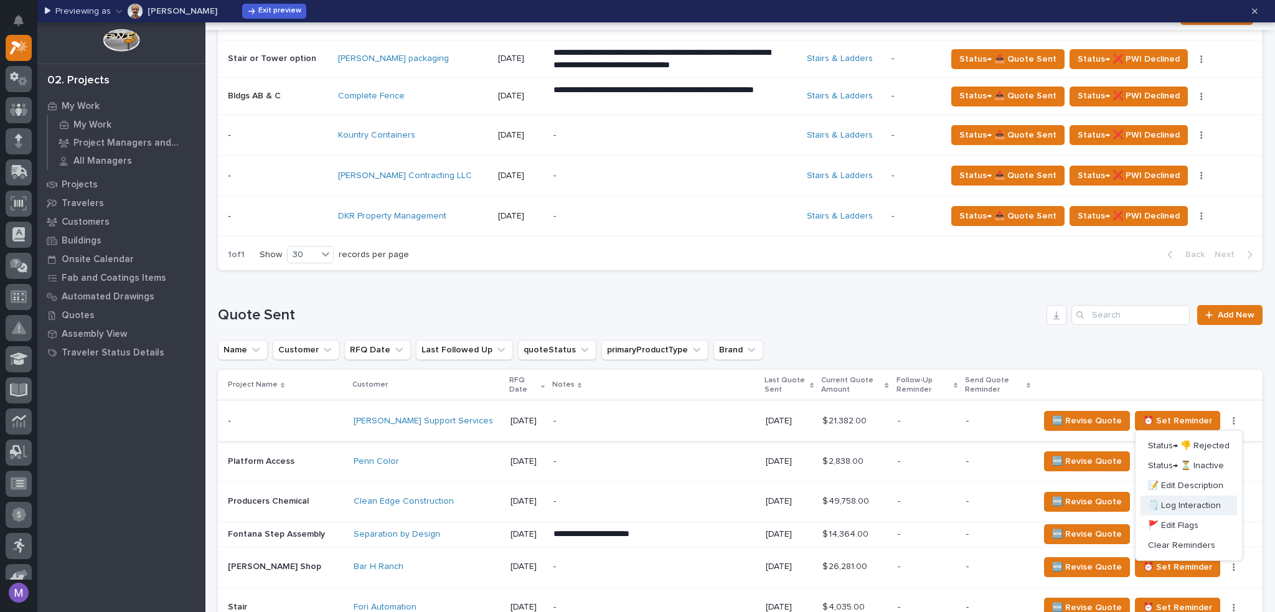
click at [1183, 500] on span "🗒️ Log Interaction" at bounding box center [1184, 505] width 73 height 15
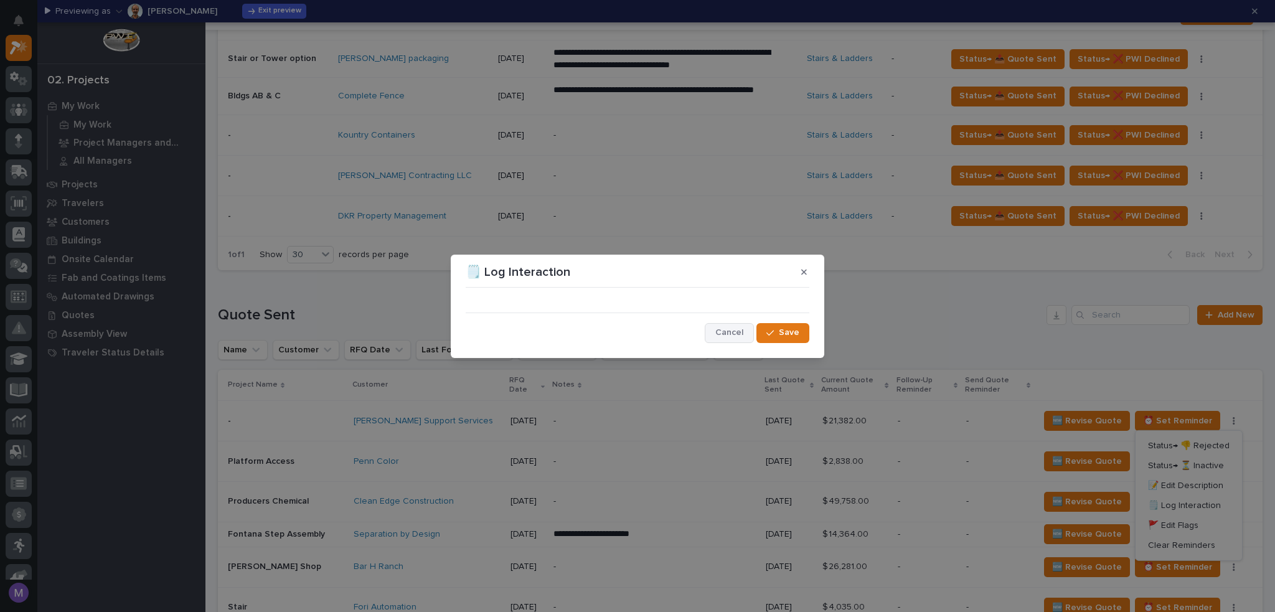
click at [728, 327] on span "Cancel" at bounding box center [729, 332] width 28 height 11
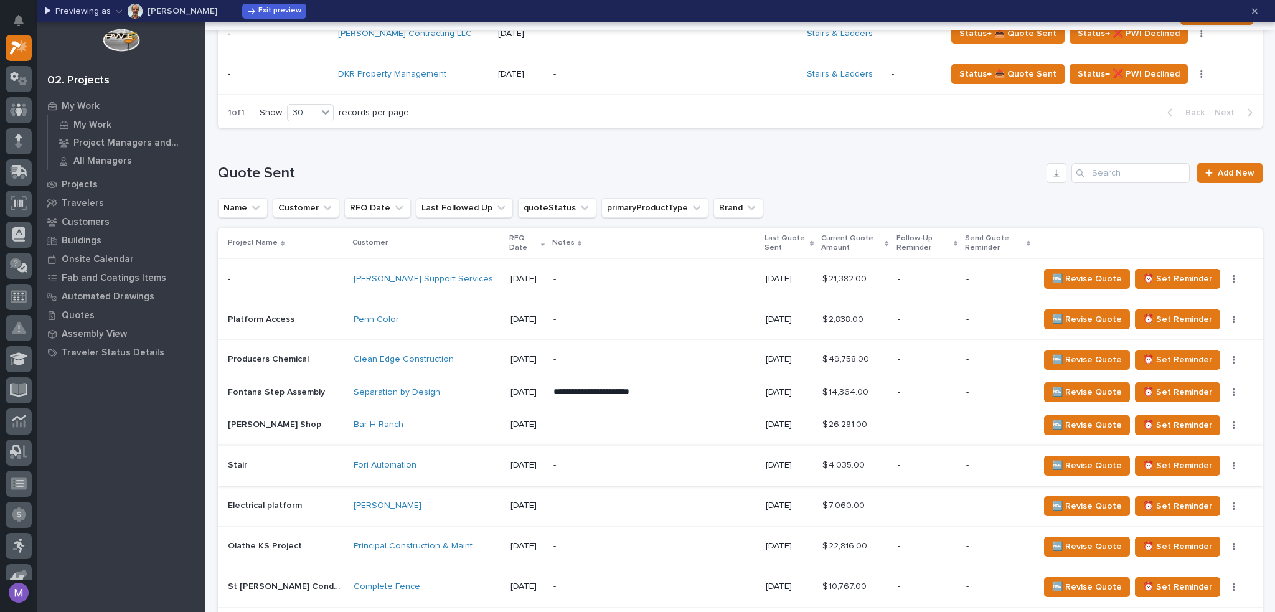
scroll to position [872, 0]
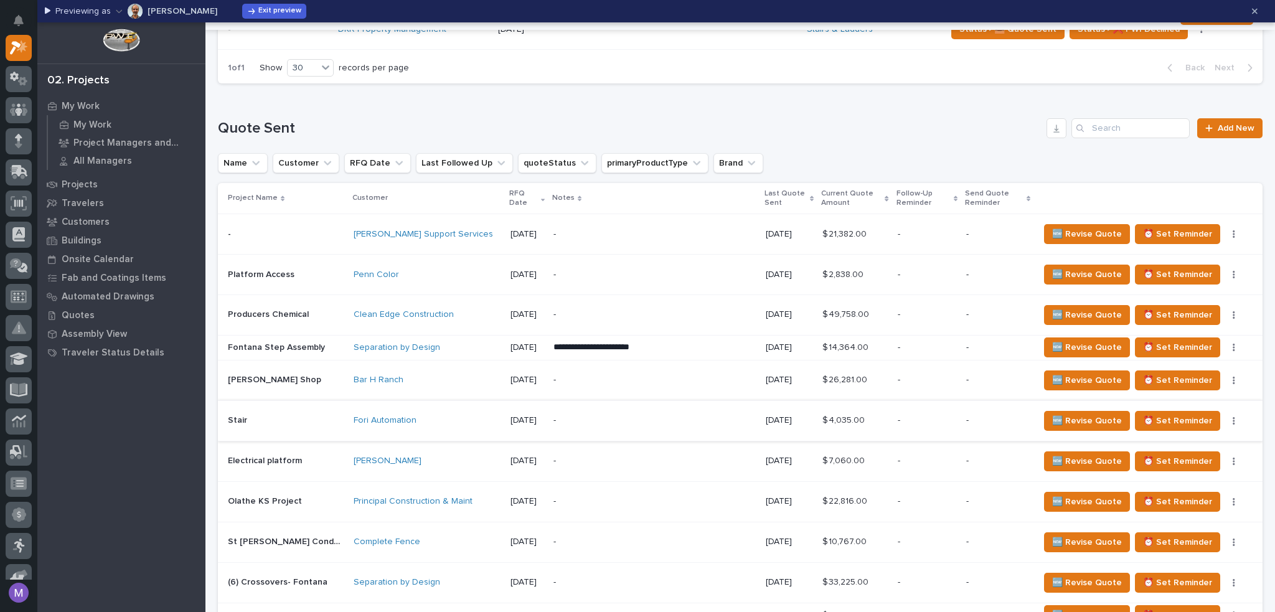
click at [1234, 417] on icon "button" at bounding box center [1235, 420] width 2 height 7
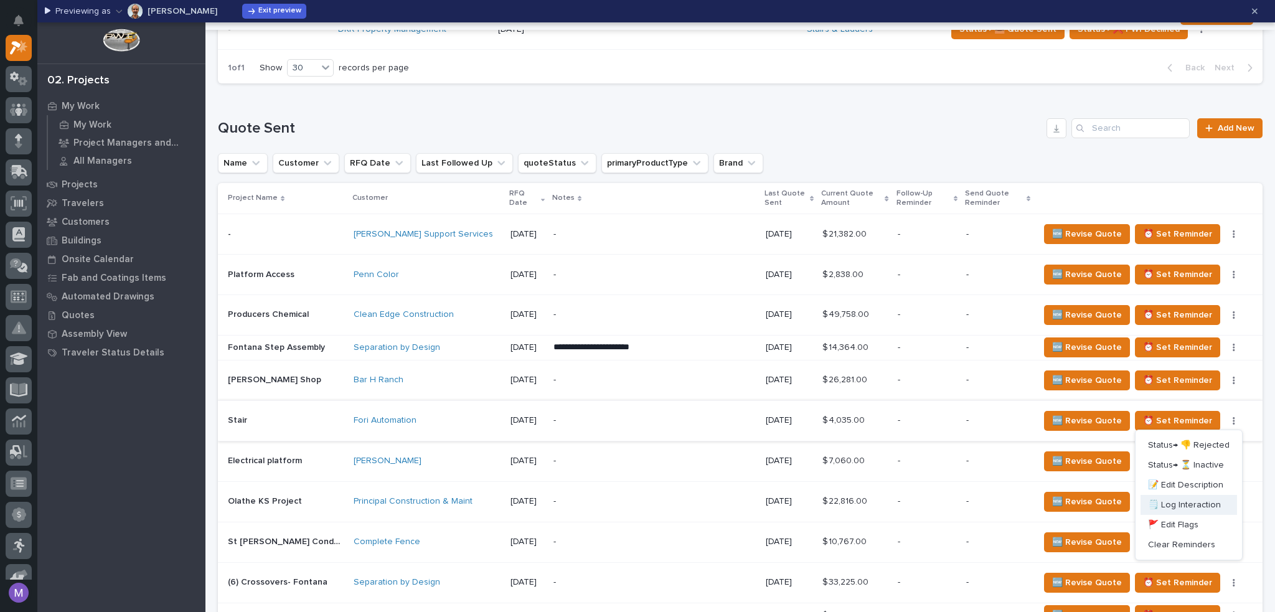
click at [1175, 501] on span "🗒️ Log Interaction" at bounding box center [1184, 505] width 73 height 15
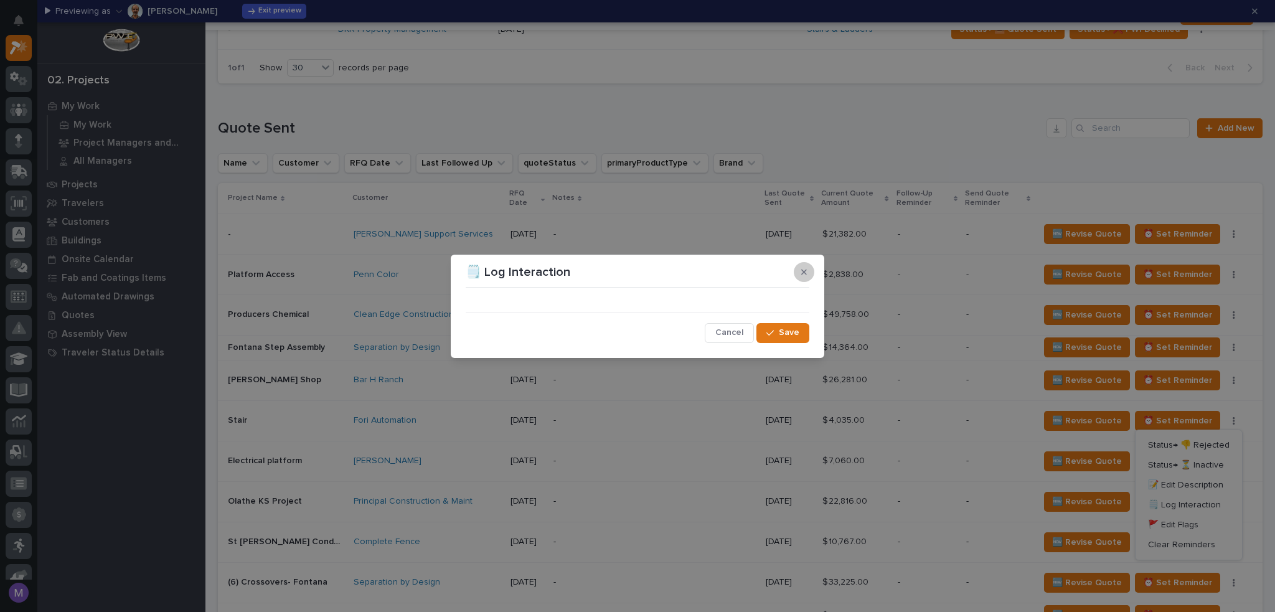
click at [804, 273] on icon "button" at bounding box center [804, 272] width 6 height 9
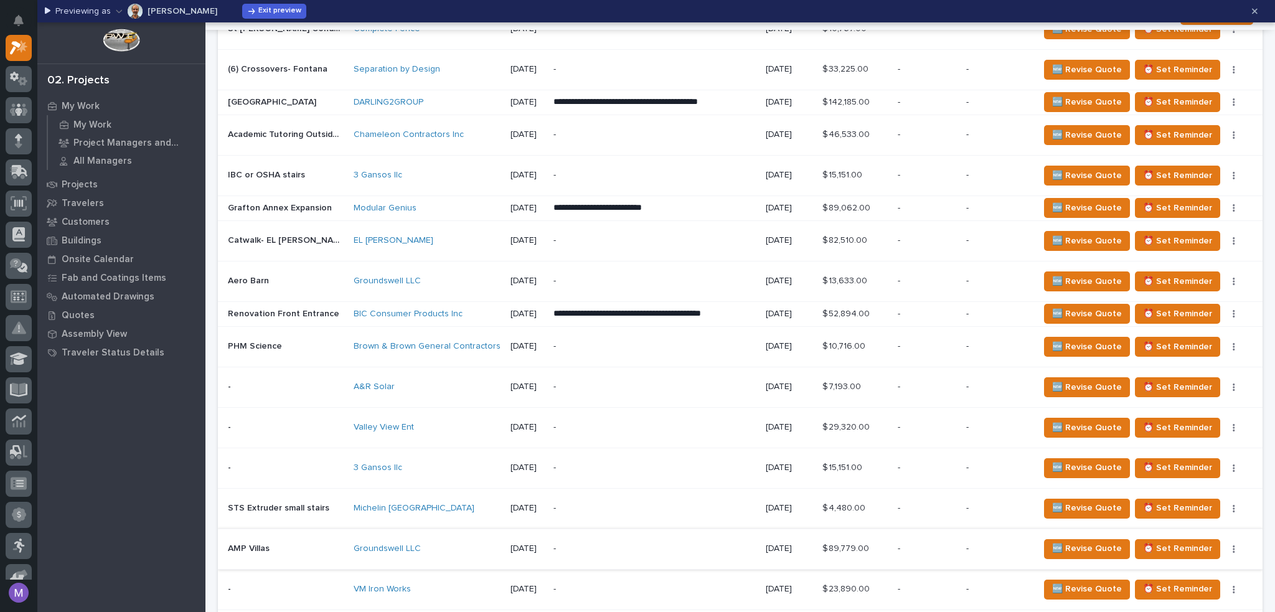
scroll to position [1557, 0]
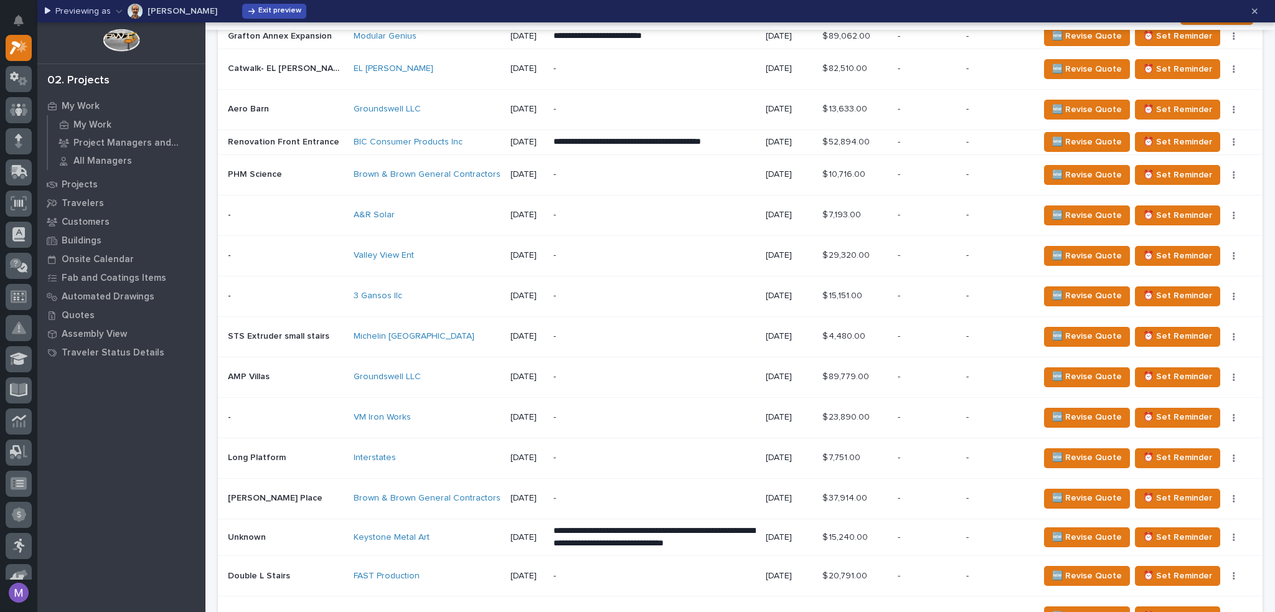
click at [258, 11] on span "Exit preview" at bounding box center [279, 11] width 43 height 10
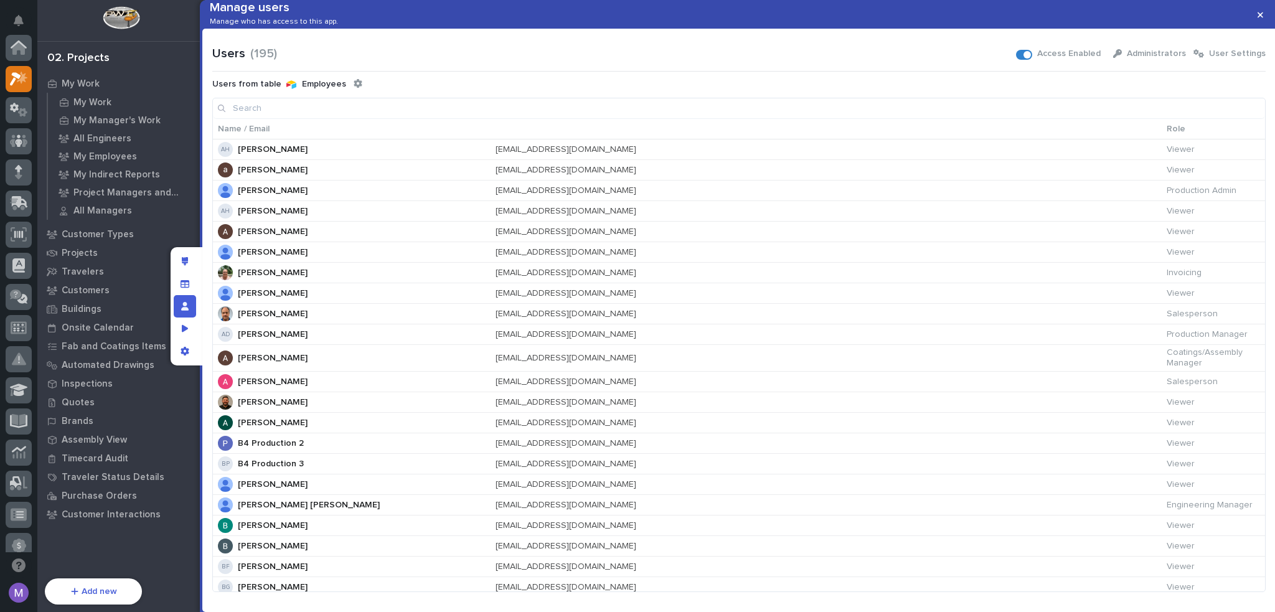
scroll to position [31, 0]
click at [626, 118] on input at bounding box center [739, 108] width 1052 height 20
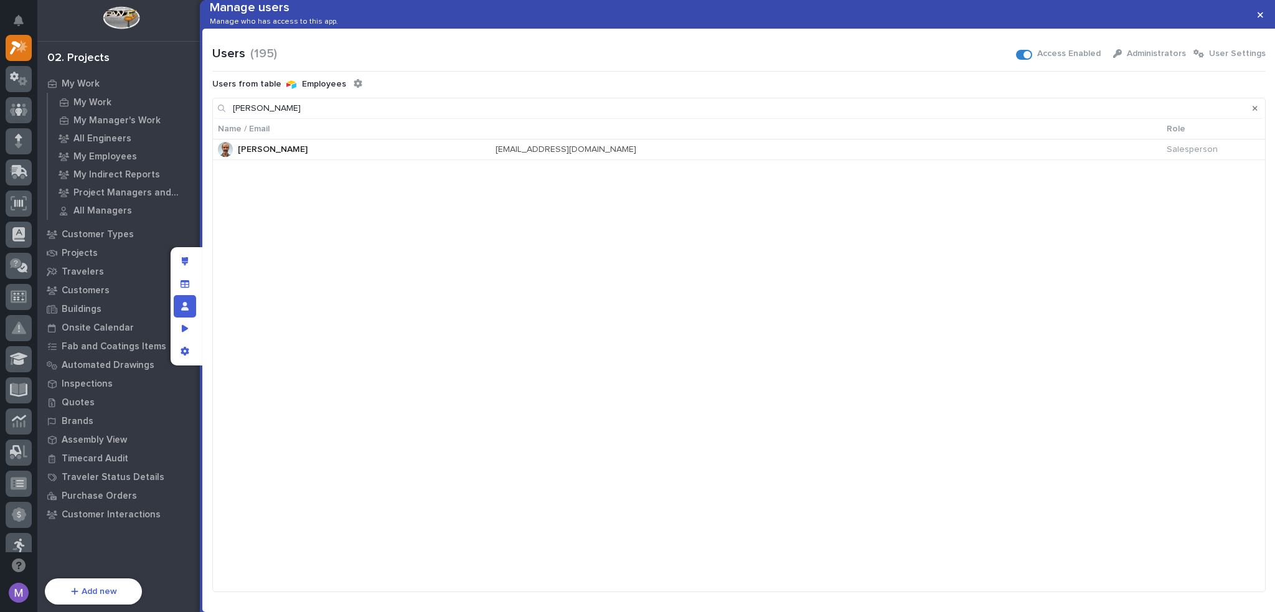
click at [568, 118] on input "[PERSON_NAME]" at bounding box center [739, 108] width 1052 height 20
type input "ashton"
click at [180, 325] on div "Preview as" at bounding box center [185, 329] width 22 height 22
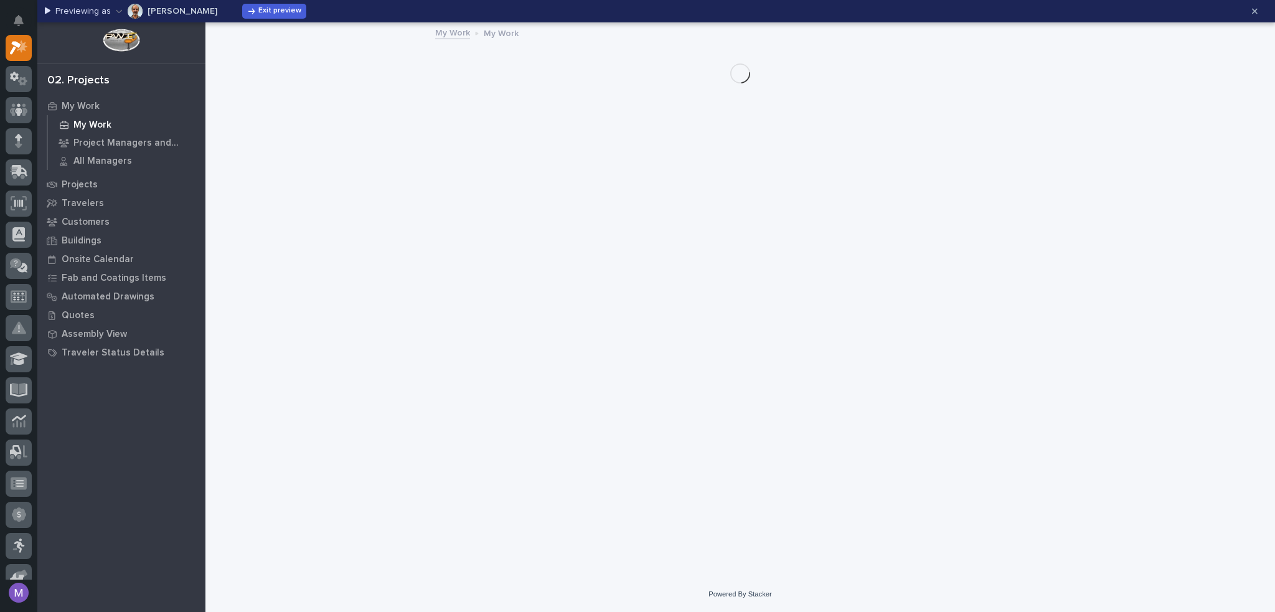
click at [80, 129] on p "My Work" at bounding box center [92, 125] width 38 height 11
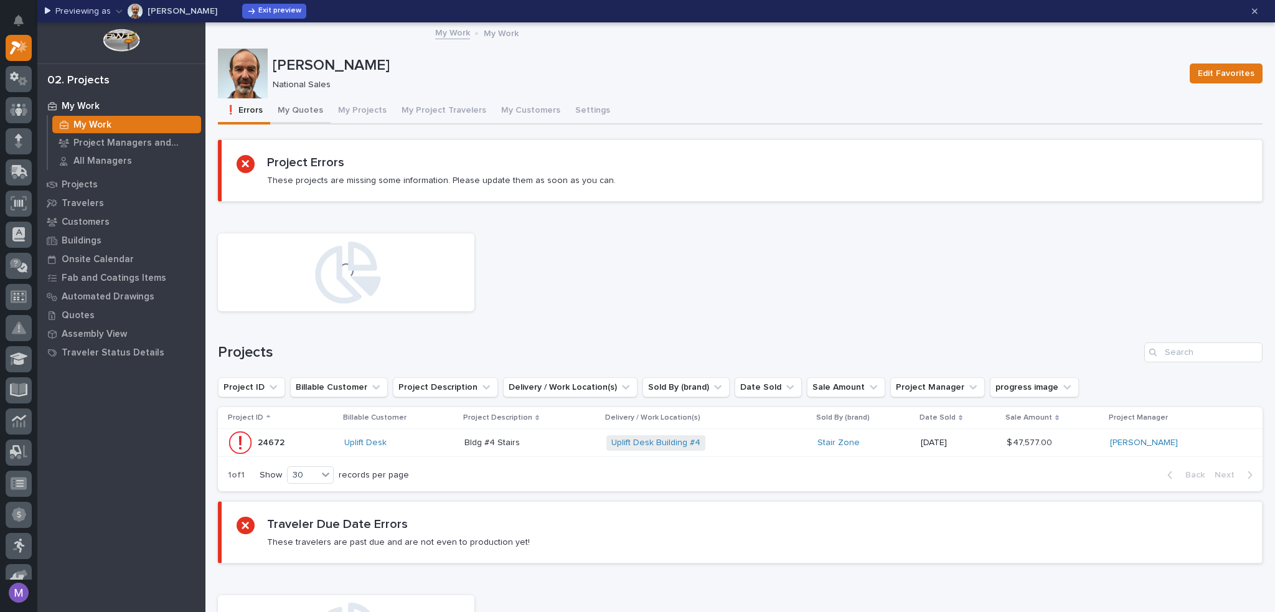
click at [315, 111] on button "My Quotes" at bounding box center [300, 111] width 60 height 26
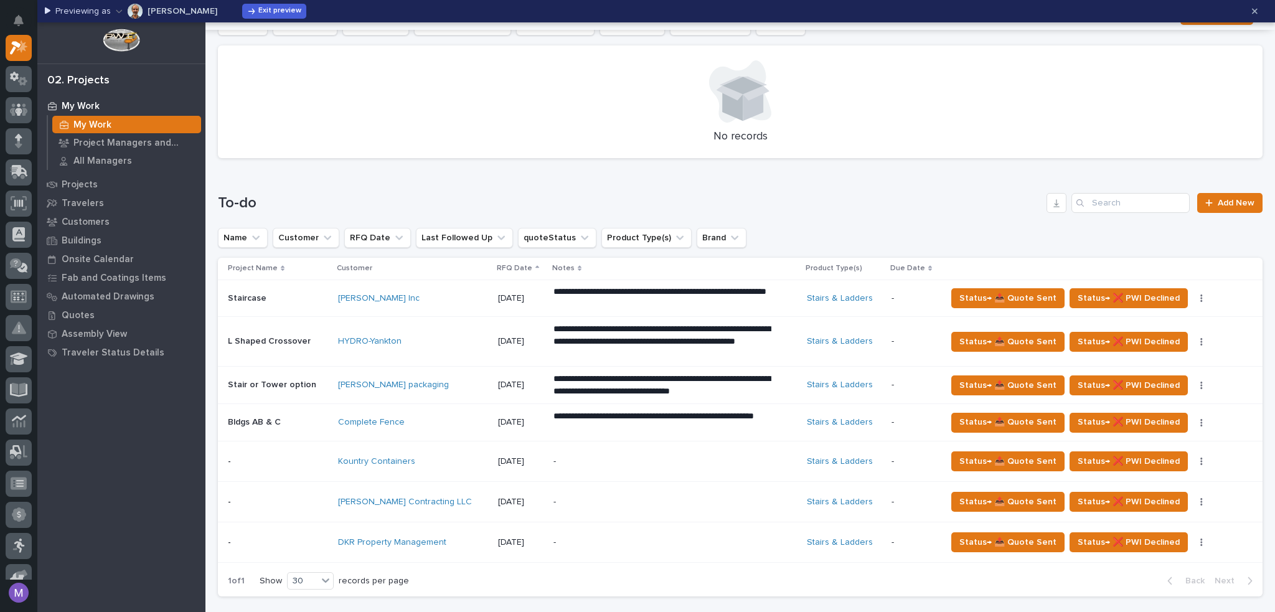
scroll to position [374, 0]
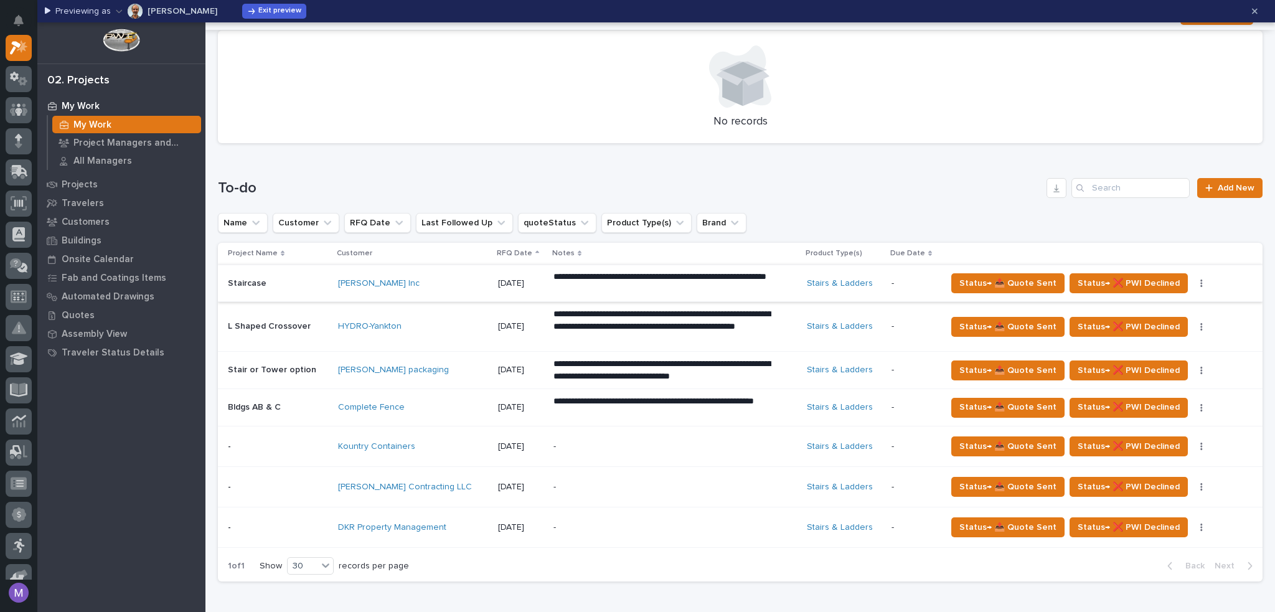
click at [1193, 281] on button "button" at bounding box center [1201, 283] width 17 height 9
click at [1150, 306] on span "🗒️ Log Interaction" at bounding box center [1144, 308] width 73 height 15
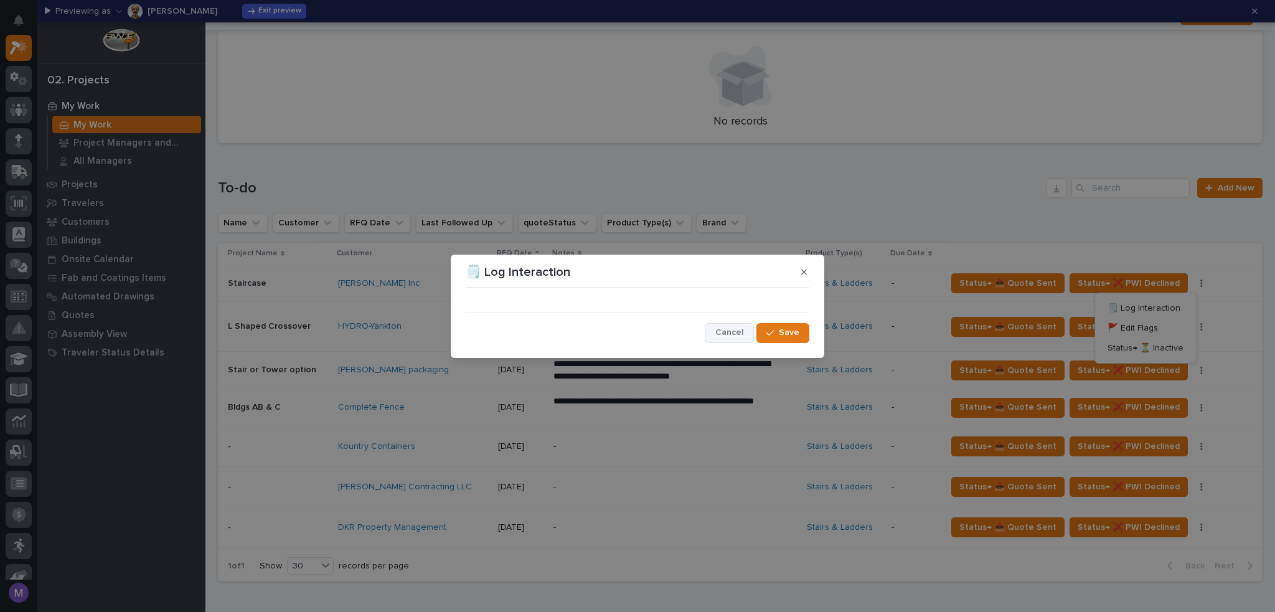
click at [739, 333] on span "Cancel" at bounding box center [729, 332] width 28 height 11
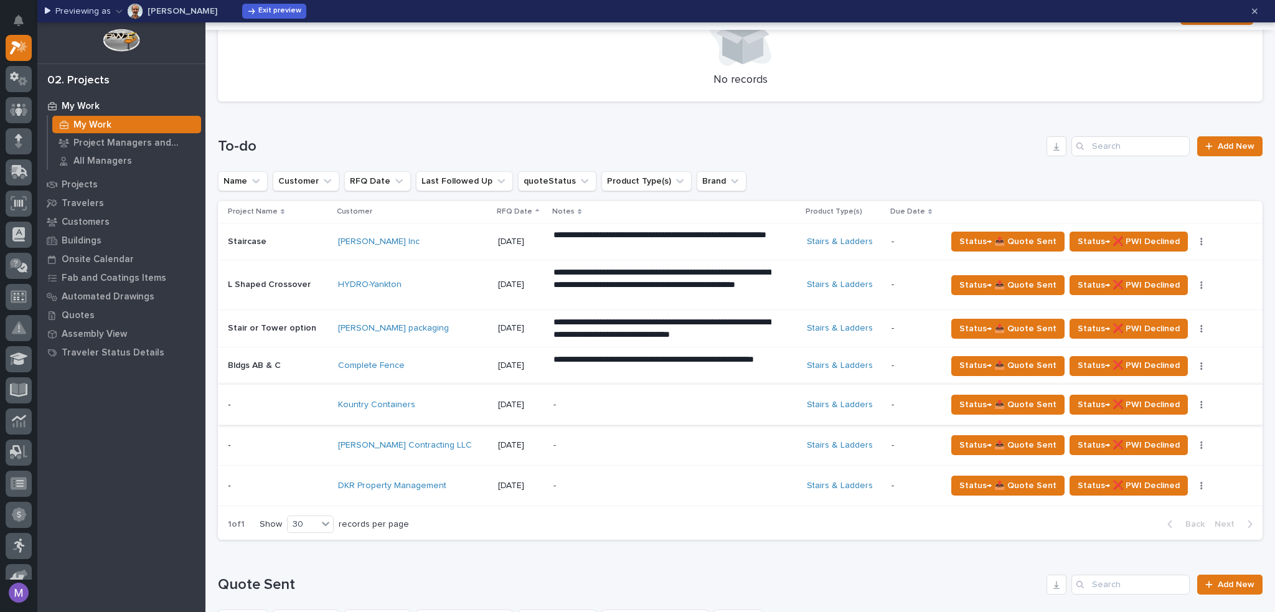
scroll to position [436, 0]
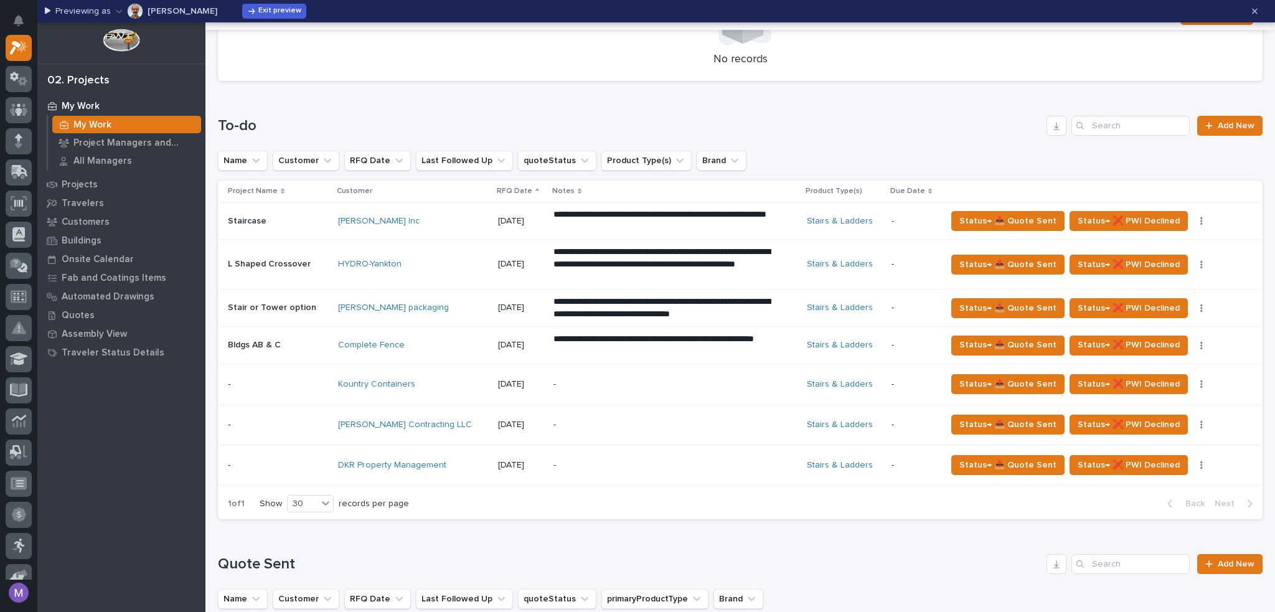
click at [762, 218] on div "**********" at bounding box center [675, 221] width 243 height 35
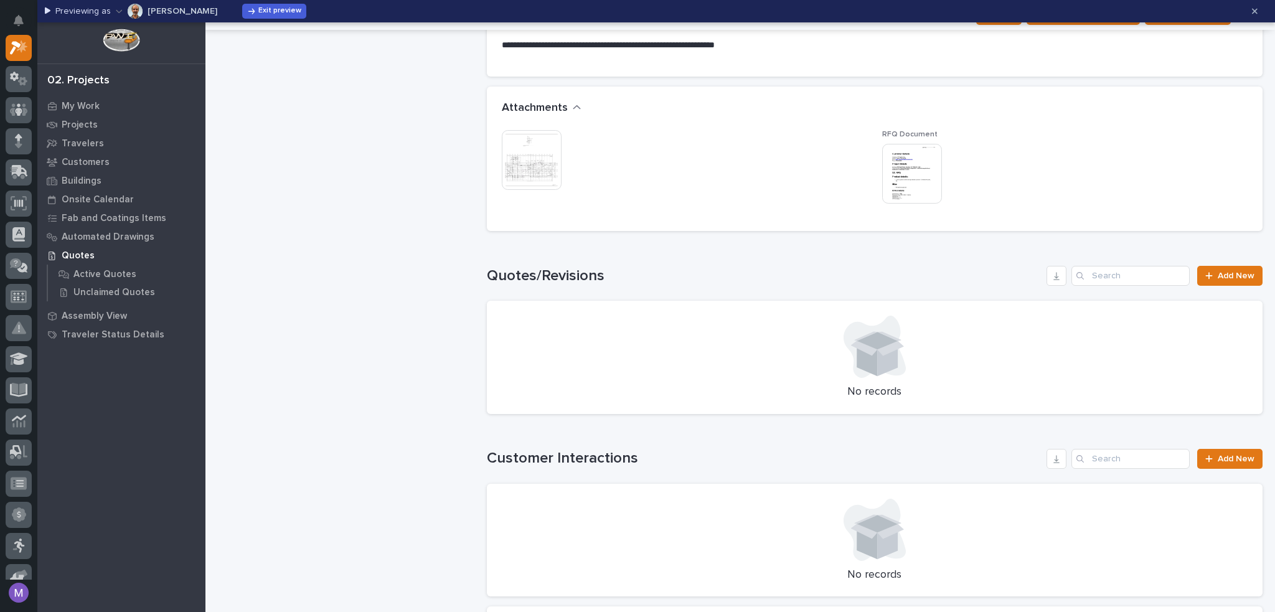
scroll to position [1059, 0]
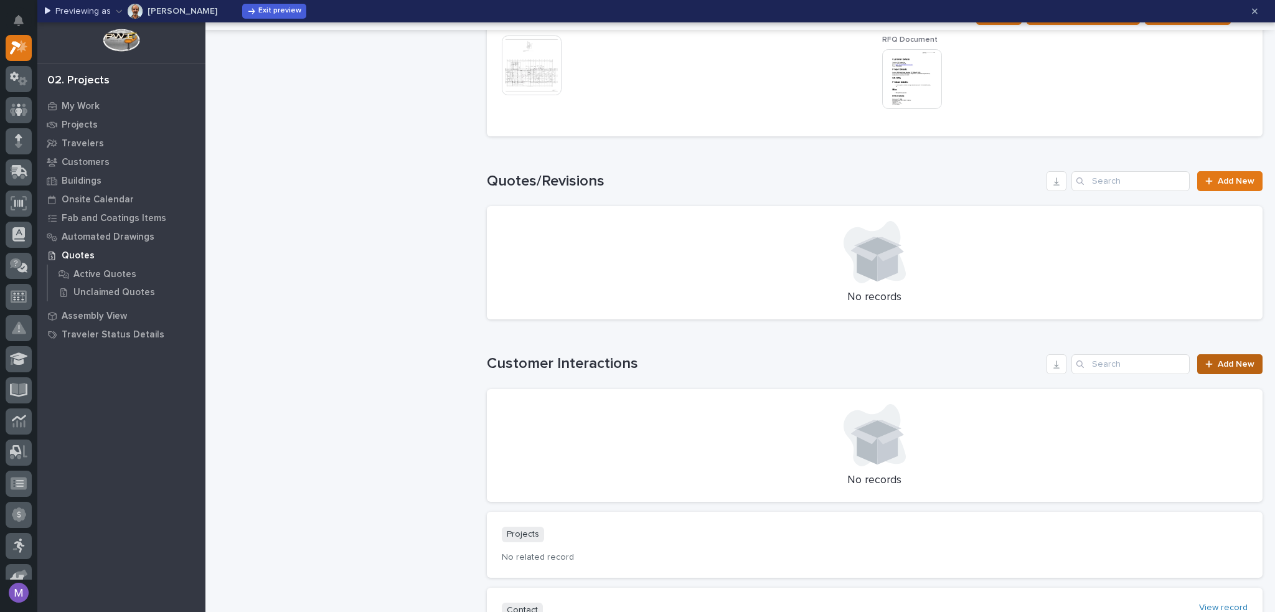
click at [1234, 367] on span "Add New" at bounding box center [1236, 364] width 37 height 9
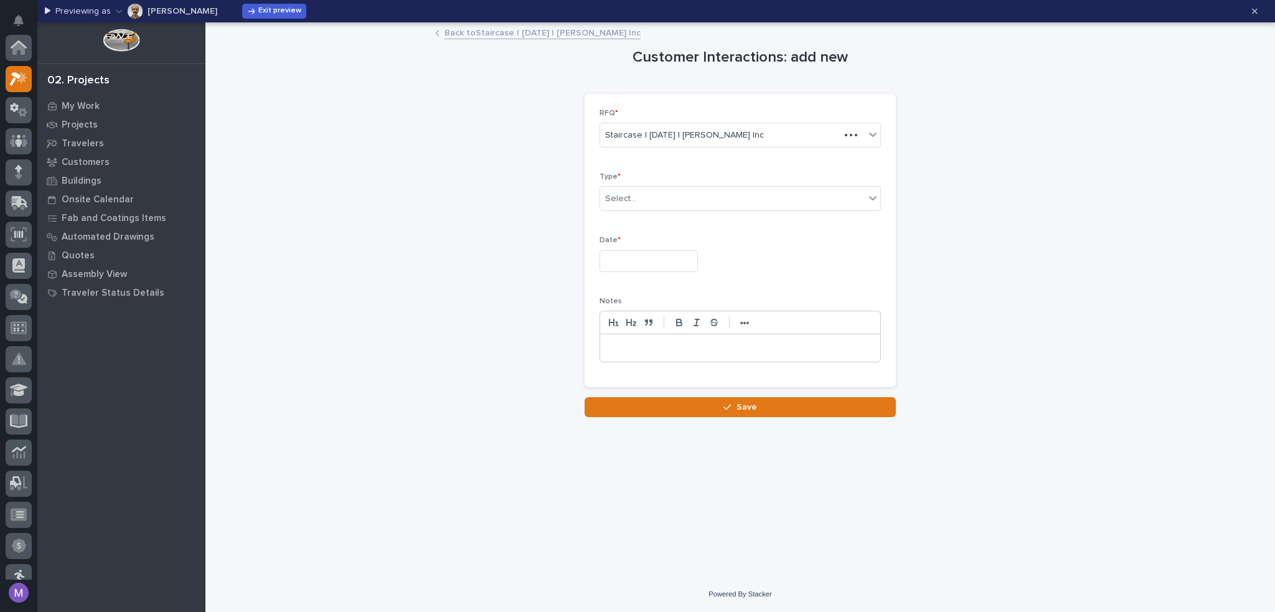
scroll to position [31, 0]
click at [589, 29] on link "Back to Staircase | [DATE] | [PERSON_NAME] Inc" at bounding box center [543, 32] width 196 height 14
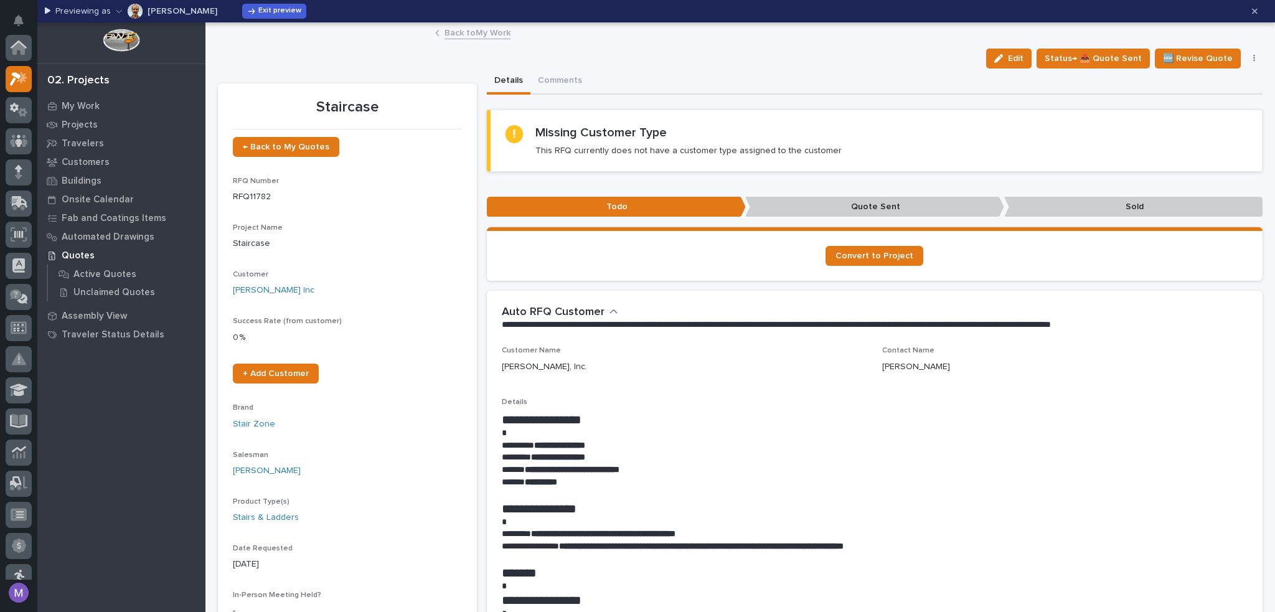
scroll to position [31, 0]
click at [436, 34] on div "Back to My Work" at bounding box center [740, 33] width 623 height 17
click at [448, 36] on link "Back to My Work" at bounding box center [478, 32] width 66 height 14
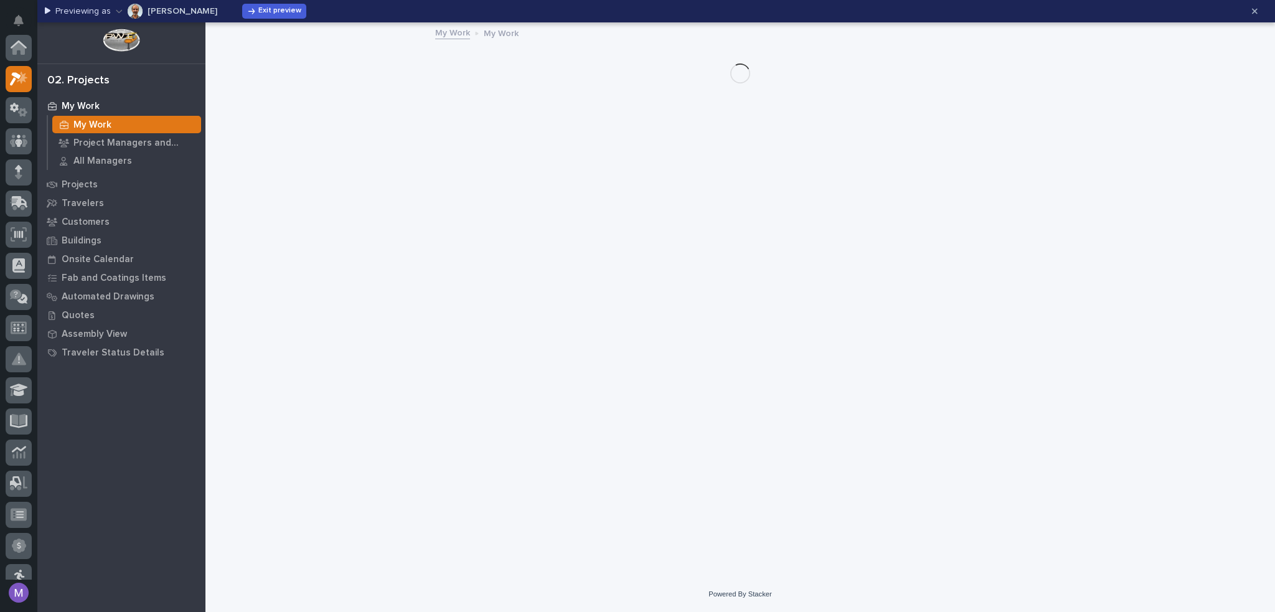
scroll to position [31, 0]
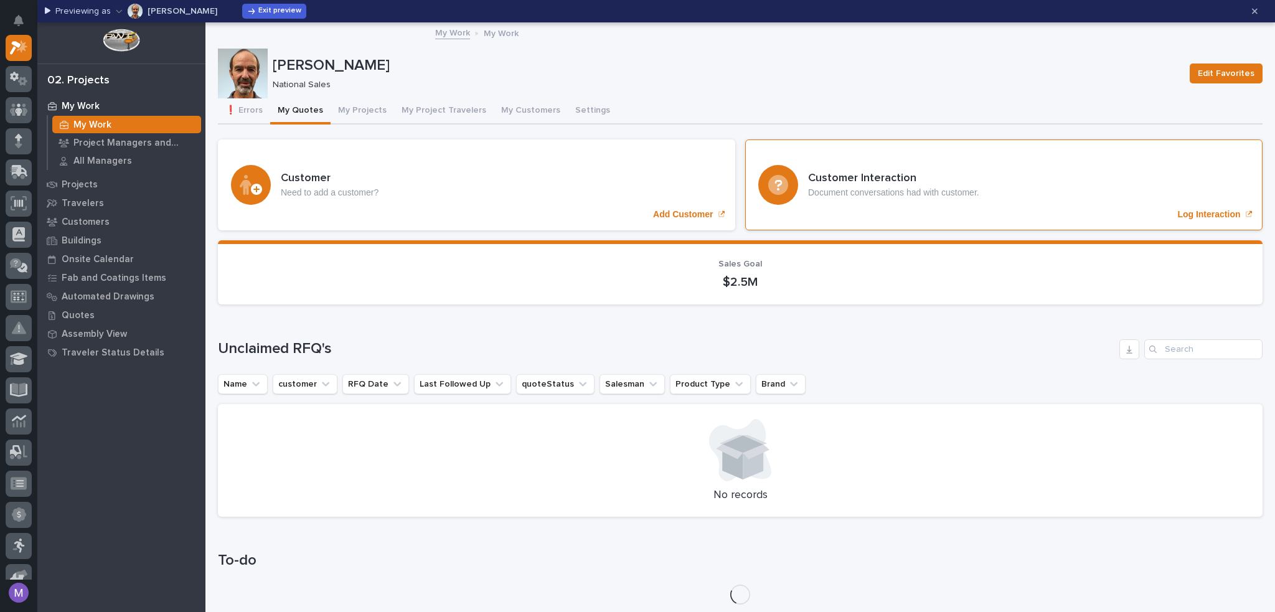
click at [1087, 213] on div "Customer Interaction Document conversations had with customer. Log Interaction" at bounding box center [1003, 184] width 517 height 91
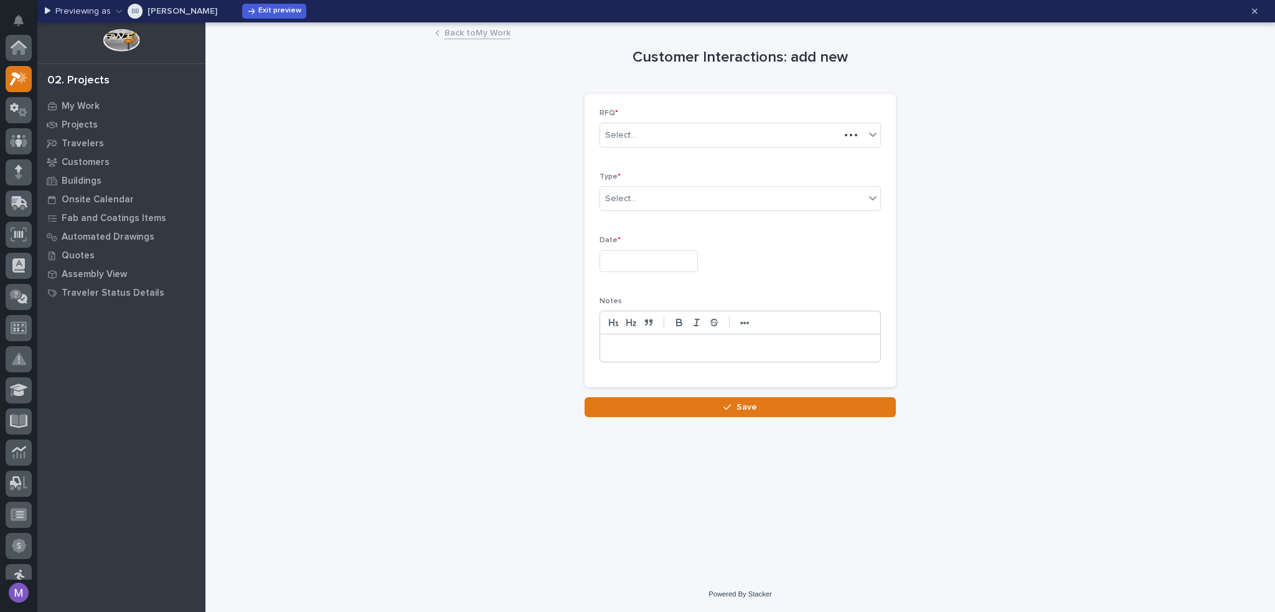
scroll to position [31, 0]
click at [458, 30] on link "Back to My Work" at bounding box center [478, 32] width 66 height 14
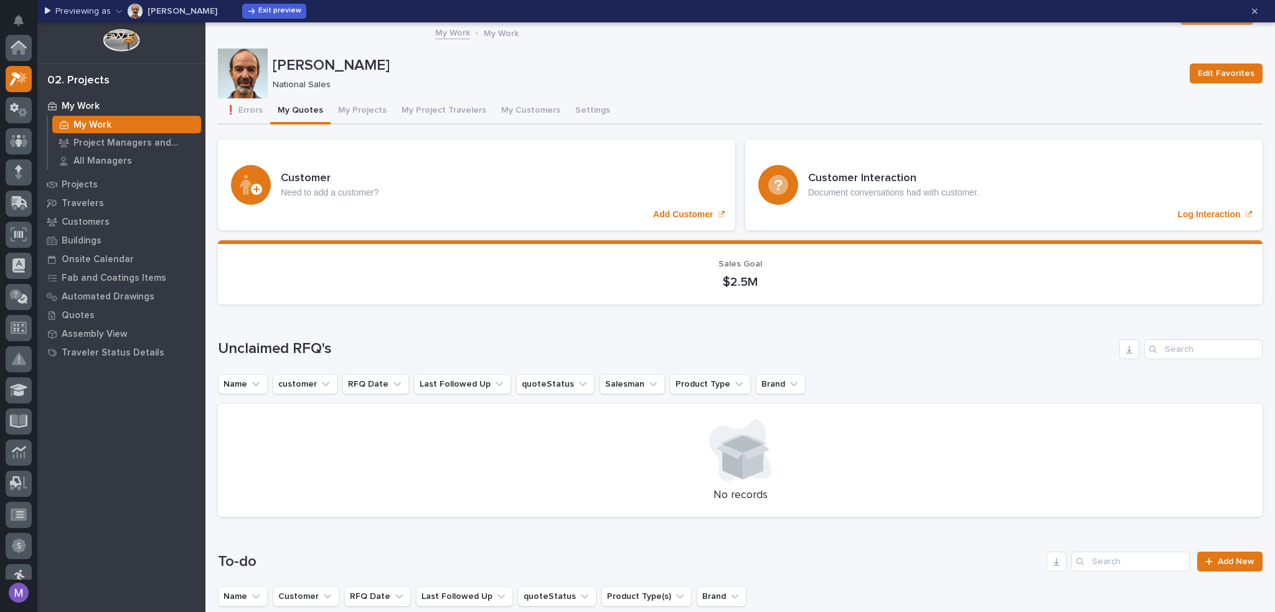
scroll to position [31, 0]
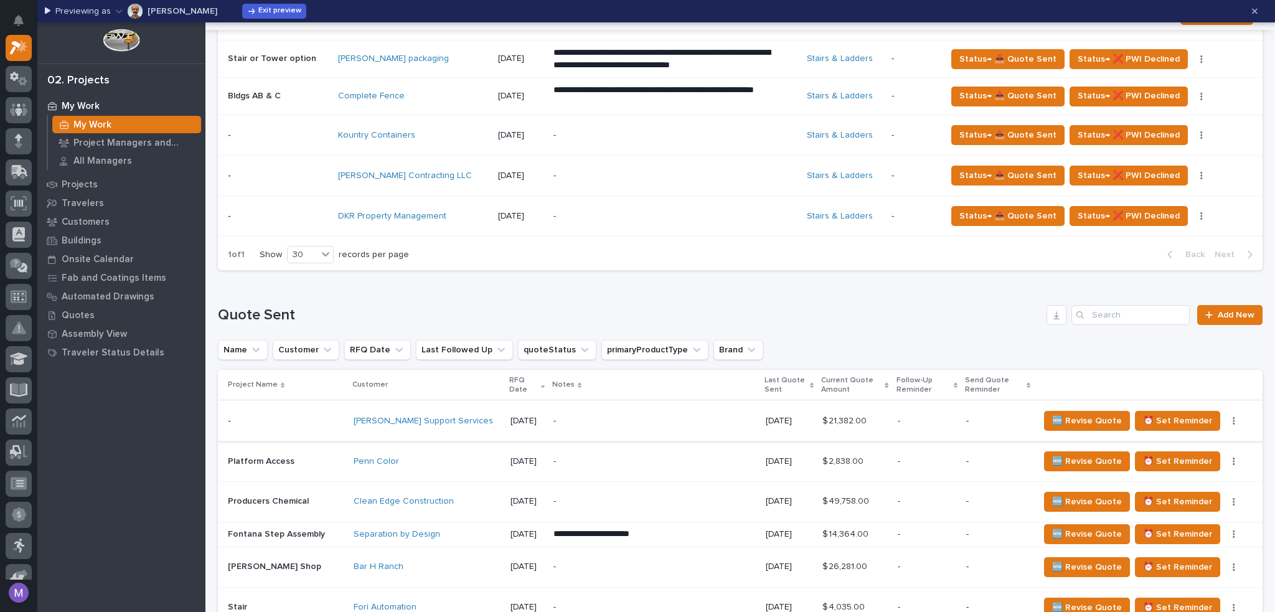
click at [1233, 417] on icon "button" at bounding box center [1234, 421] width 2 height 9
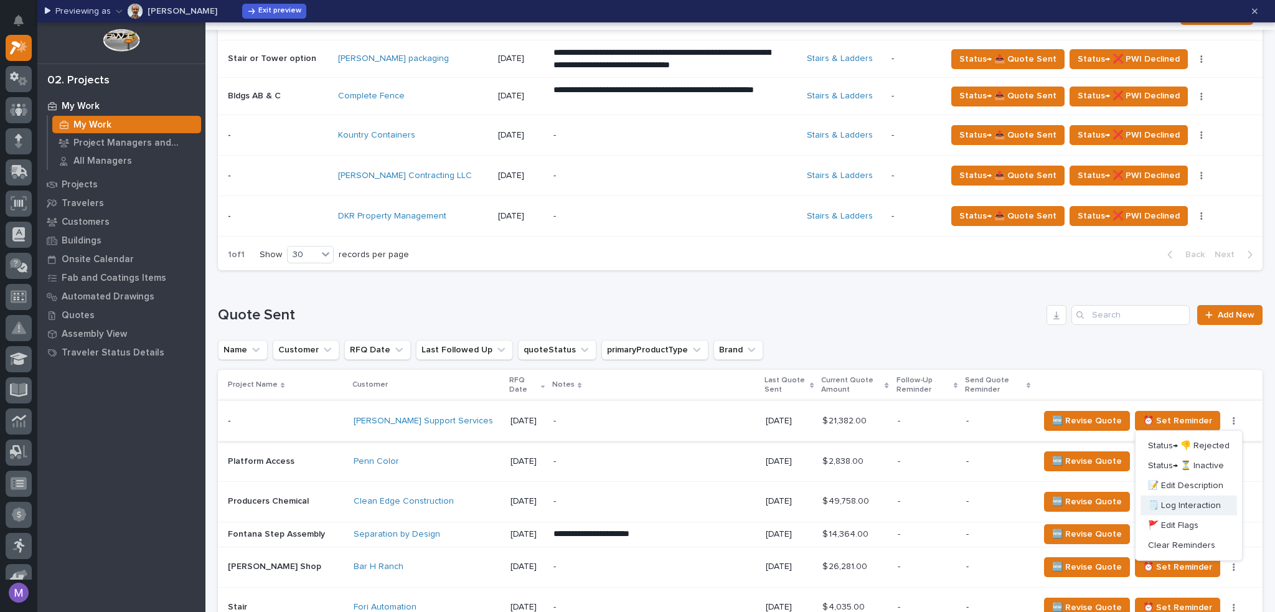
click at [1177, 501] on span "🗒️ Log Interaction" at bounding box center [1184, 505] width 73 height 15
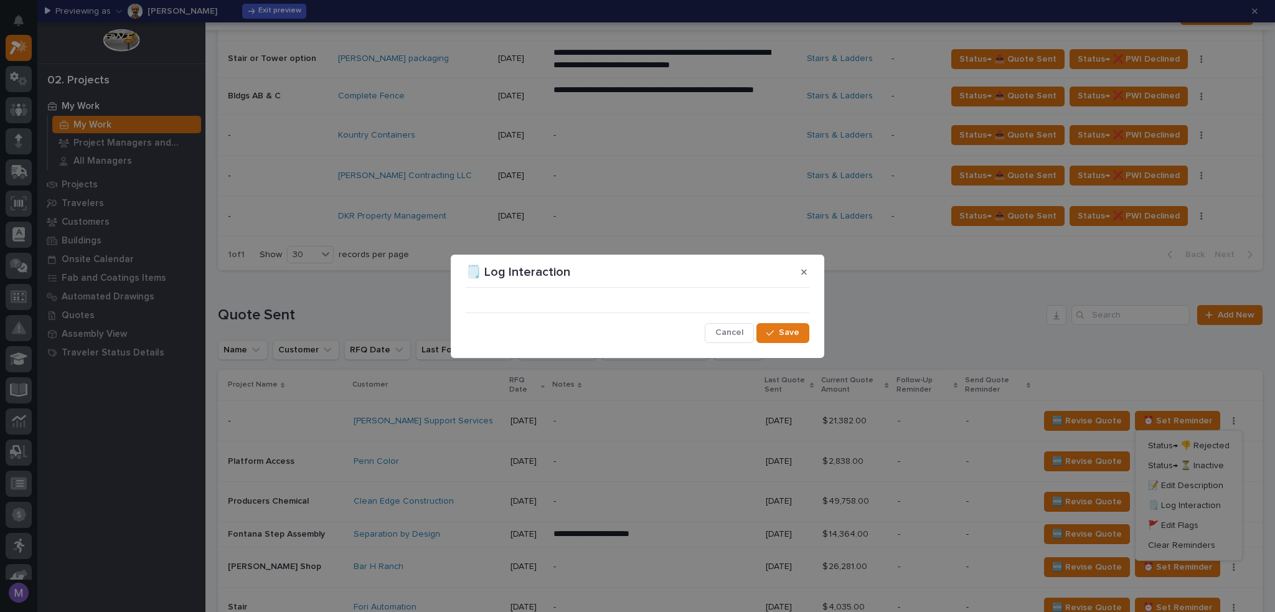
click at [671, 294] on div "Cancel Save" at bounding box center [638, 318] width 344 height 50
click at [722, 332] on span "Cancel" at bounding box center [729, 332] width 28 height 11
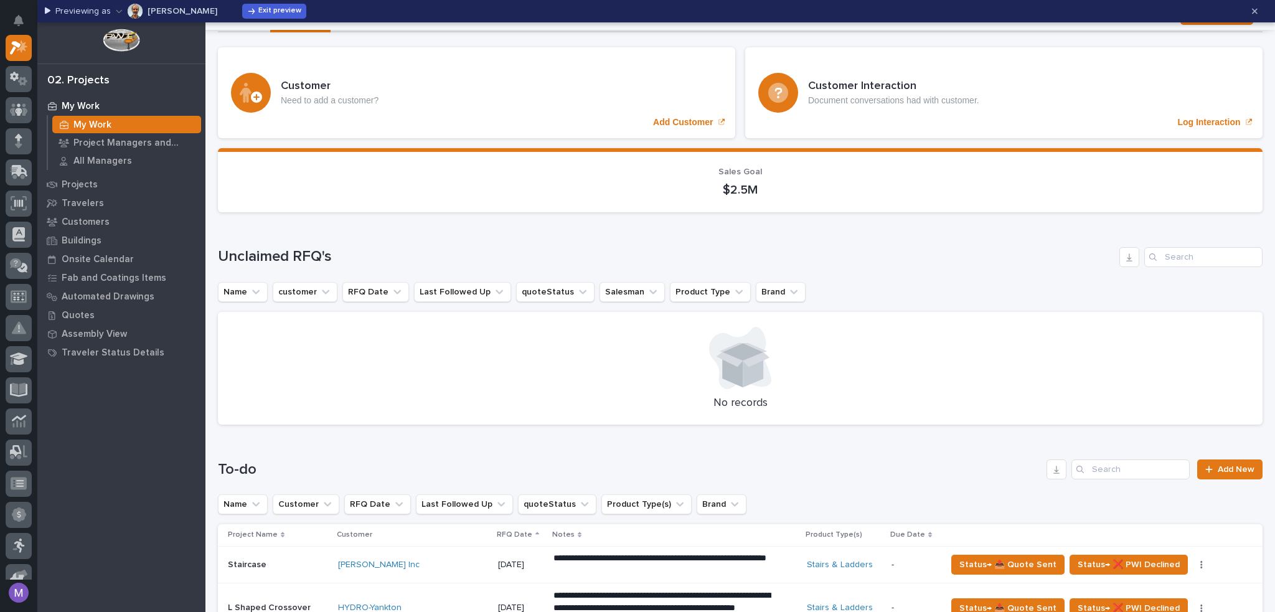
scroll to position [62, 0]
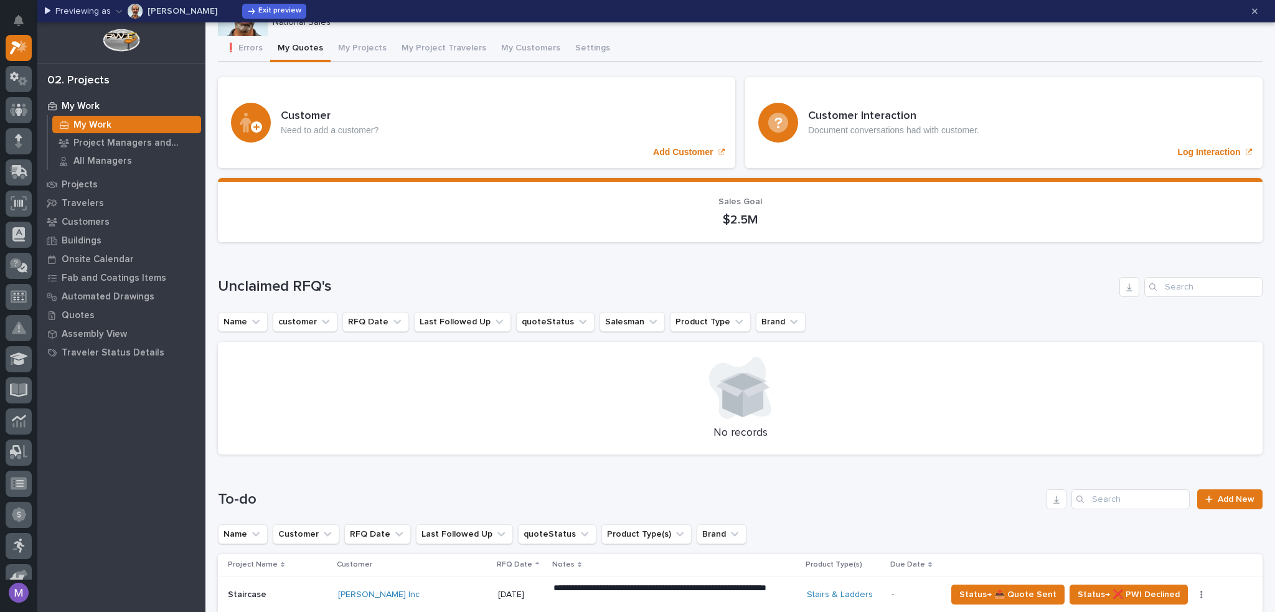
click at [103, 121] on p "My Work" at bounding box center [92, 125] width 38 height 11
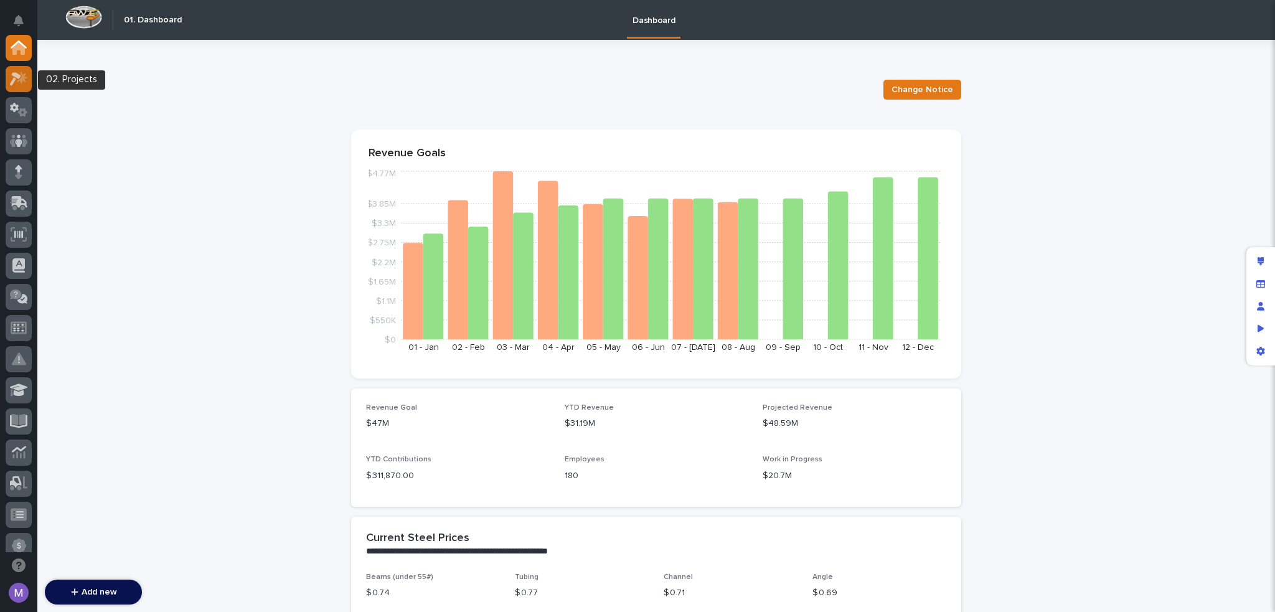
click at [14, 87] on div at bounding box center [19, 79] width 26 height 26
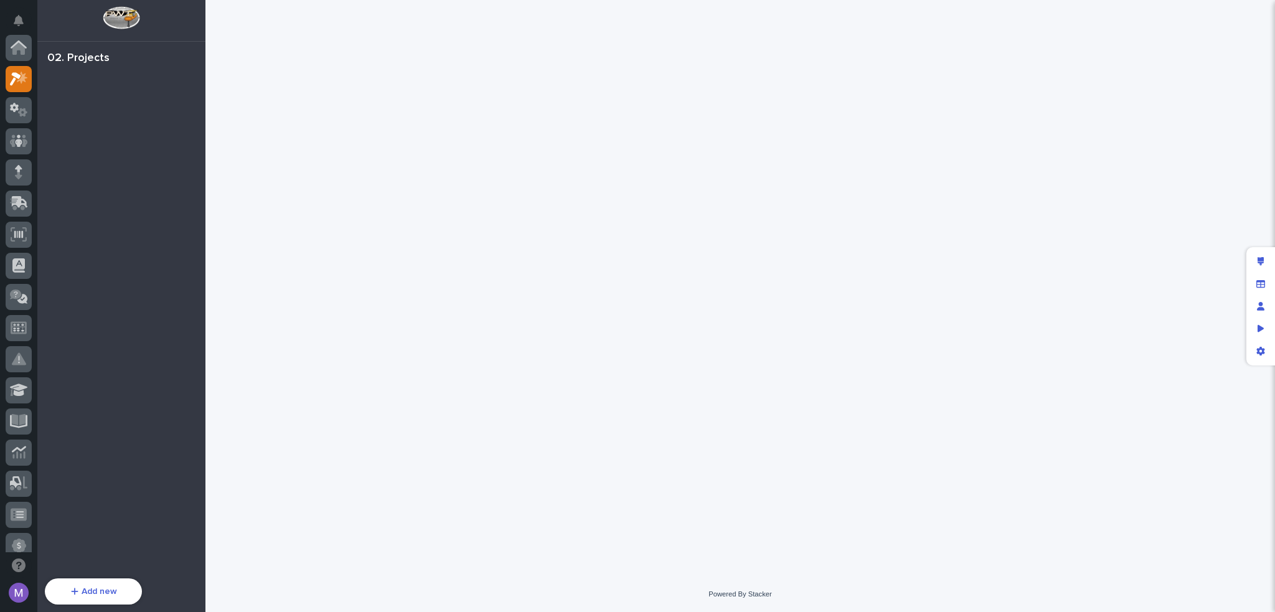
scroll to position [31, 0]
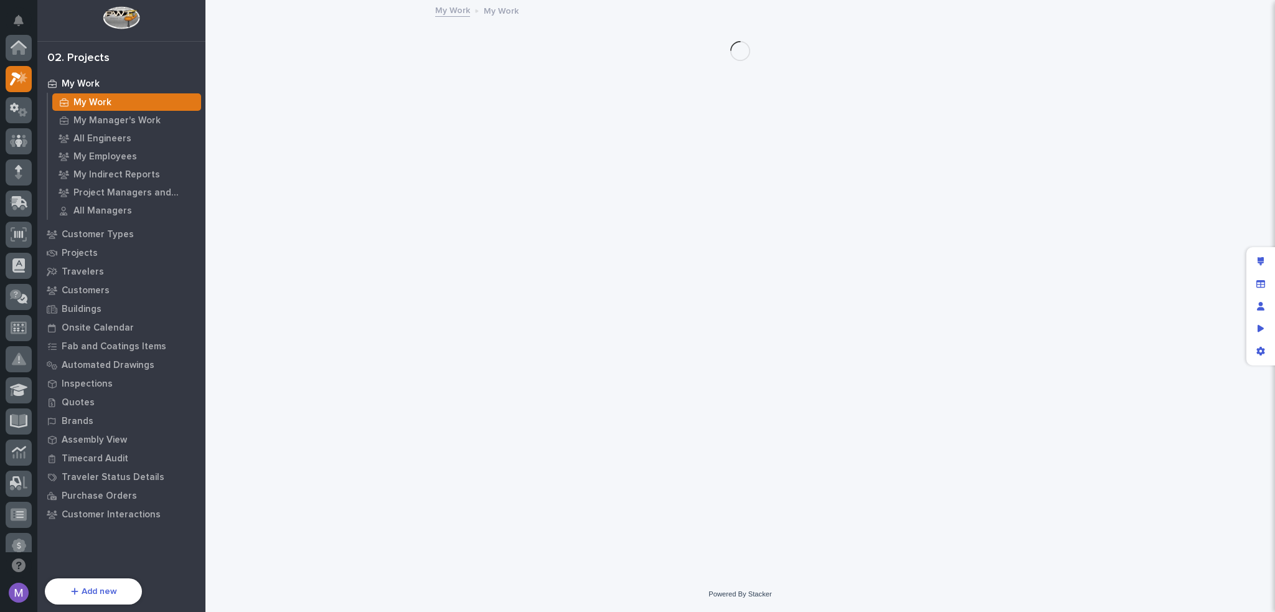
scroll to position [31, 0]
click at [1261, 328] on icon "Preview as" at bounding box center [1261, 327] width 7 height 7
